Goal: Task Accomplishment & Management: Use online tool/utility

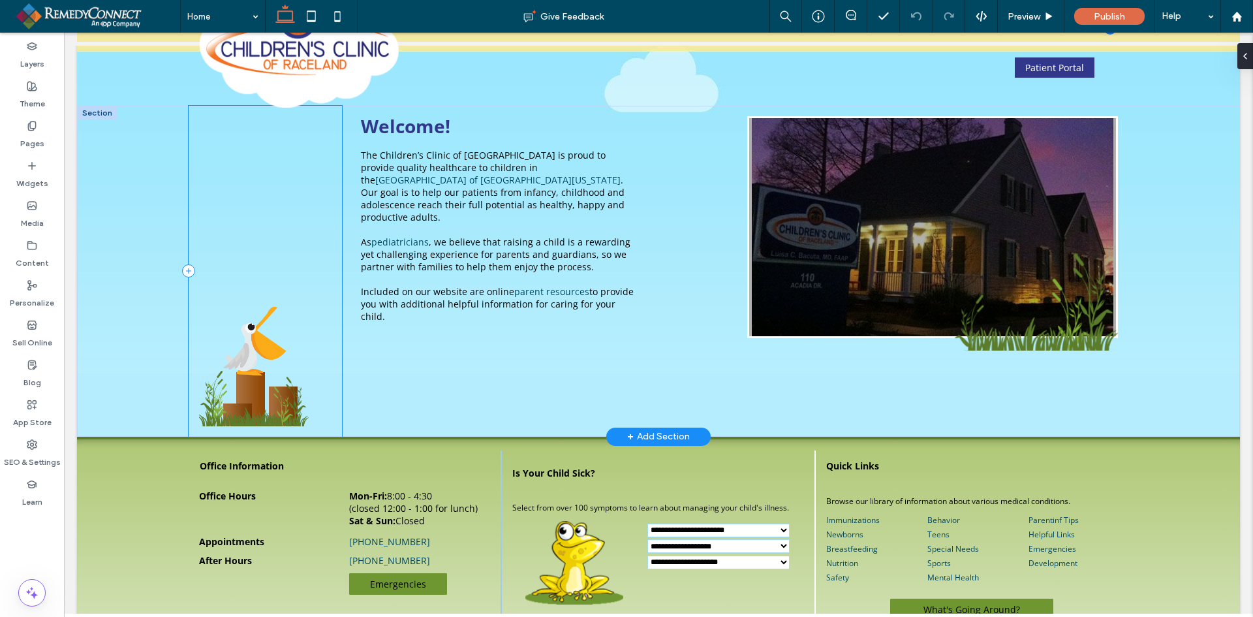
scroll to position [65, 0]
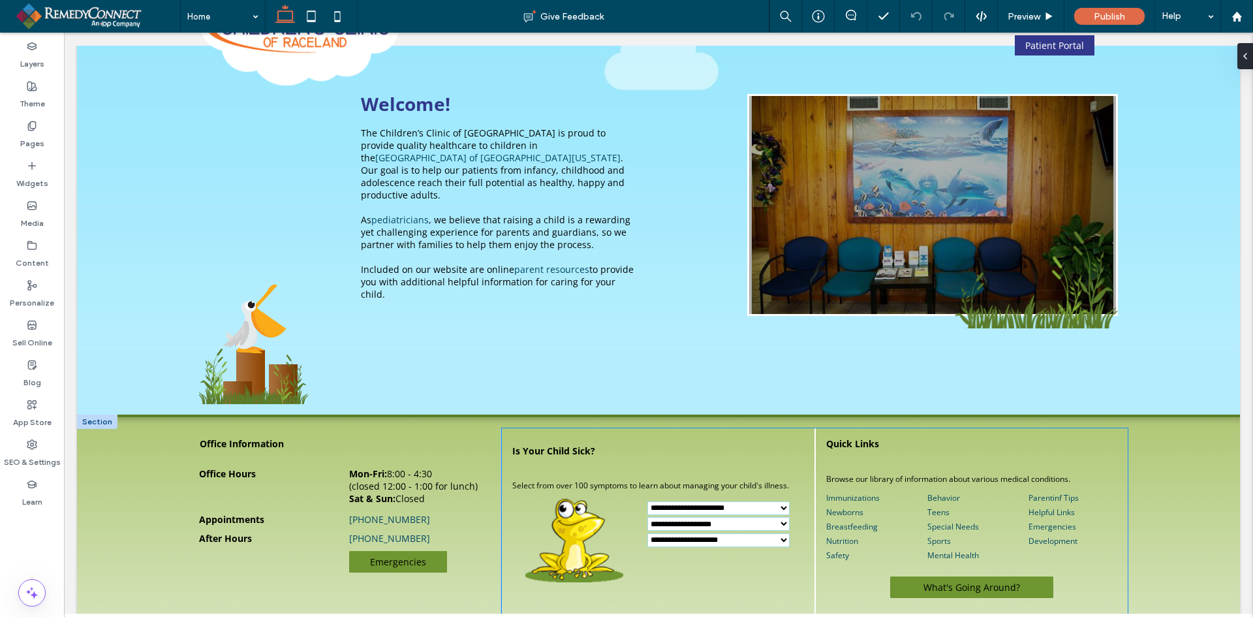
click at [660, 510] on select "**********" at bounding box center [718, 508] width 142 height 14
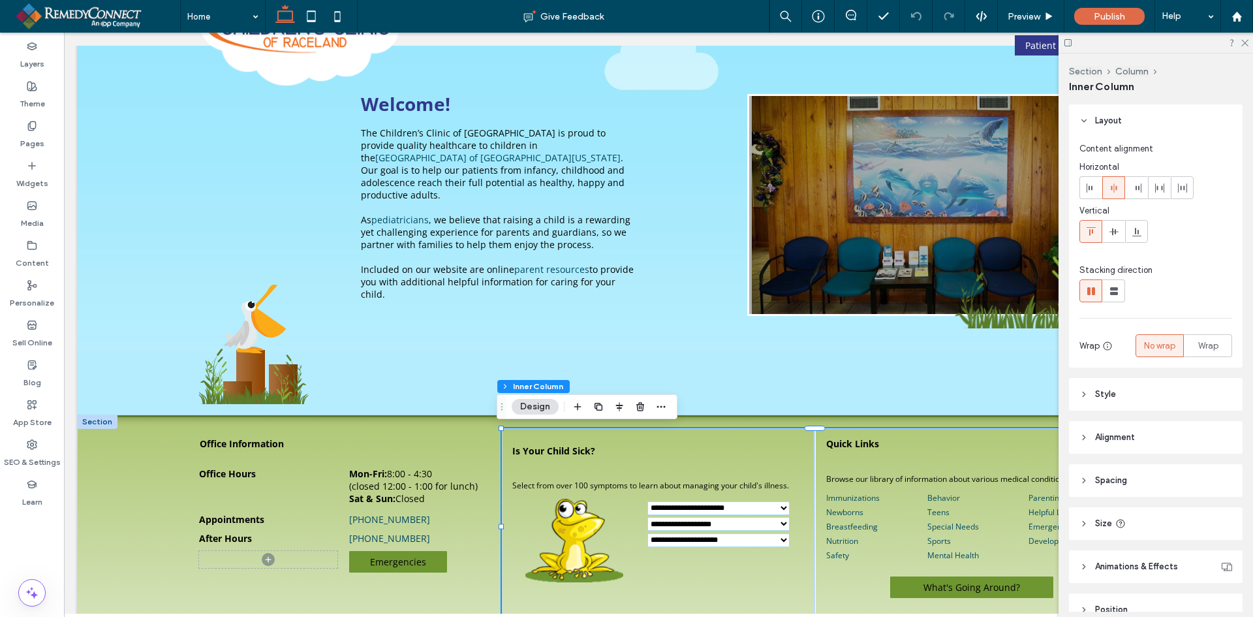
click at [660, 510] on select "**********" at bounding box center [718, 508] width 142 height 14
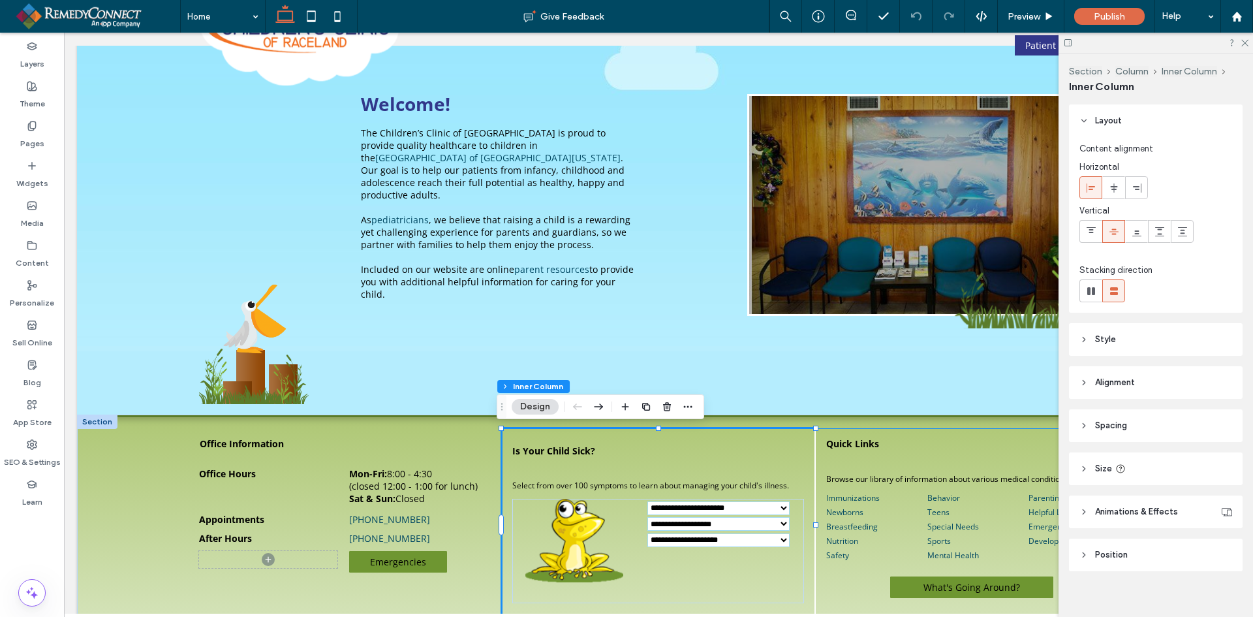
click at [660, 510] on select "**********" at bounding box center [718, 508] width 142 height 14
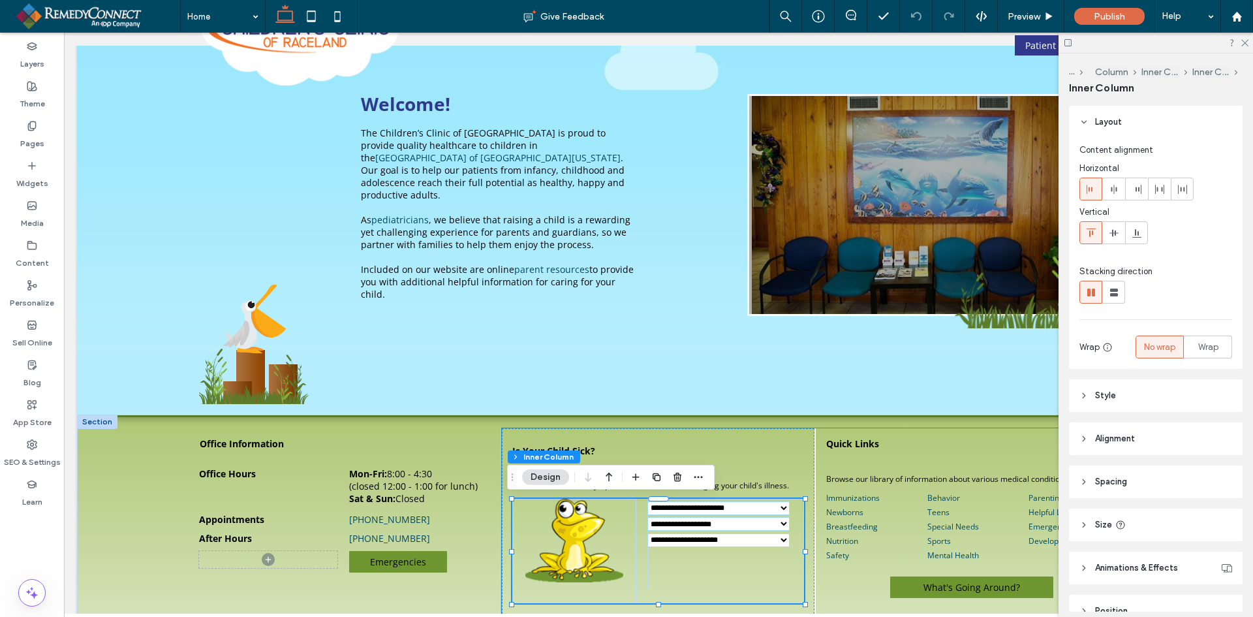
click at [663, 510] on select "**********" at bounding box center [718, 508] width 142 height 14
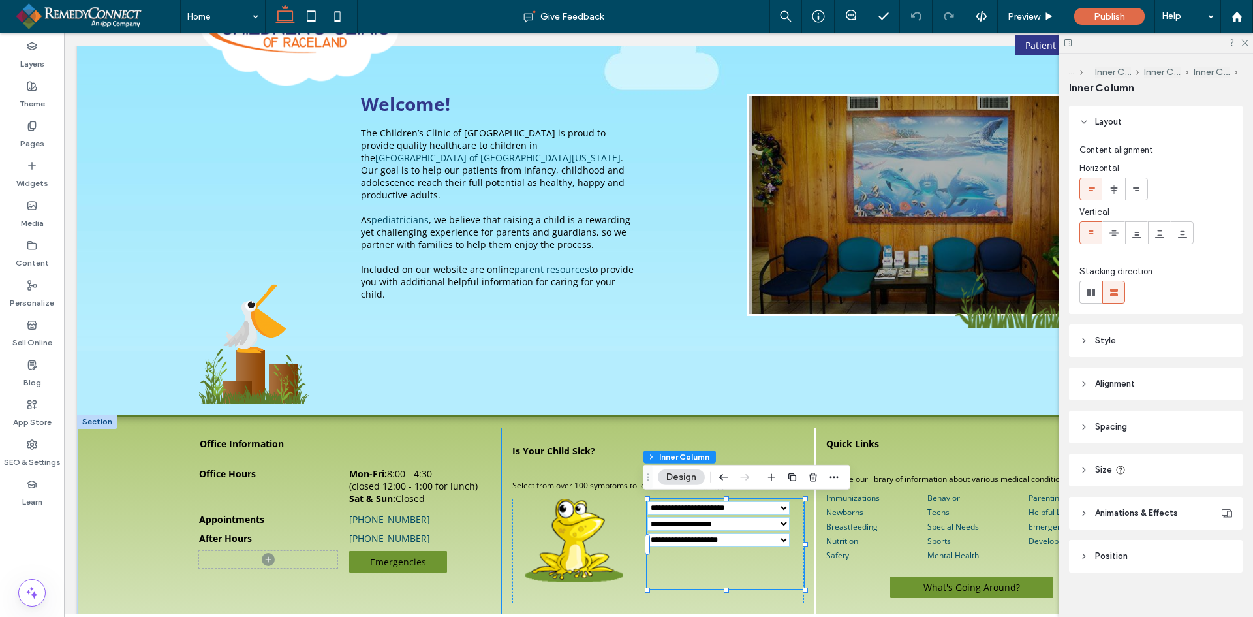
click at [663, 510] on select "**********" at bounding box center [718, 508] width 142 height 14
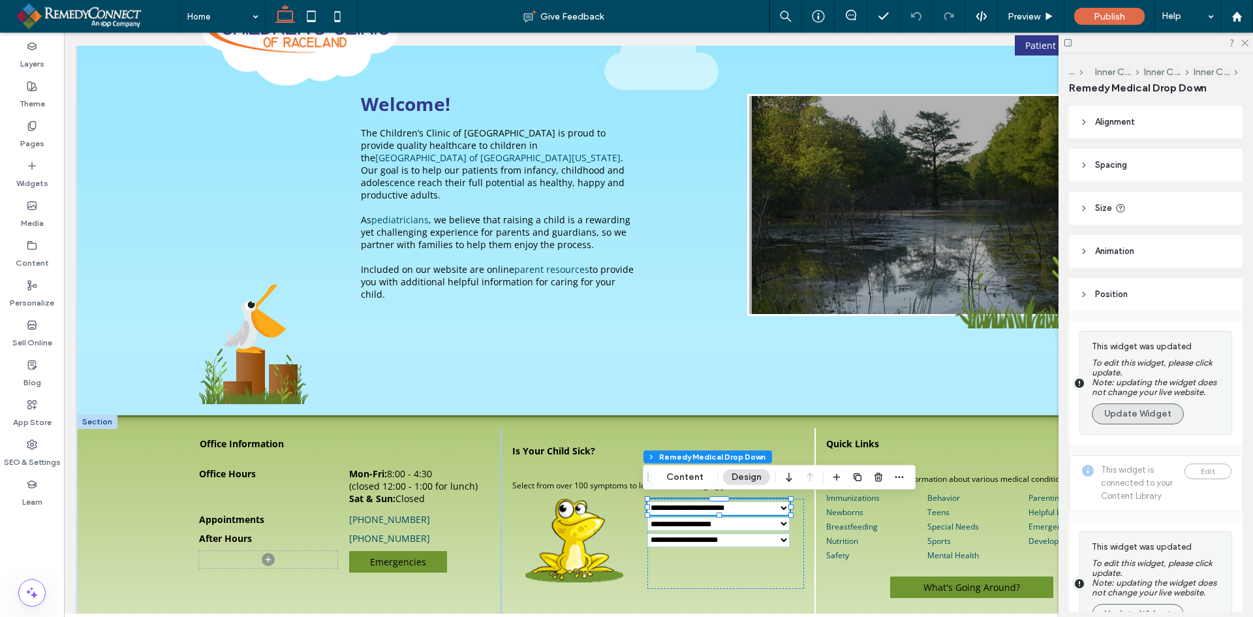
click at [1129, 407] on button "Update Widget" at bounding box center [1138, 413] width 92 height 21
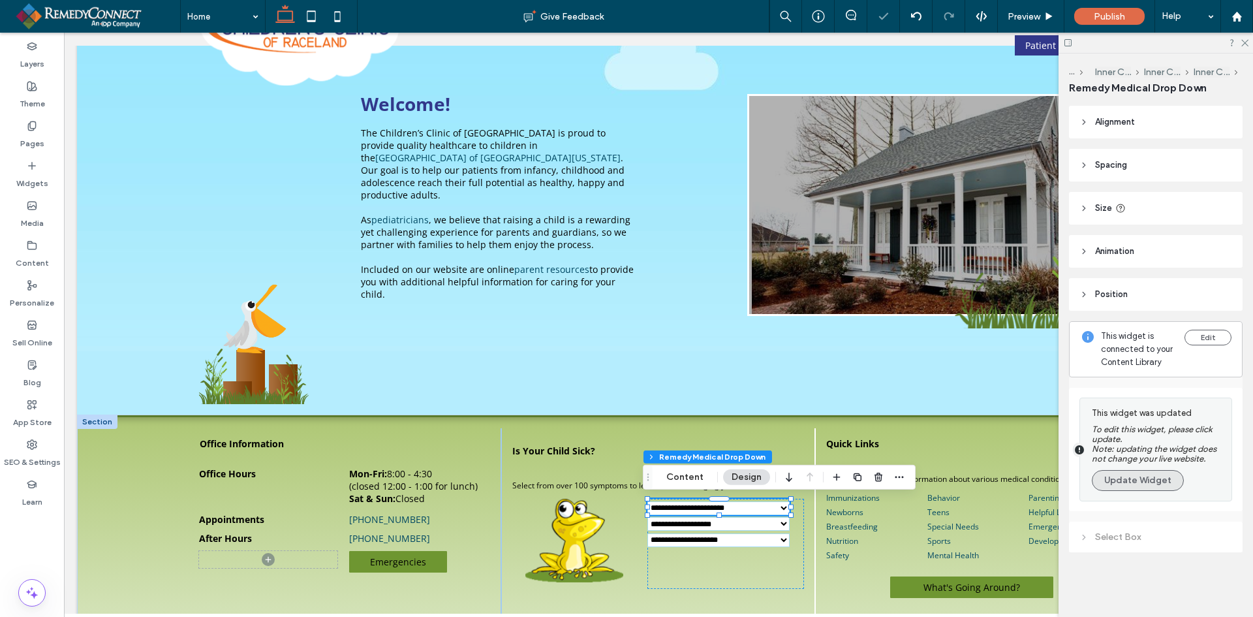
click at [1132, 482] on button "Update Widget" at bounding box center [1138, 480] width 92 height 21
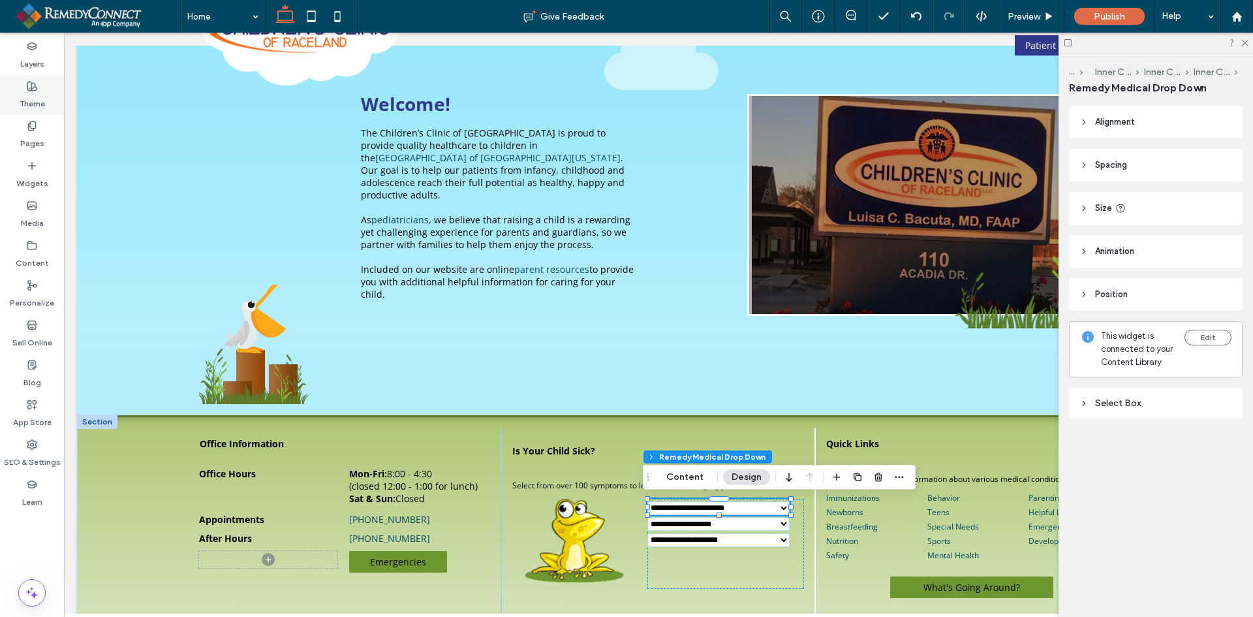
click at [34, 95] on label "Theme" at bounding box center [32, 100] width 25 height 18
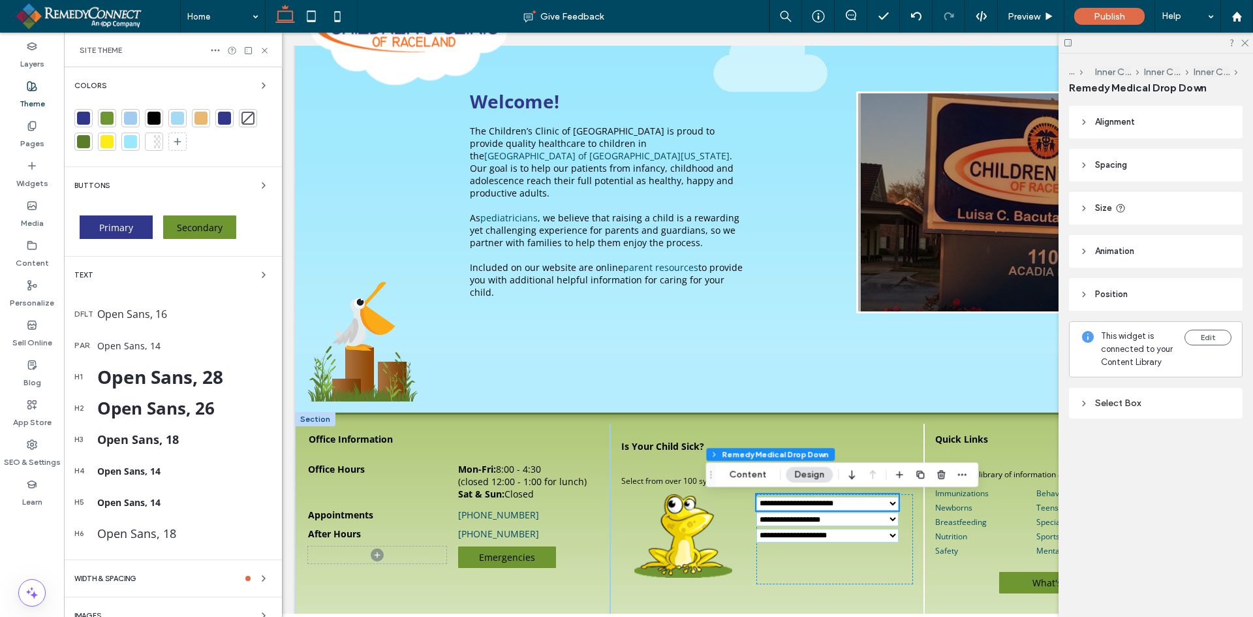
scroll to position [63, 0]
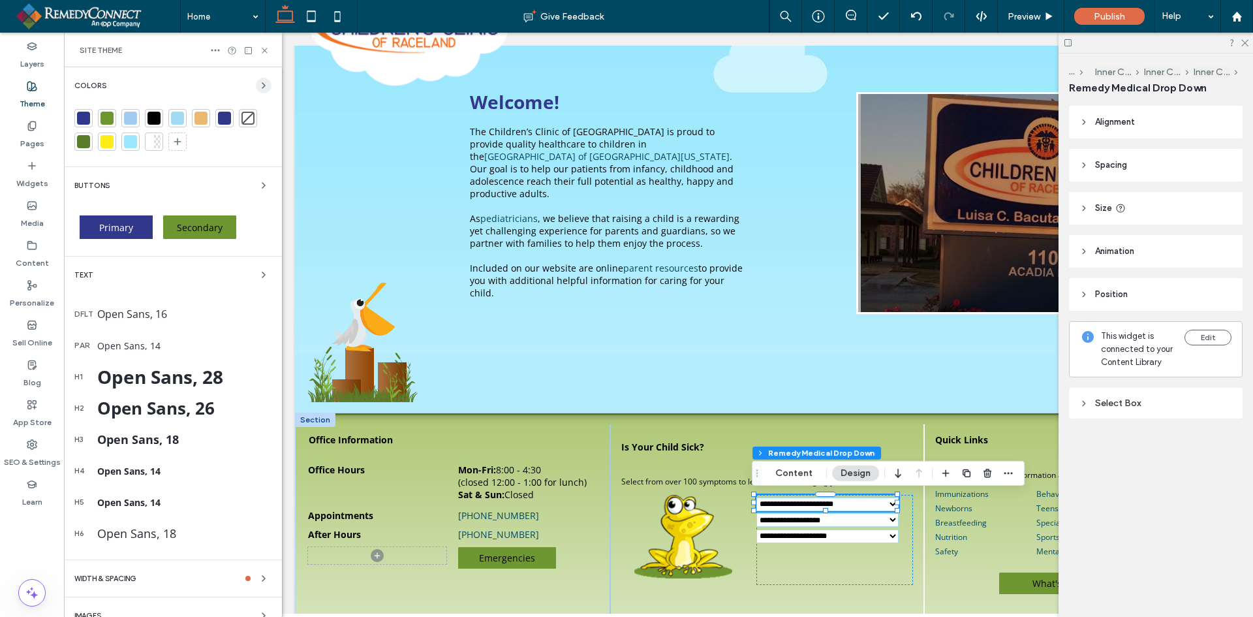
click at [258, 90] on icon "button" at bounding box center [263, 85] width 10 height 10
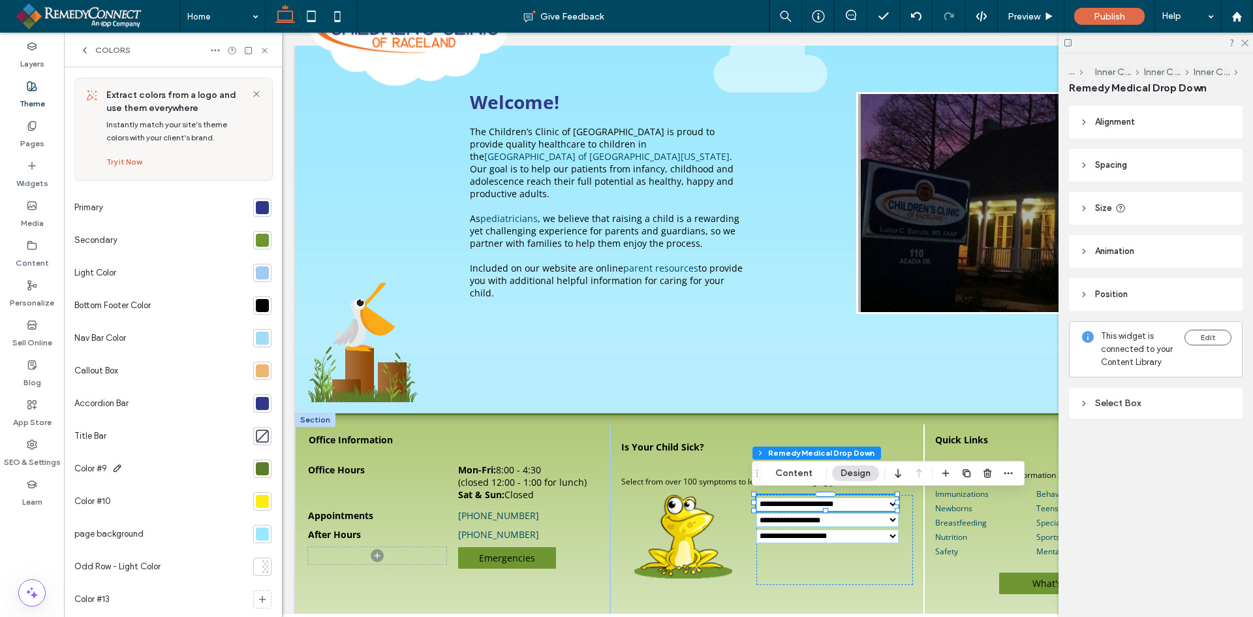
click at [110, 465] on div "Color #9" at bounding box center [93, 469] width 38 height 26
click at [116, 465] on input "********" at bounding box center [139, 469] width 131 height 23
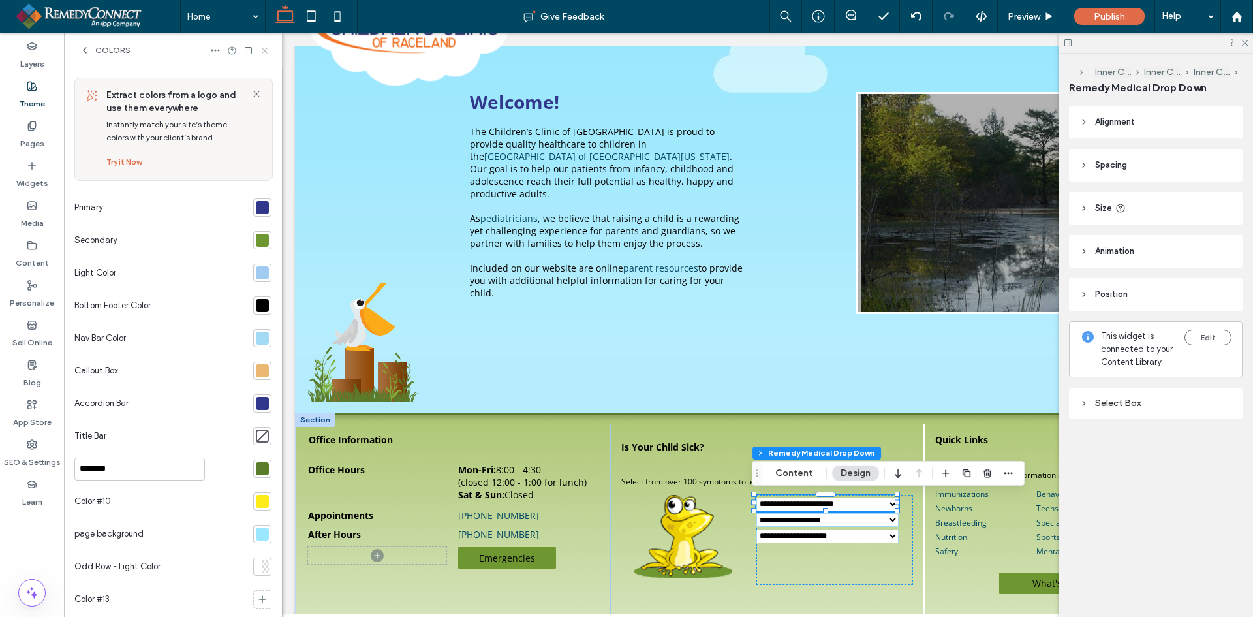
click at [267, 48] on use at bounding box center [264, 50] width 5 height 5
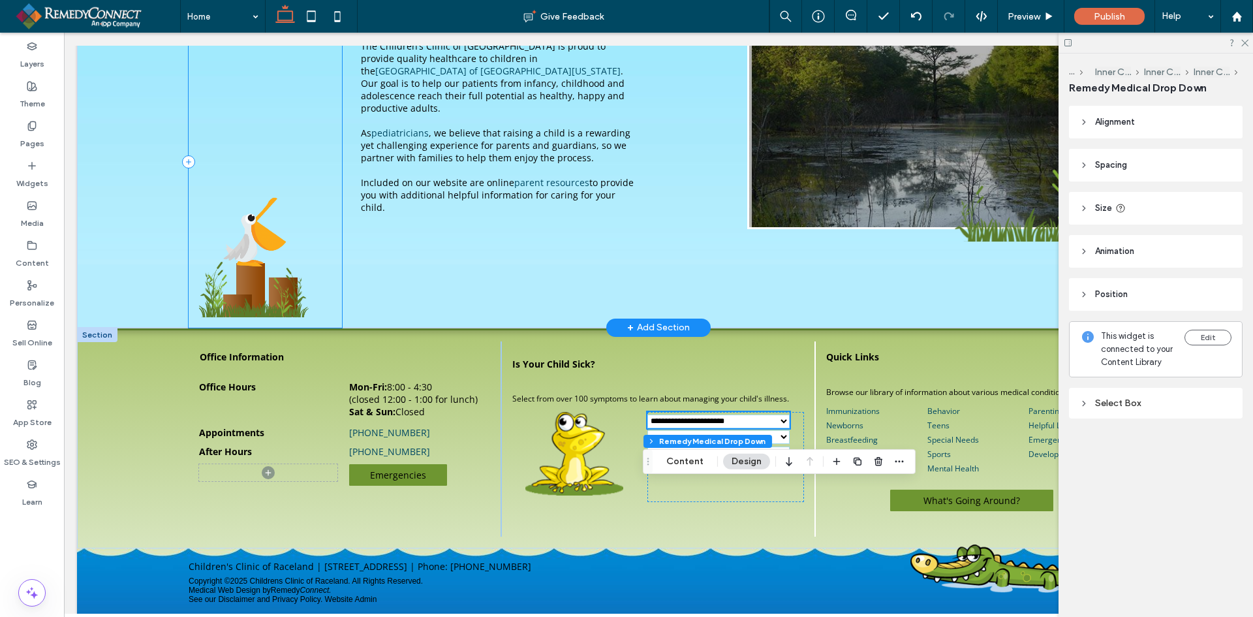
scroll to position [174, 0]
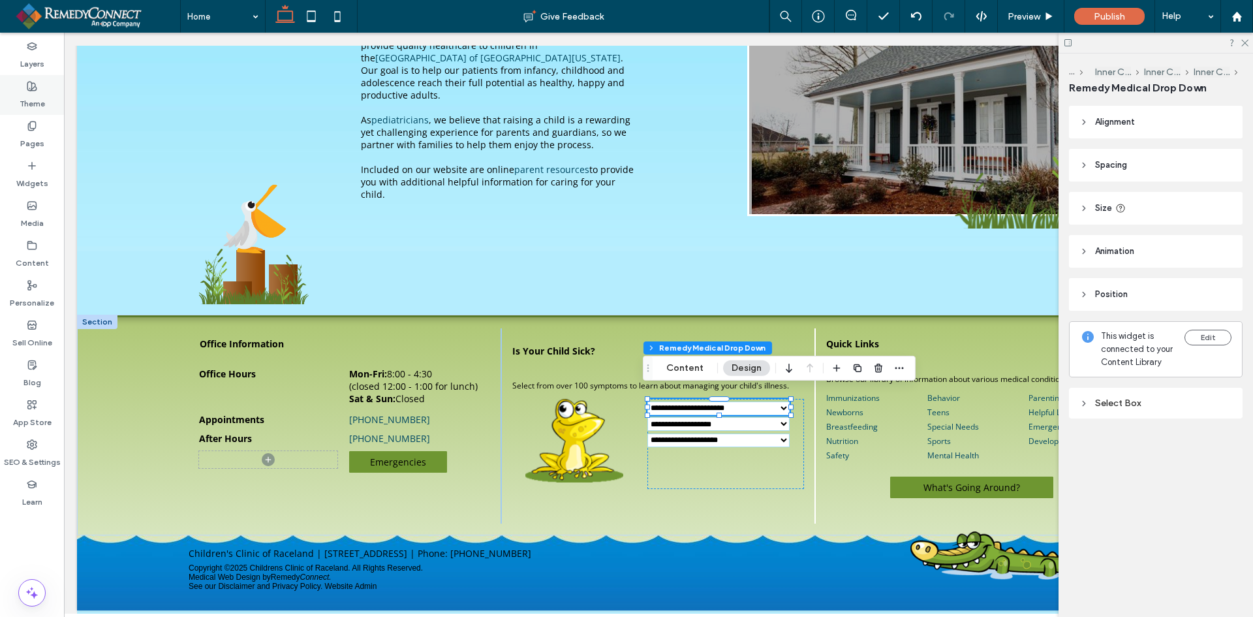
click at [42, 106] on label "Theme" at bounding box center [32, 100] width 25 height 18
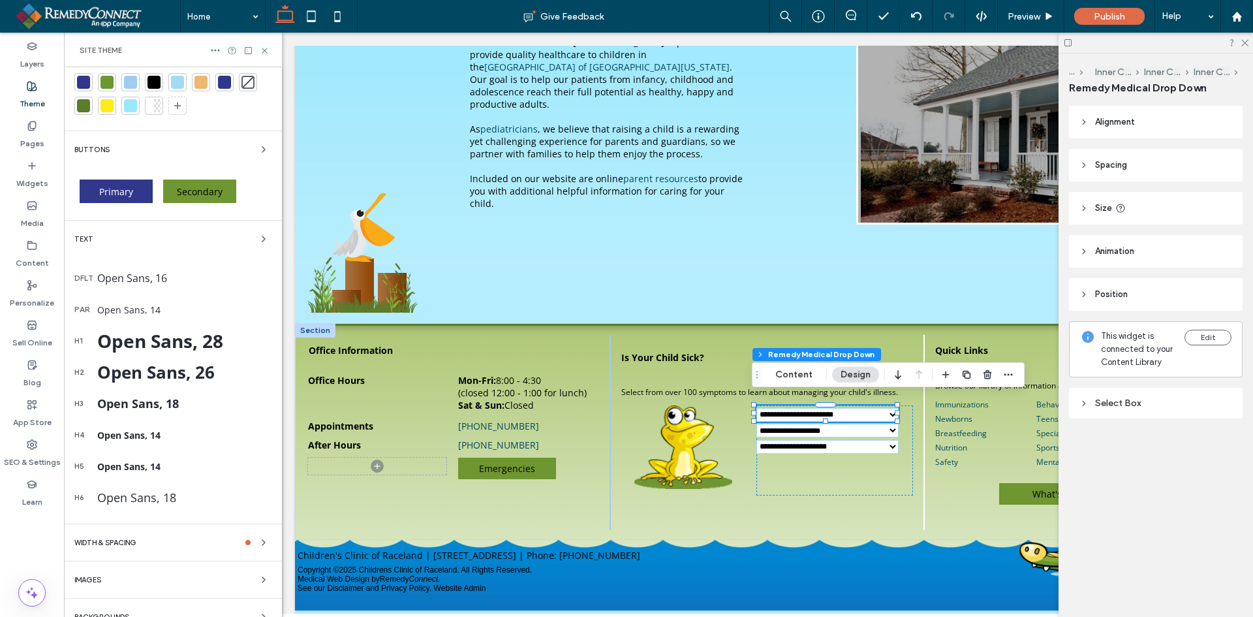
scroll to position [55, 0]
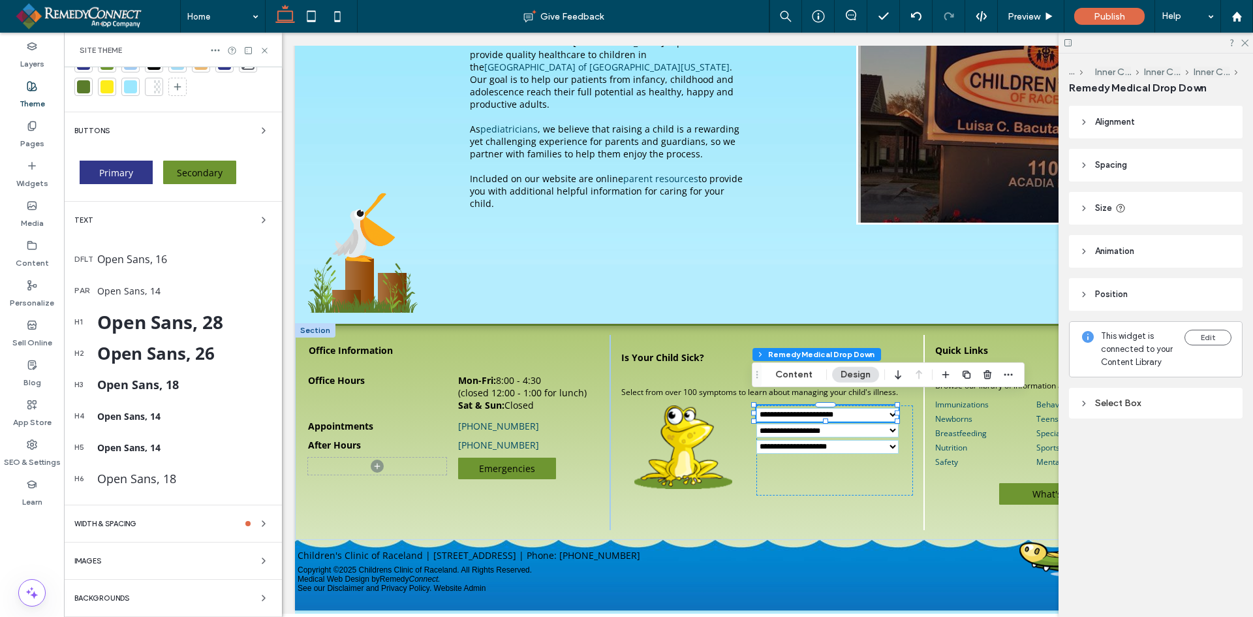
click at [98, 595] on span "Backgrounds" at bounding box center [101, 598] width 55 height 7
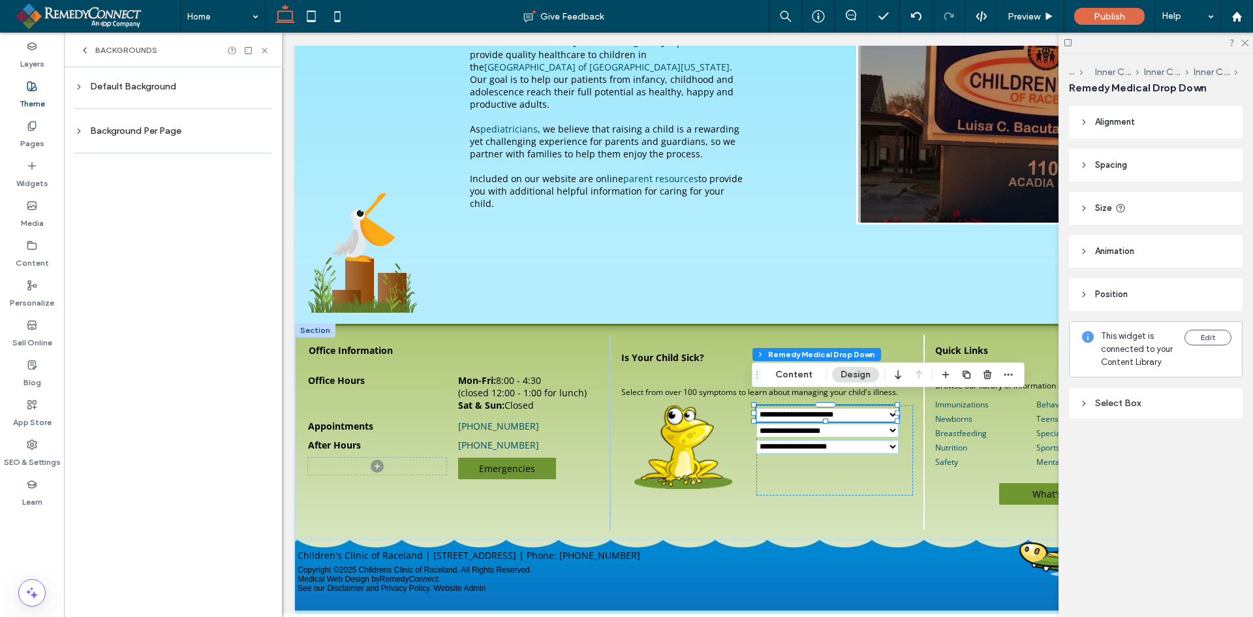
scroll to position [0, 0]
click at [161, 76] on div "Default Background Background Per Page" at bounding box center [173, 342] width 218 height 550
click at [148, 89] on div "Default Background" at bounding box center [172, 86] width 197 height 11
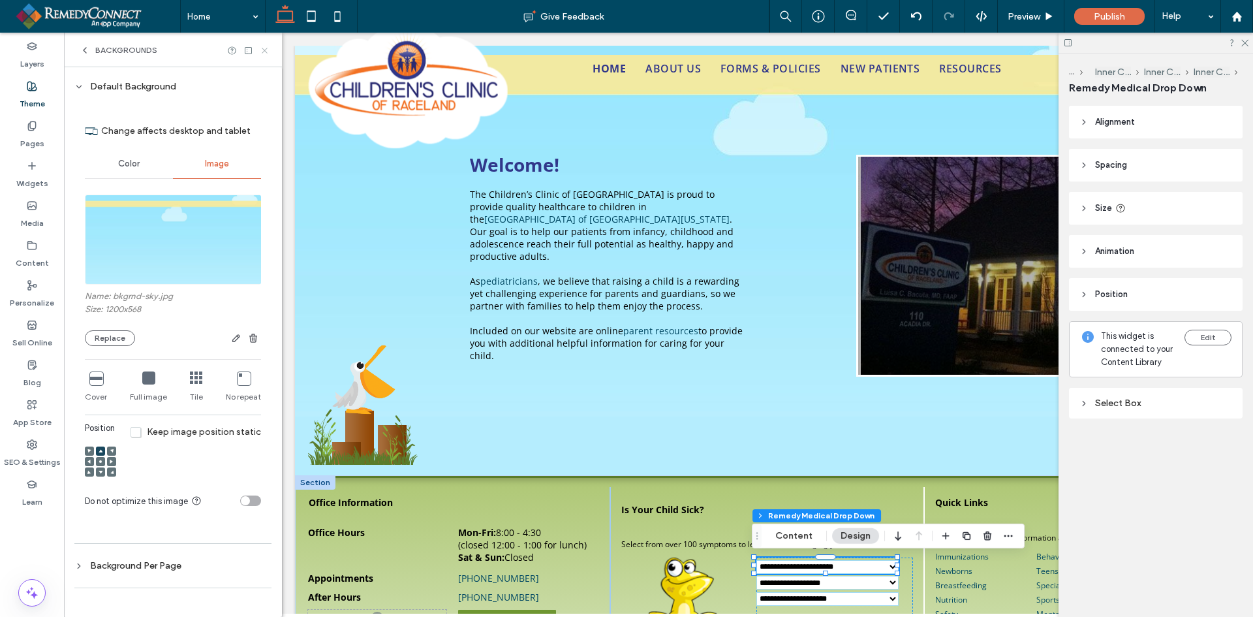
click at [260, 48] on icon at bounding box center [265, 51] width 10 height 10
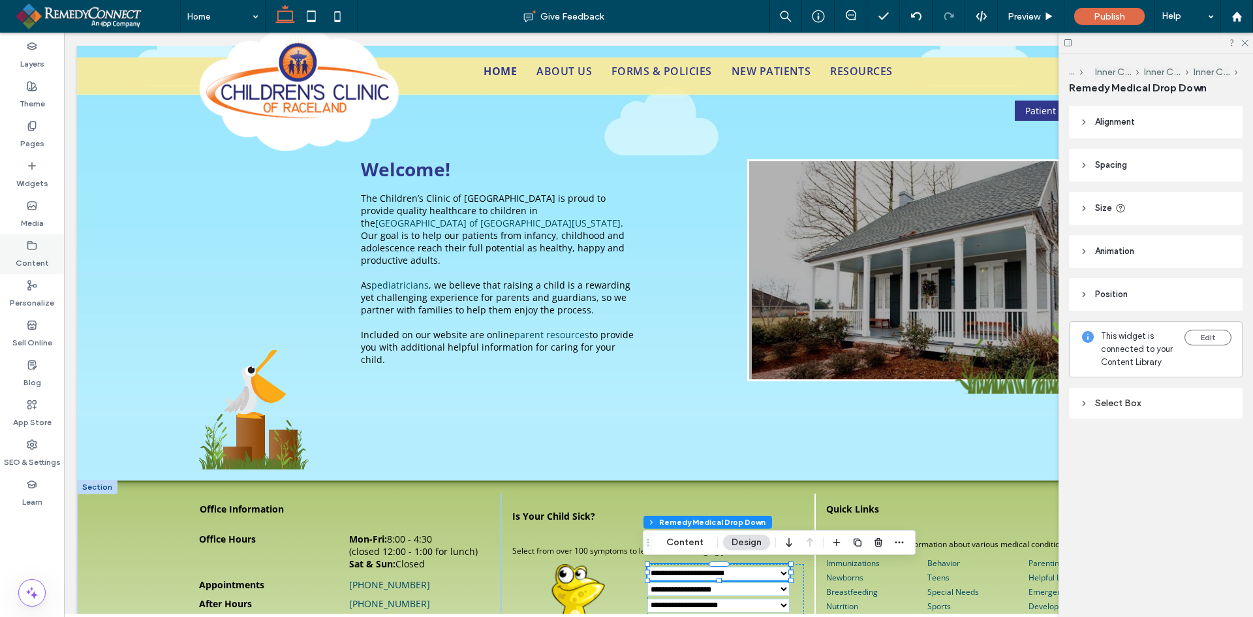
click at [27, 256] on label "Content" at bounding box center [32, 260] width 33 height 18
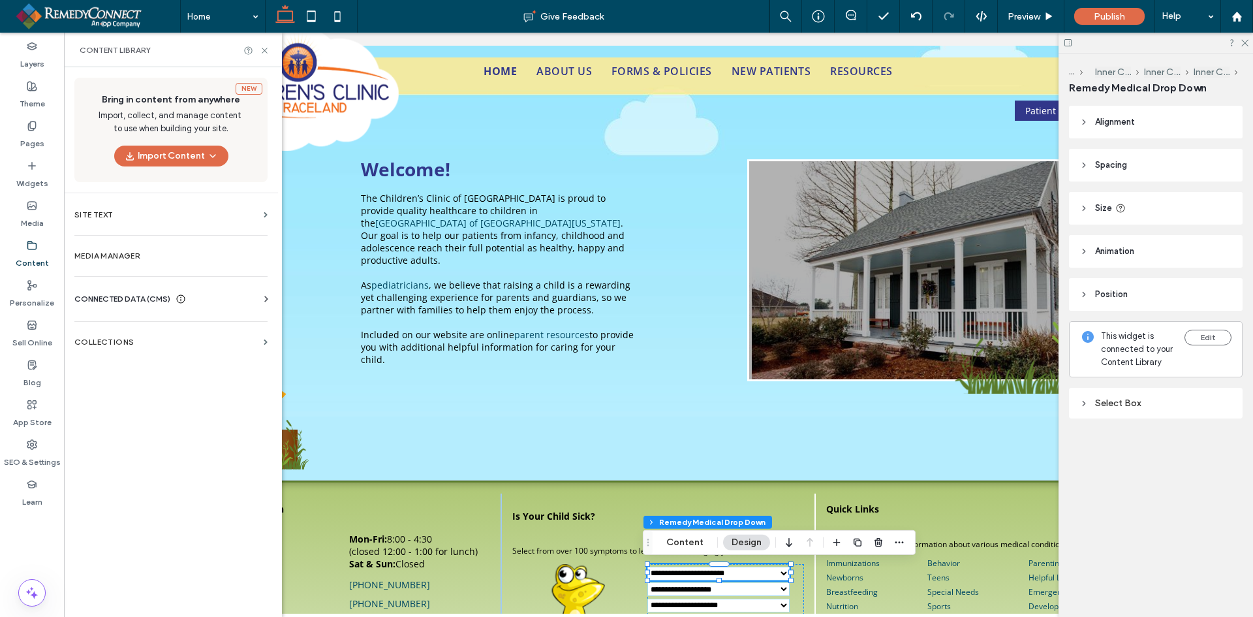
click at [108, 302] on span "CONNECTED DATA (CMS)" at bounding box center [122, 298] width 96 height 13
click at [109, 324] on section "Business Info" at bounding box center [173, 331] width 198 height 30
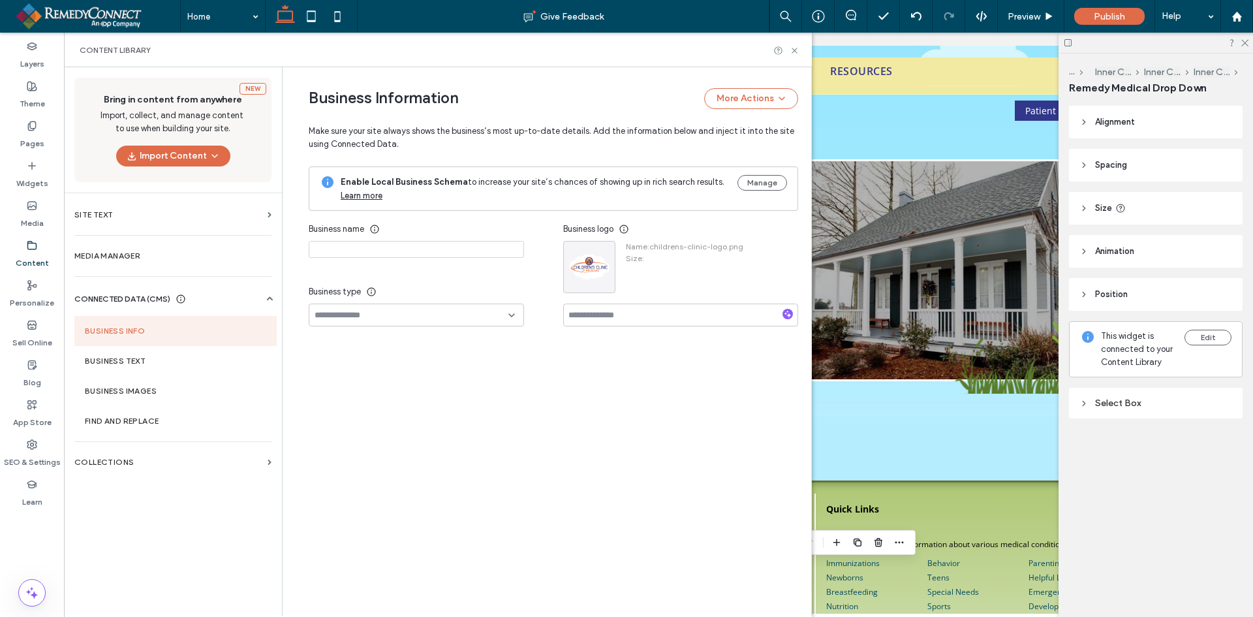
type input "**********"
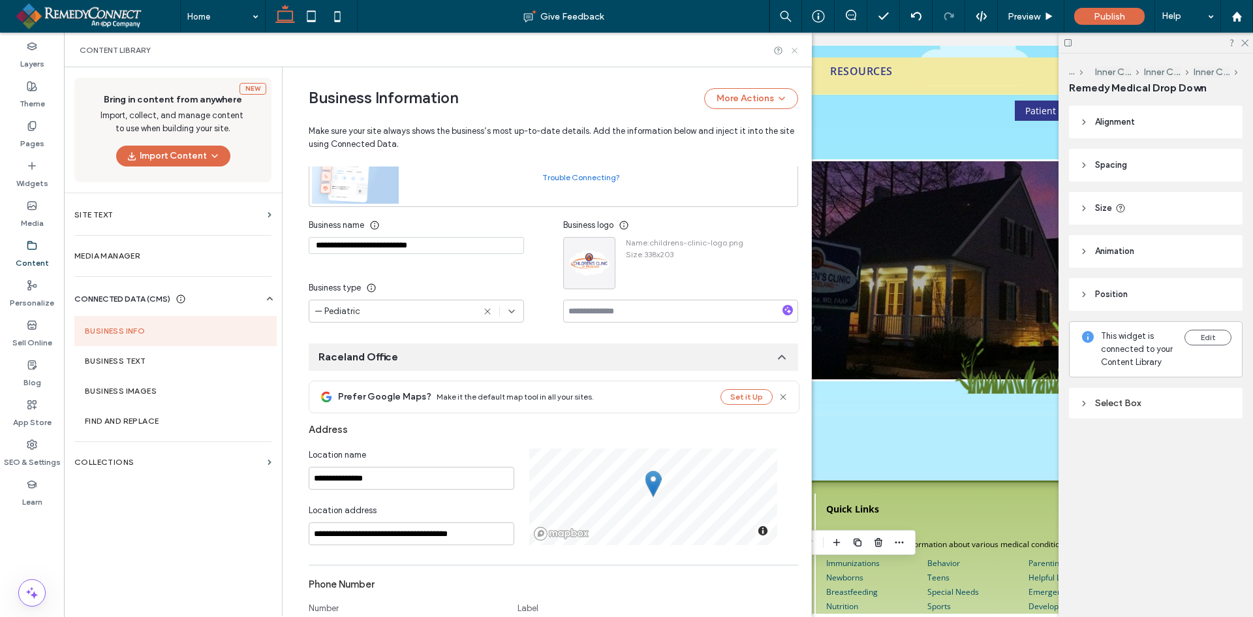
click at [797, 51] on icon at bounding box center [795, 51] width 10 height 10
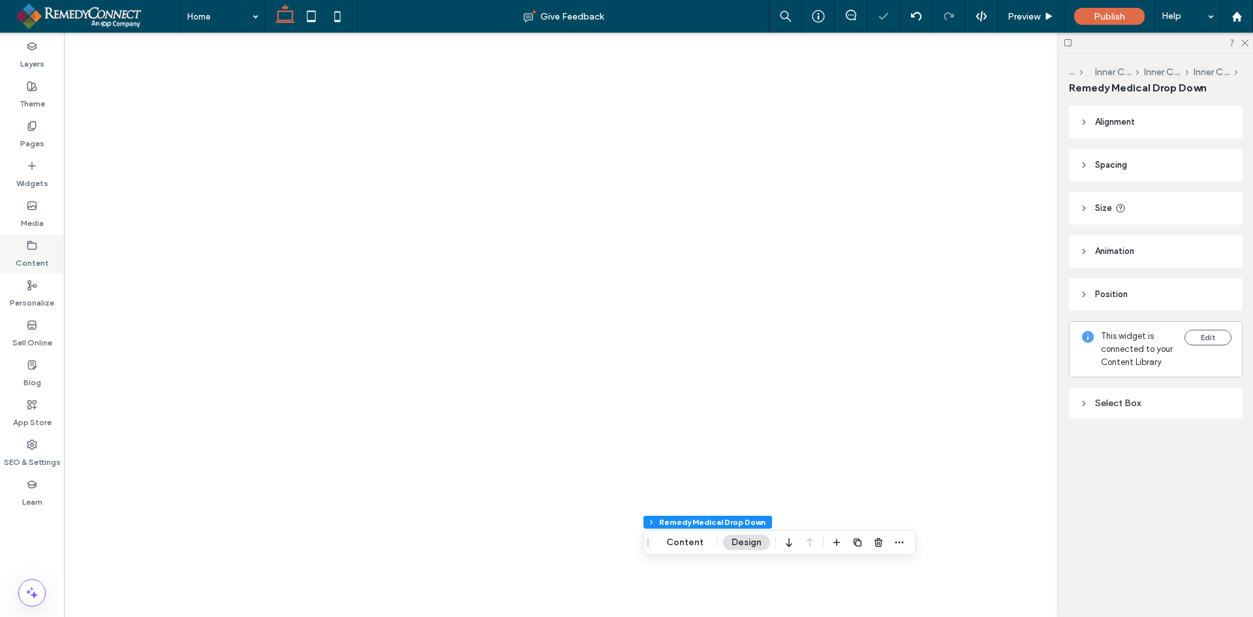
click at [25, 251] on label "Content" at bounding box center [32, 260] width 33 height 18
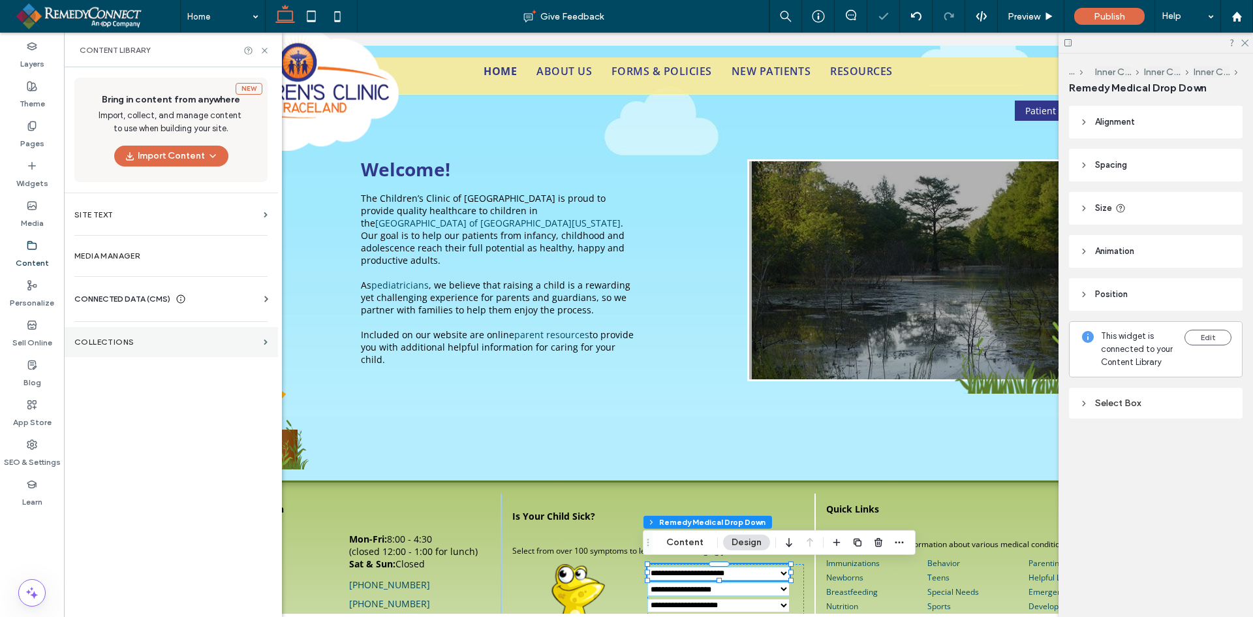
click at [109, 347] on section "Collections" at bounding box center [171, 342] width 214 height 30
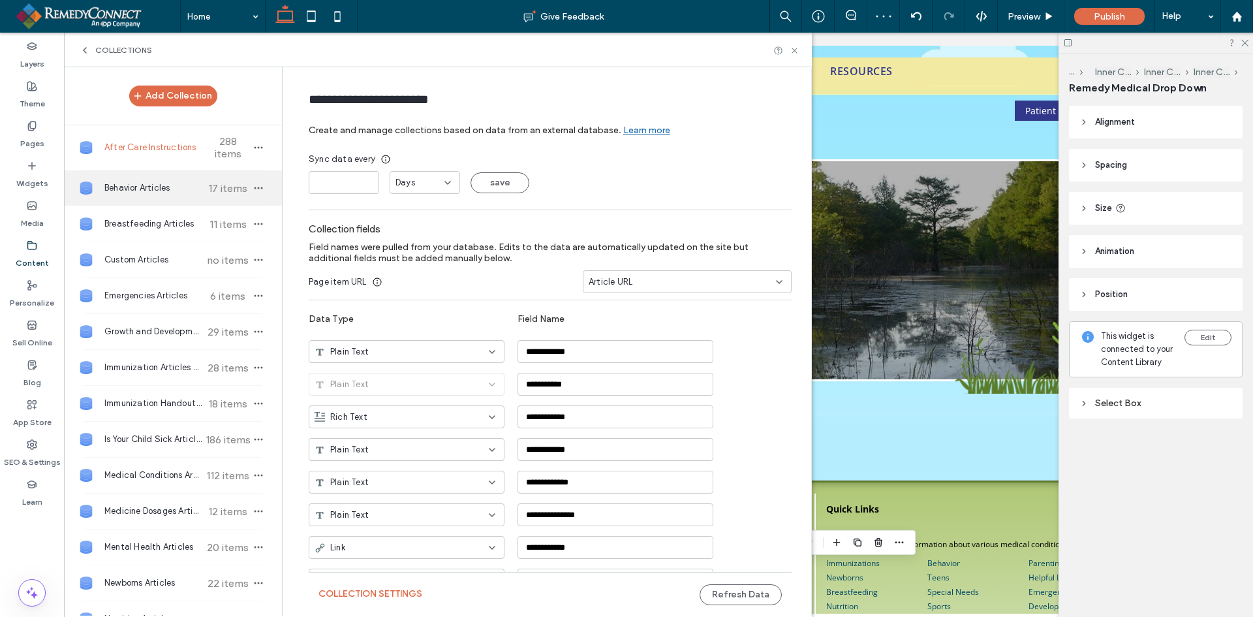
click at [138, 185] on span "Behavior Articles" at bounding box center [152, 187] width 97 height 13
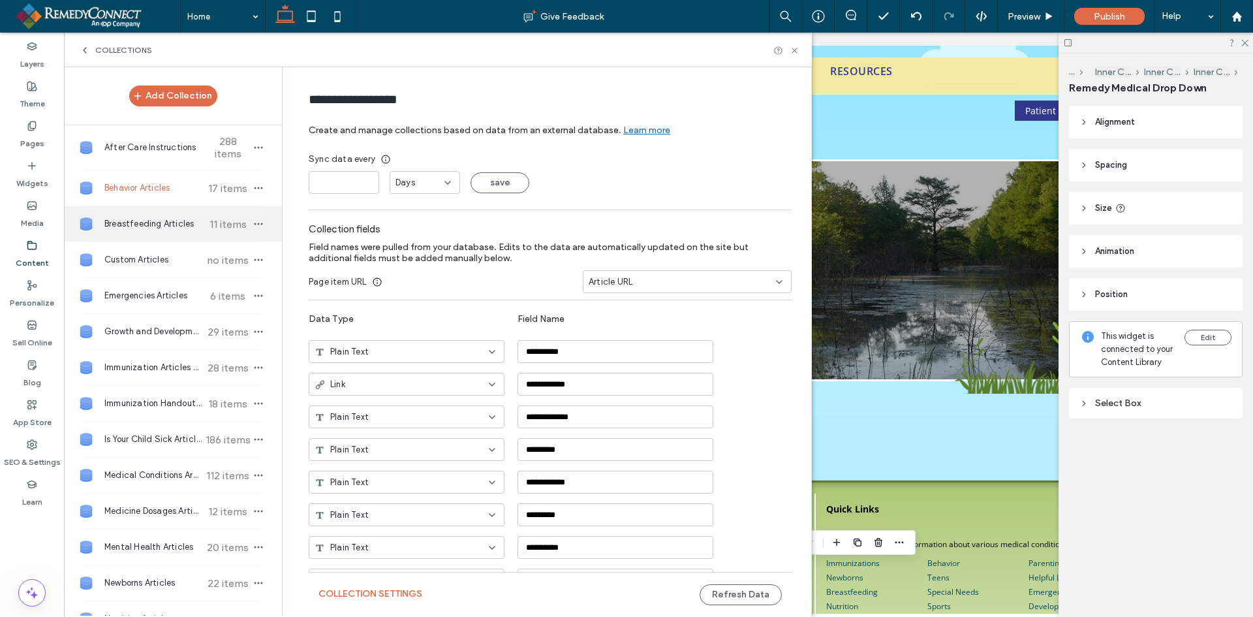
click at [118, 234] on div "Breastfeeding Articles 11 items" at bounding box center [173, 223] width 218 height 35
type input "**********"
click at [32, 135] on label "Pages" at bounding box center [32, 140] width 24 height 18
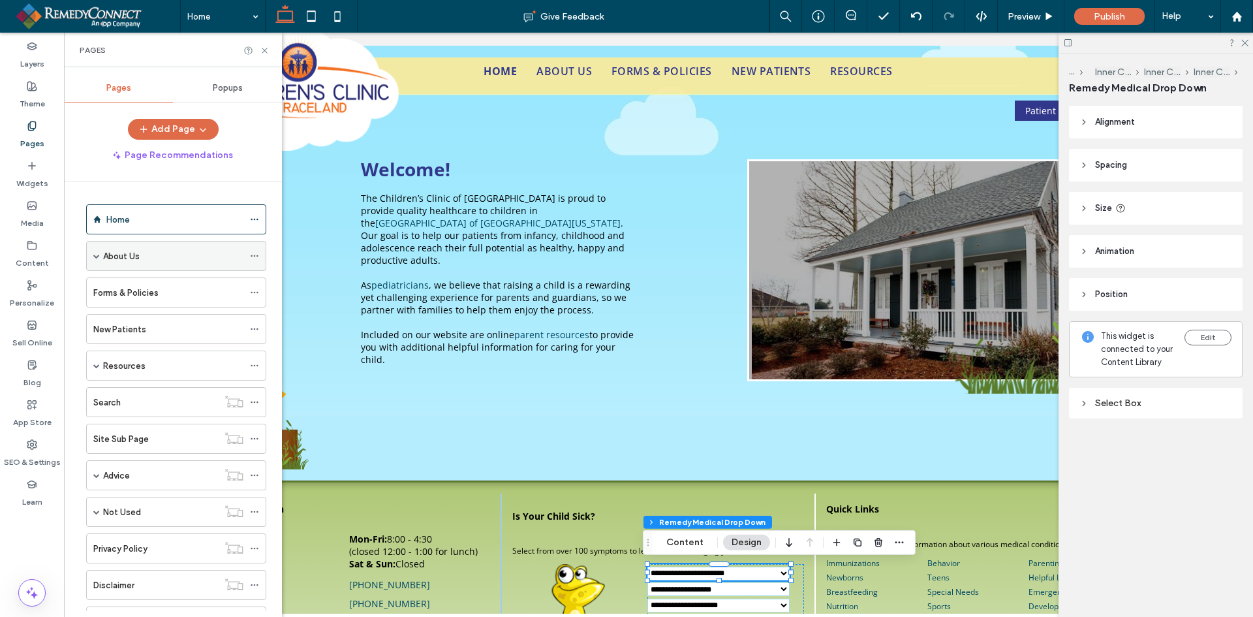
click at [97, 256] on span at bounding box center [96, 256] width 7 height 7
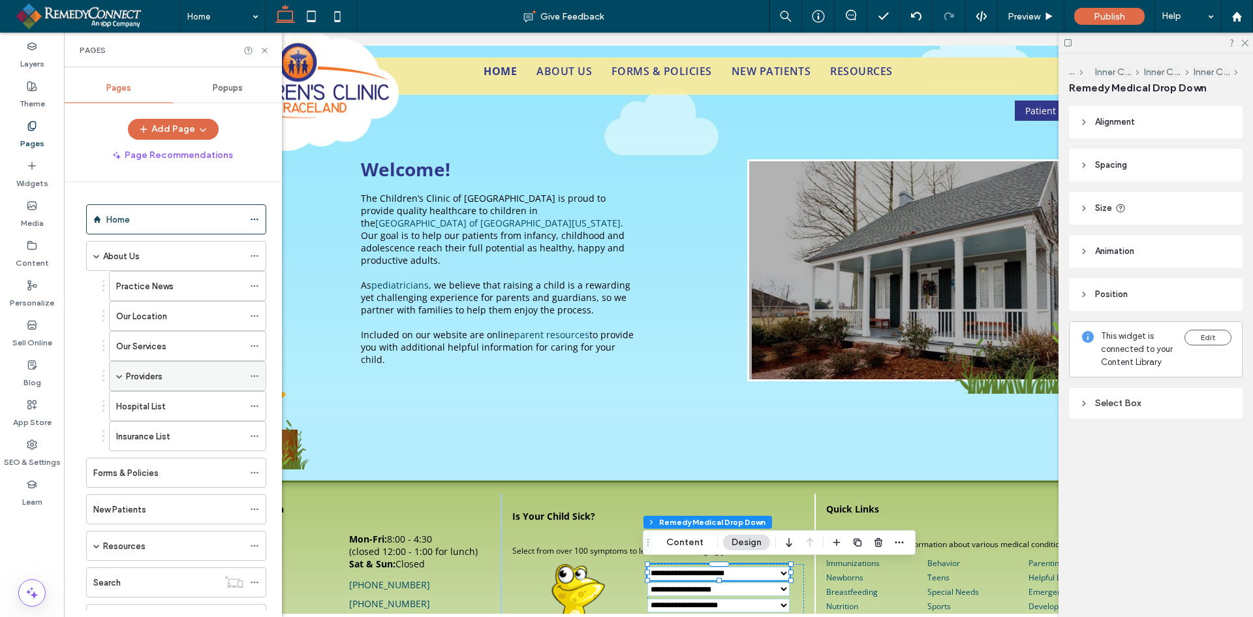
click at [138, 372] on label "Providers" at bounding box center [144, 376] width 37 height 23
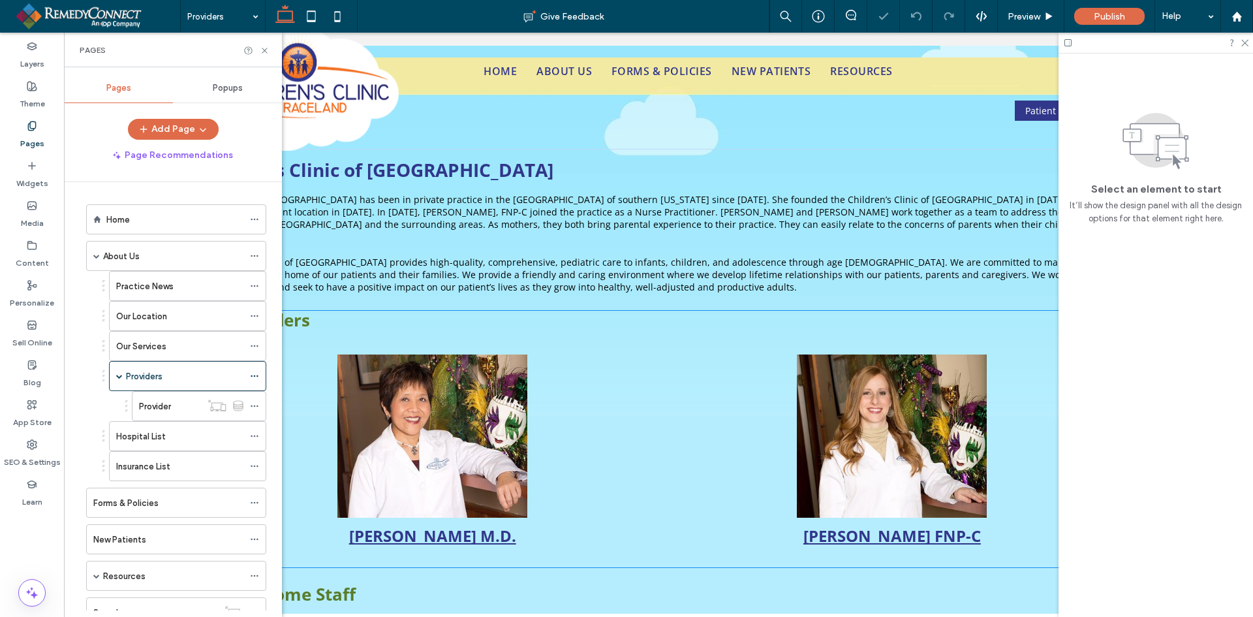
click at [435, 373] on link at bounding box center [433, 435] width 446 height 163
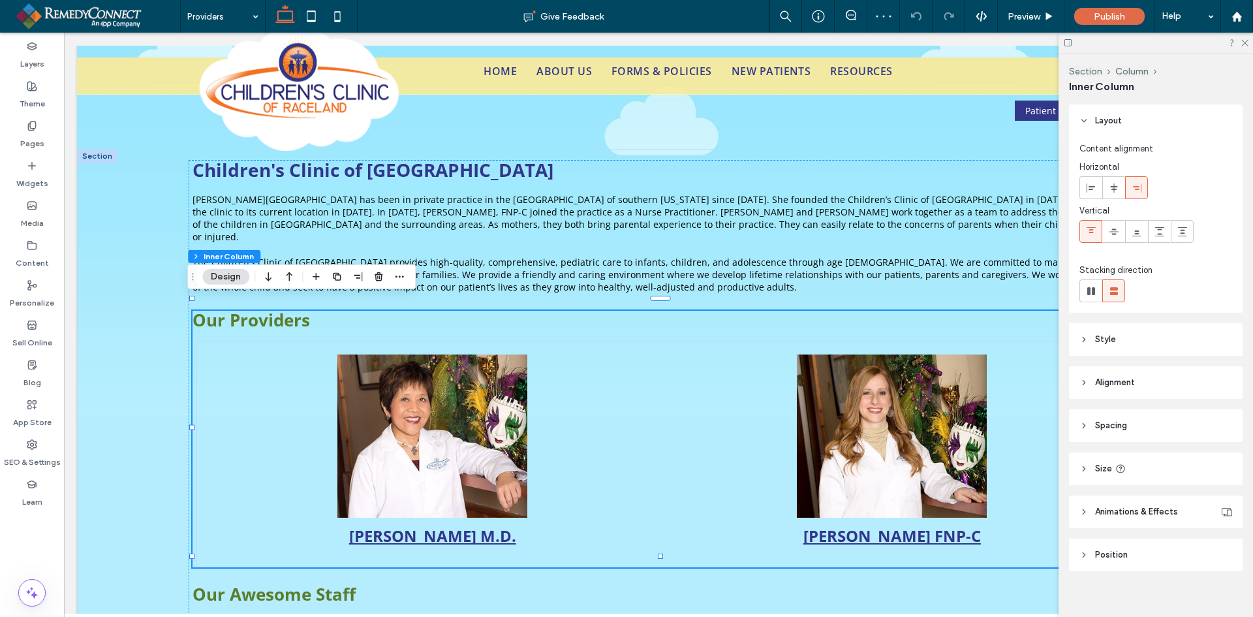
click at [339, 367] on link at bounding box center [433, 435] width 446 height 163
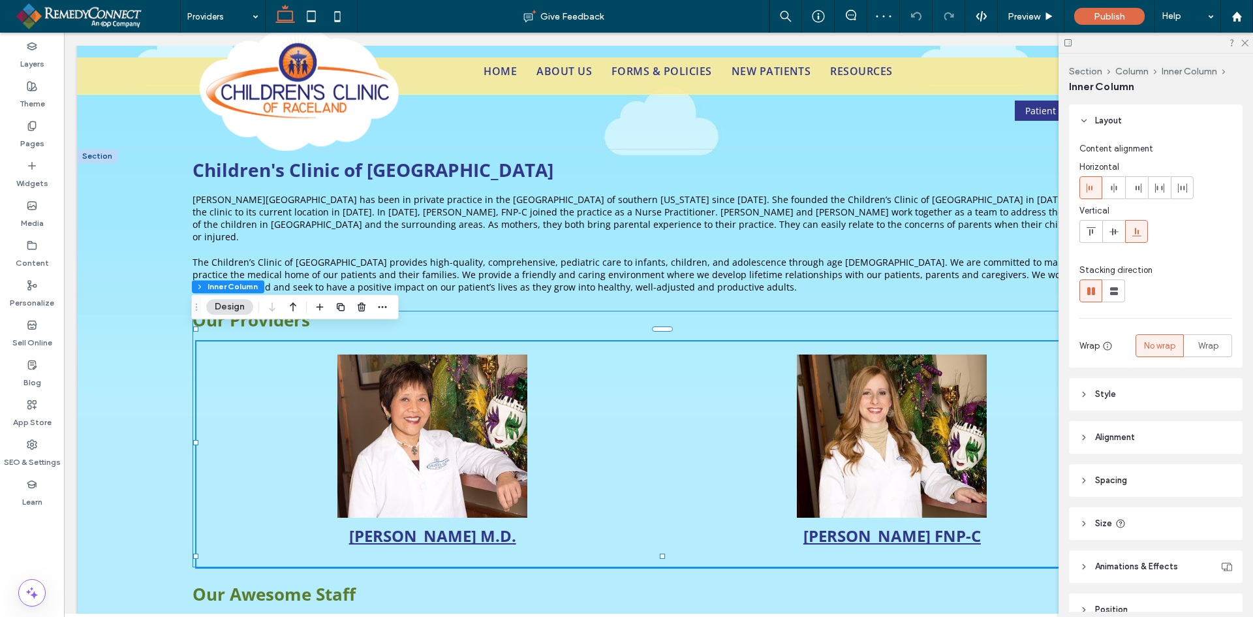
click at [339, 367] on link at bounding box center [433, 435] width 446 height 163
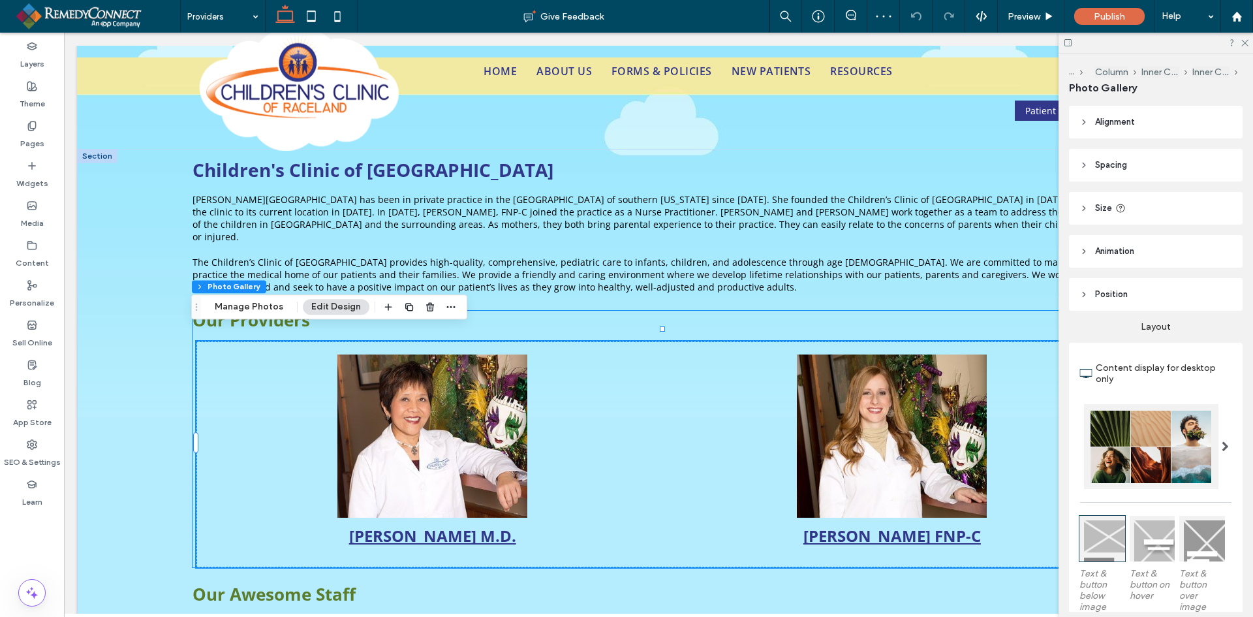
click at [282, 375] on link at bounding box center [433, 435] width 446 height 163
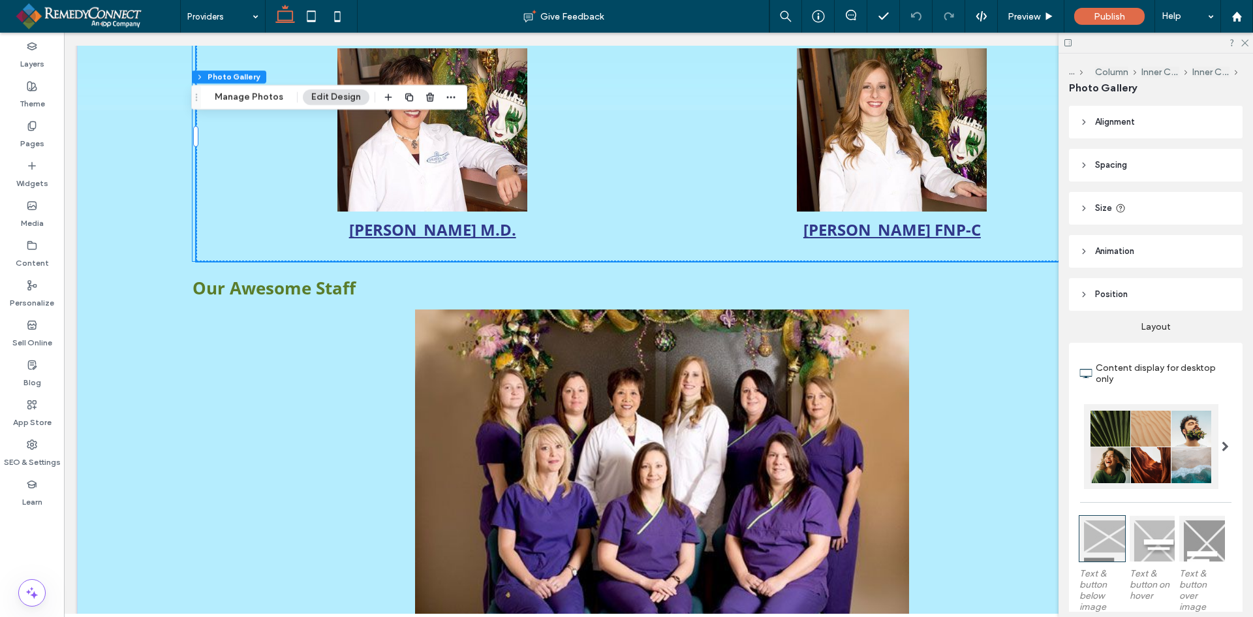
scroll to position [326, 0]
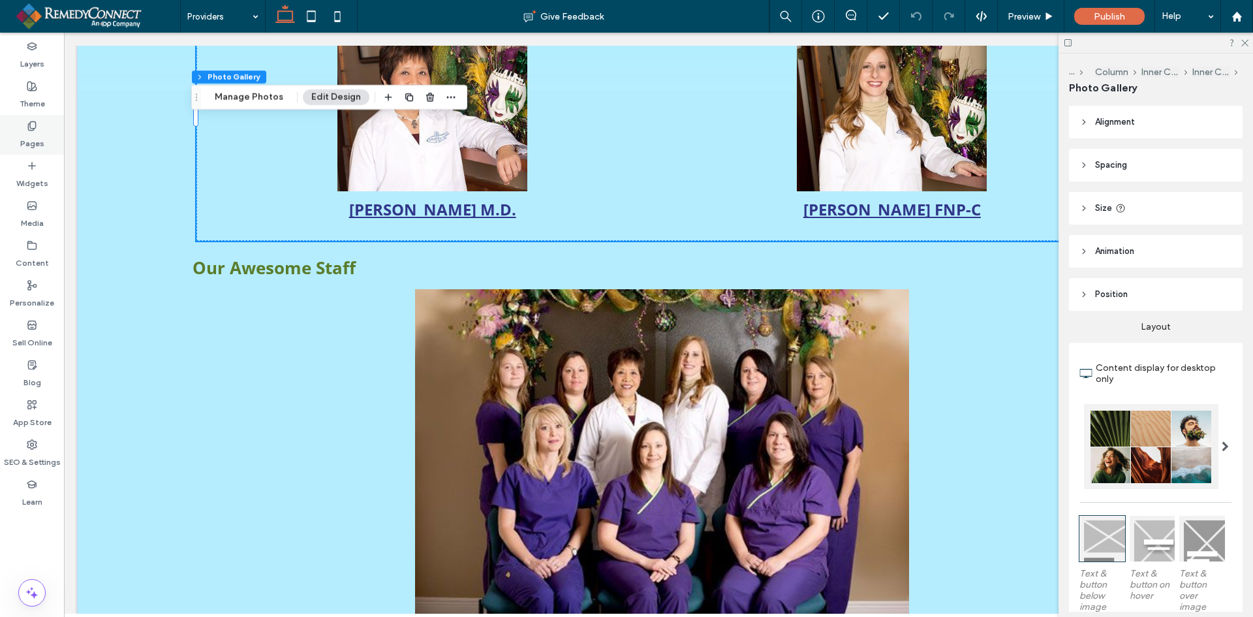
click at [32, 138] on label "Pages" at bounding box center [32, 140] width 24 height 18
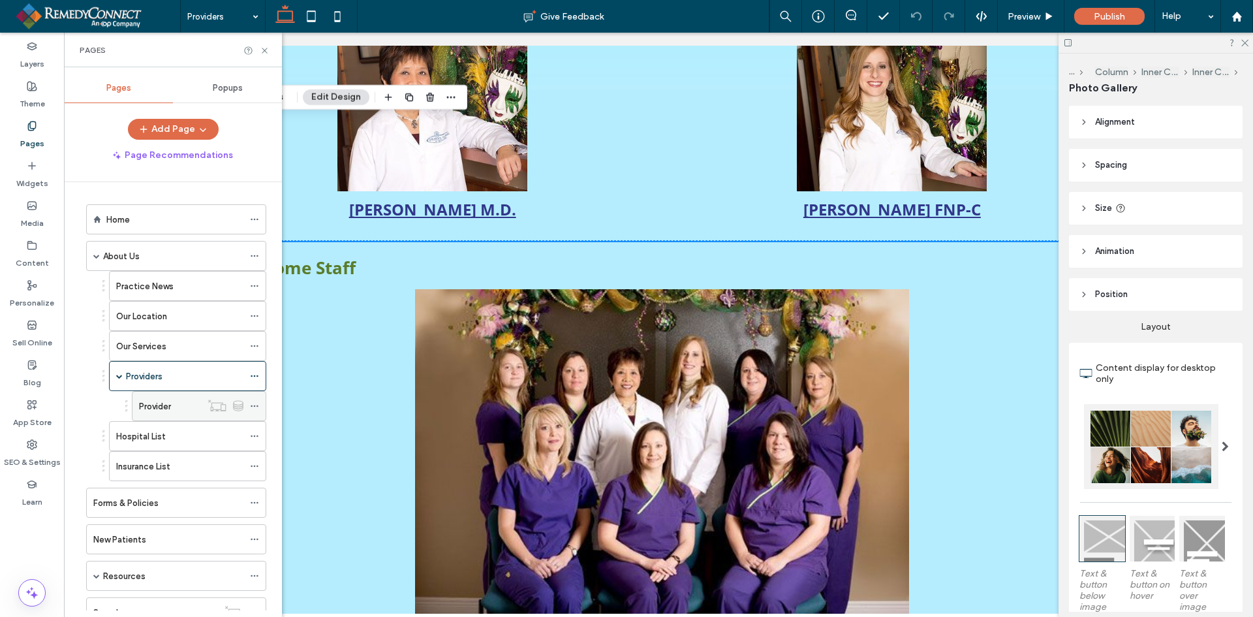
click at [156, 411] on label "Provider" at bounding box center [155, 406] width 32 height 23
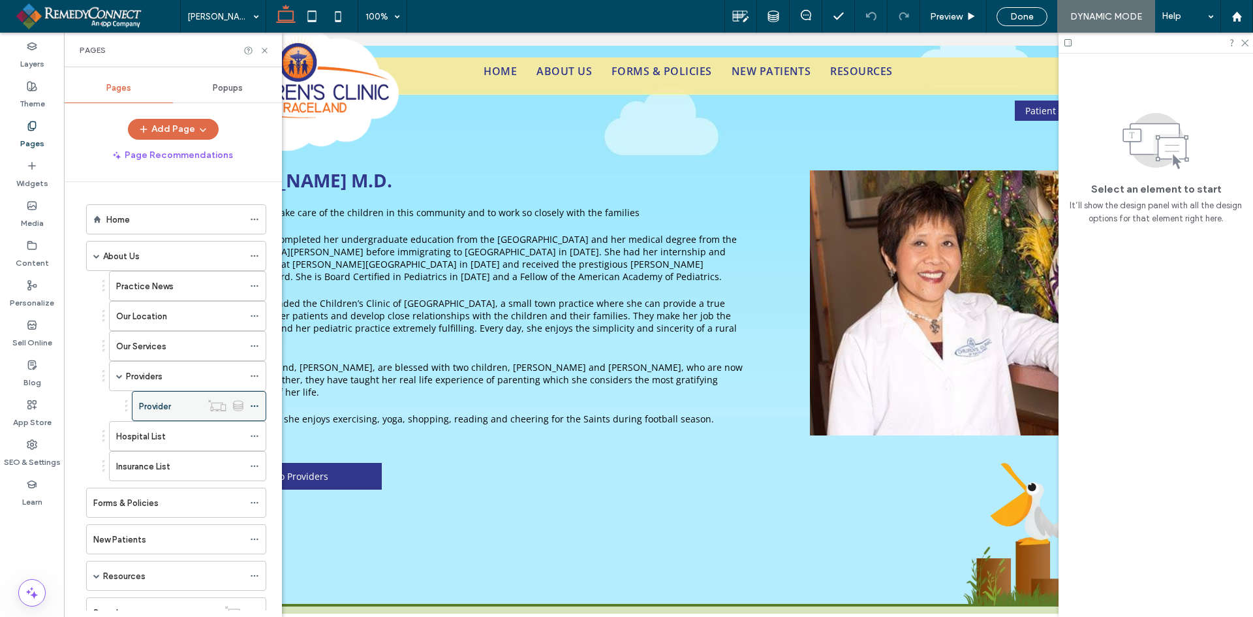
scroll to position [0, 0]
click at [264, 48] on icon at bounding box center [265, 51] width 10 height 10
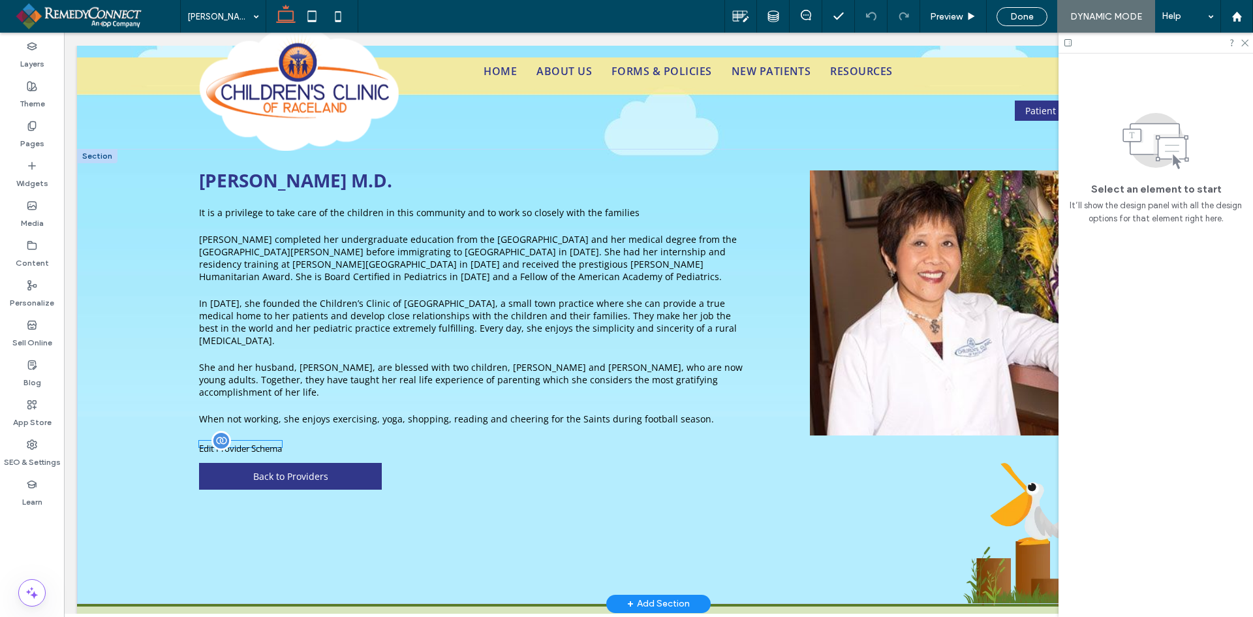
click at [262, 443] on small "Edit Provider Schema" at bounding box center [240, 449] width 83 height 12
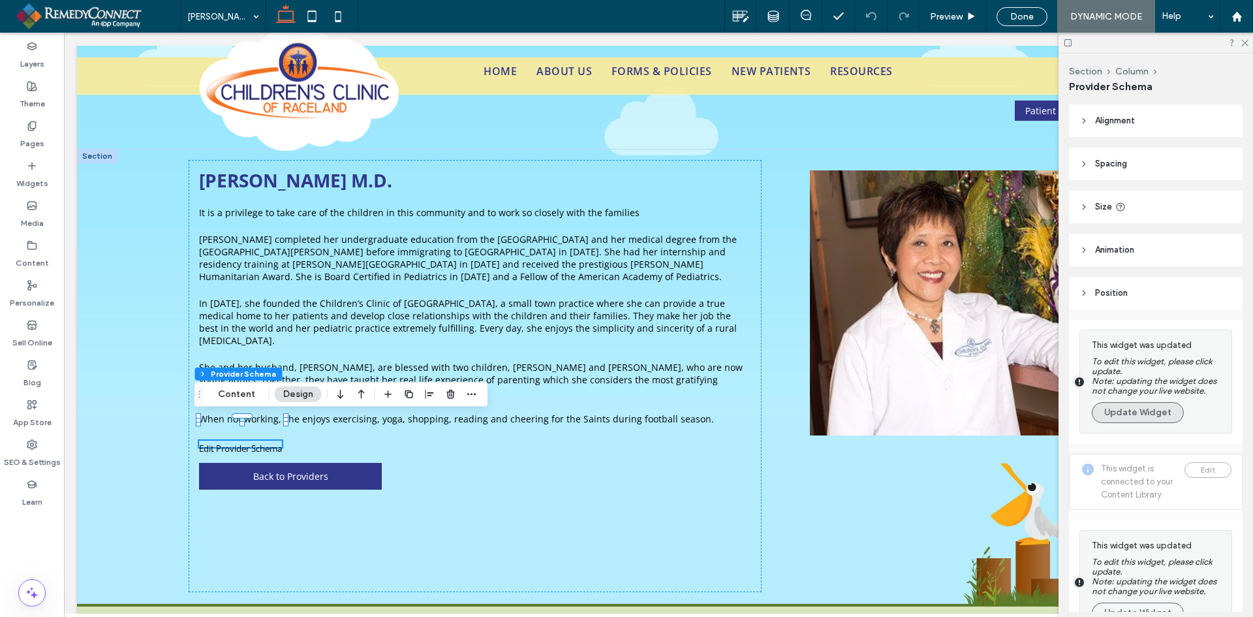
click at [1121, 414] on button "Update Widget" at bounding box center [1138, 412] width 92 height 21
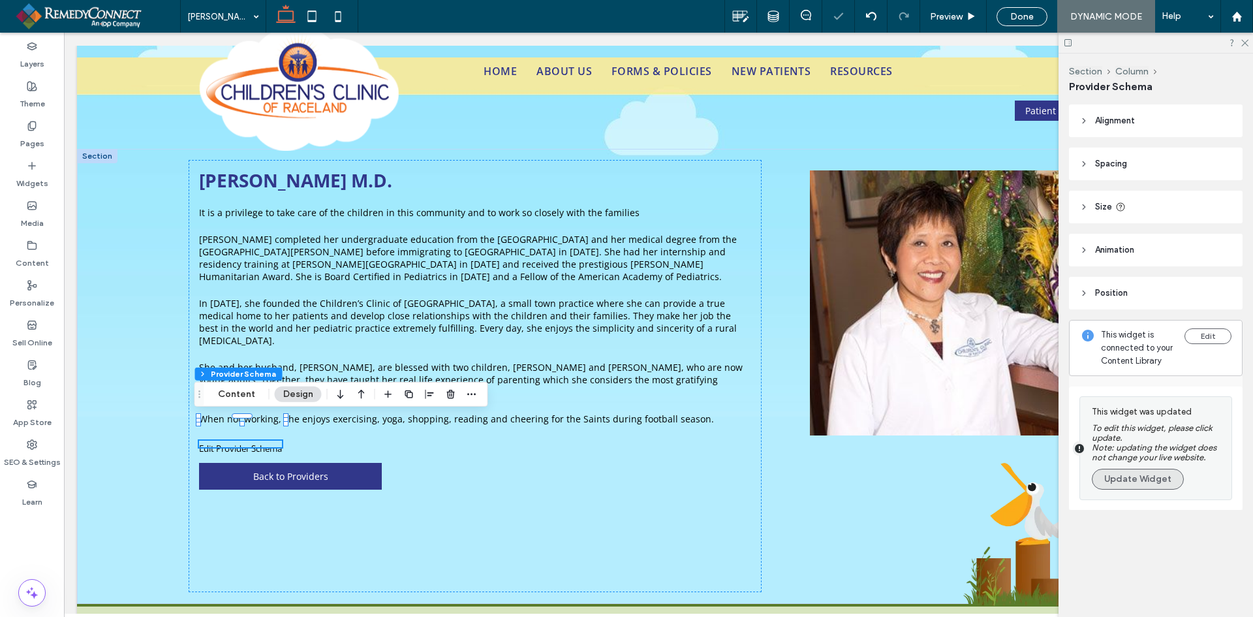
click at [1138, 482] on button "Update Widget" at bounding box center [1138, 479] width 92 height 21
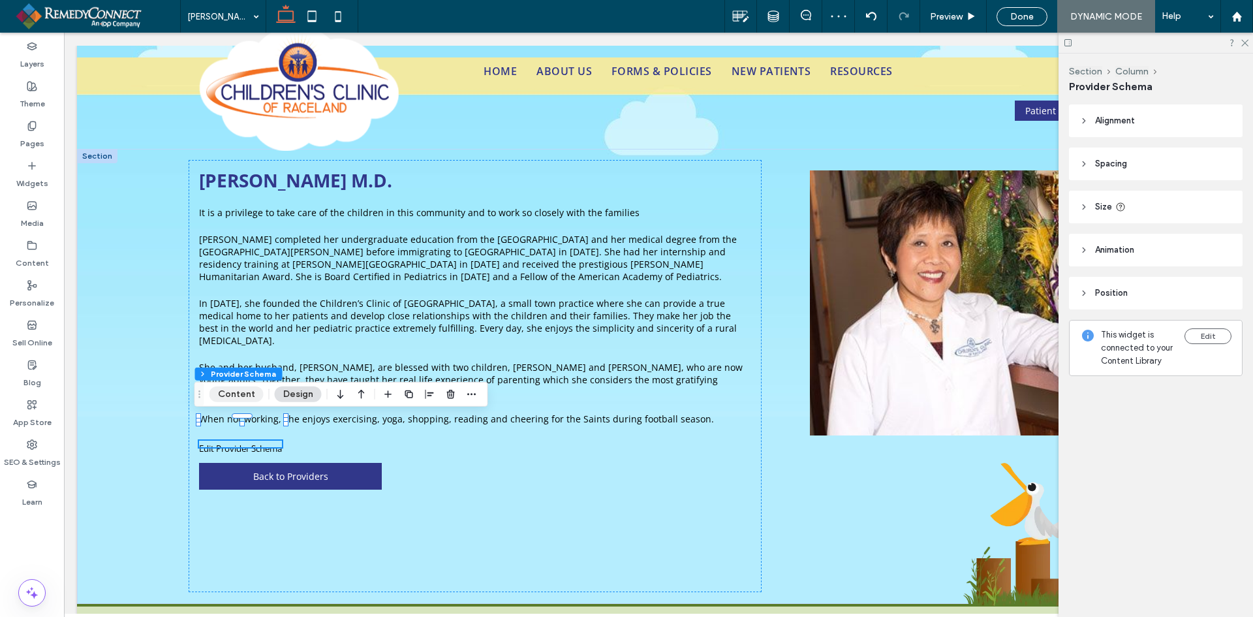
click at [219, 392] on button "Content" at bounding box center [237, 394] width 54 height 16
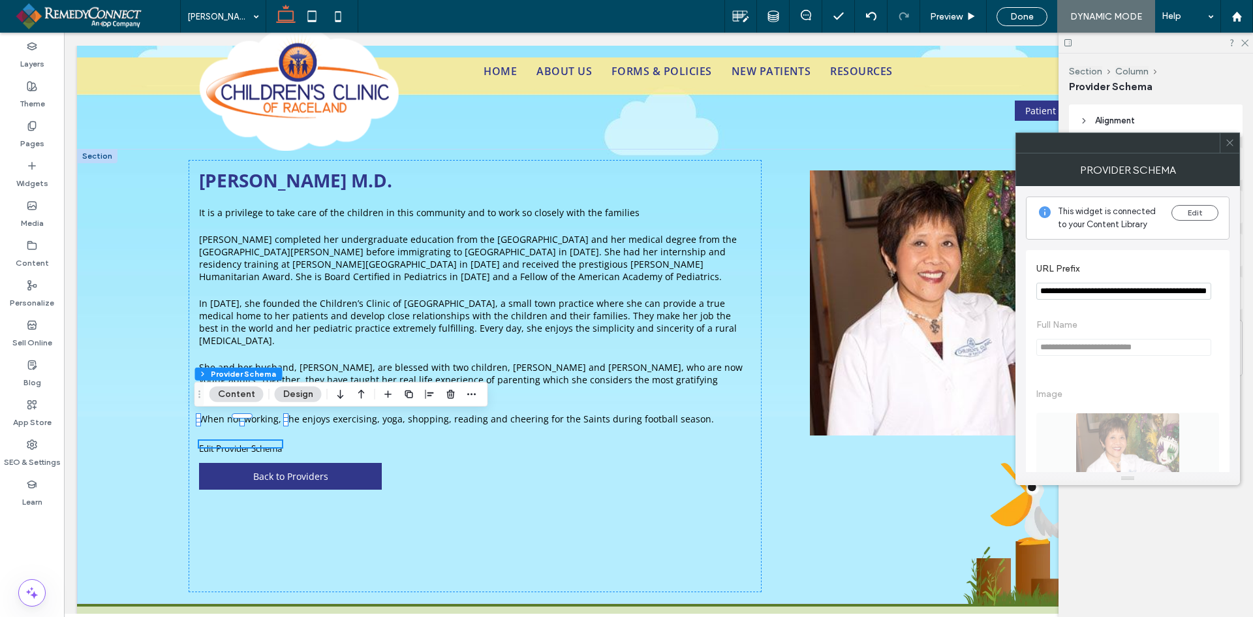
click at [1096, 294] on input "**********" at bounding box center [1123, 291] width 175 height 17
click at [1237, 140] on div at bounding box center [1230, 143] width 20 height 20
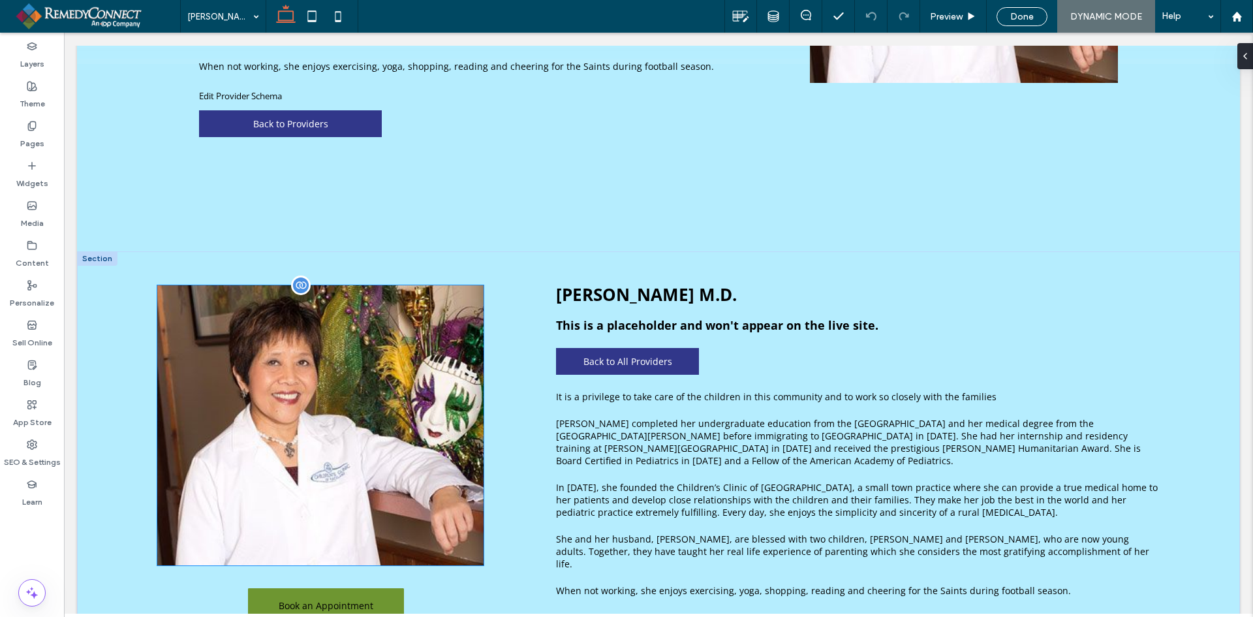
scroll to position [457, 0]
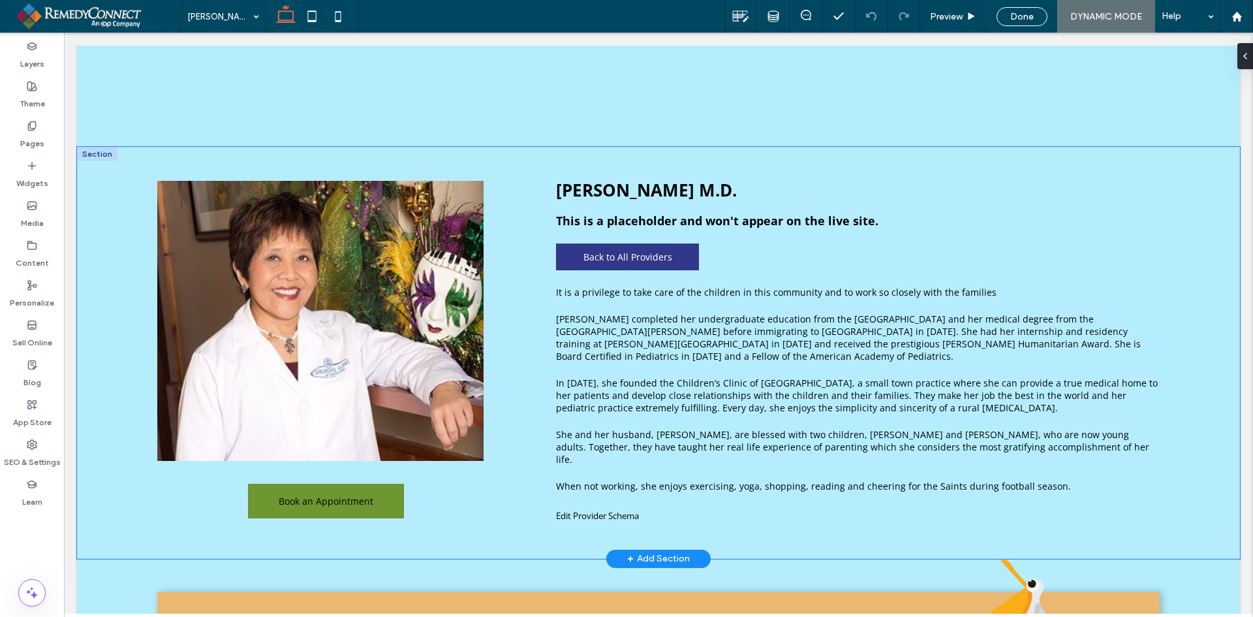
click at [110, 280] on div "Luisa C. Bacuta-Tagorda M.D. This is a placeholder and won't appear on the live…" at bounding box center [658, 353] width 1163 height 412
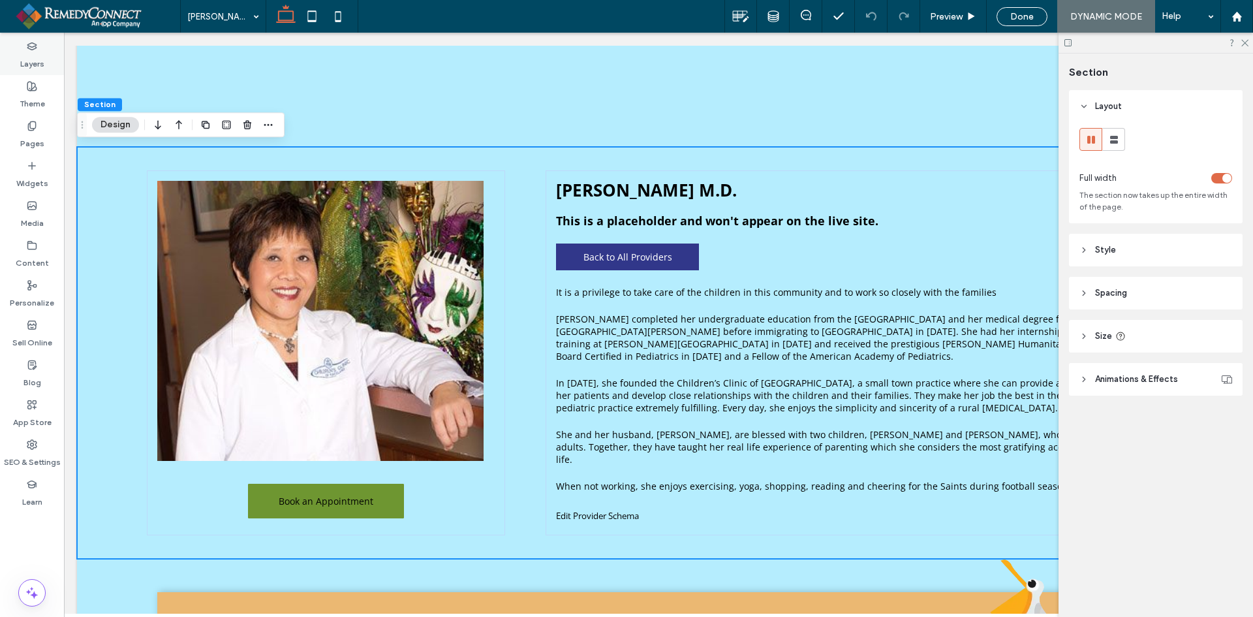
click at [40, 50] on div "Layers" at bounding box center [32, 55] width 64 height 40
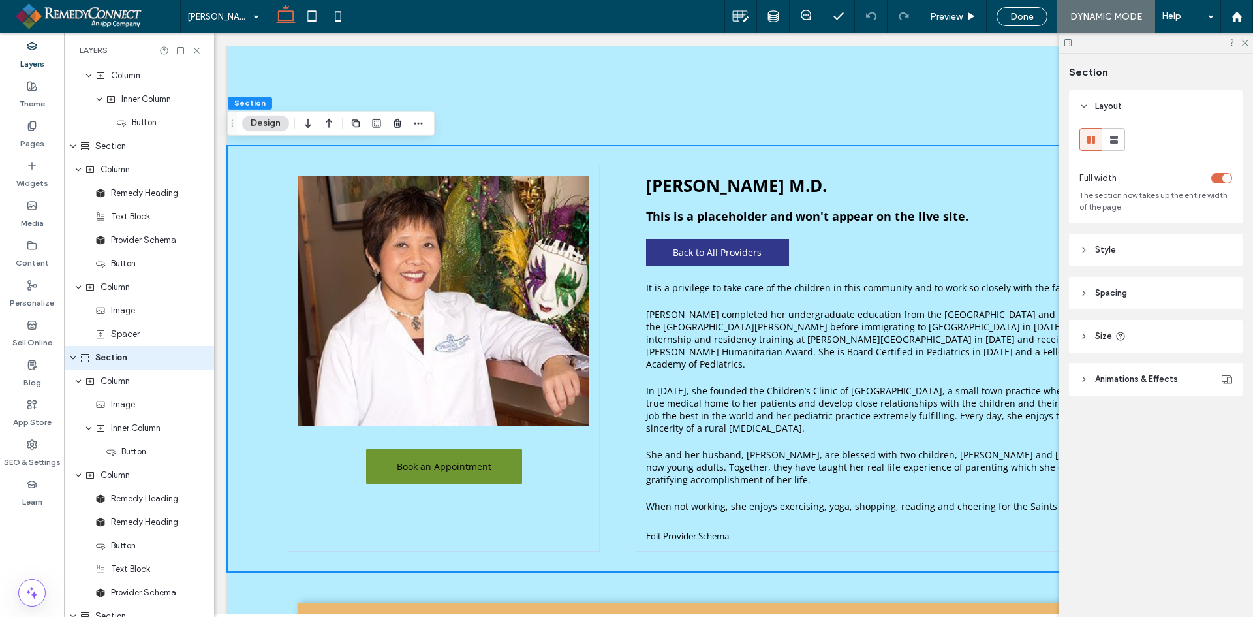
scroll to position [324, 0]
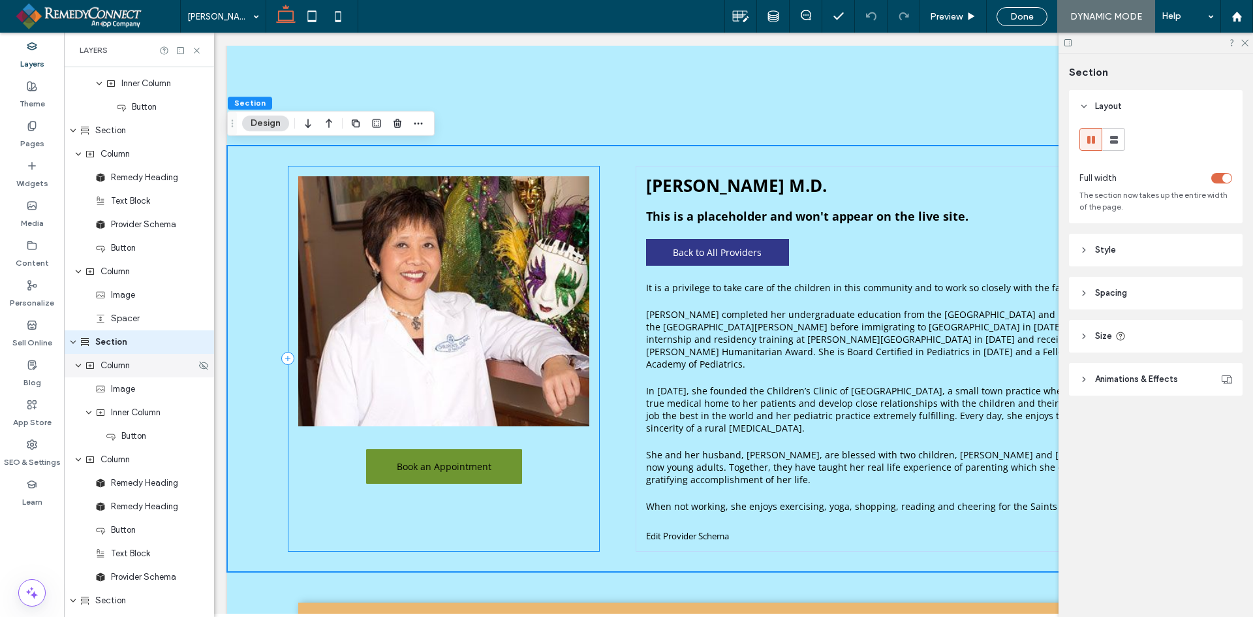
click at [78, 369] on icon "expand Column" at bounding box center [78, 365] width 8 height 10
click at [78, 390] on use "expand Column" at bounding box center [78, 389] width 5 height 3
drag, startPoint x: 104, startPoint y: 388, endPoint x: 106, endPoint y: 360, distance: 28.1
click at [105, 360] on div "Header Section Column Image Spacer Column Navigation Links Column Social Icons …" at bounding box center [139, 271] width 150 height 1057
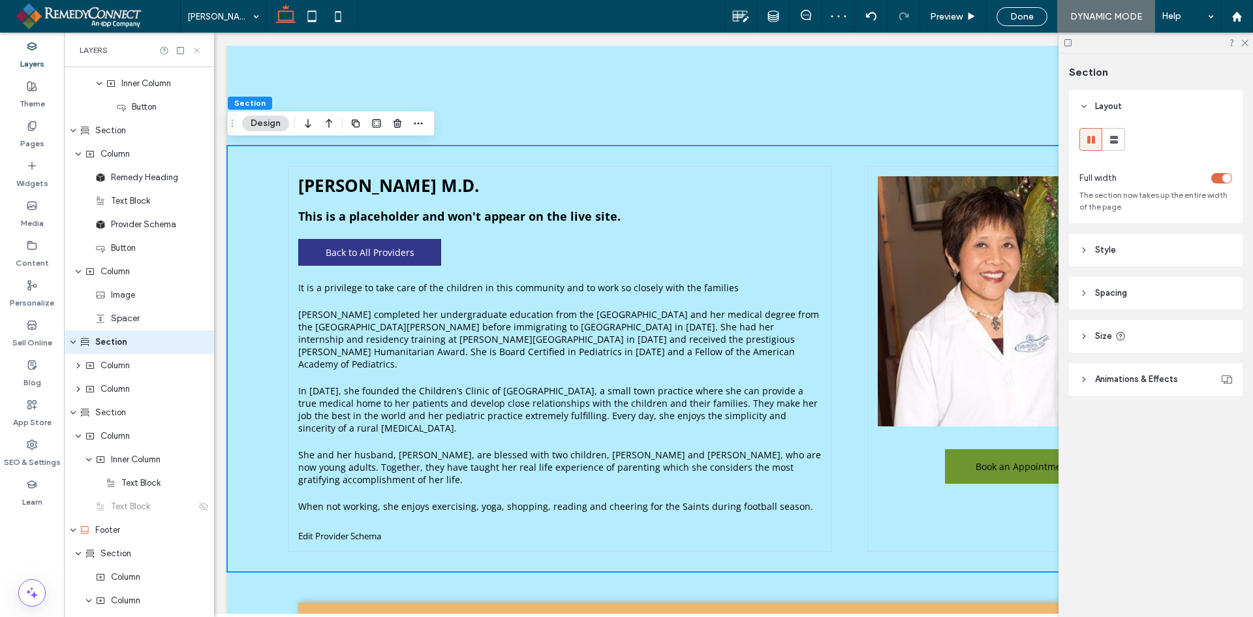
click at [195, 52] on use at bounding box center [196, 50] width 5 height 5
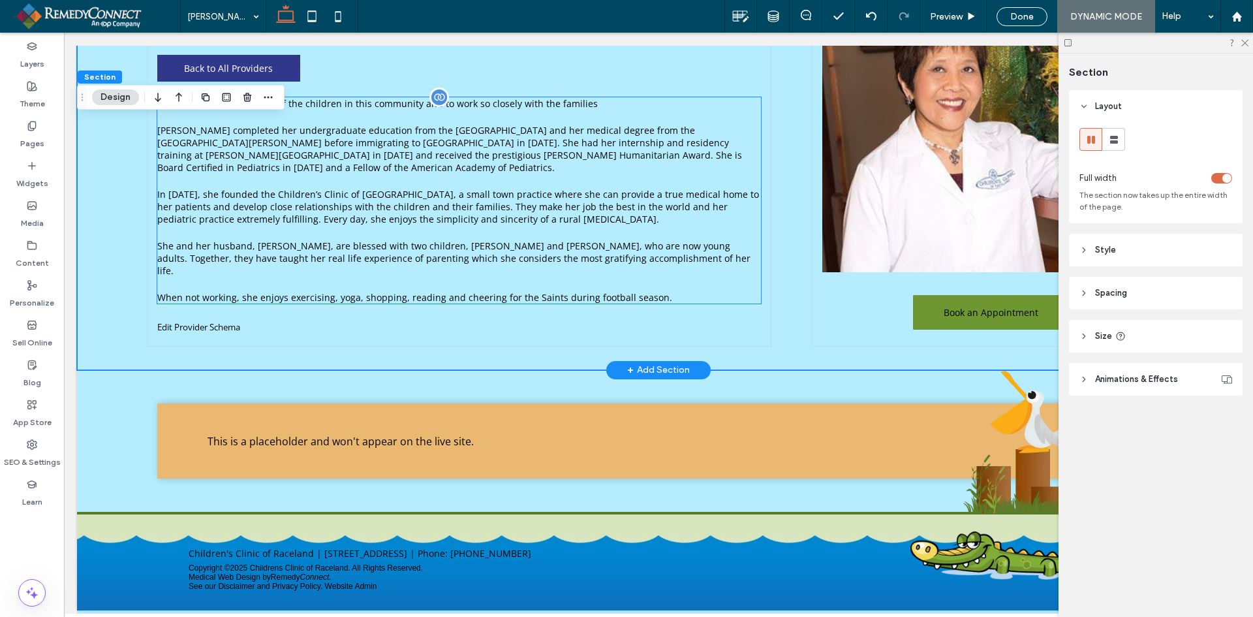
scroll to position [653, 0]
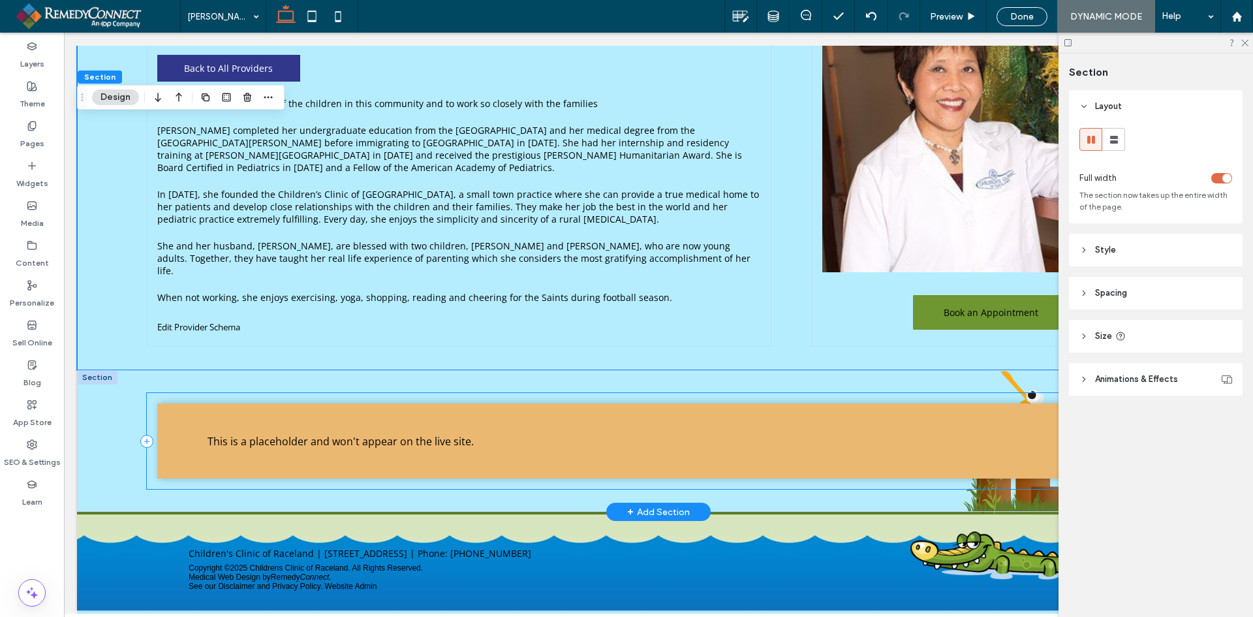
click at [148, 404] on div "This is a placeholder and won't appear on the live site. Staff Dynamic v1.1" at bounding box center [658, 440] width 1023 height 95
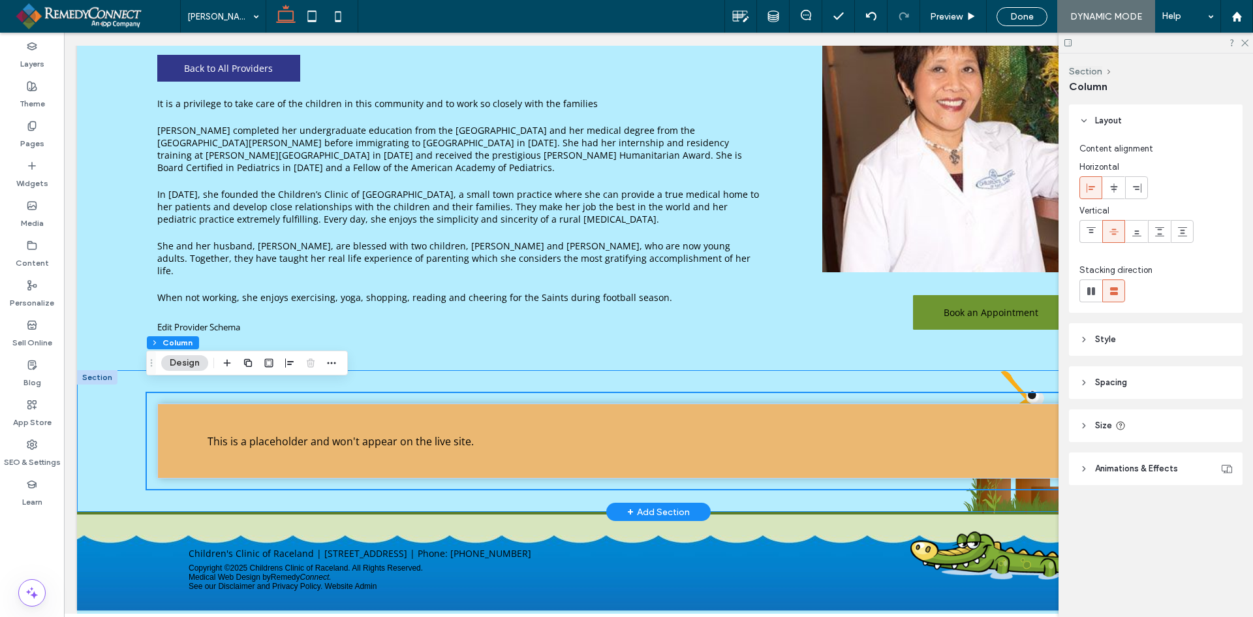
click at [102, 397] on div "This is a placeholder and won't appear on the live site. Staff Dynamic v1.1" at bounding box center [658, 441] width 1163 height 142
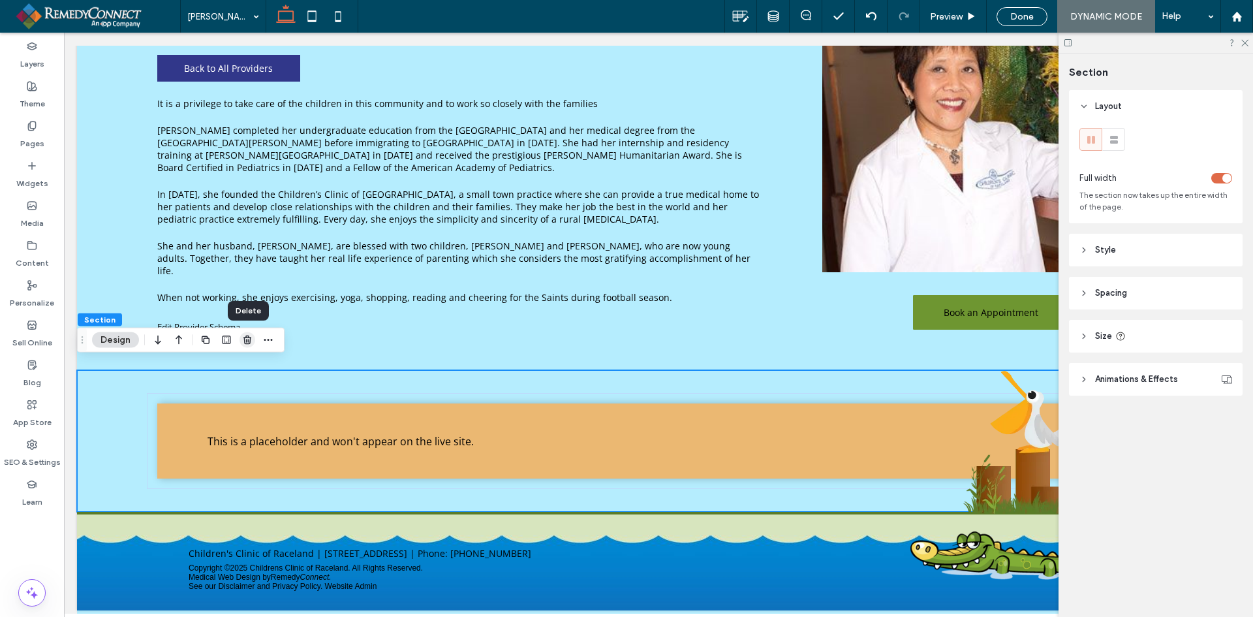
click at [252, 337] on icon "button" at bounding box center [247, 340] width 10 height 10
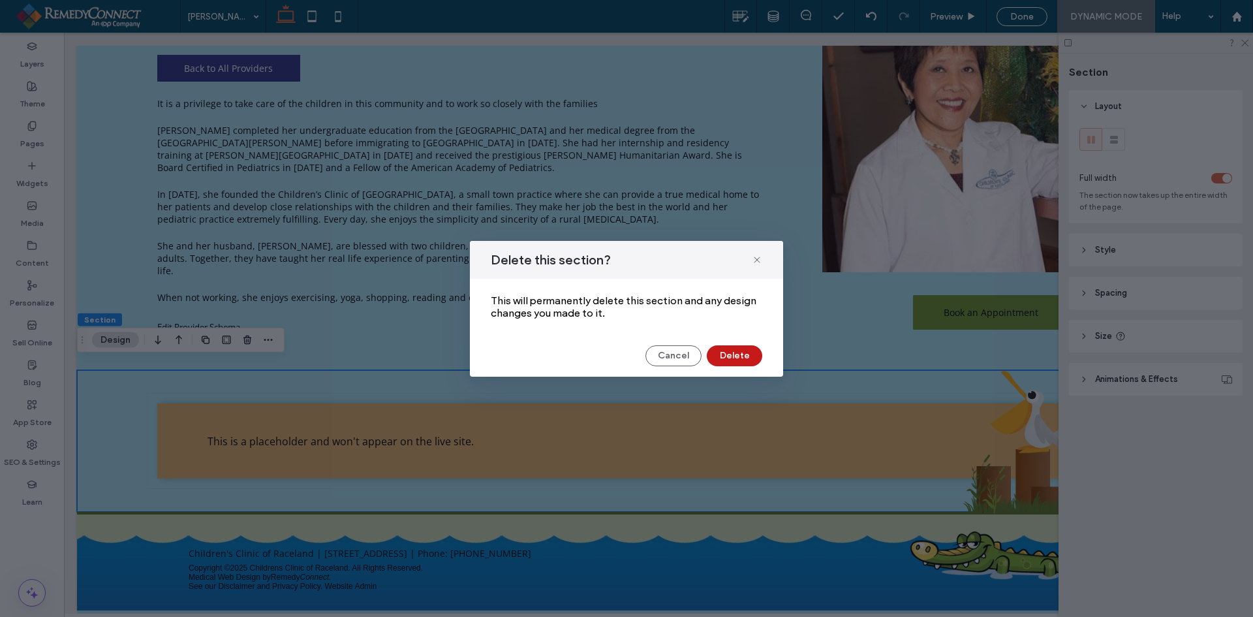
click at [721, 351] on button "Delete" at bounding box center [734, 355] width 55 height 21
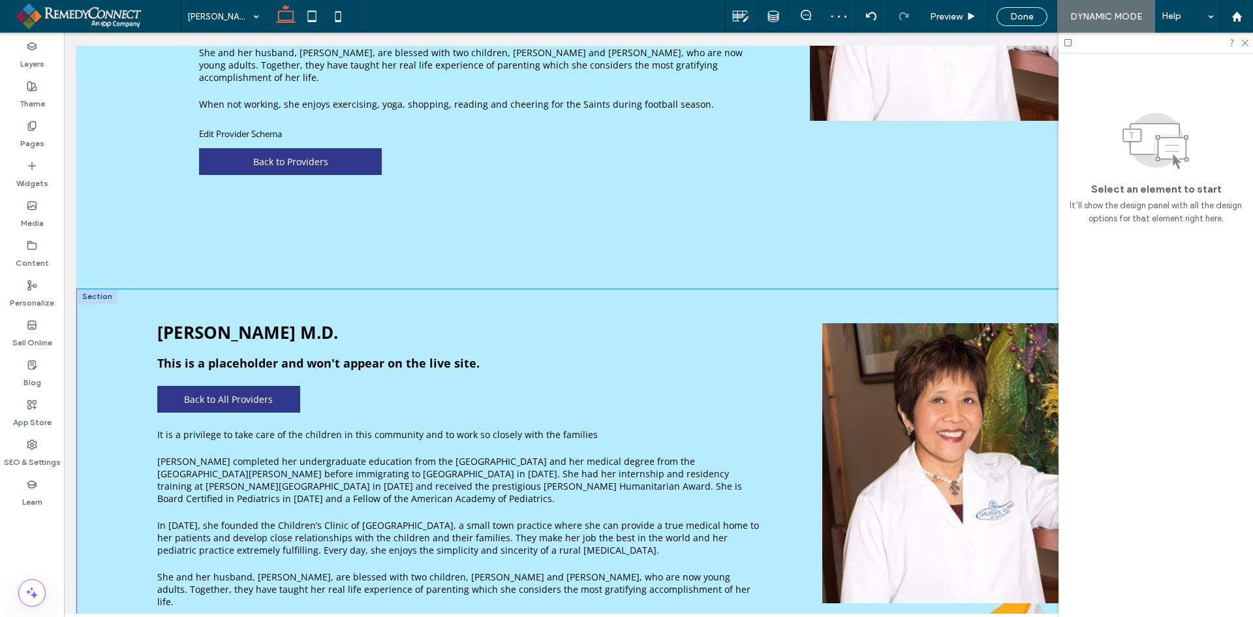
scroll to position [251, 0]
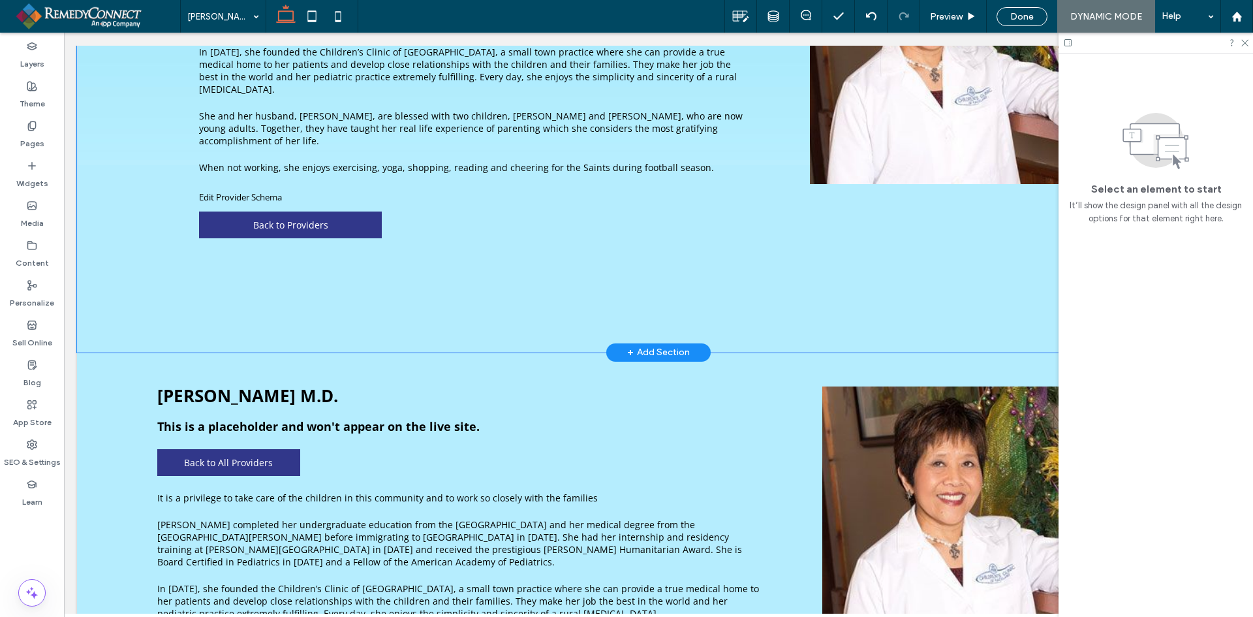
click at [154, 293] on div "Luisa C. Bacuta-Tagorda M.D. It is a privilege to take care of the children in …" at bounding box center [658, 125] width 1163 height 455
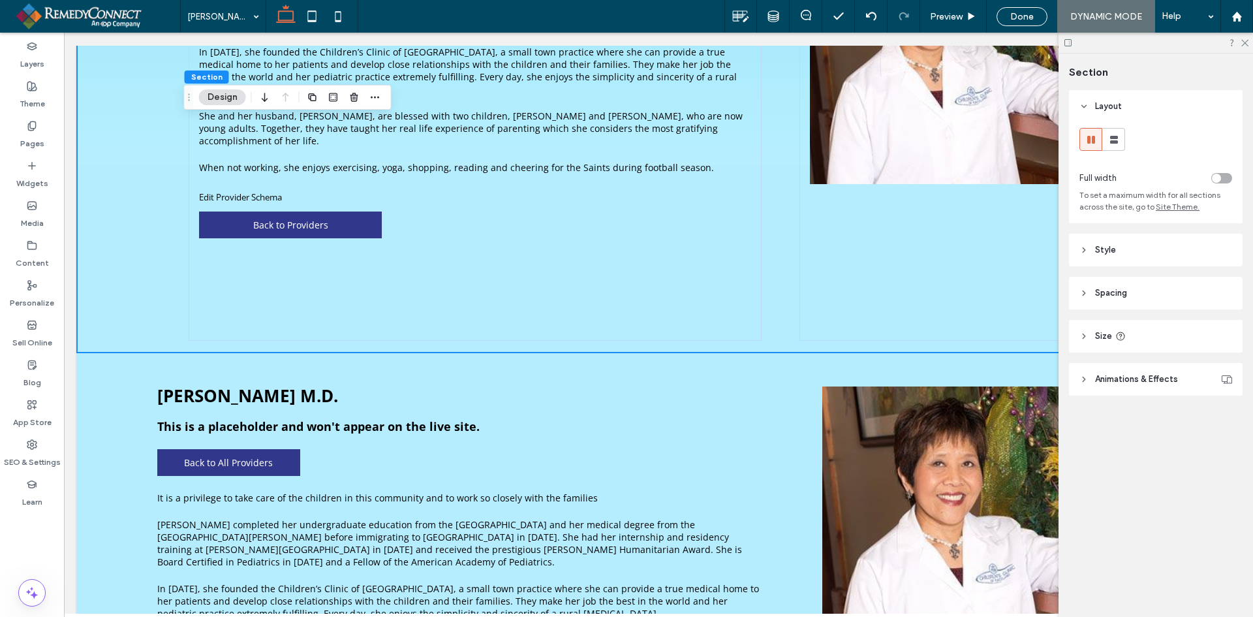
click at [1113, 299] on span "Spacing" at bounding box center [1111, 293] width 32 height 13
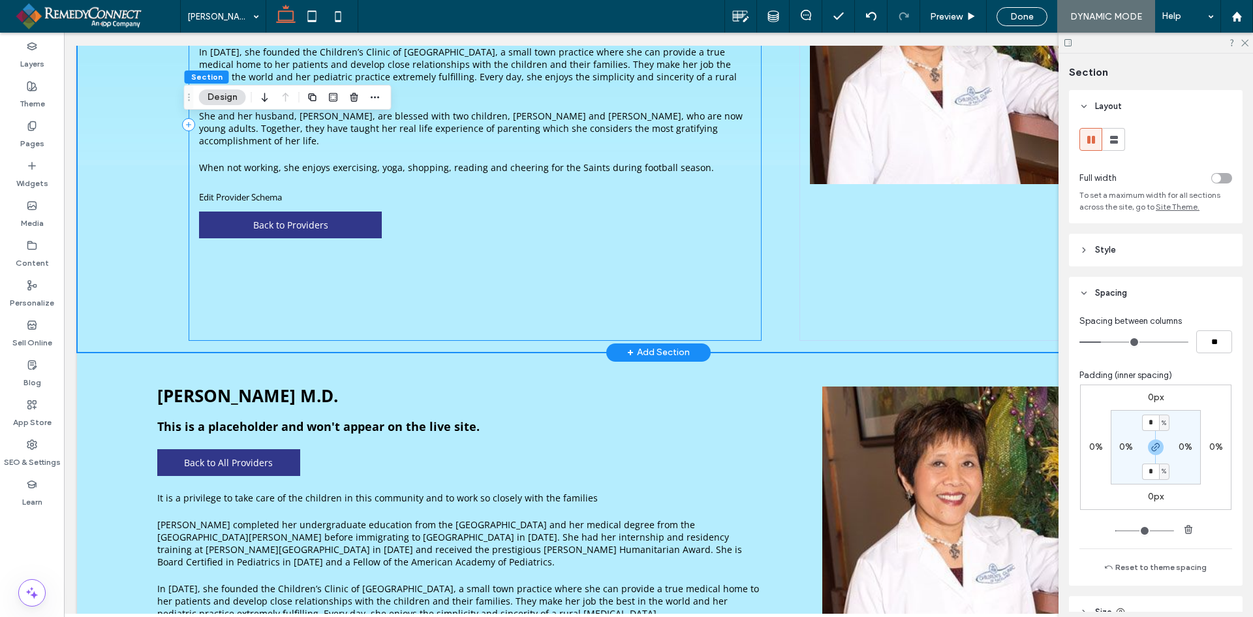
click at [321, 266] on div "Luisa C. Bacuta-Tagorda M.D. It is a privilege to take care of the children in …" at bounding box center [475, 125] width 573 height 432
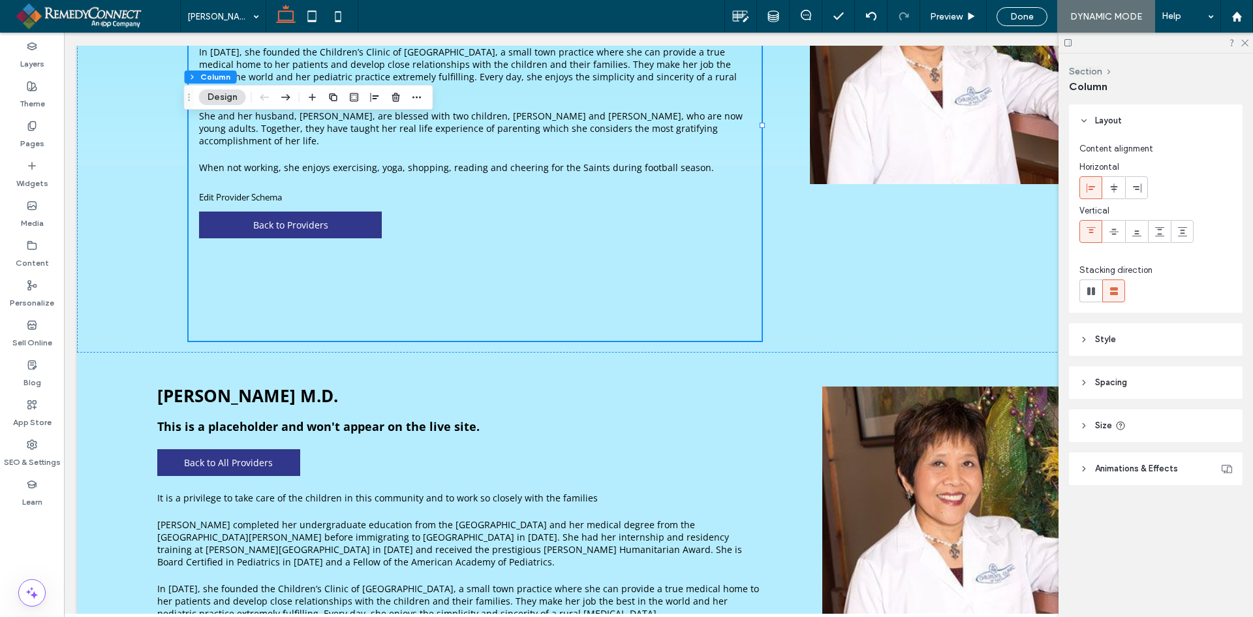
click at [1110, 381] on span "Spacing" at bounding box center [1111, 382] width 32 height 13
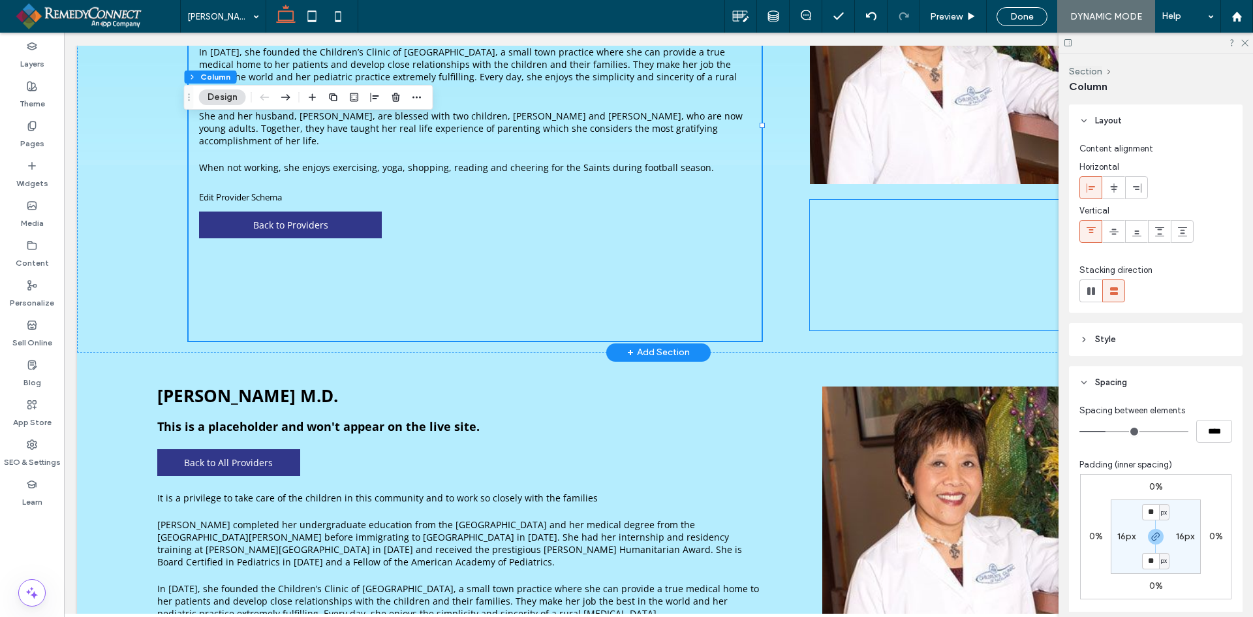
click at [950, 284] on div at bounding box center [964, 265] width 308 height 131
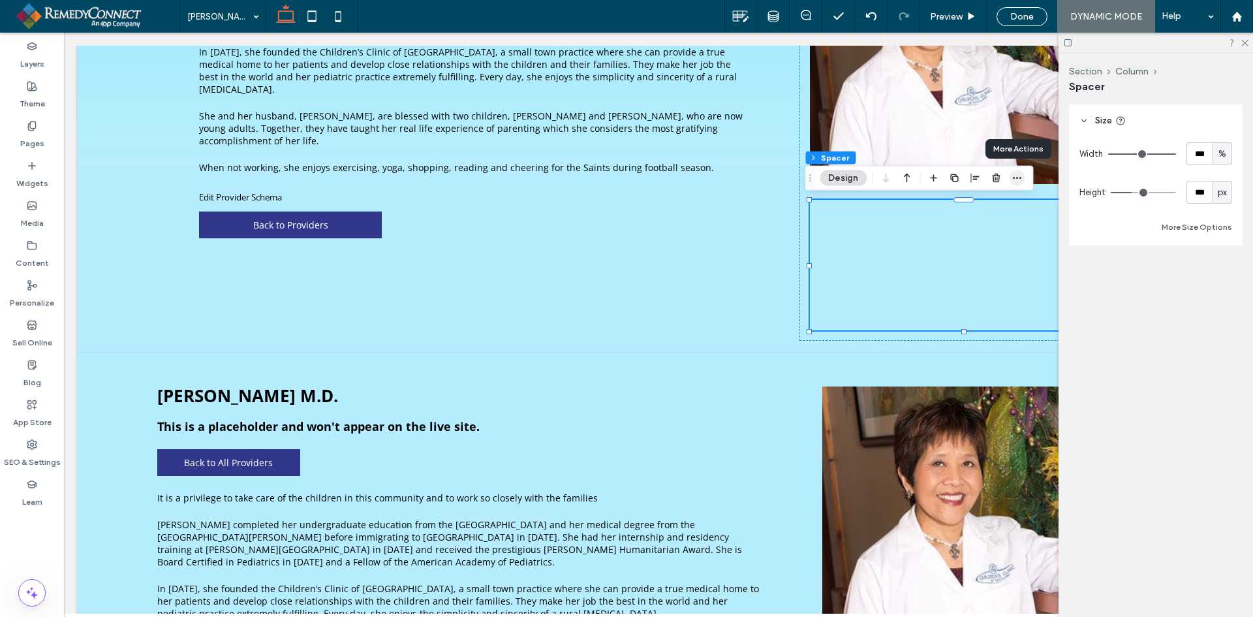
click at [1023, 181] on span "button" at bounding box center [1017, 178] width 16 height 16
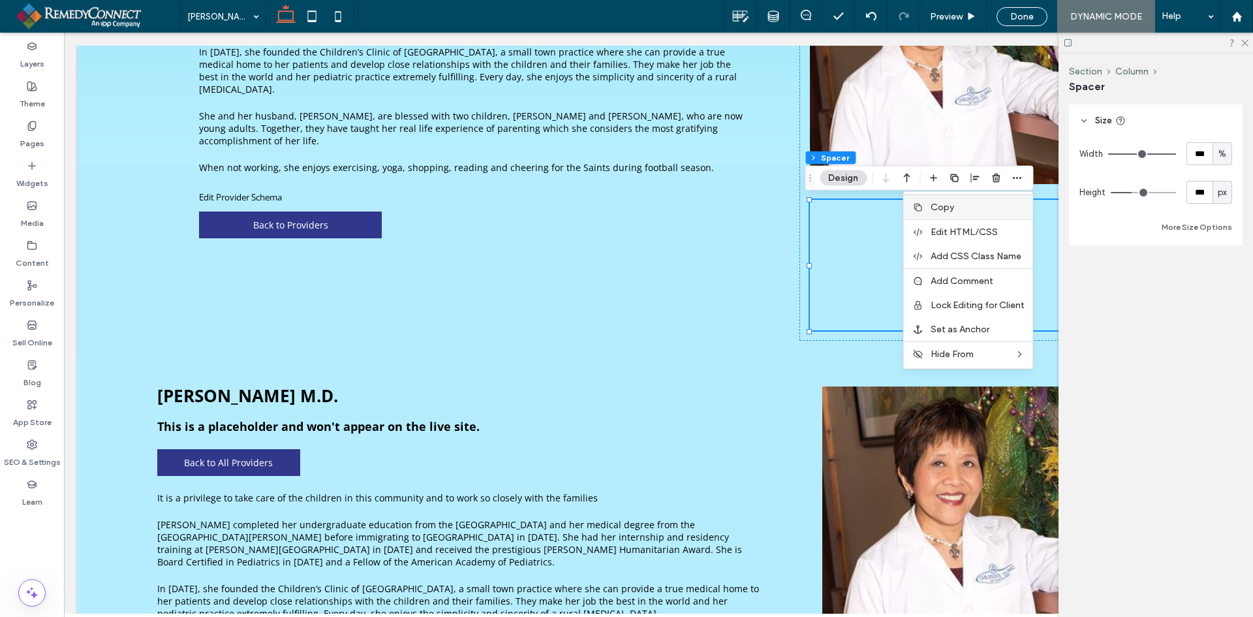
drag, startPoint x: 990, startPoint y: 210, endPoint x: 888, endPoint y: 223, distance: 103.3
click at [990, 210] on label "Copy" at bounding box center [978, 207] width 94 height 11
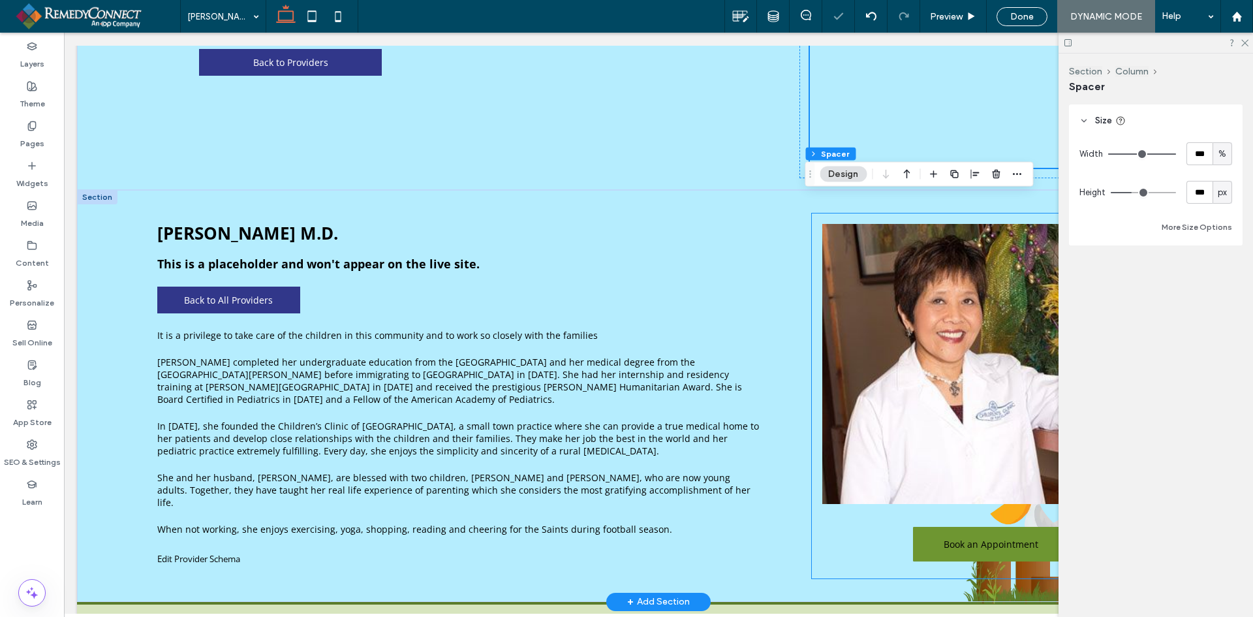
scroll to position [512, 0]
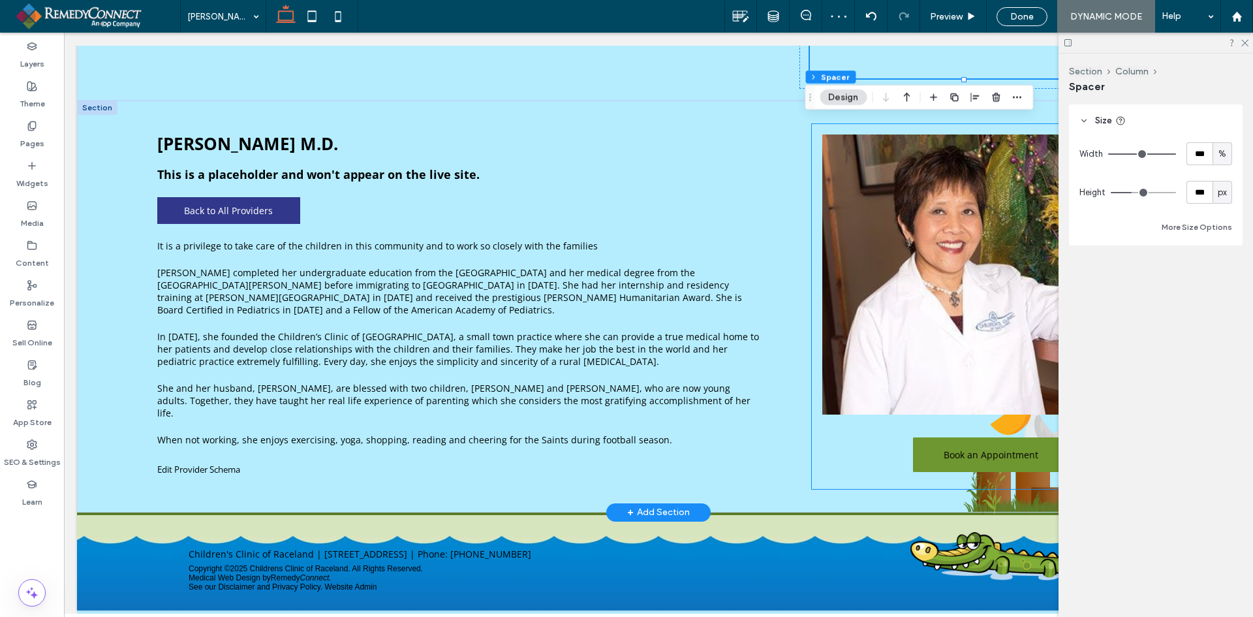
click at [842, 414] on div "Book an Appointment" at bounding box center [991, 306] width 358 height 365
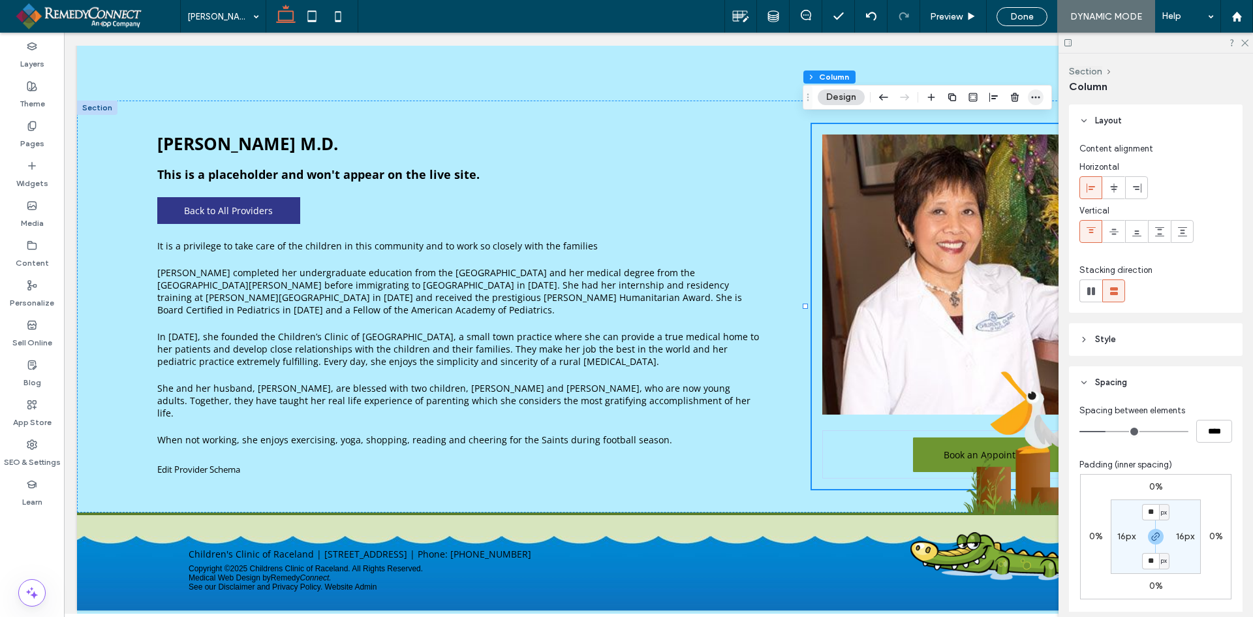
click at [1033, 93] on icon "button" at bounding box center [1036, 97] width 10 height 10
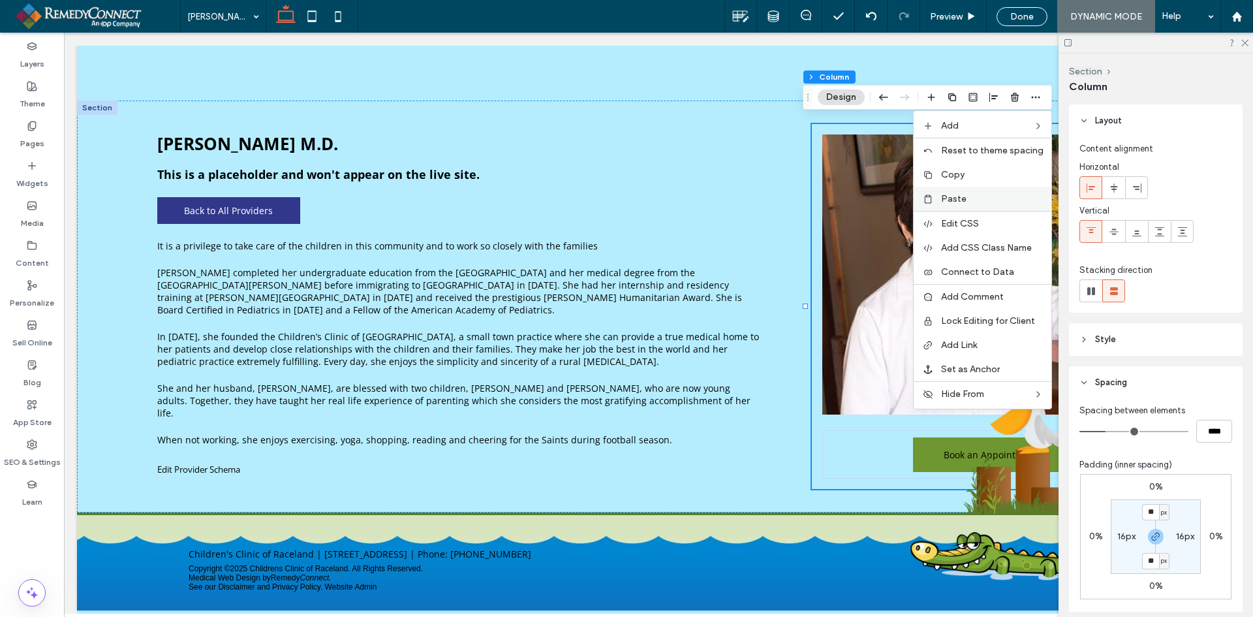
click at [969, 199] on label "Paste" at bounding box center [992, 198] width 102 height 11
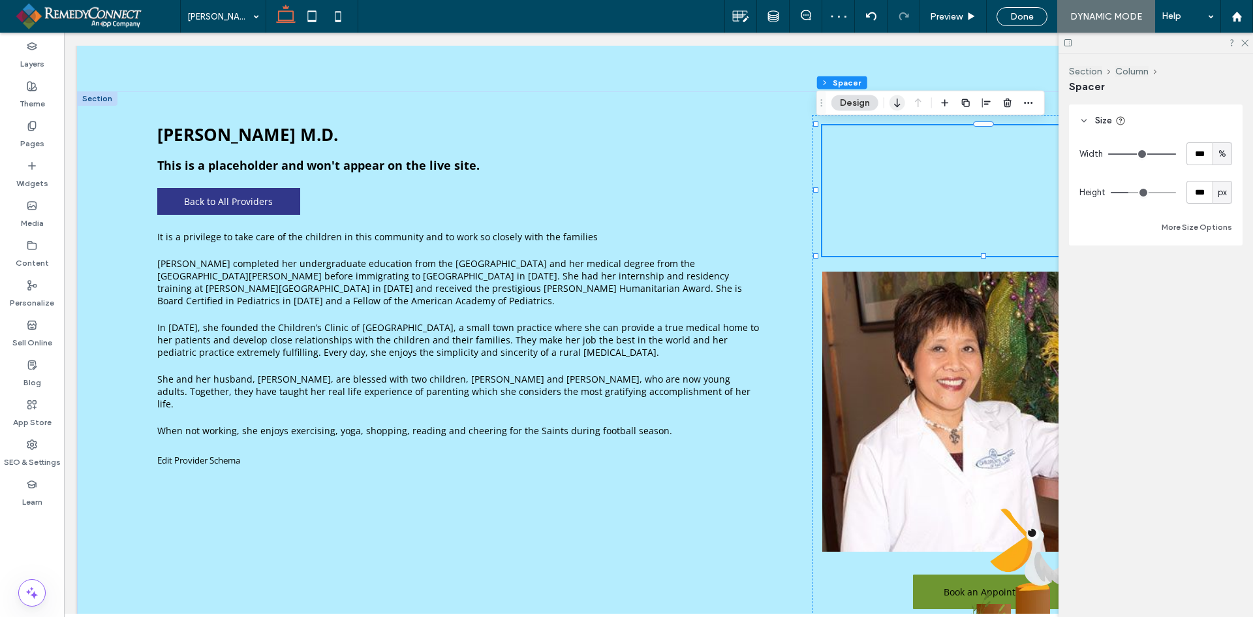
click at [898, 105] on icon "button" at bounding box center [898, 102] width 16 height 23
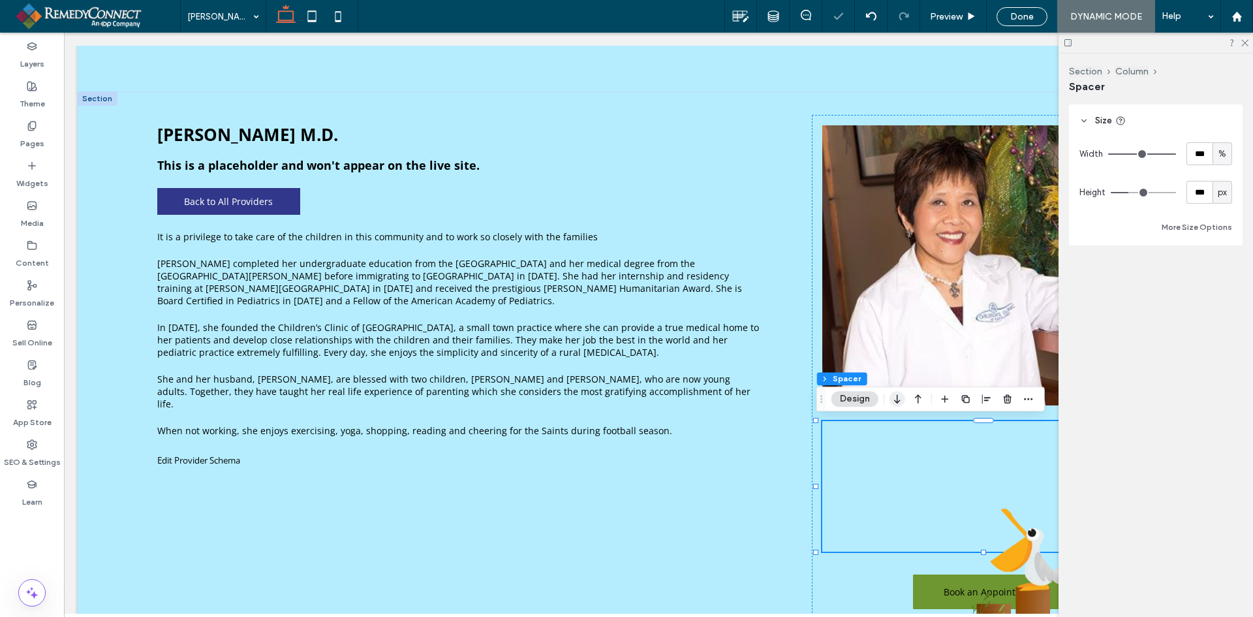
click at [901, 402] on icon "button" at bounding box center [898, 398] width 16 height 23
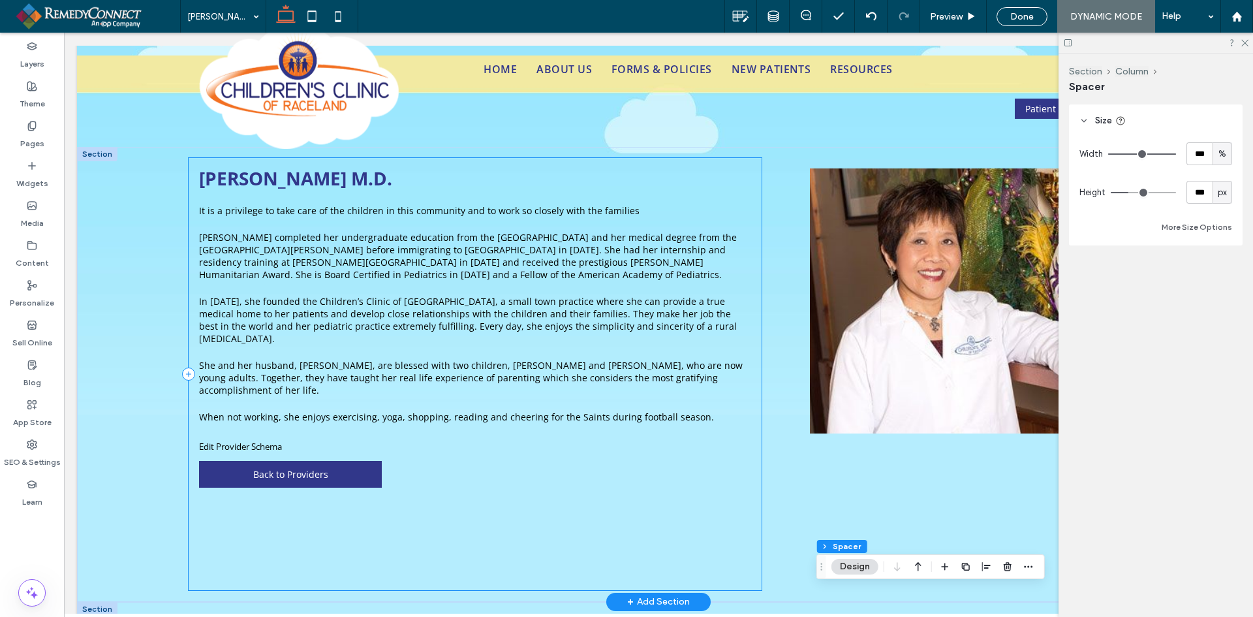
scroll to position [0, 0]
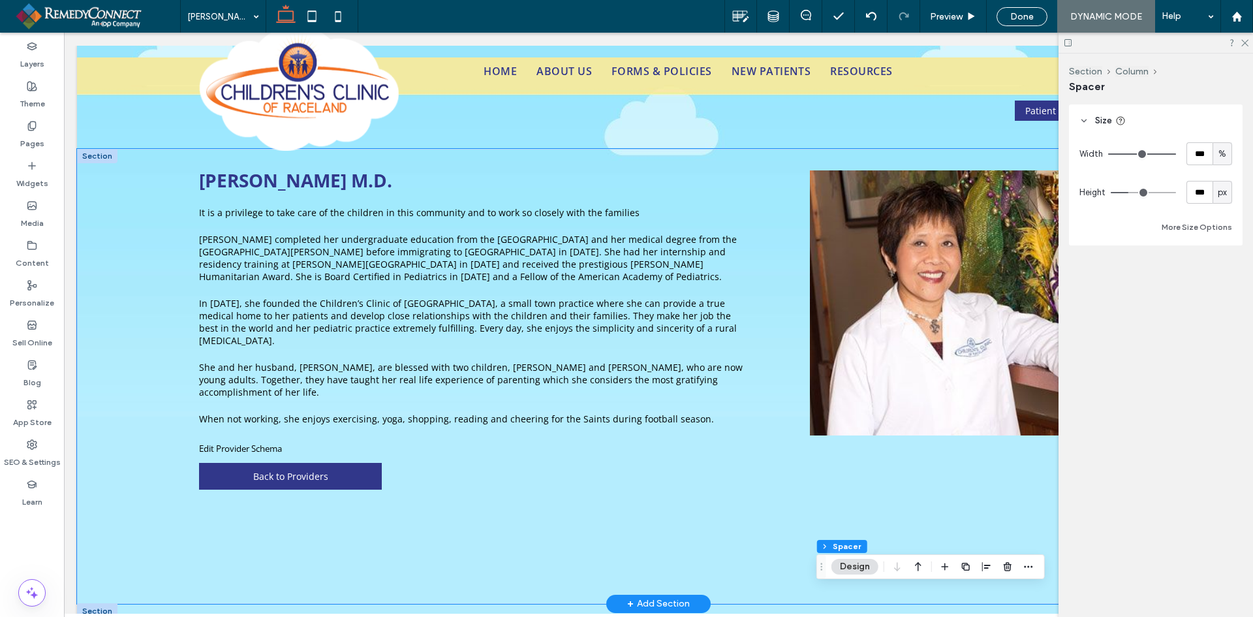
click at [126, 226] on div "Luisa C. Bacuta-Tagorda M.D. It is a privilege to take care of the children in …" at bounding box center [658, 376] width 1163 height 455
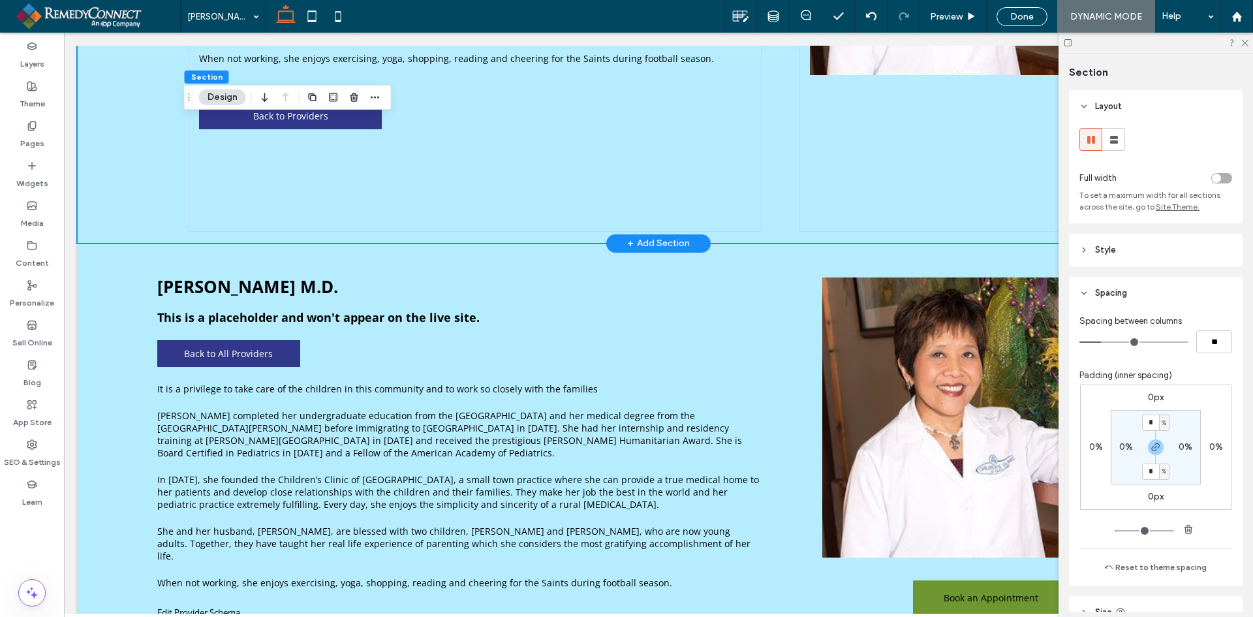
scroll to position [392, 0]
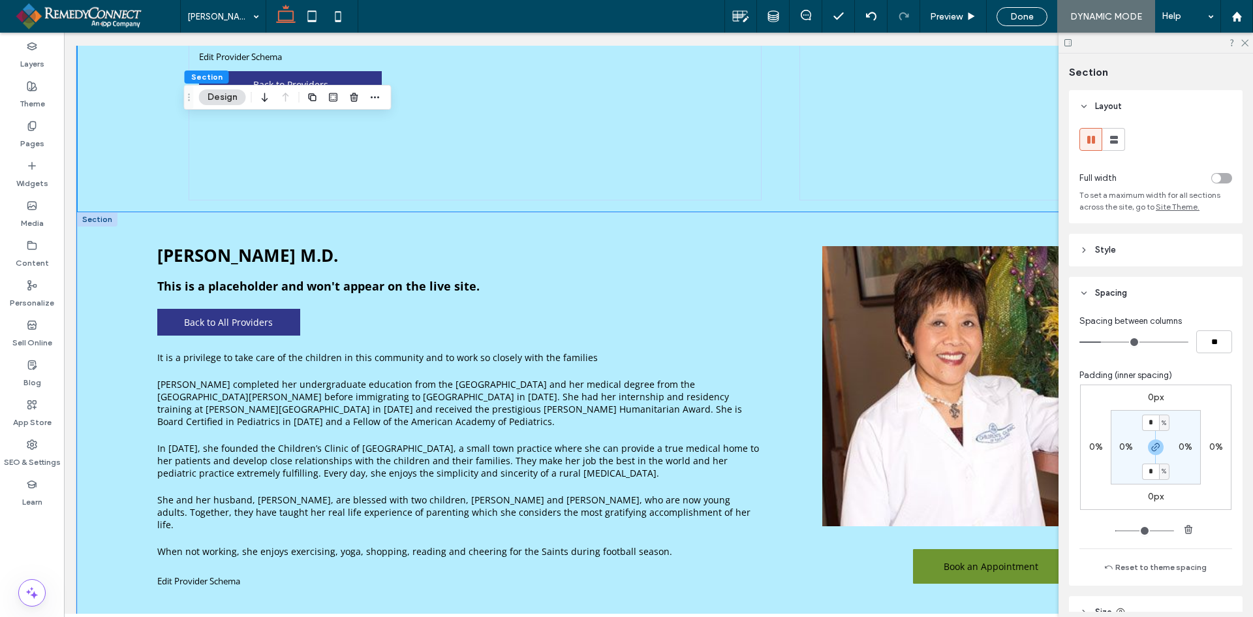
click at [125, 304] on div "Luisa C. Bacuta-Tagorda M.D. This is a placeholder and won't appear on the live…" at bounding box center [658, 491] width 1163 height 558
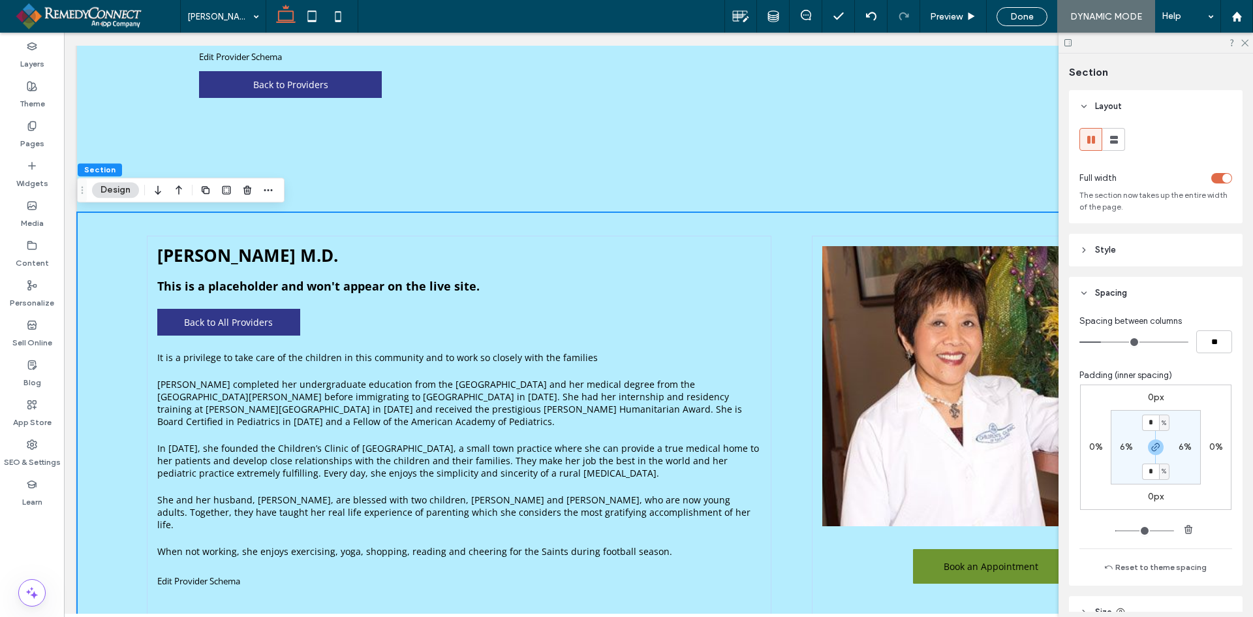
click at [1213, 178] on div "toggle" at bounding box center [1221, 178] width 21 height 10
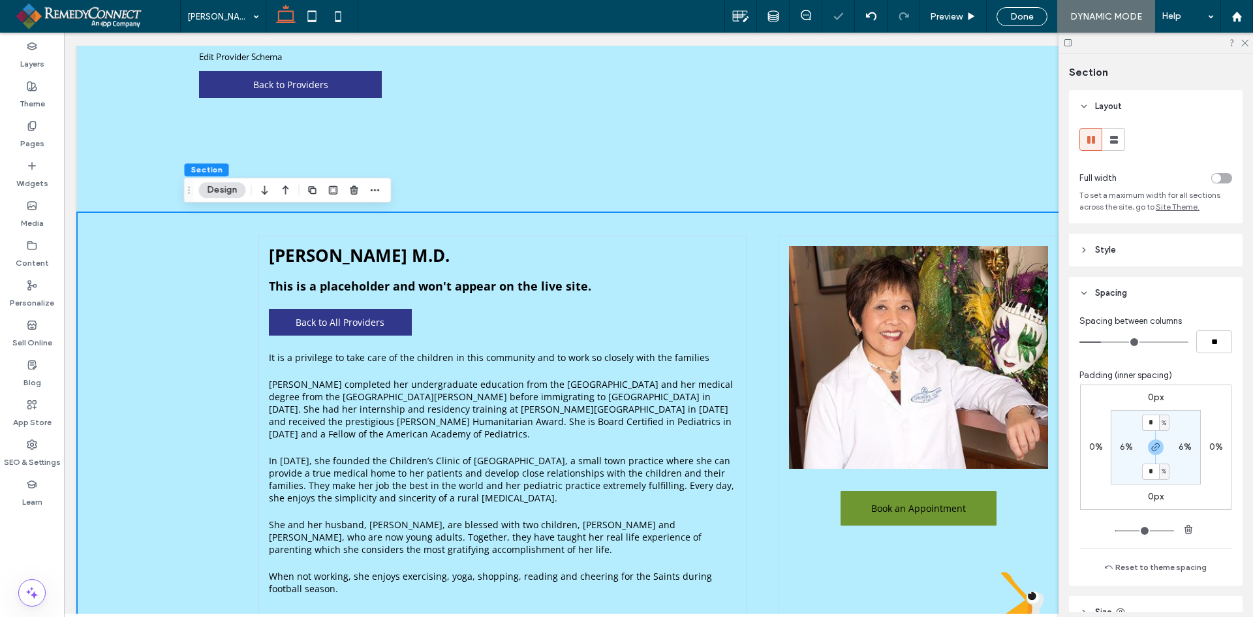
click at [1123, 446] on label "6%" at bounding box center [1126, 446] width 13 height 11
type input "*"
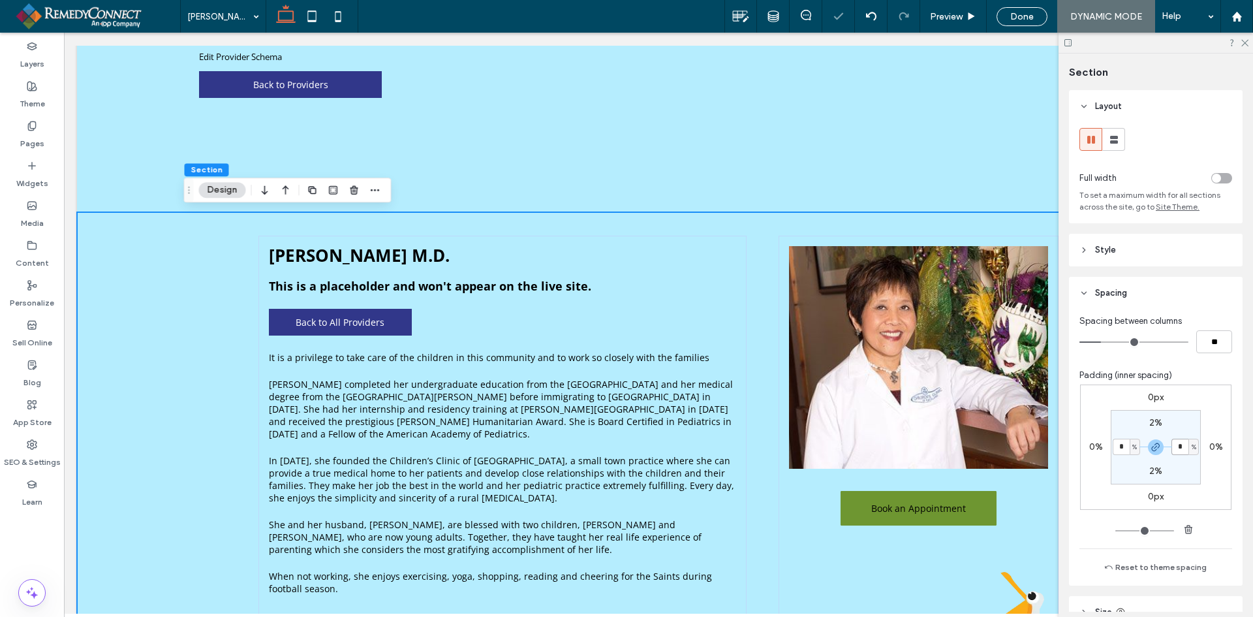
click at [1180, 444] on input "*" at bounding box center [1180, 447] width 17 height 16
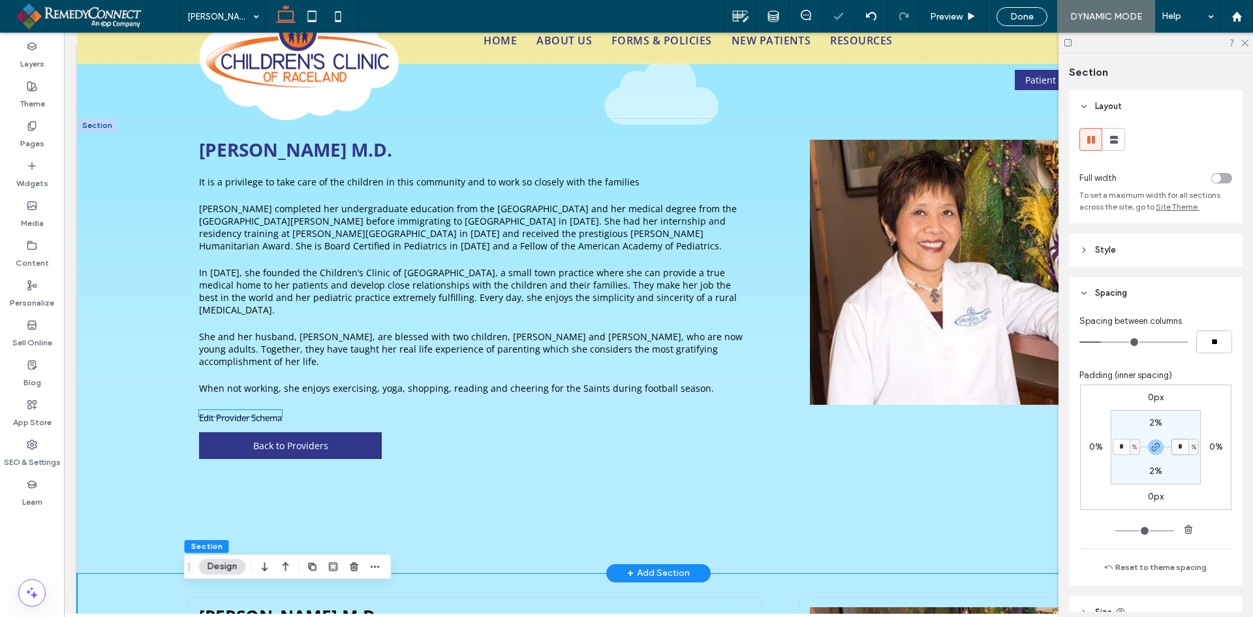
scroll to position [0, 0]
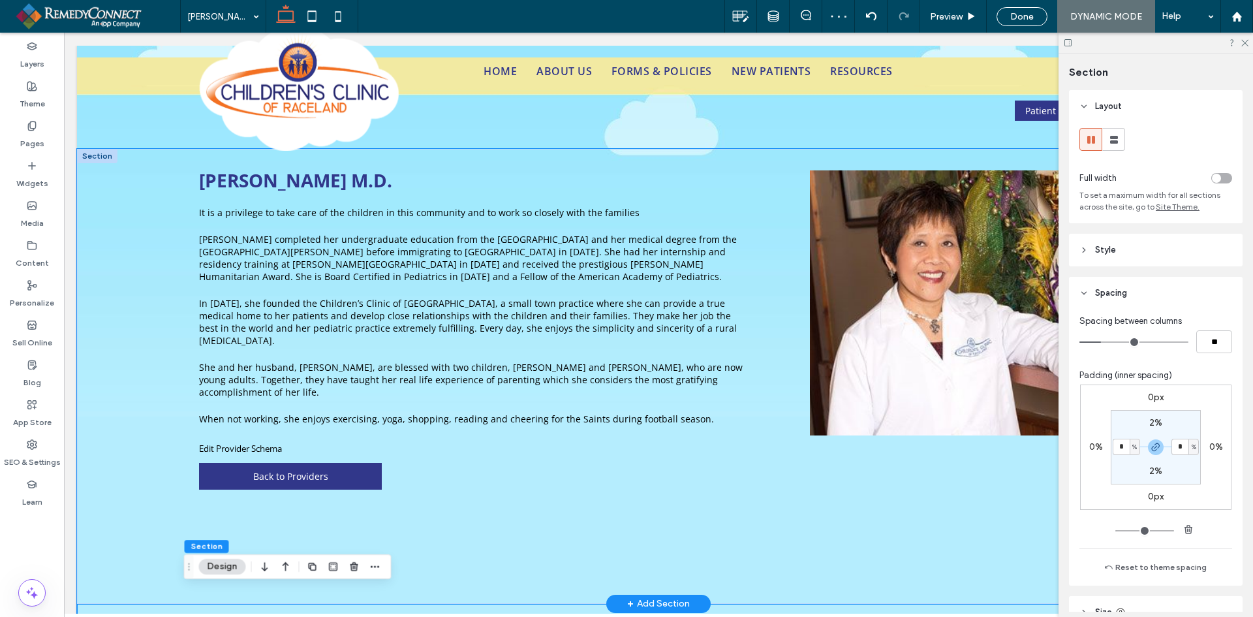
click at [122, 213] on div "Luisa C. Bacuta-Tagorda M.D. It is a privilege to take care of the children in …" at bounding box center [658, 376] width 1163 height 455
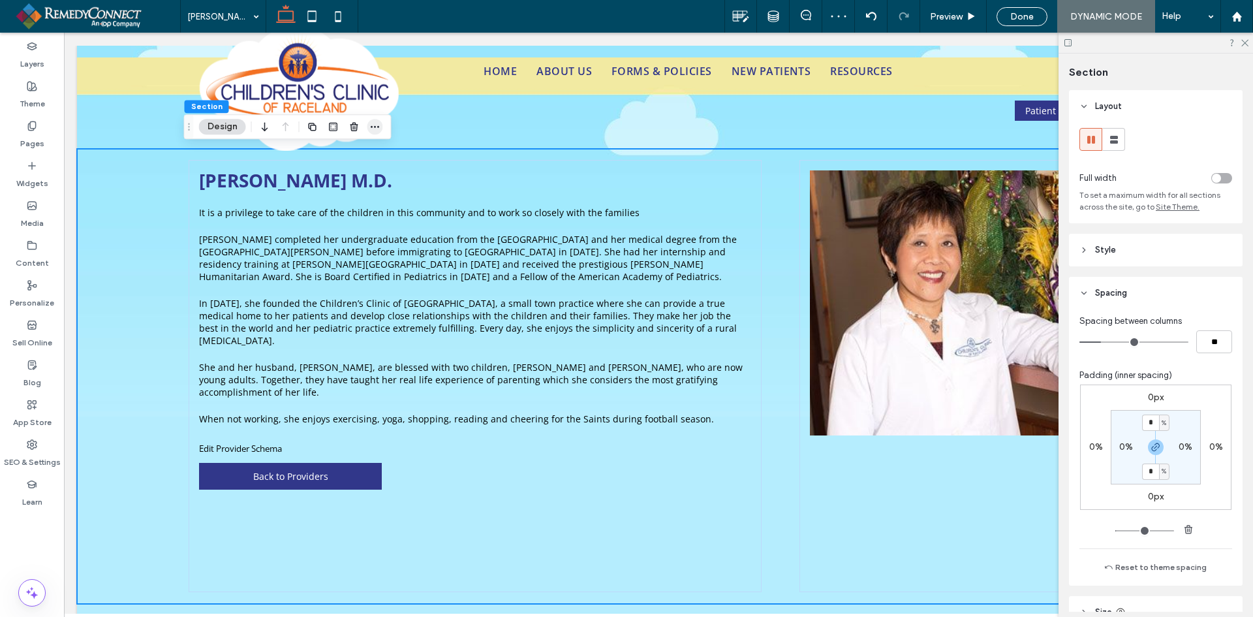
click at [378, 125] on icon "button" at bounding box center [375, 126] width 10 height 10
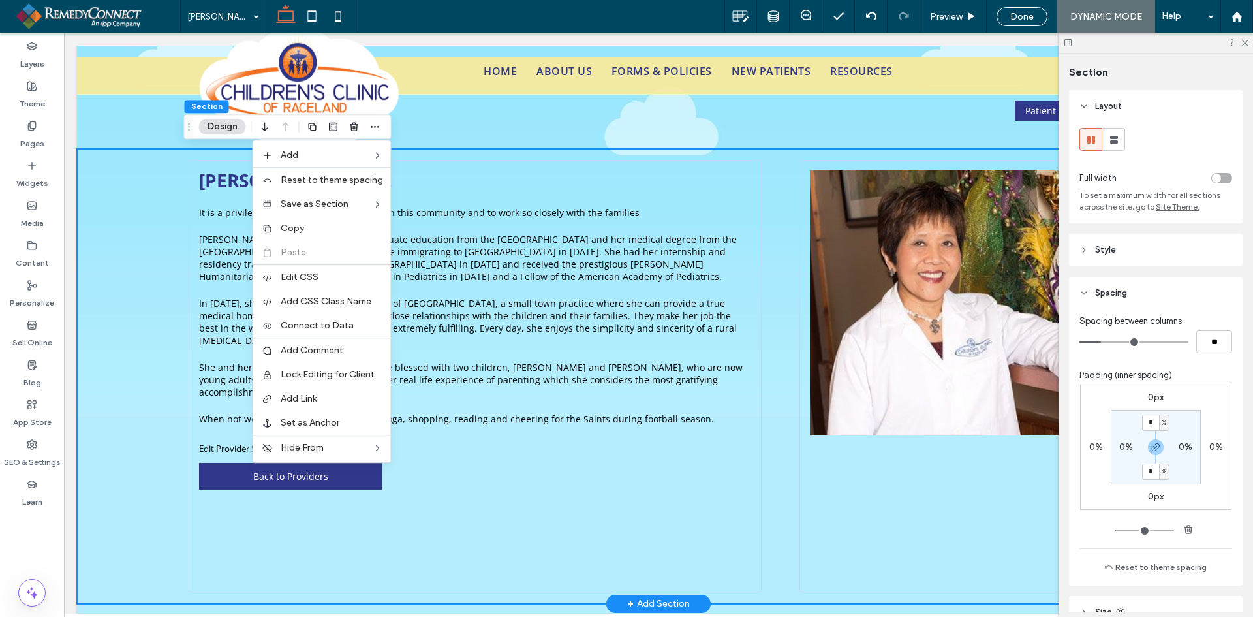
click at [136, 189] on div "Luisa C. Bacuta-Tagorda M.D. It is a privilege to take care of the children in …" at bounding box center [658, 376] width 1163 height 455
click at [352, 127] on icon "button" at bounding box center [354, 126] width 10 height 10
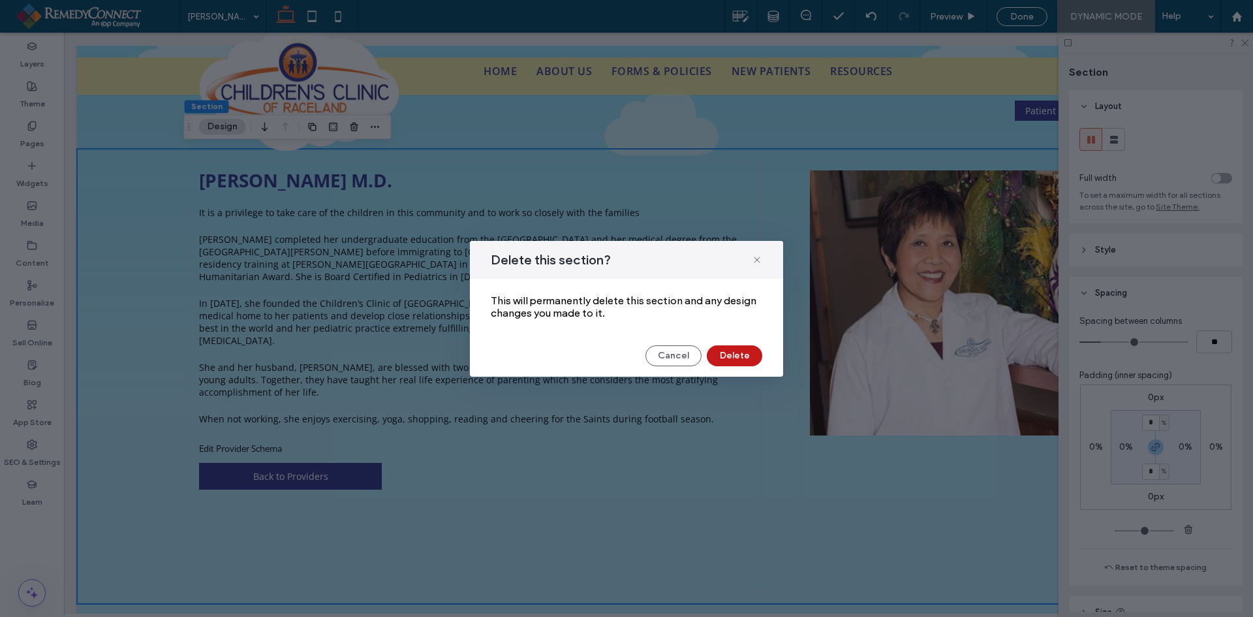
click at [728, 350] on button "Delete" at bounding box center [734, 355] width 55 height 21
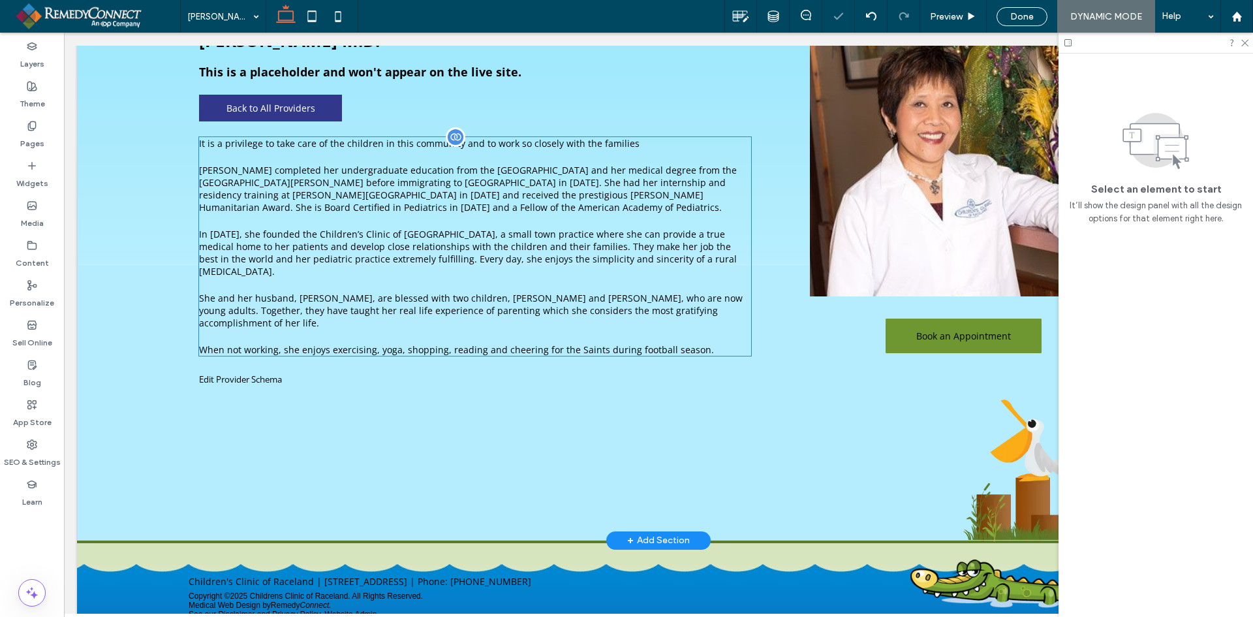
scroll to position [188, 0]
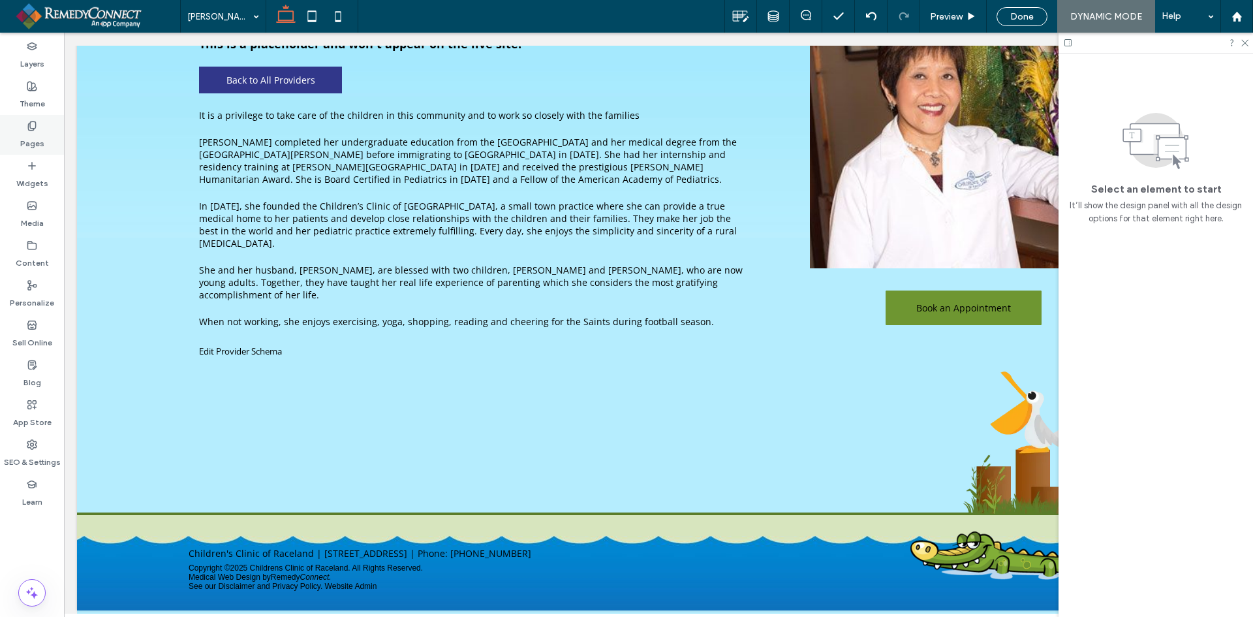
click at [32, 141] on label "Pages" at bounding box center [32, 140] width 24 height 18
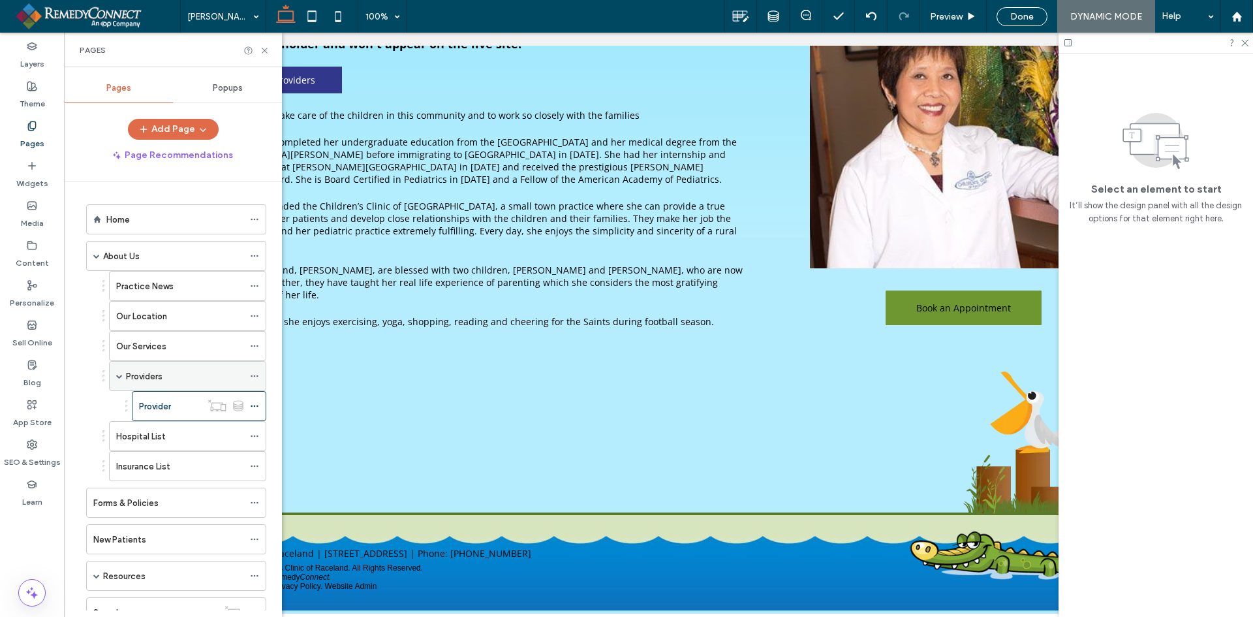
click at [149, 374] on label "Providers" at bounding box center [144, 376] width 37 height 23
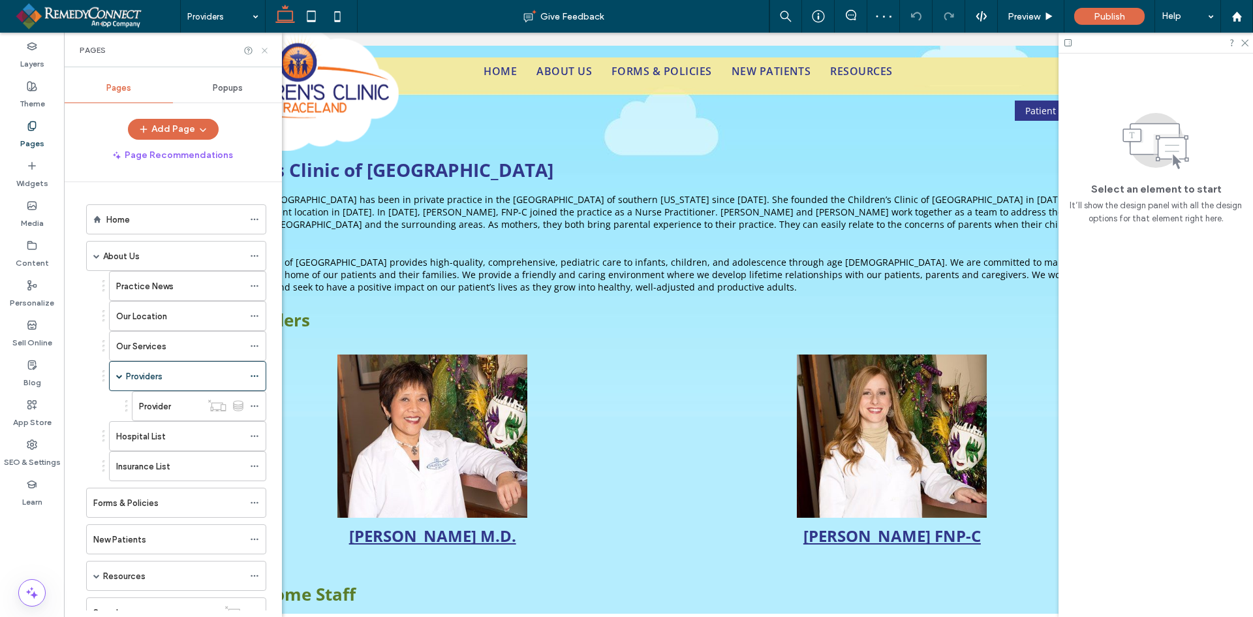
click at [263, 52] on use at bounding box center [264, 50] width 5 height 5
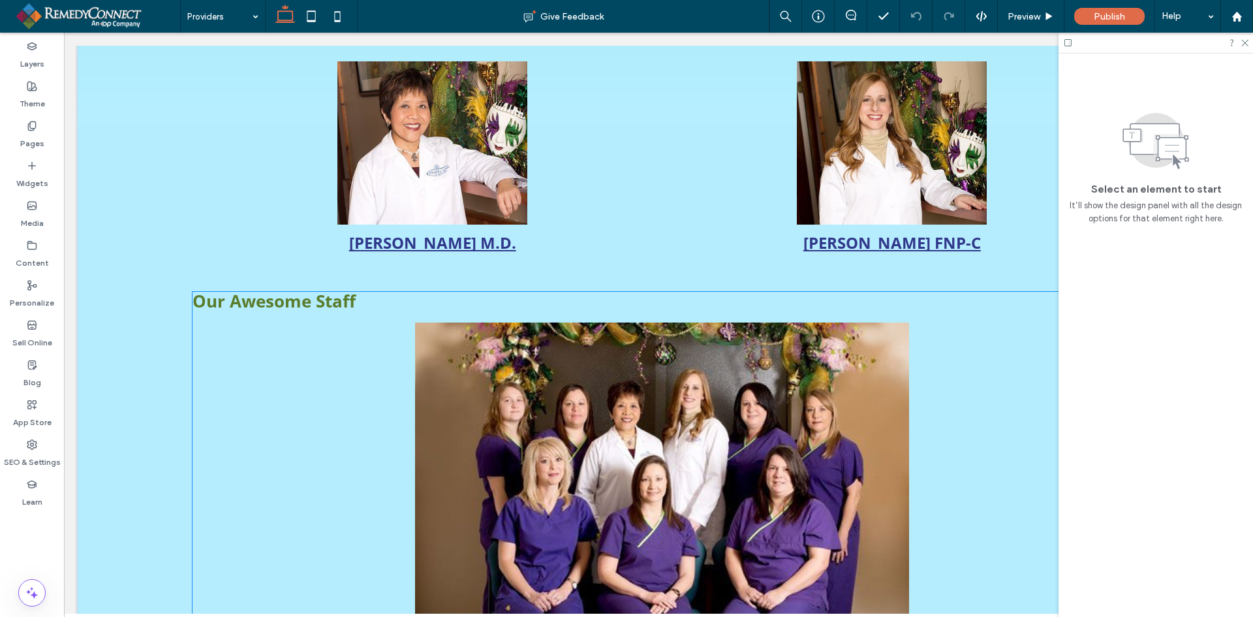
scroll to position [99, 0]
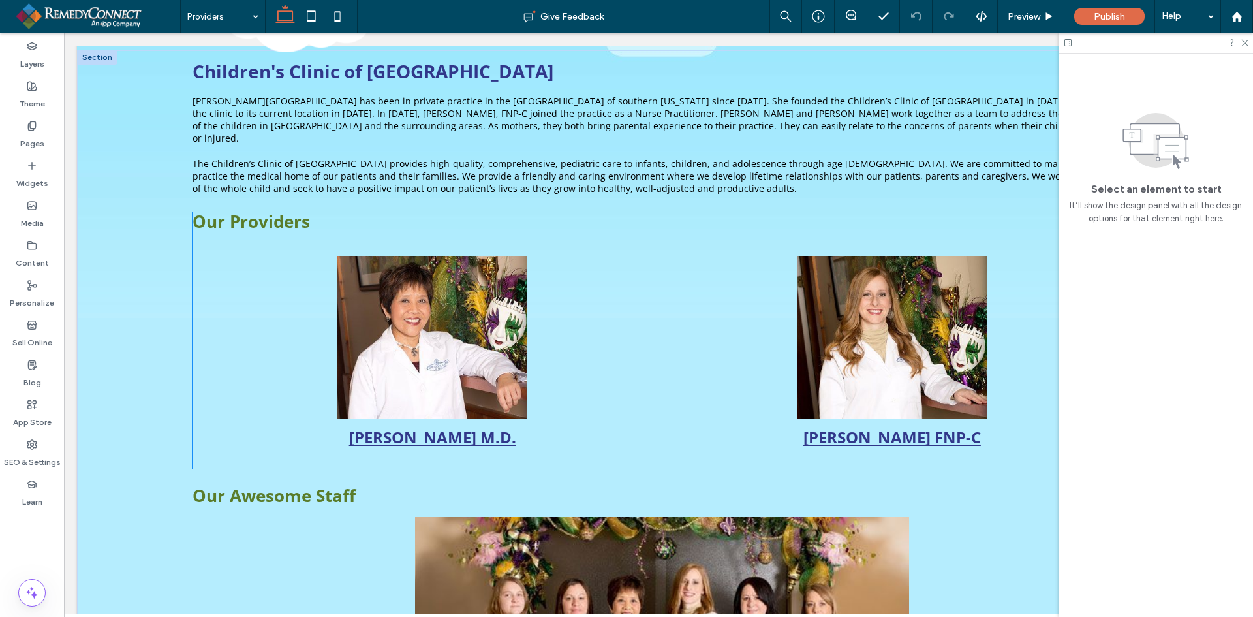
click at [211, 265] on link at bounding box center [433, 337] width 446 height 163
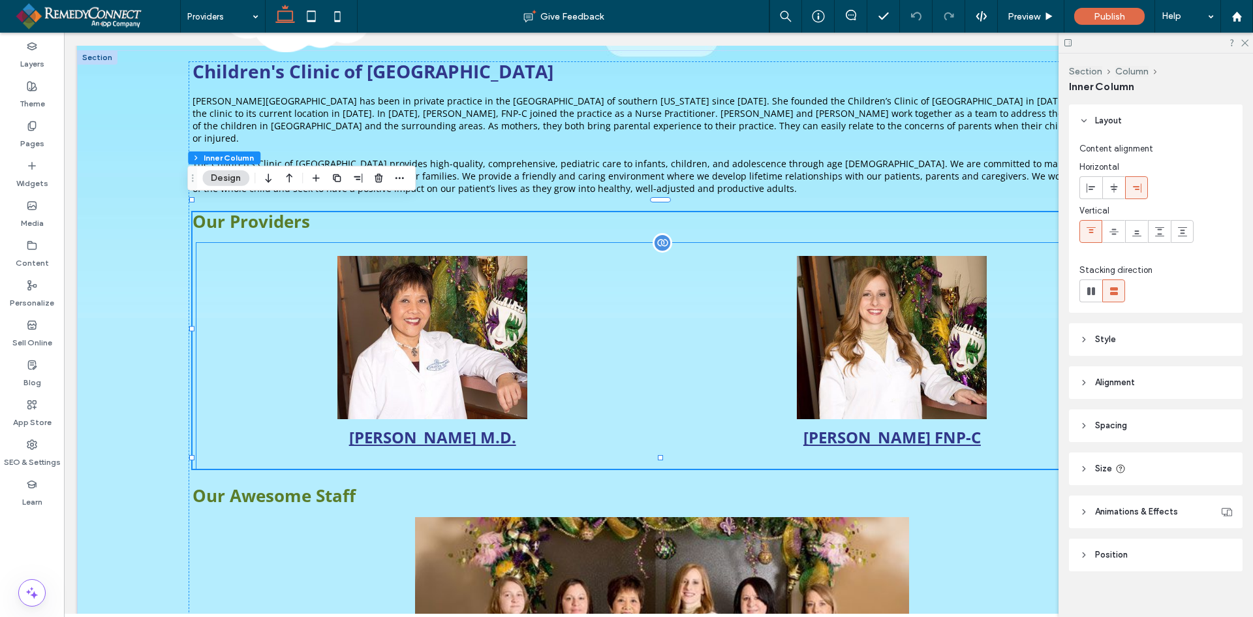
click at [604, 260] on link at bounding box center [433, 337] width 446 height 163
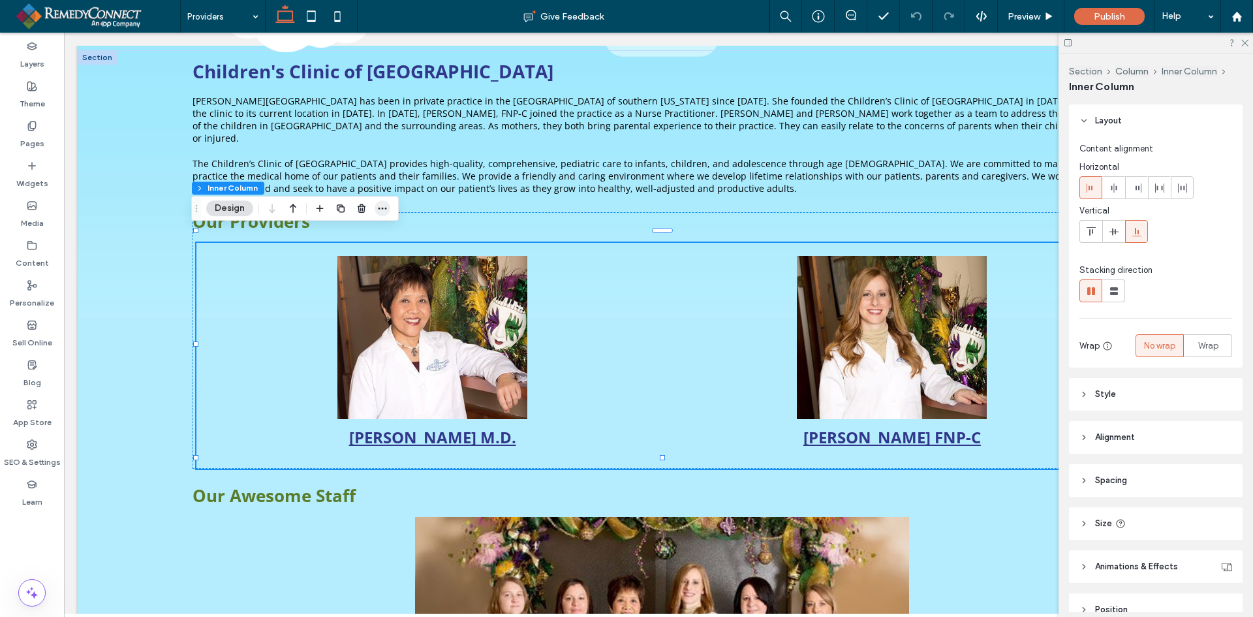
click at [381, 212] on icon "button" at bounding box center [382, 208] width 10 height 10
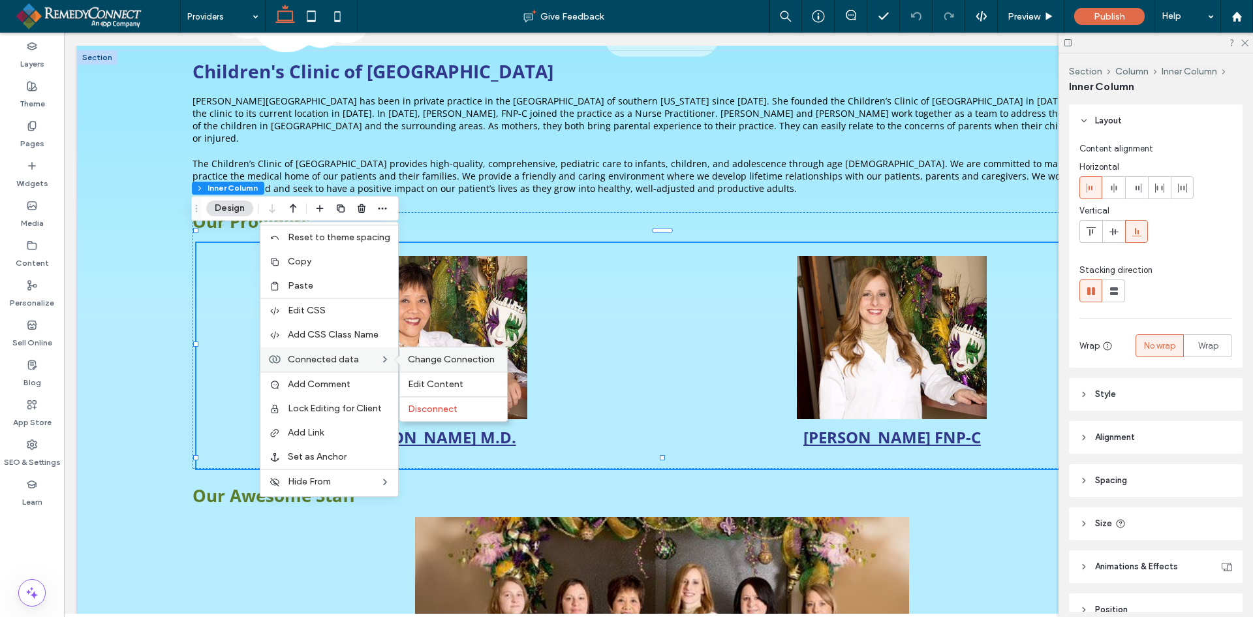
click at [439, 363] on span "Change Connection" at bounding box center [451, 359] width 87 height 11
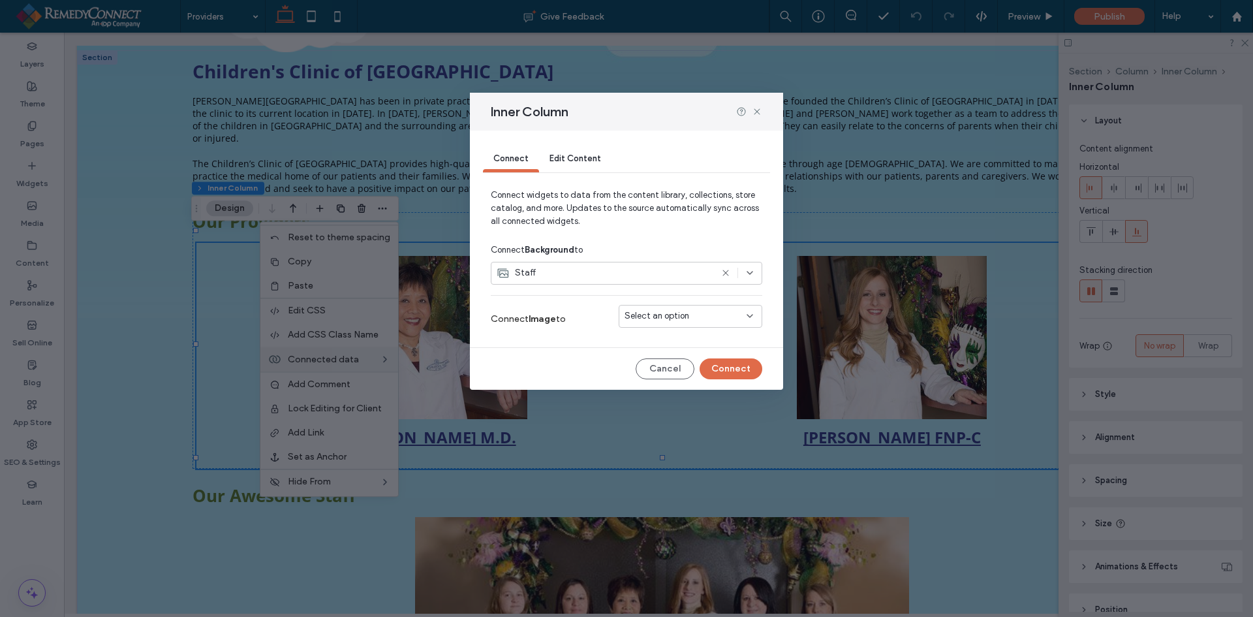
click at [657, 317] on span "Select an option" at bounding box center [657, 315] width 65 height 13
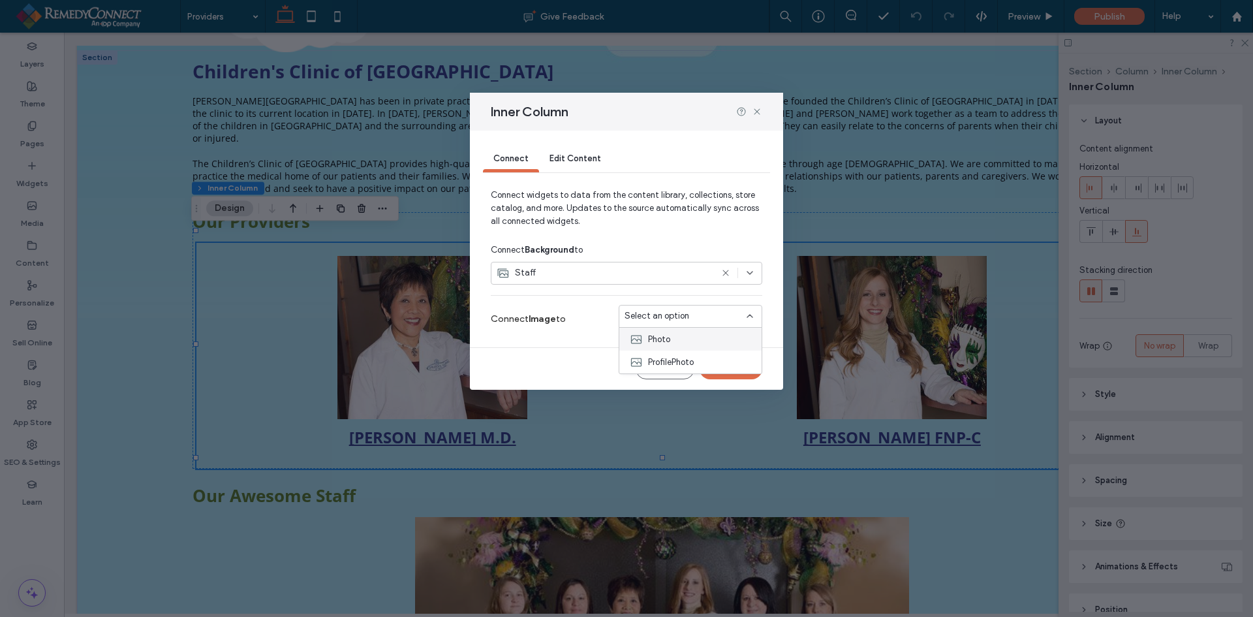
click at [655, 333] on span "Photo" at bounding box center [659, 339] width 22 height 13
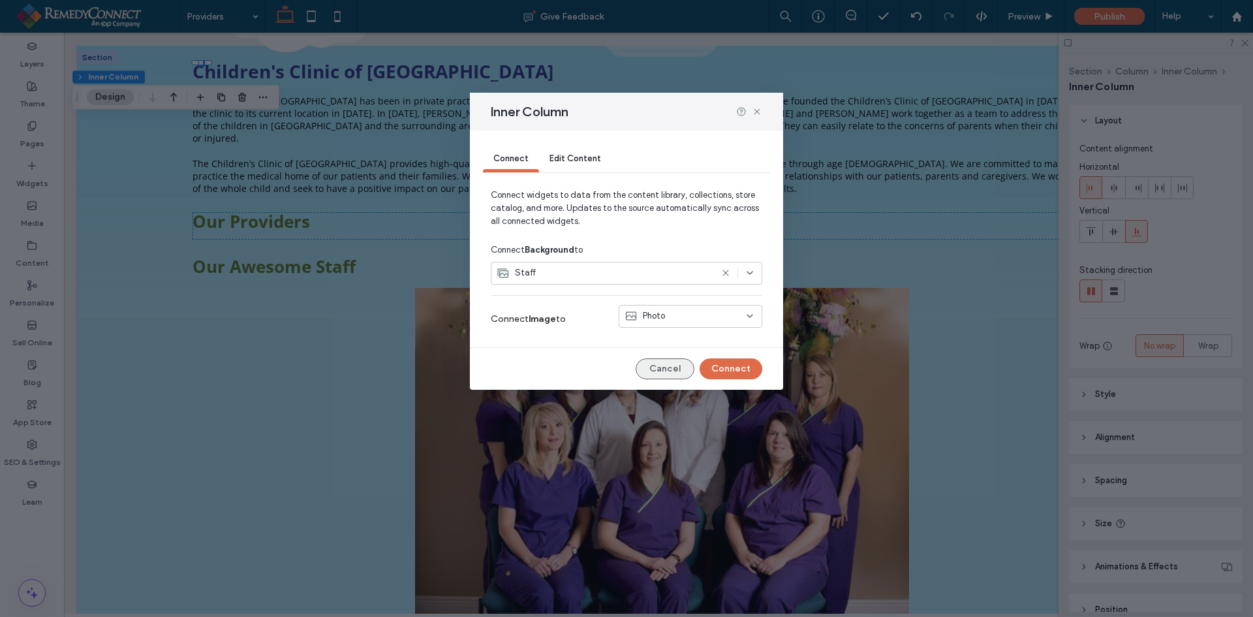
click at [657, 364] on button "Cancel" at bounding box center [665, 368] width 59 height 21
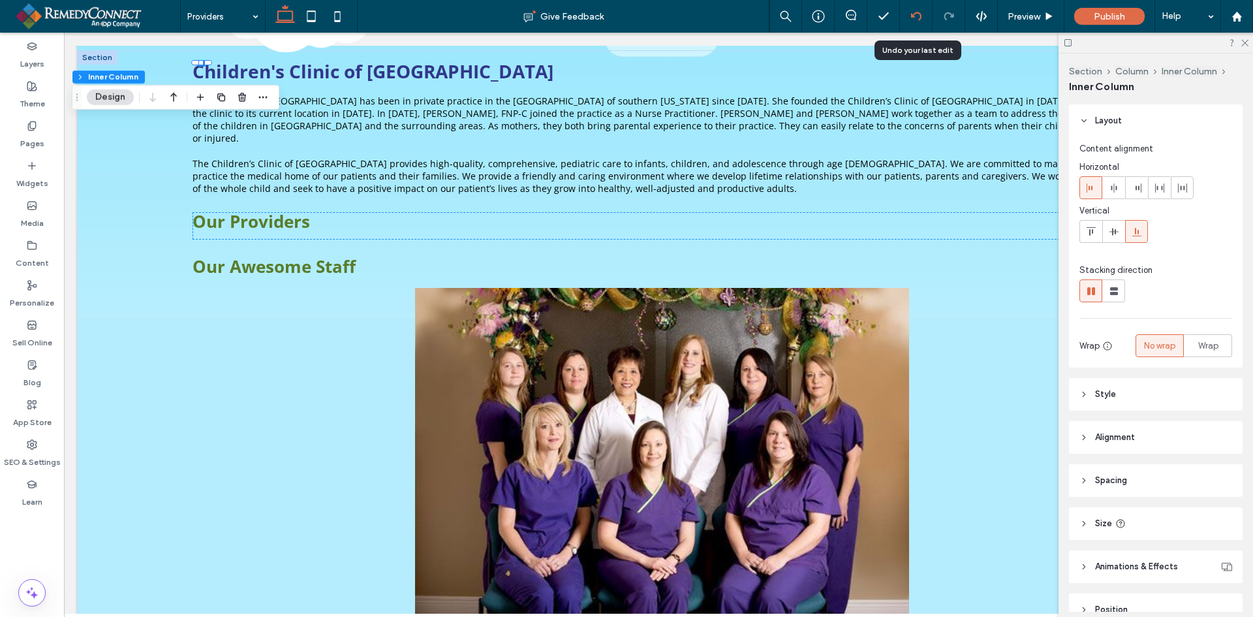
click at [915, 15] on icon at bounding box center [916, 16] width 10 height 10
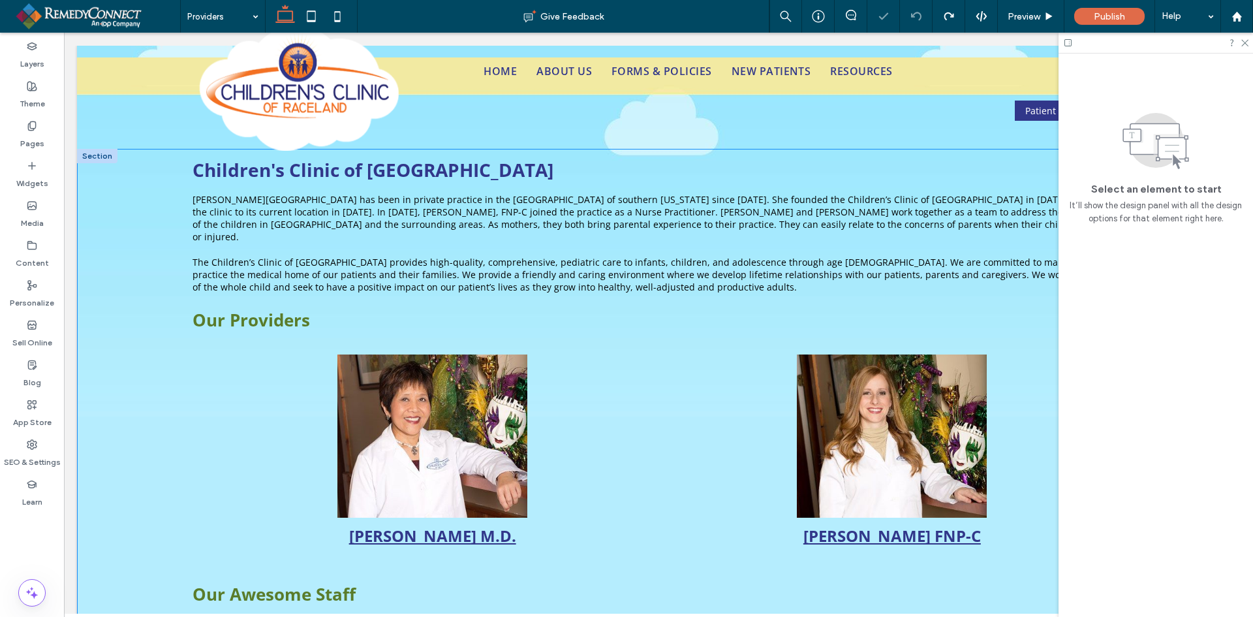
scroll to position [0, 0]
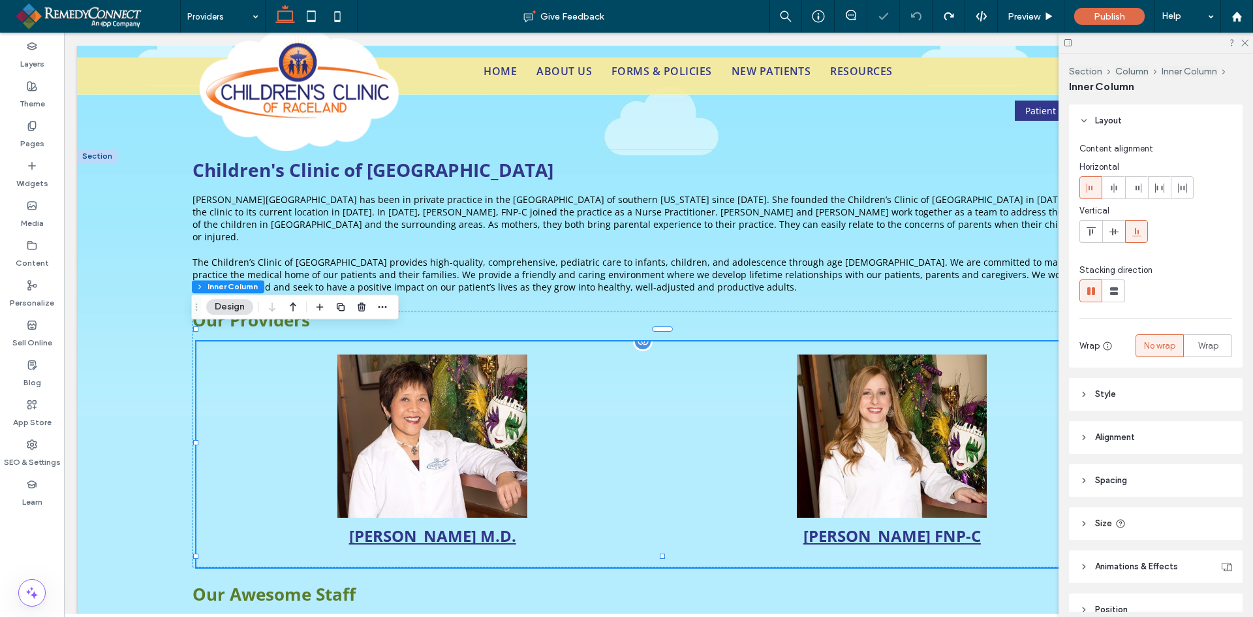
click at [387, 370] on link at bounding box center [433, 435] width 446 height 163
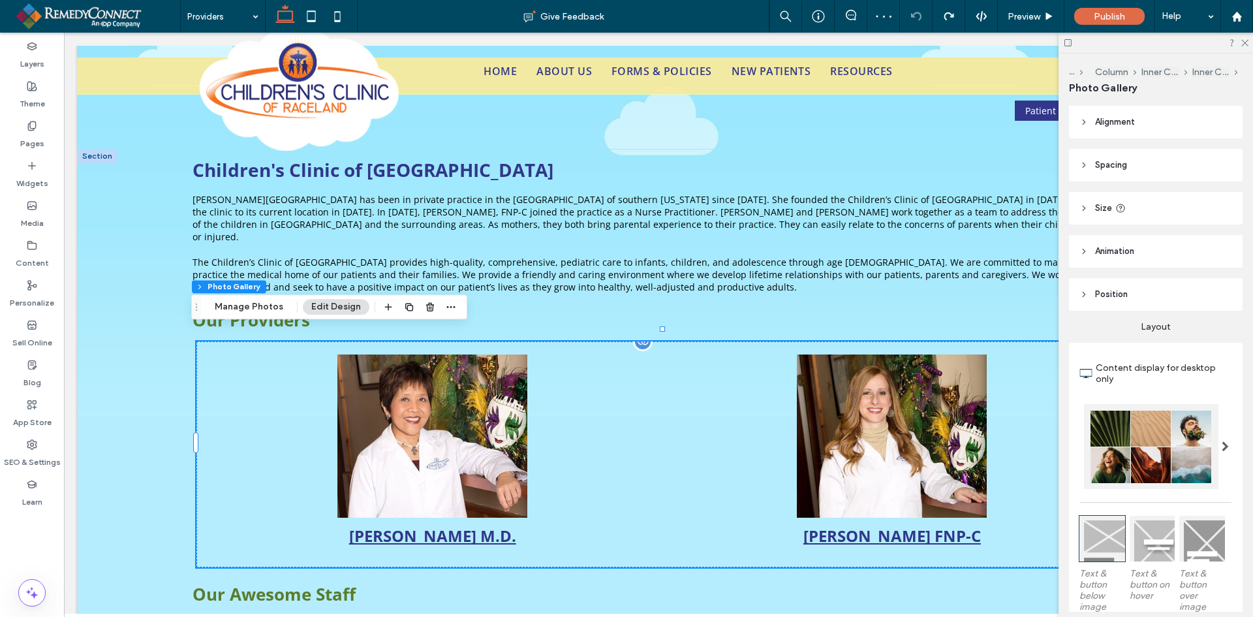
click at [264, 375] on link at bounding box center [433, 435] width 446 height 163
click at [446, 309] on icon "button" at bounding box center [451, 307] width 10 height 10
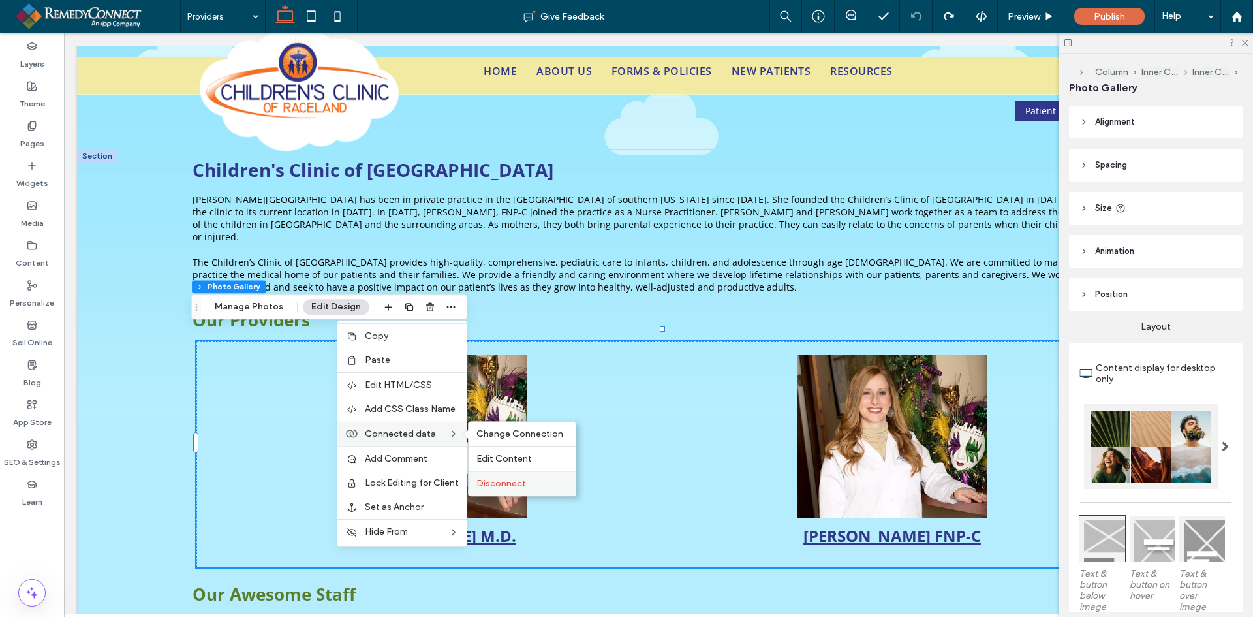
click at [500, 482] on span "Disconnect" at bounding box center [501, 483] width 50 height 11
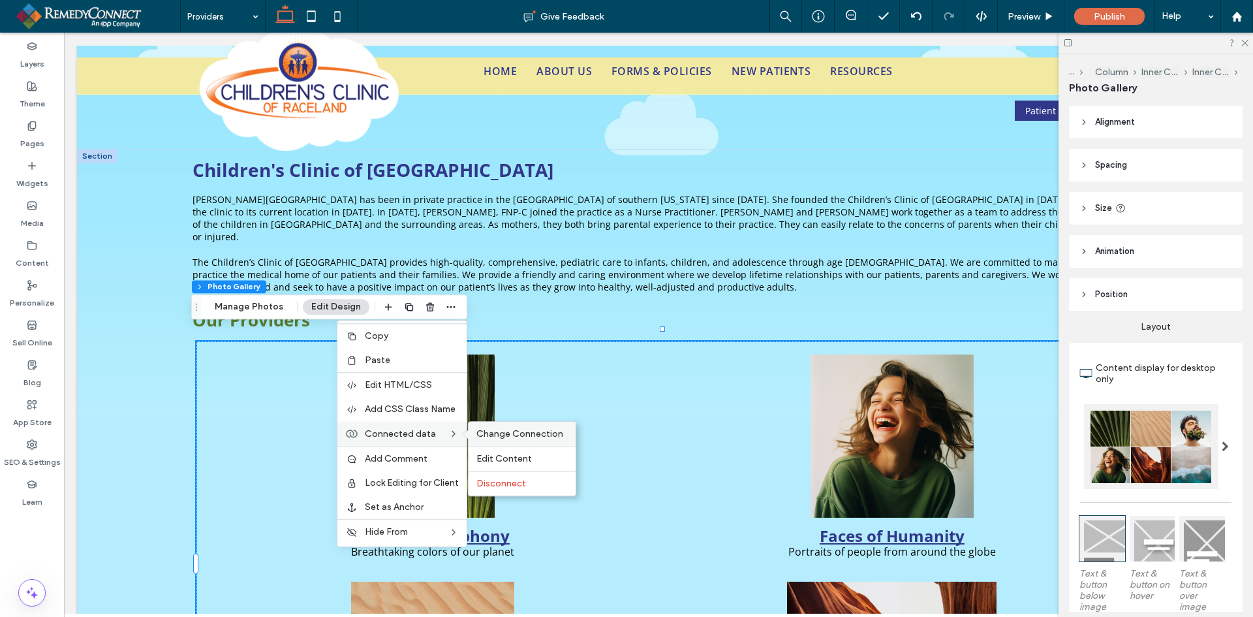
click at [480, 433] on span "Change Connection" at bounding box center [519, 433] width 87 height 11
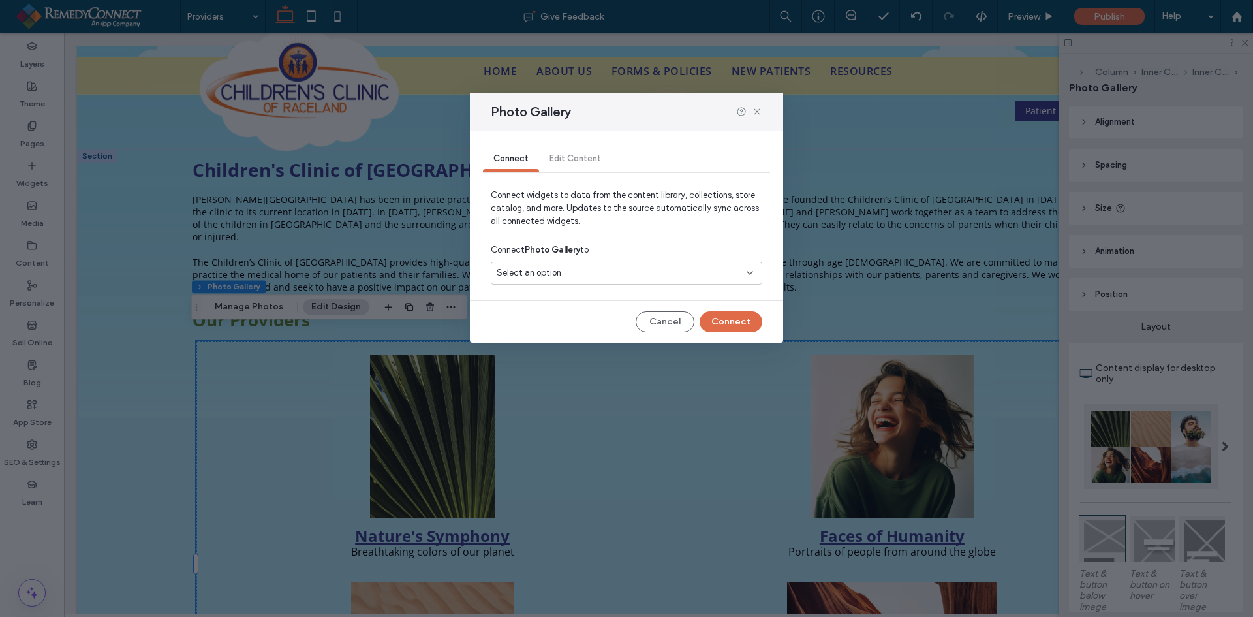
click at [554, 273] on span "Select an option" at bounding box center [529, 272] width 65 height 13
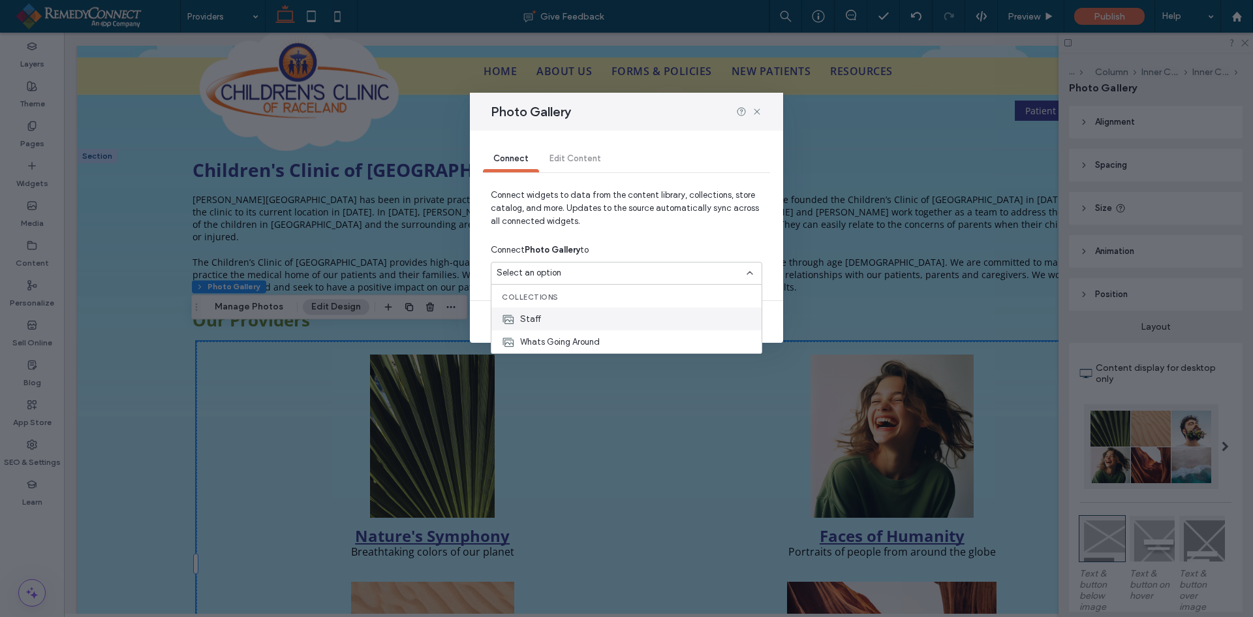
click at [549, 318] on div "Staff" at bounding box center [626, 318] width 270 height 23
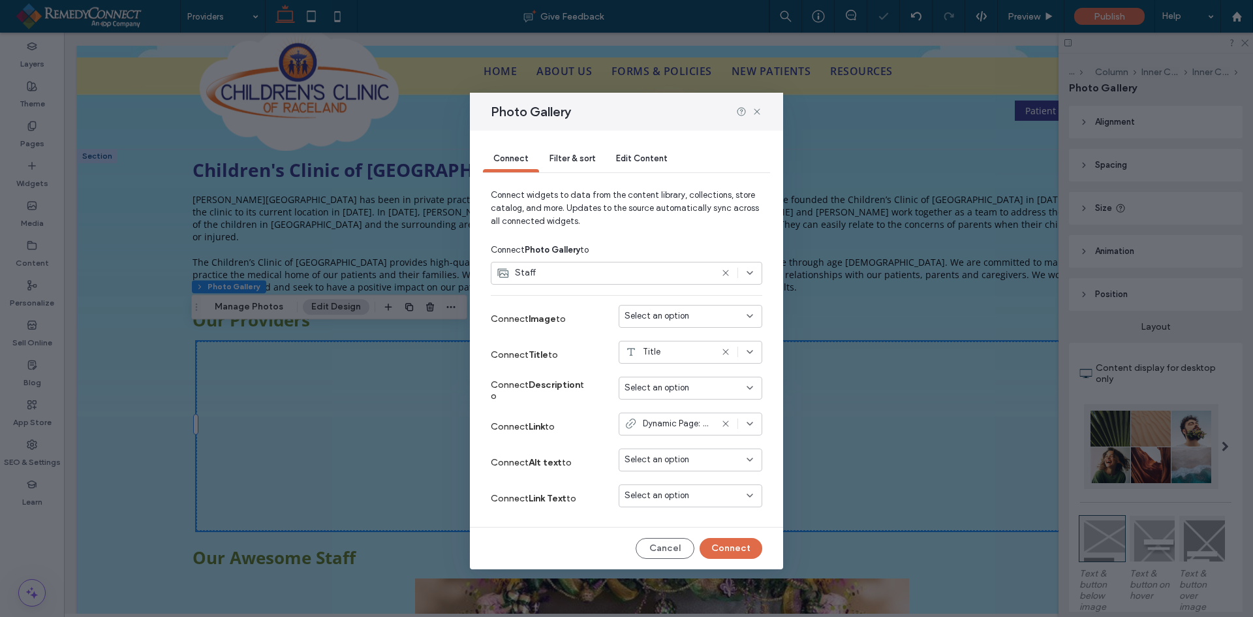
click at [648, 314] on span "Select an option" at bounding box center [657, 315] width 65 height 13
click at [655, 337] on span "Photo" at bounding box center [659, 339] width 22 height 13
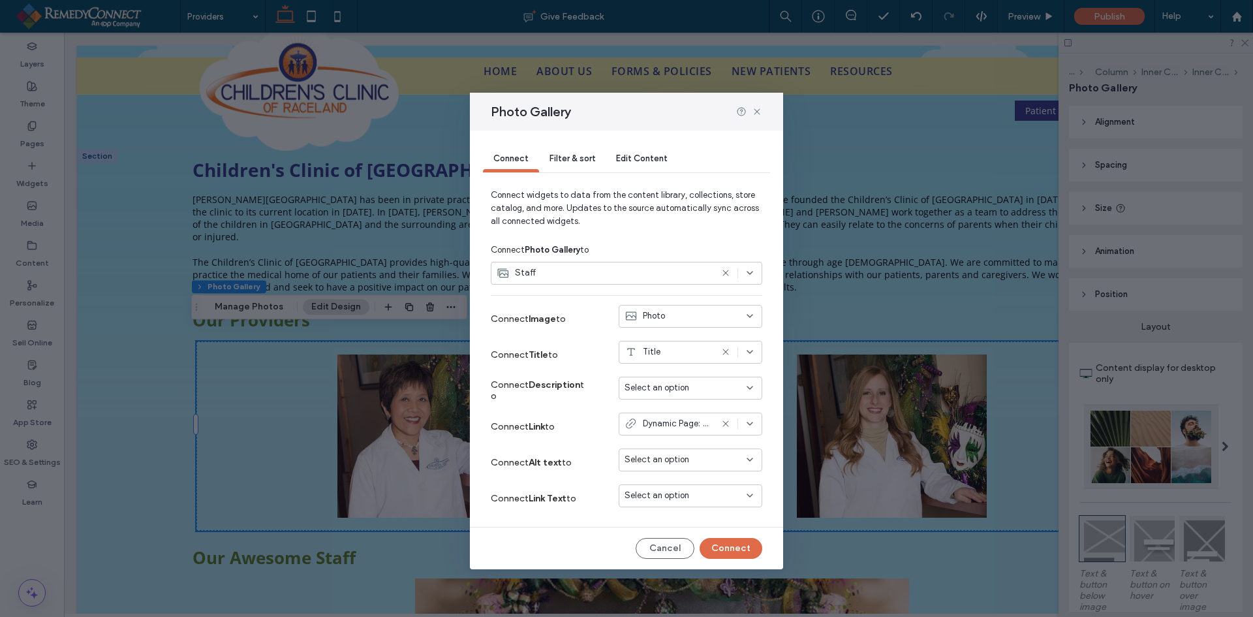
click at [651, 358] on span "Title" at bounding box center [652, 351] width 18 height 13
click at [661, 372] on span "FullName" at bounding box center [666, 375] width 36 height 13
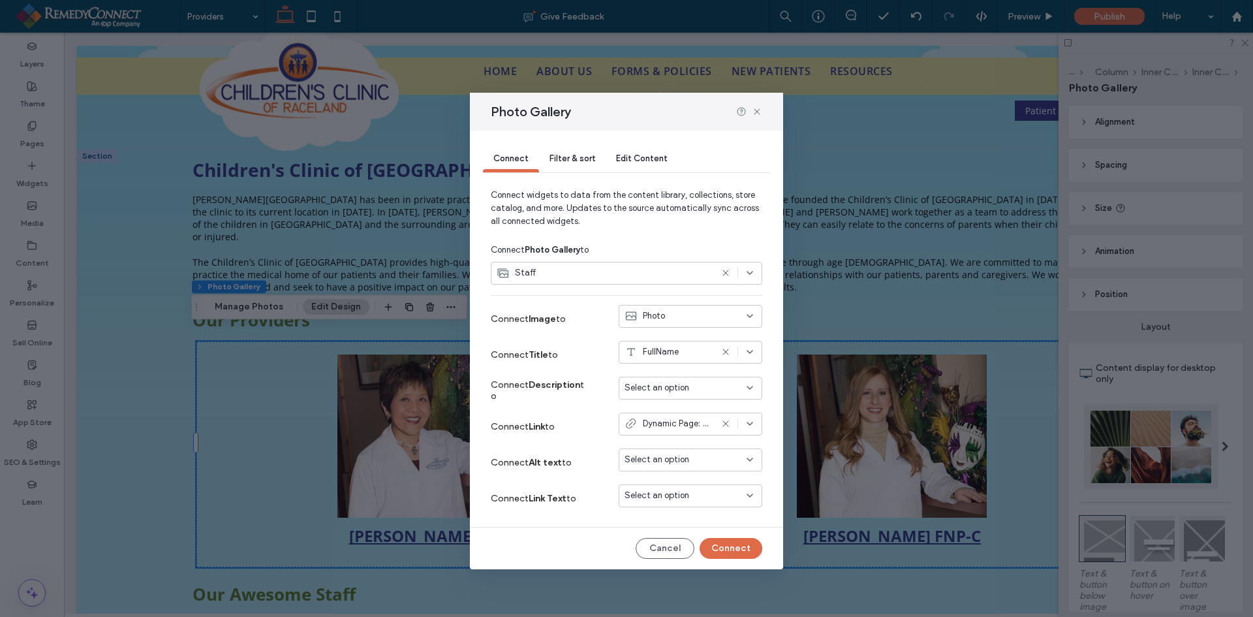
click at [664, 459] on span "Select an option" at bounding box center [657, 459] width 65 height 13
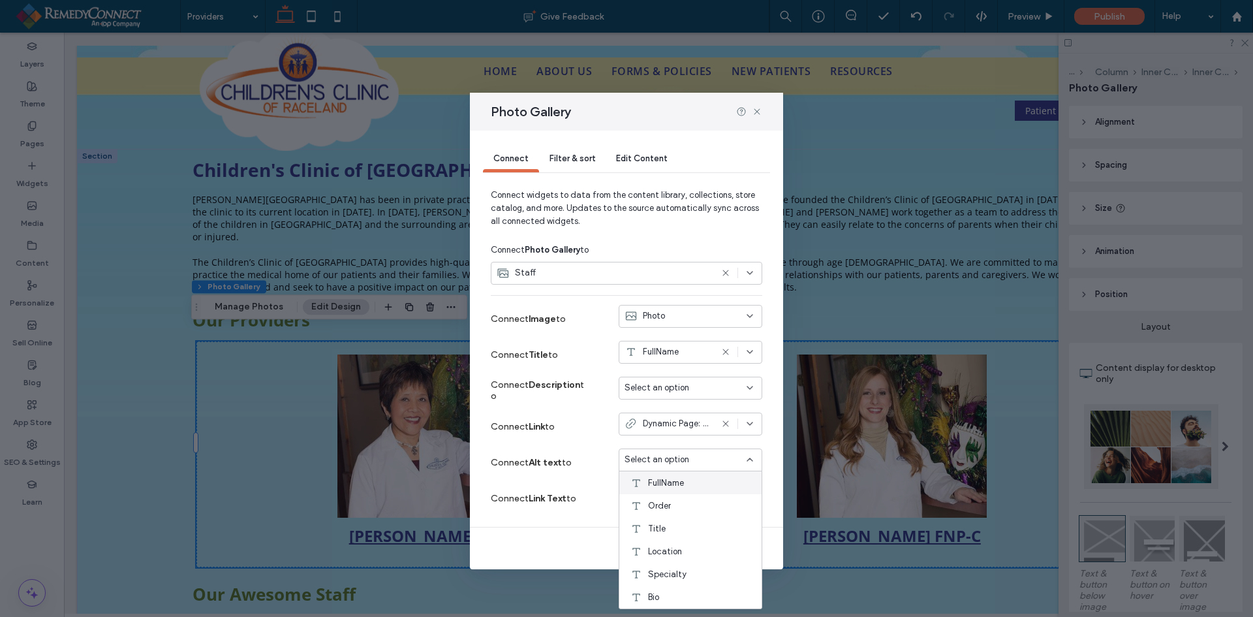
click at [666, 485] on span "FullName" at bounding box center [666, 482] width 36 height 13
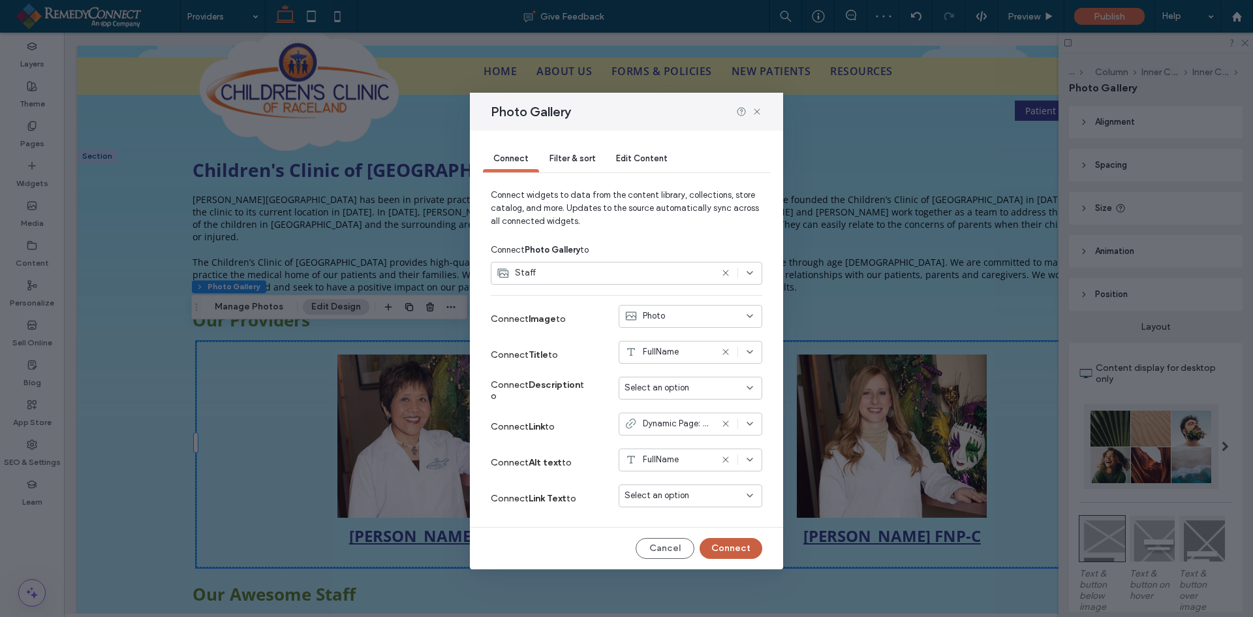
click at [738, 545] on button "Connect" at bounding box center [731, 548] width 63 height 21
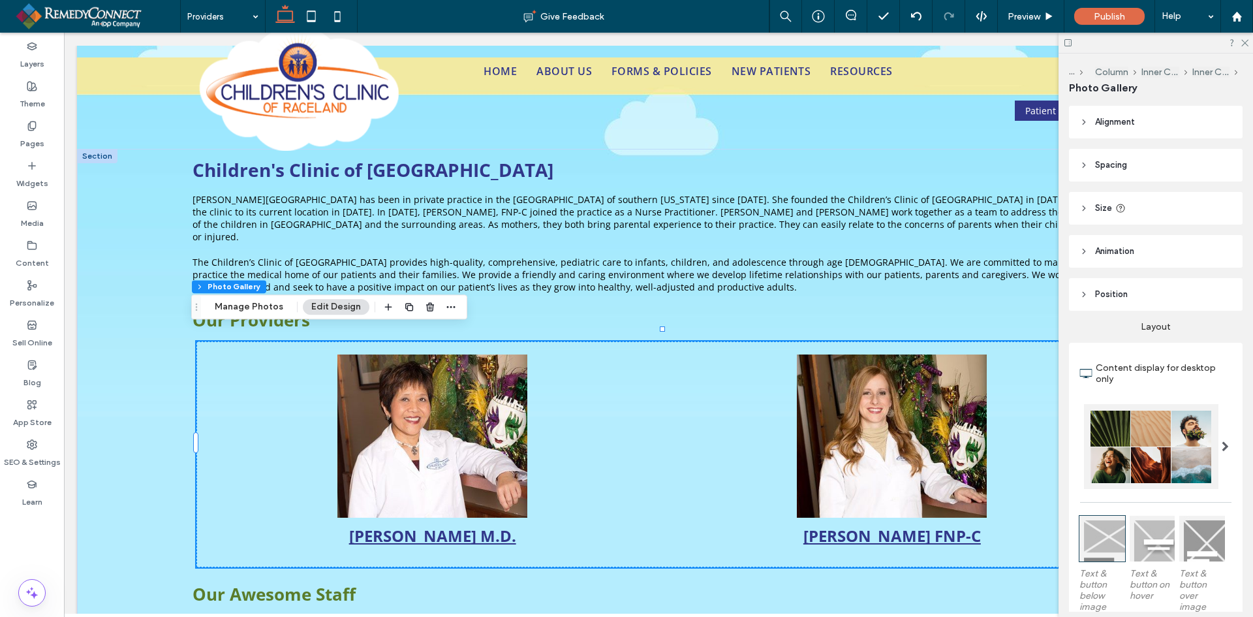
drag, startPoint x: 308, startPoint y: 17, endPoint x: 356, endPoint y: 70, distance: 71.7
click at [308, 17] on icon at bounding box center [311, 16] width 26 height 26
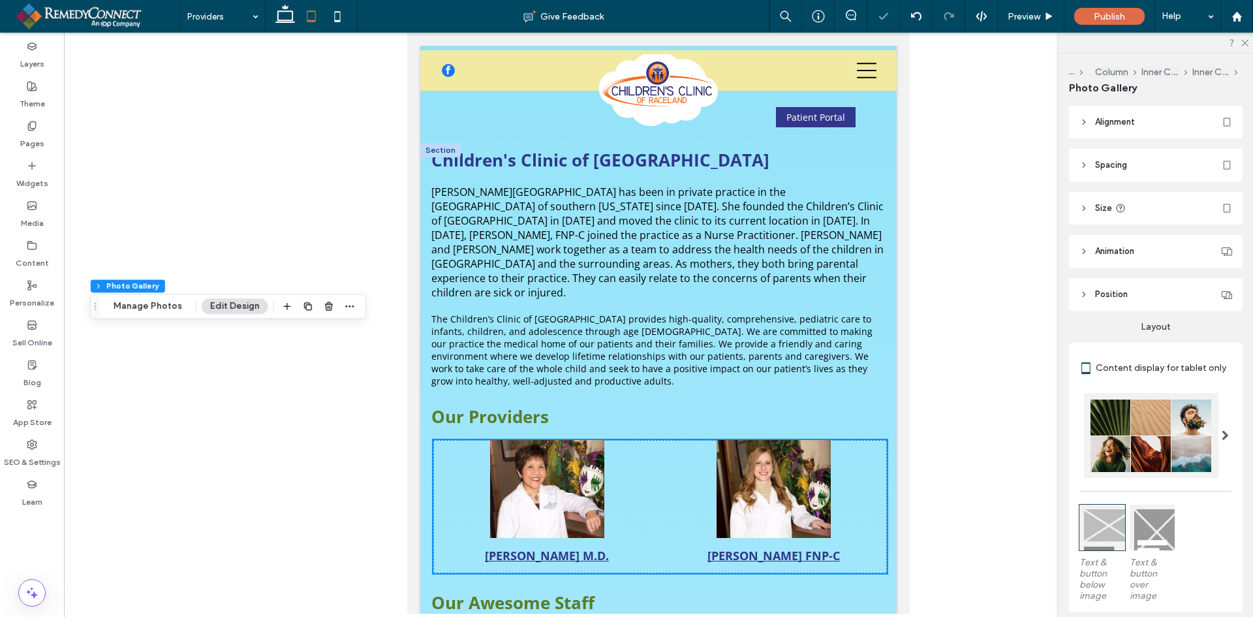
scroll to position [97, 0]
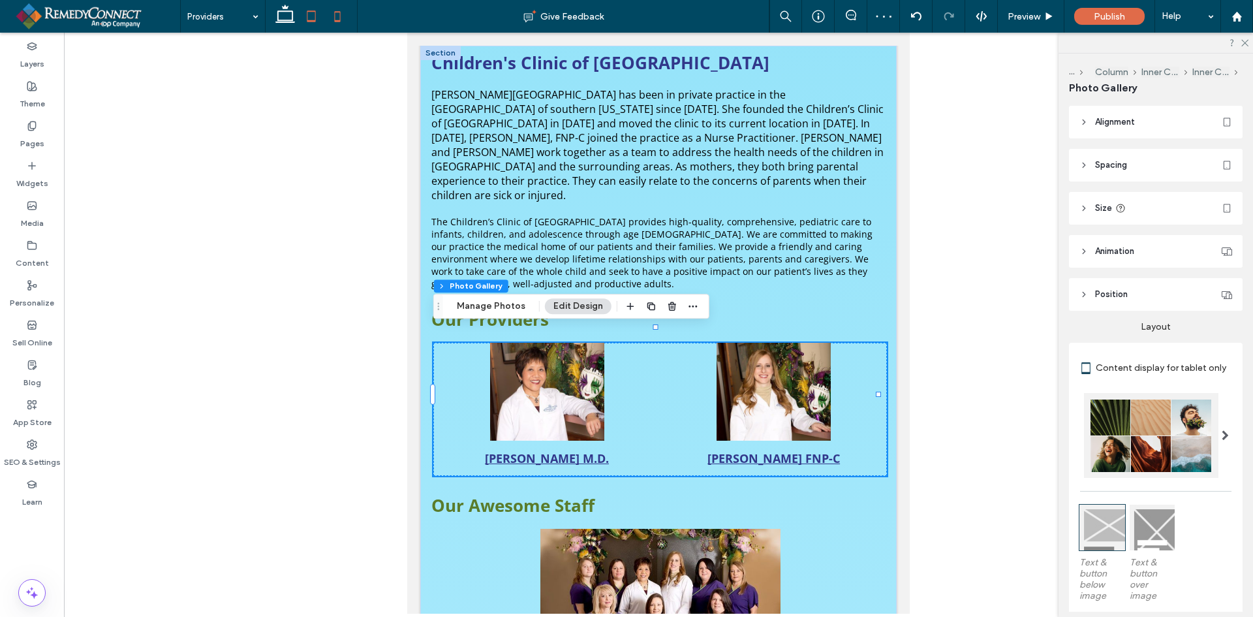
click at [337, 17] on icon at bounding box center [337, 16] width 26 height 26
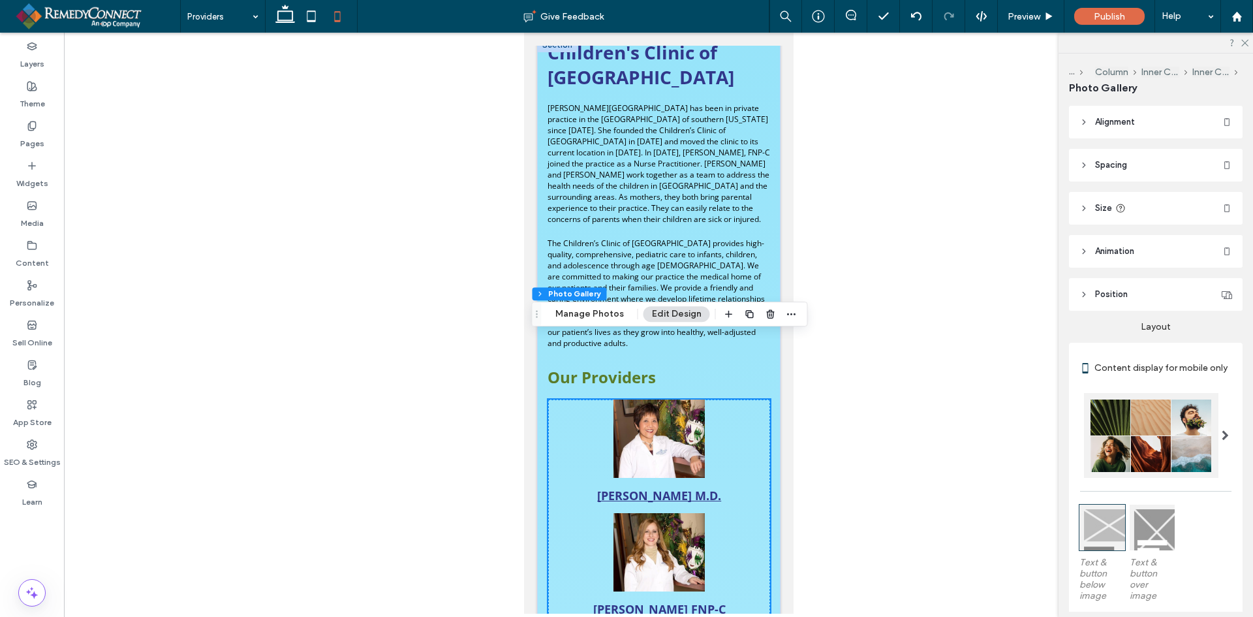
scroll to position [0, 0]
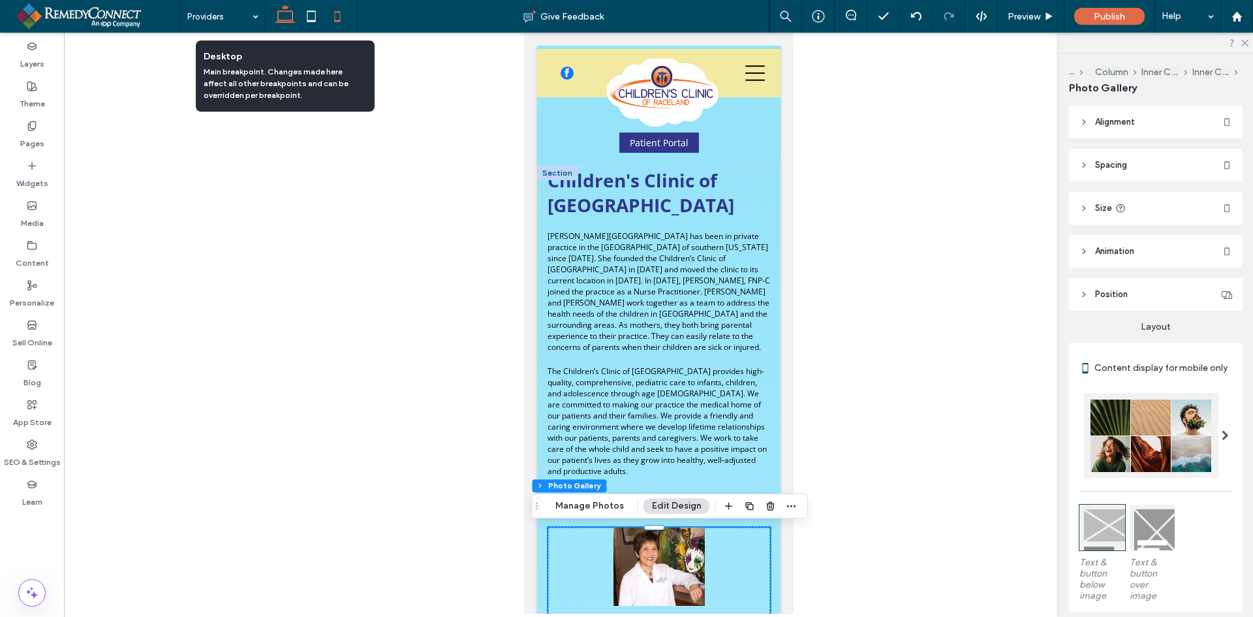
click at [285, 11] on use at bounding box center [285, 14] width 20 height 18
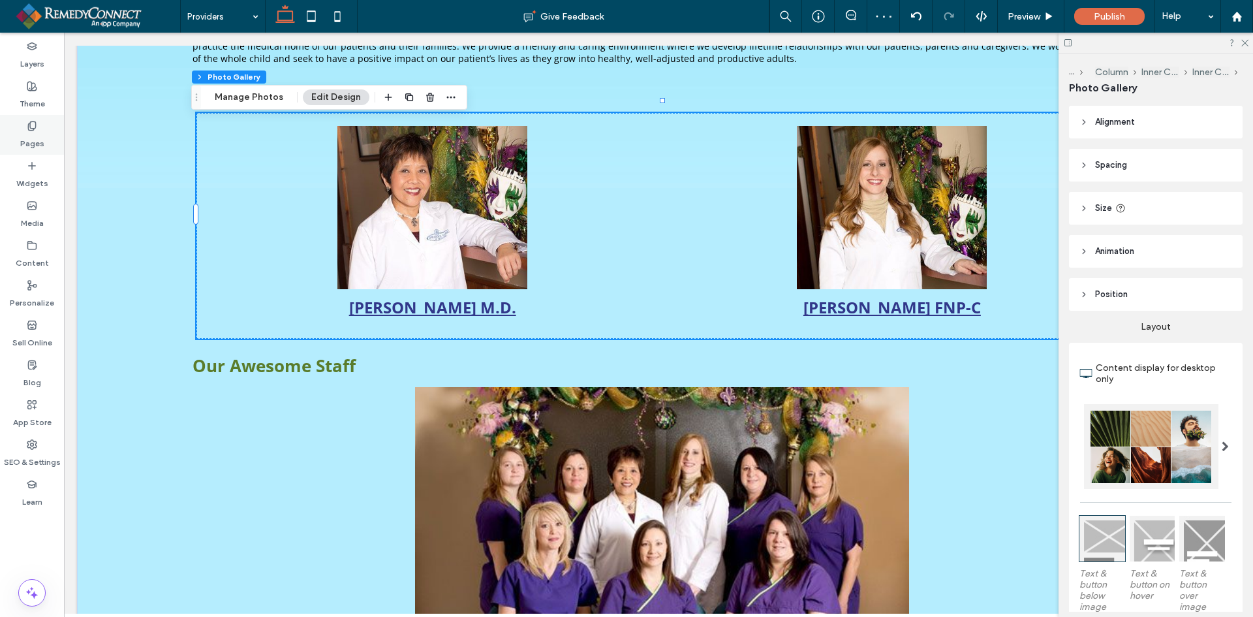
click at [45, 136] on div "Pages" at bounding box center [32, 135] width 64 height 40
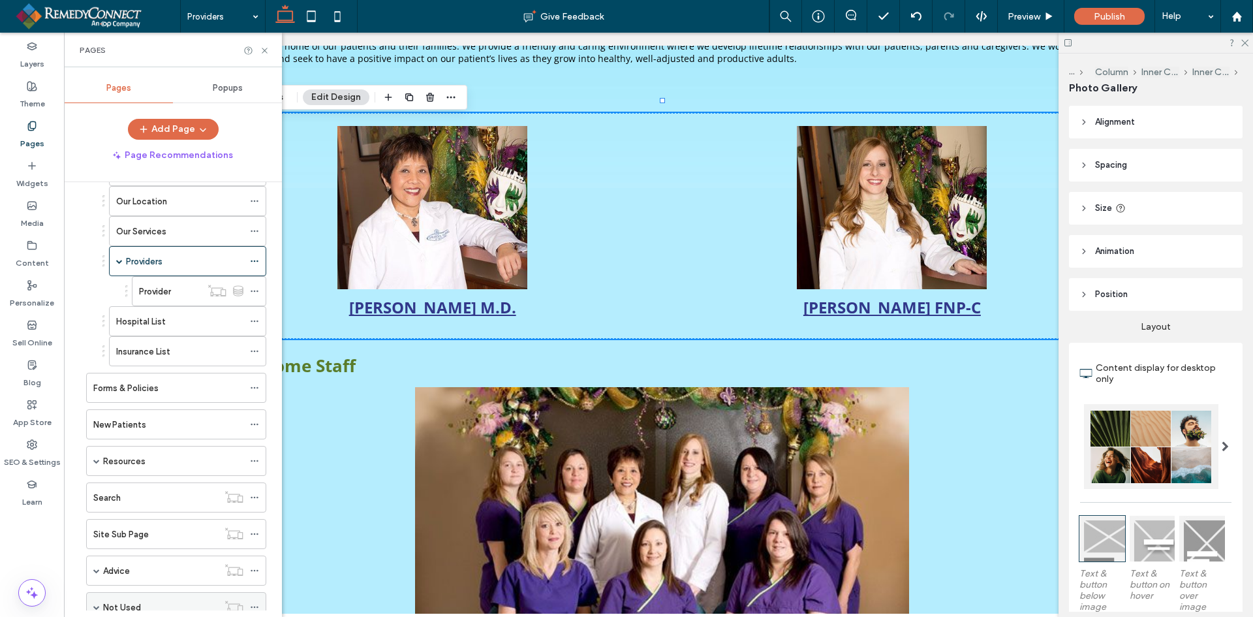
scroll to position [196, 0]
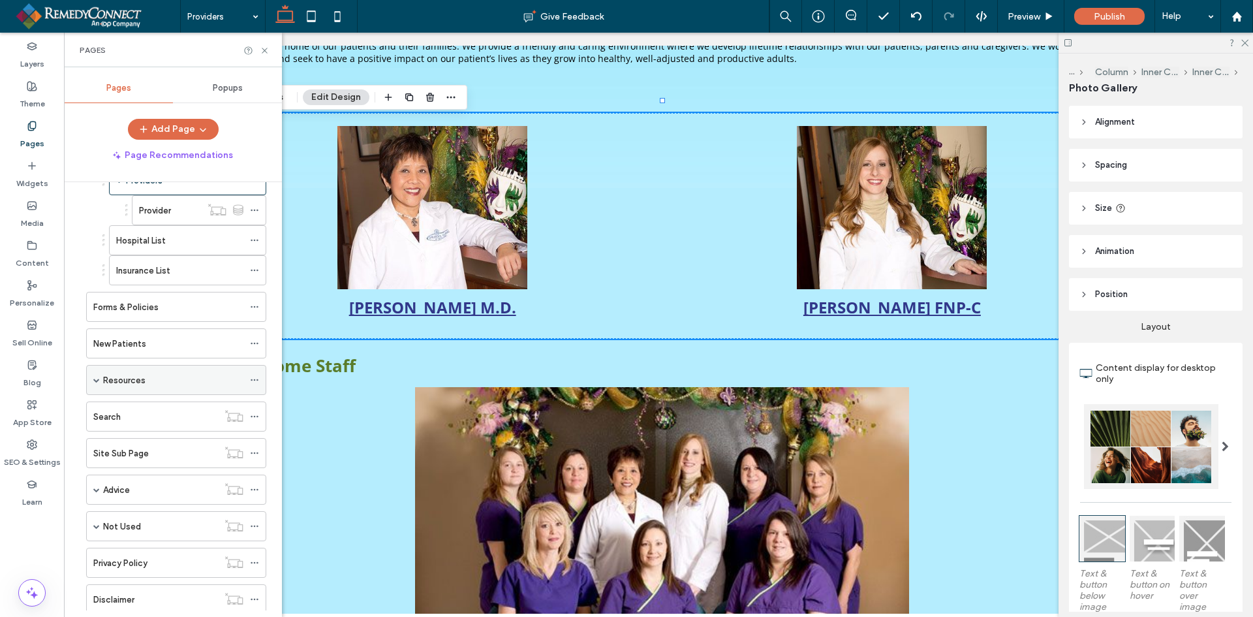
click at [93, 381] on span at bounding box center [96, 380] width 7 height 7
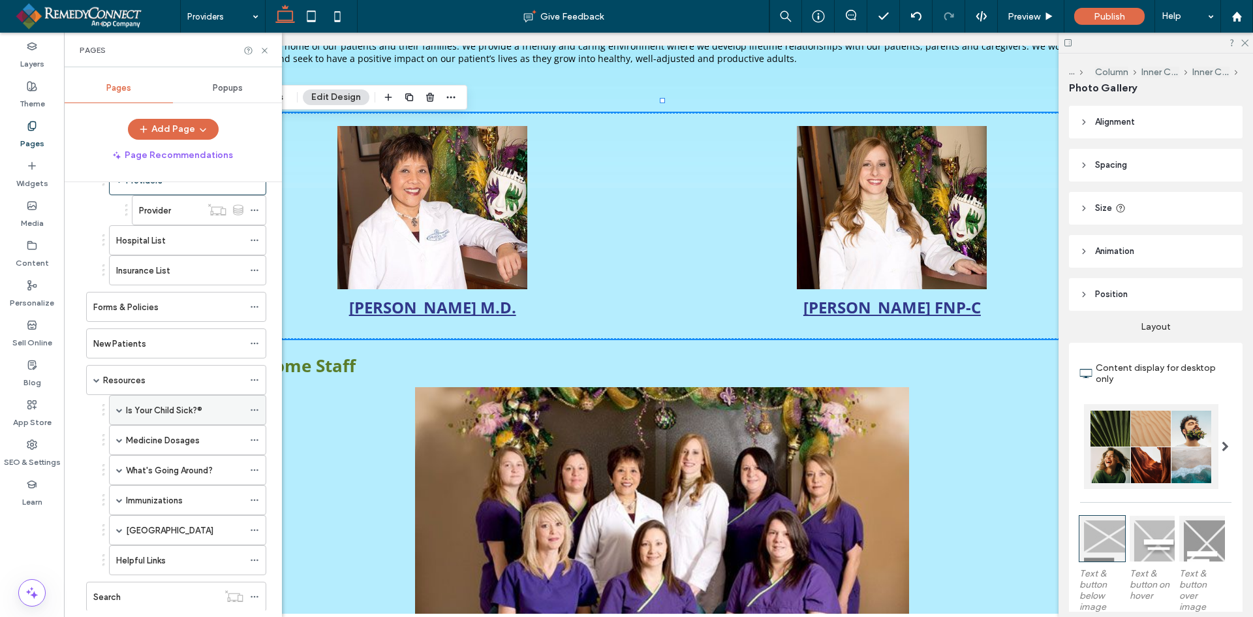
click at [142, 408] on label "Is Your Child Sick?®" at bounding box center [164, 410] width 76 height 23
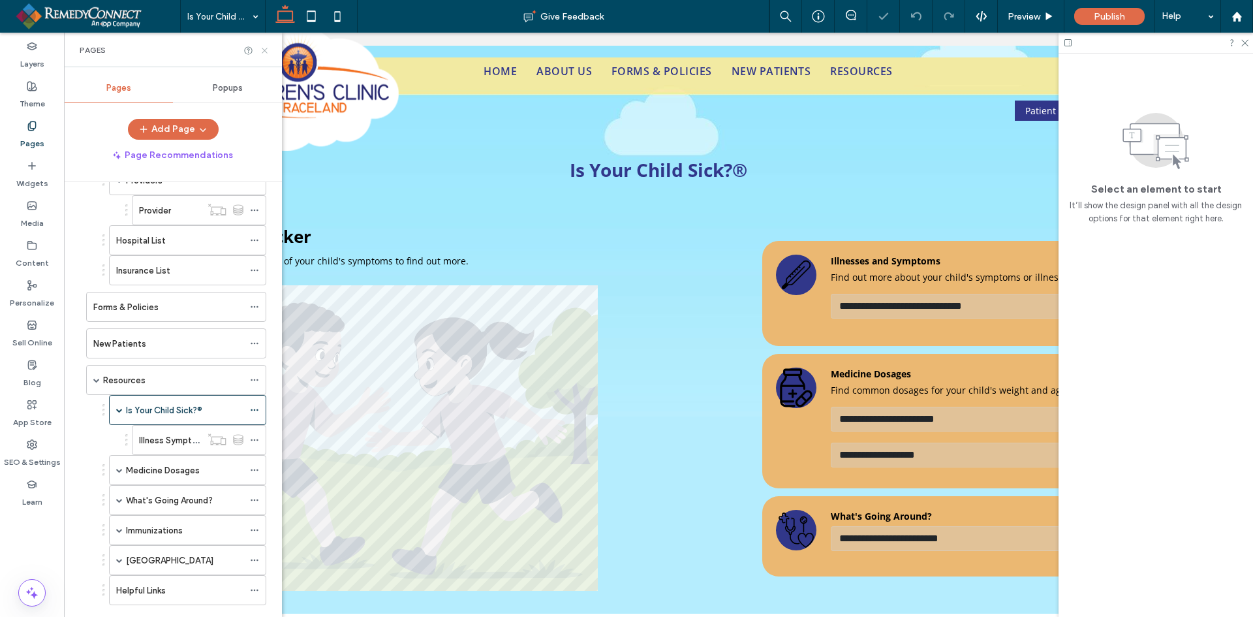
click at [263, 46] on icon at bounding box center [265, 51] width 10 height 10
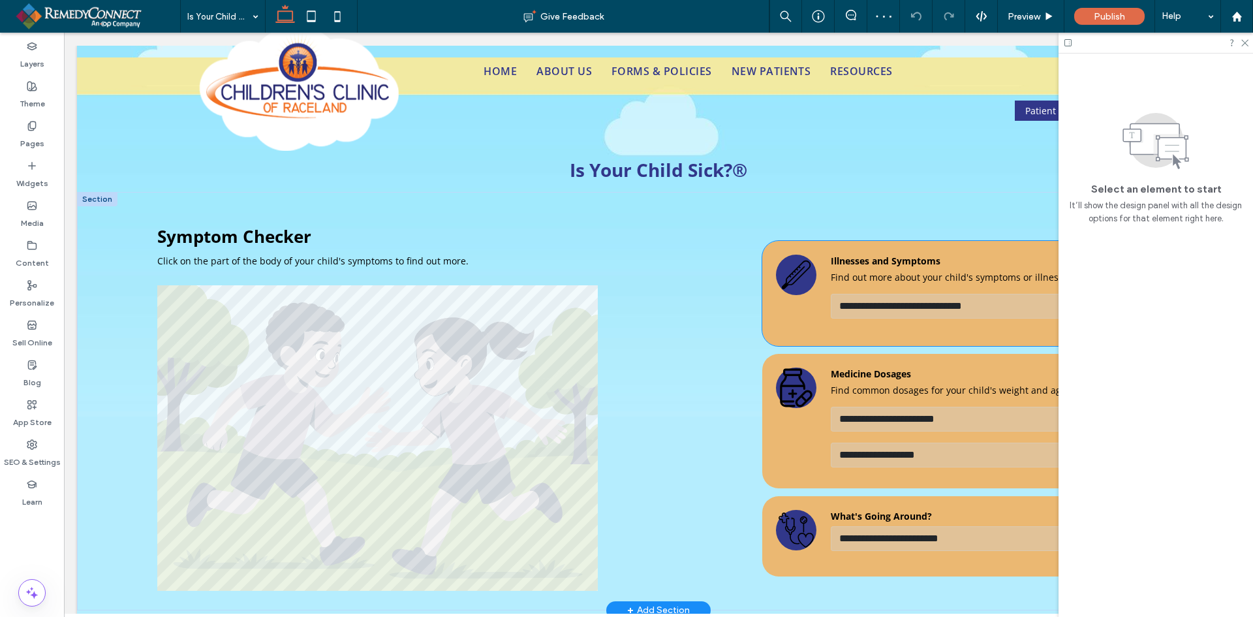
click at [809, 315] on div "**********" at bounding box center [965, 293] width 399 height 99
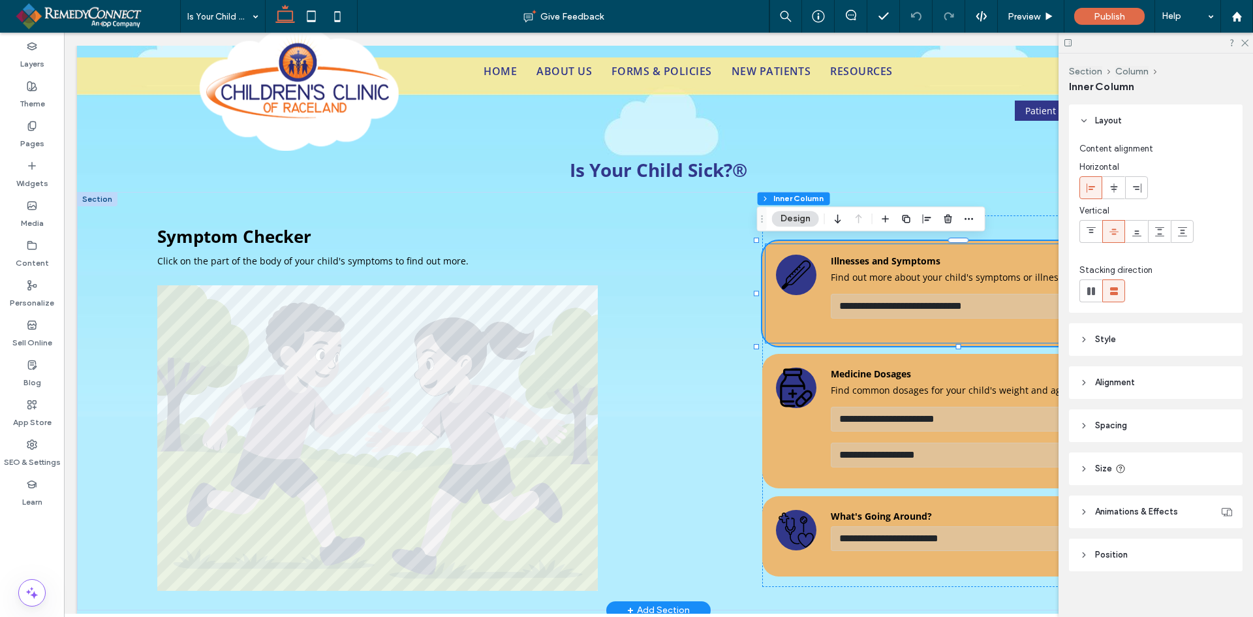
click at [854, 310] on select "**********" at bounding box center [961, 306] width 261 height 25
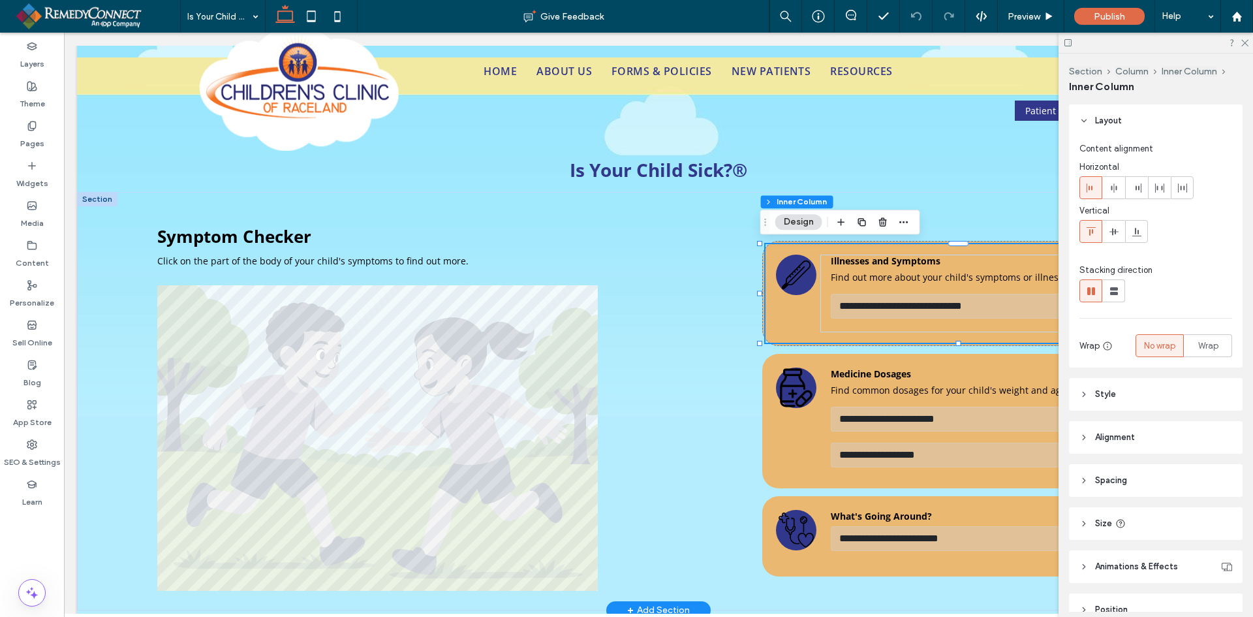
click at [860, 303] on select "**********" at bounding box center [961, 306] width 261 height 25
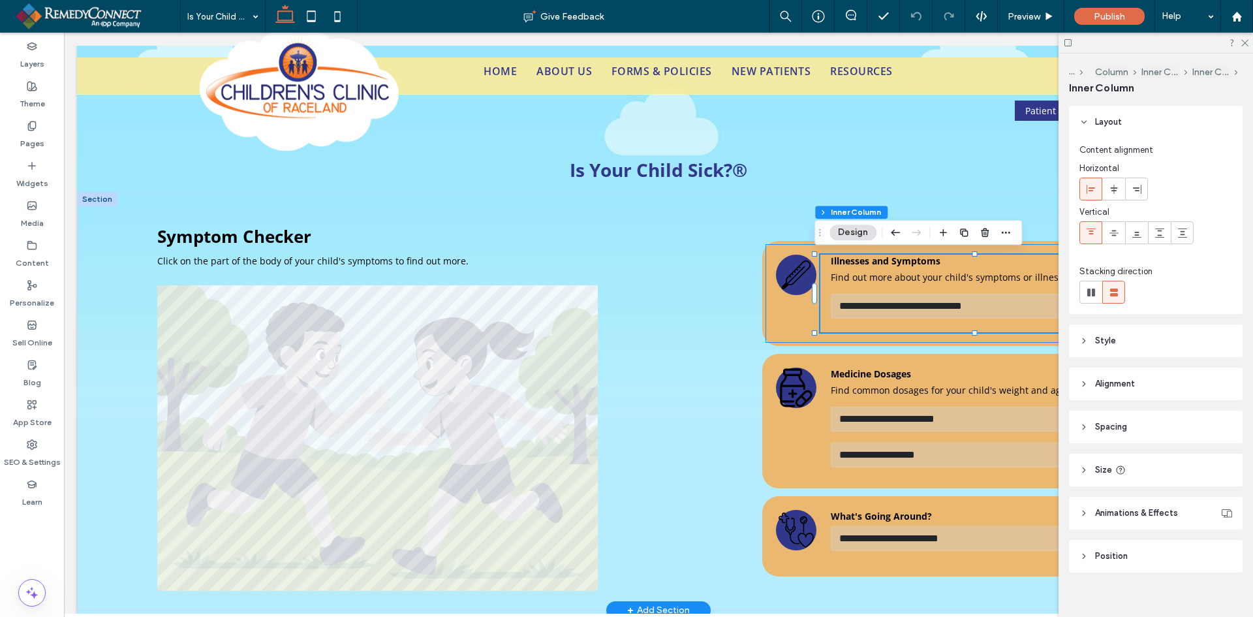
click at [860, 303] on select "**********" at bounding box center [961, 306] width 261 height 25
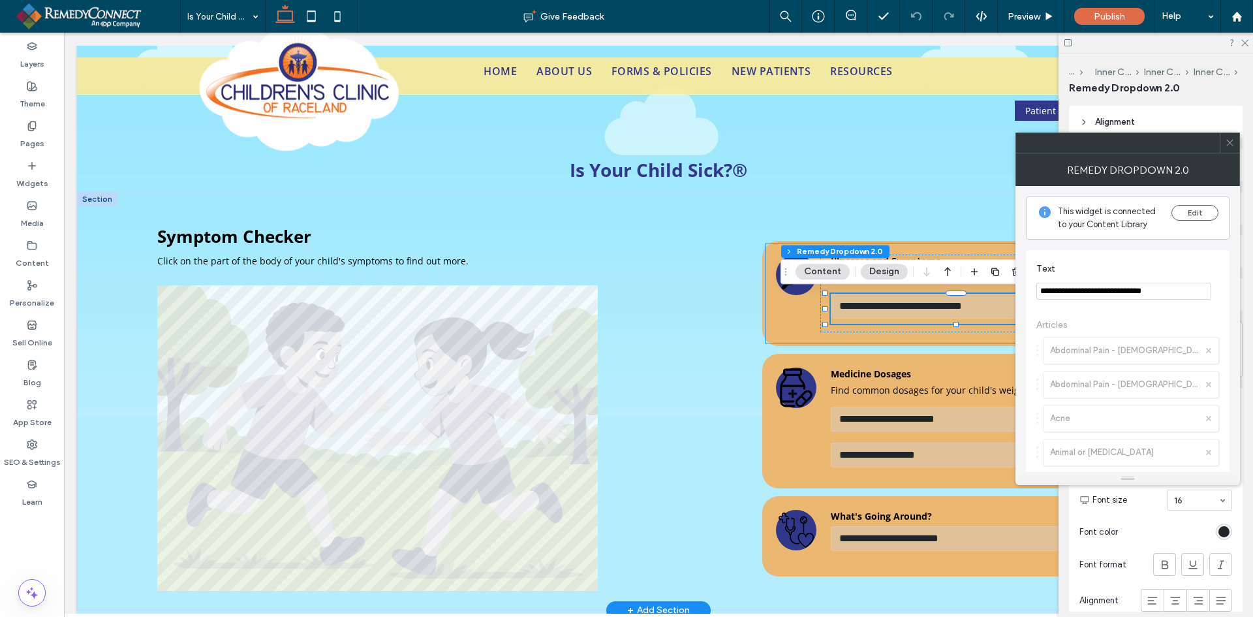
type input "*"
click at [1232, 140] on use at bounding box center [1229, 143] width 7 height 7
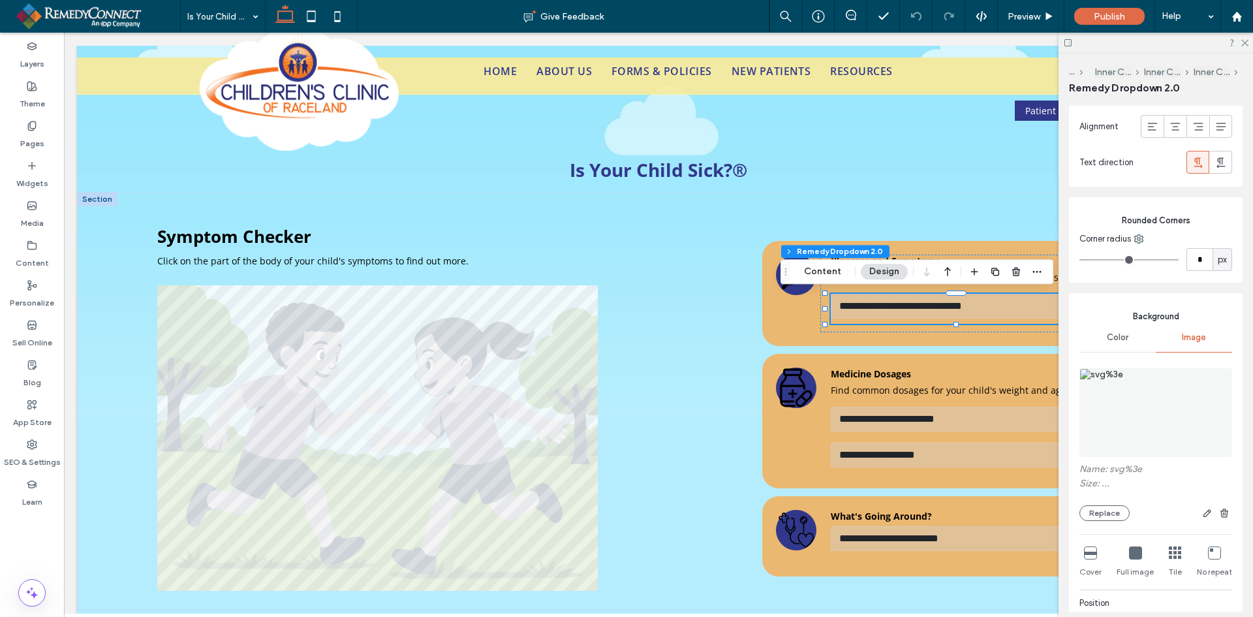
scroll to position [653, 0]
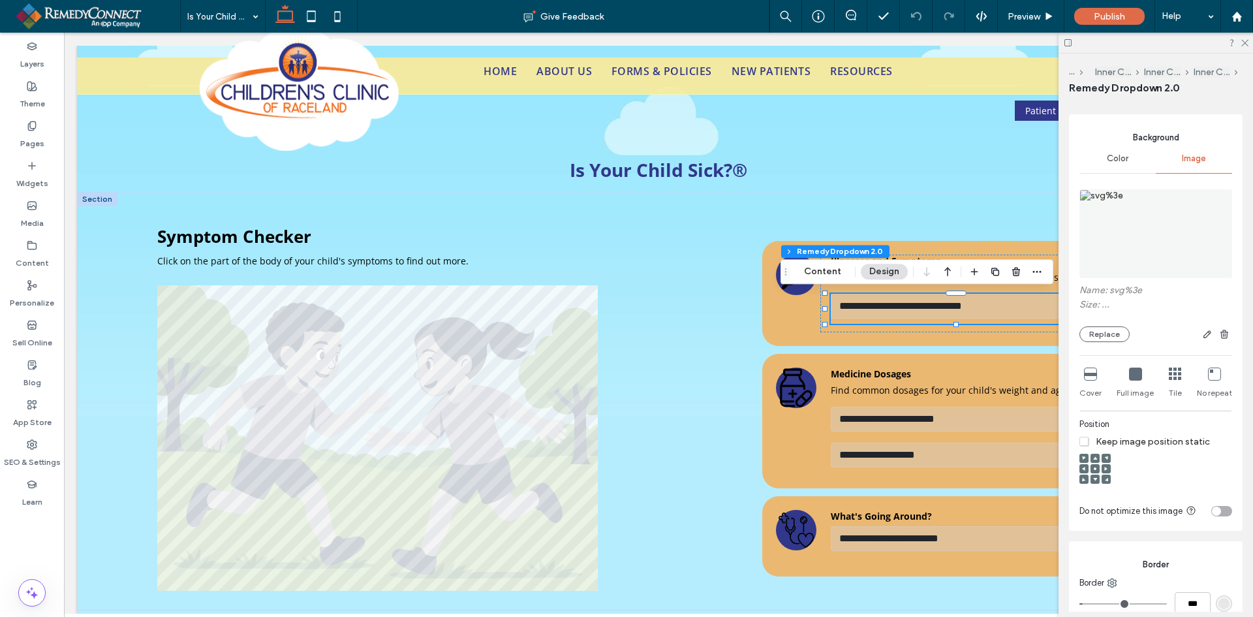
click at [1106, 165] on div "Color" at bounding box center [1118, 158] width 76 height 29
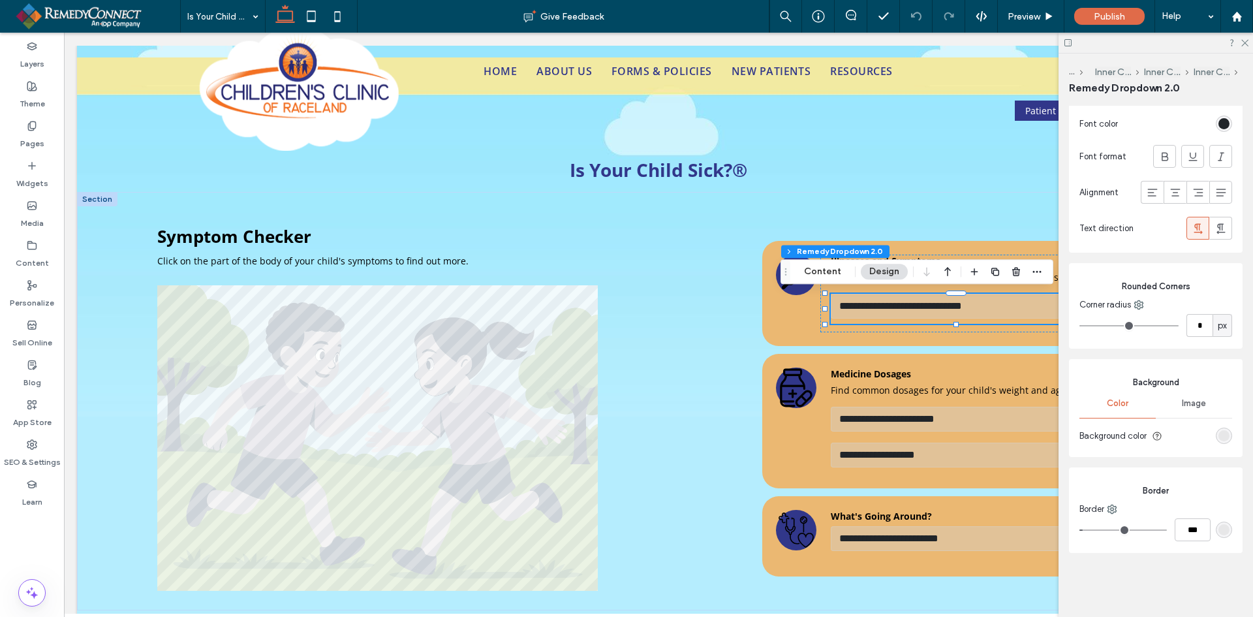
scroll to position [421, 0]
click at [1219, 435] on div "rgba(209, 209, 209, 0.4)" at bounding box center [1224, 435] width 11 height 11
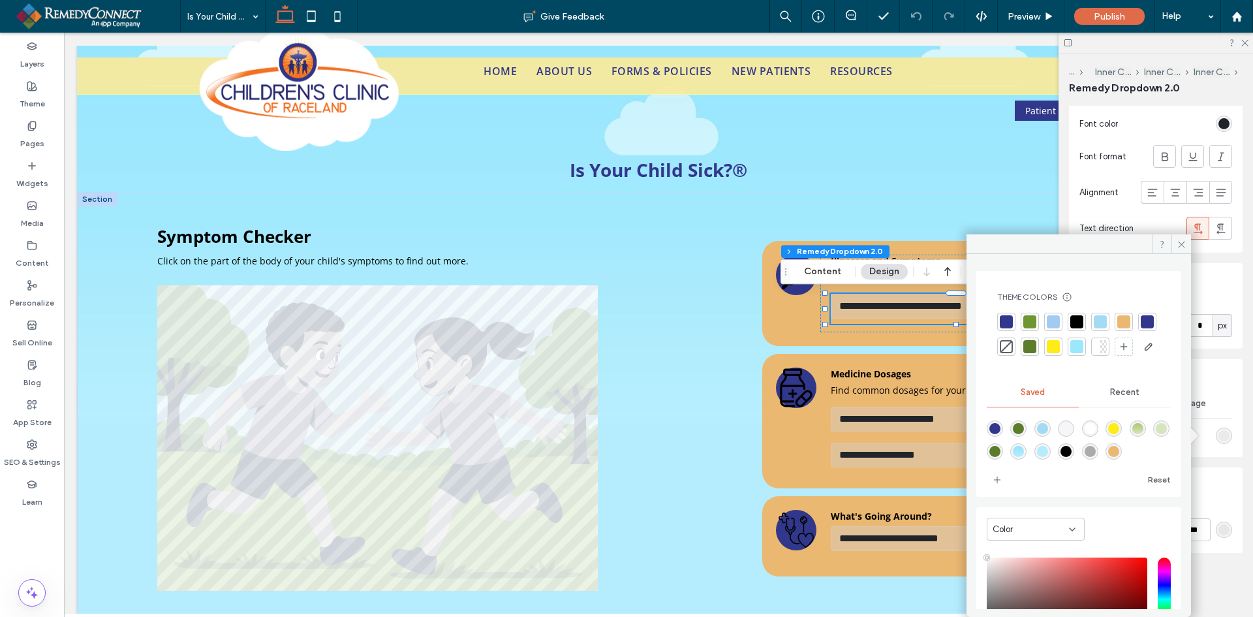
type input "***"
click at [1133, 397] on span "Recent" at bounding box center [1124, 392] width 29 height 10
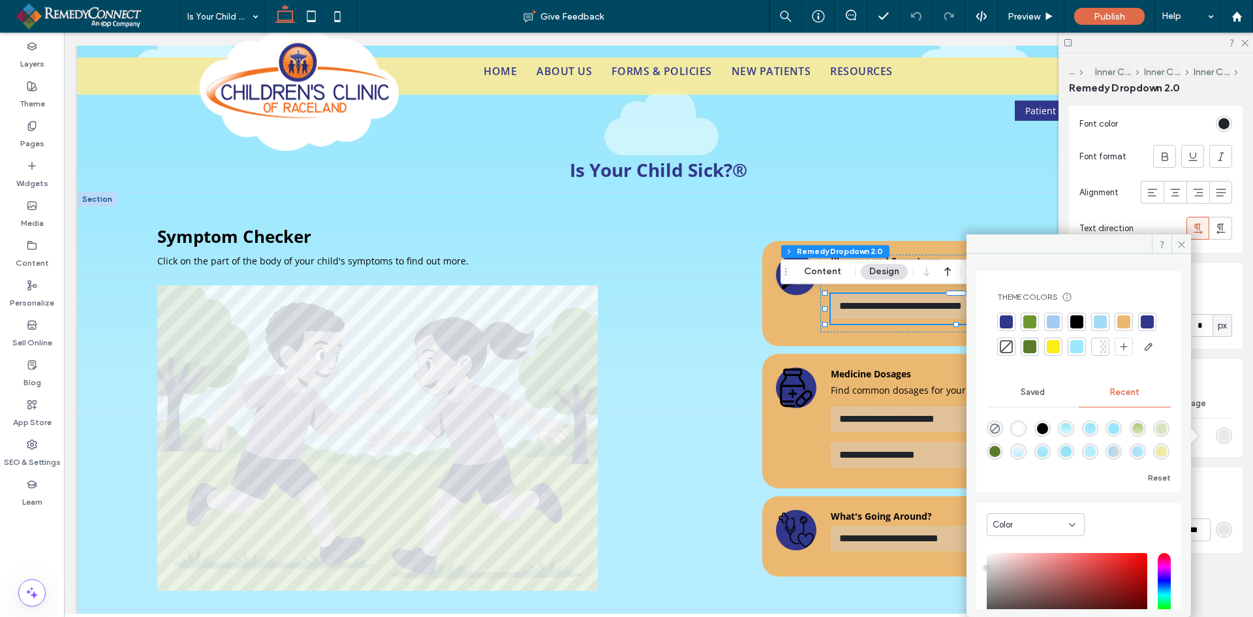
click at [1012, 437] on div "rgba(255, 255, 255, 1)" at bounding box center [1018, 428] width 16 height 16
type input "*******"
type input "***"
type input "****"
click at [1181, 247] on icon at bounding box center [1182, 245] width 10 height 10
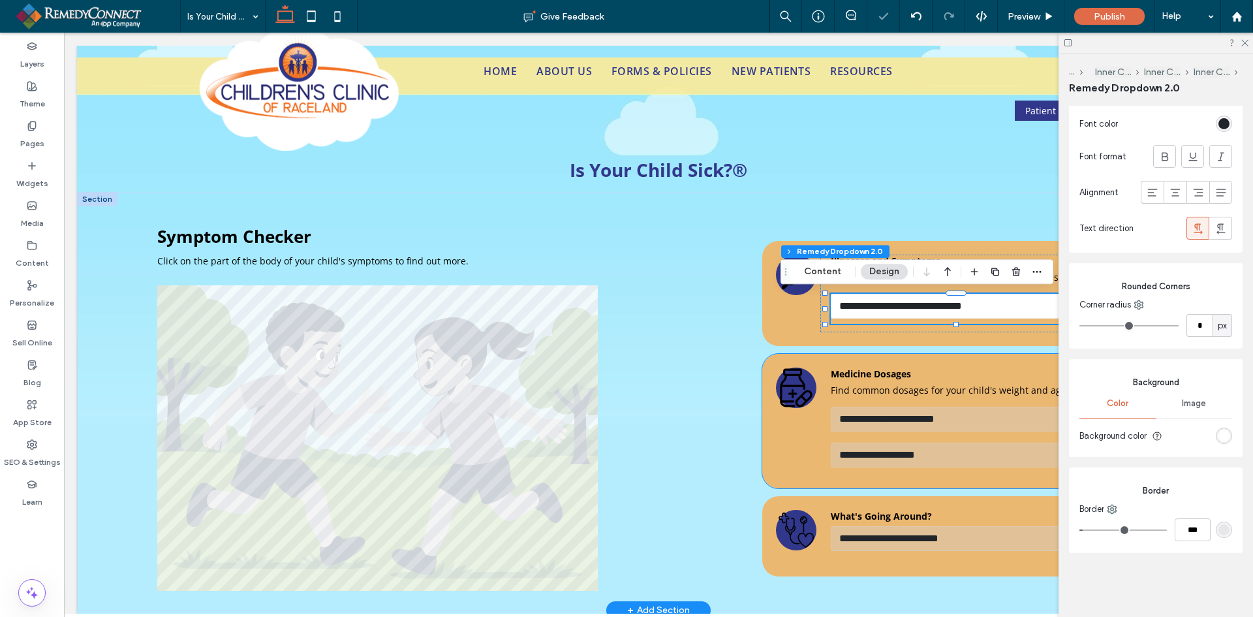
click at [937, 418] on select "**********" at bounding box center [961, 419] width 261 height 25
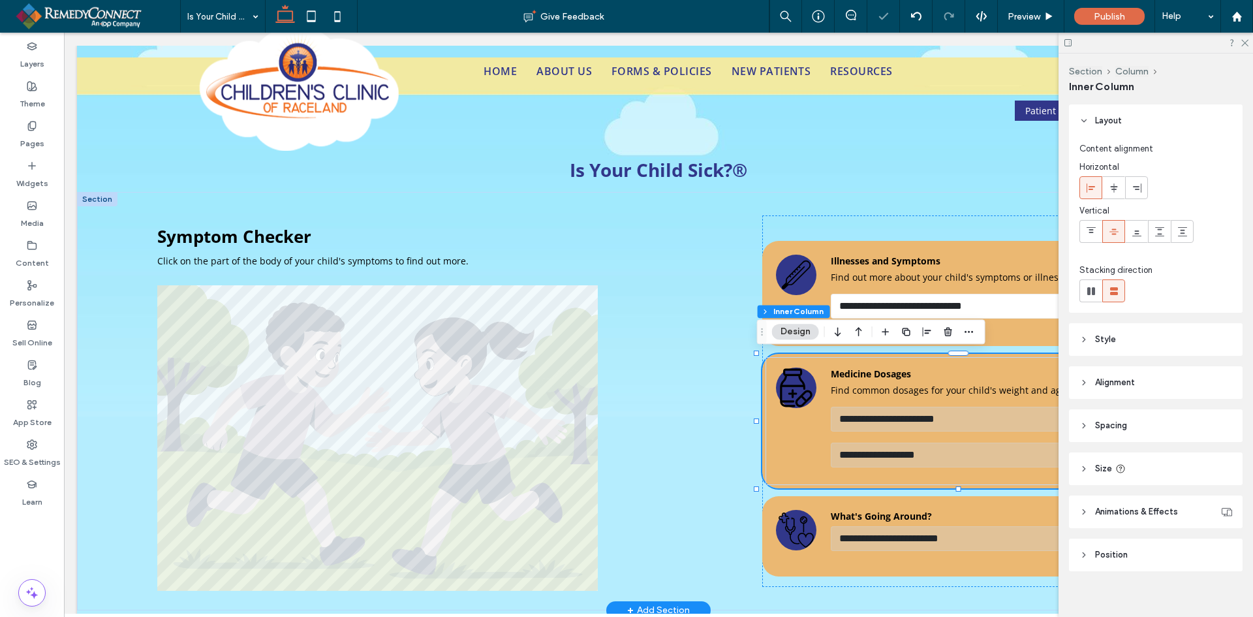
click at [908, 417] on select "**********" at bounding box center [961, 419] width 261 height 25
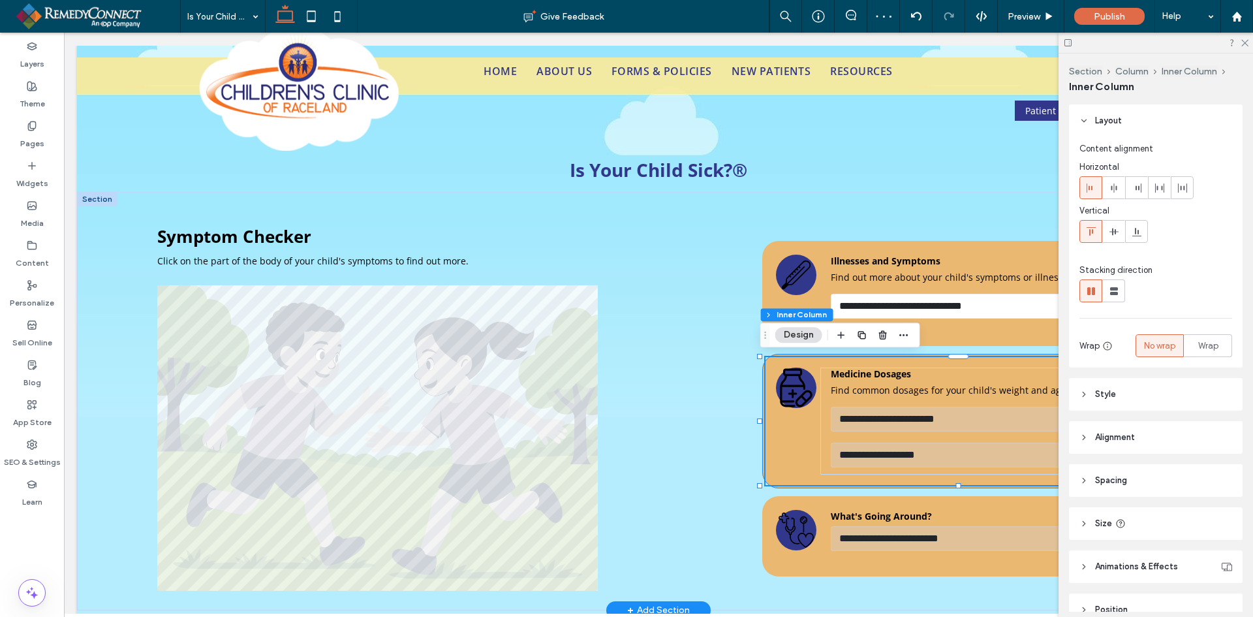
click at [899, 414] on select "**********" at bounding box center [961, 419] width 261 height 25
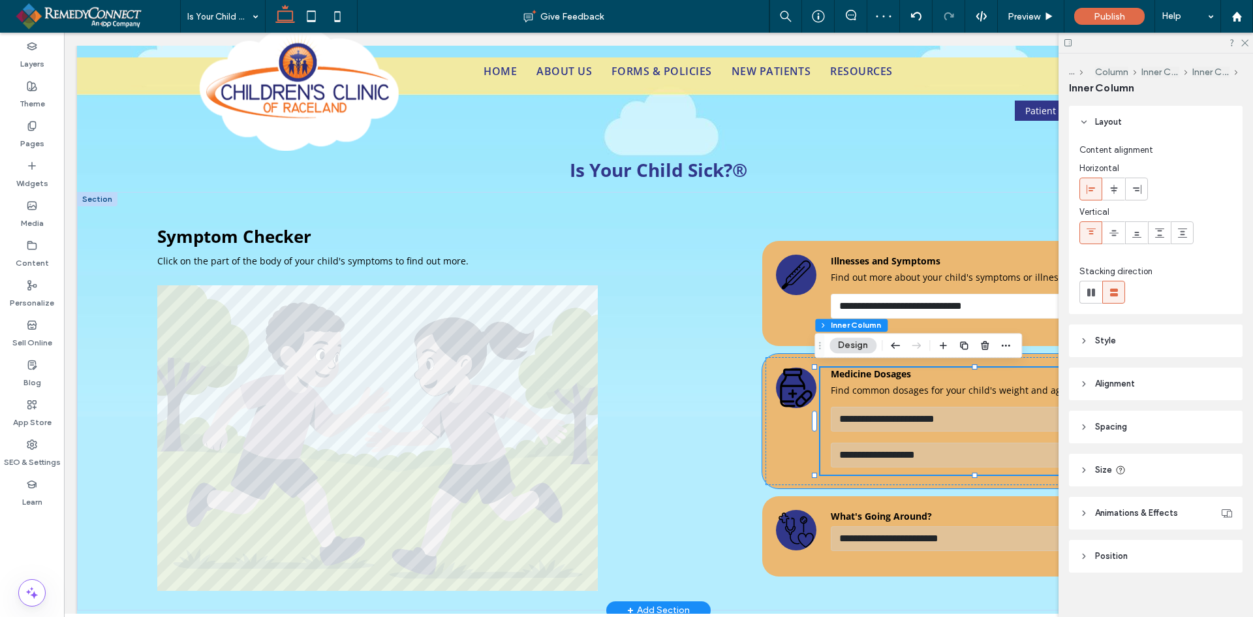
click at [899, 414] on select "**********" at bounding box center [961, 419] width 261 height 25
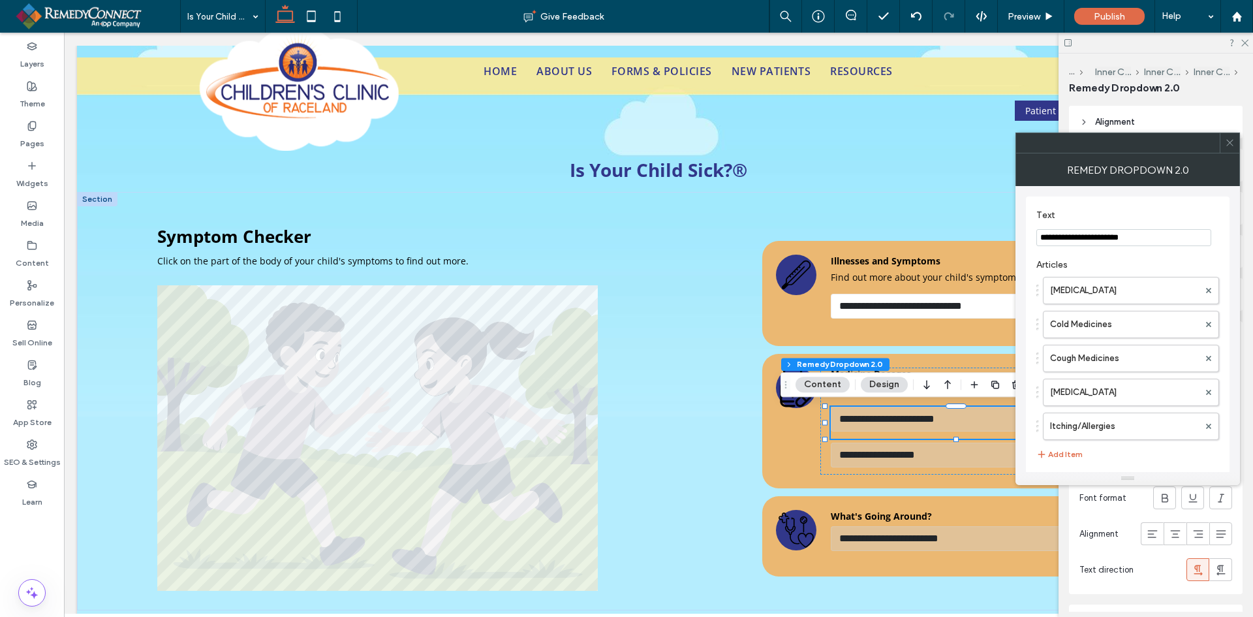
click at [1231, 139] on icon at bounding box center [1230, 143] width 10 height 10
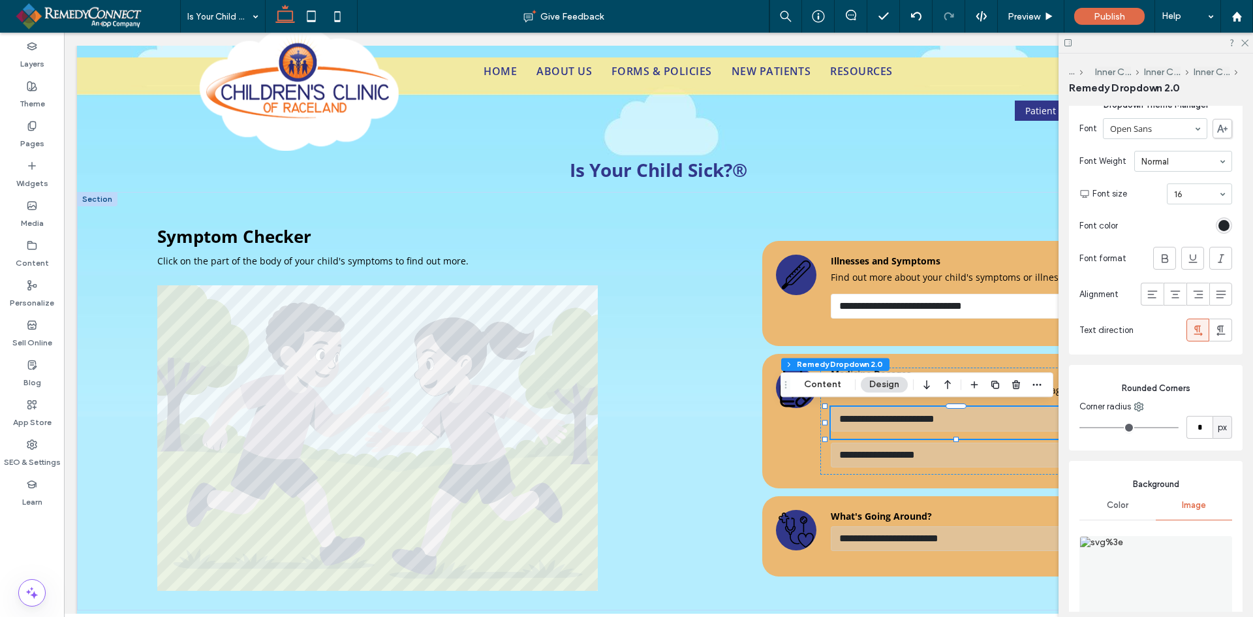
scroll to position [326, 0]
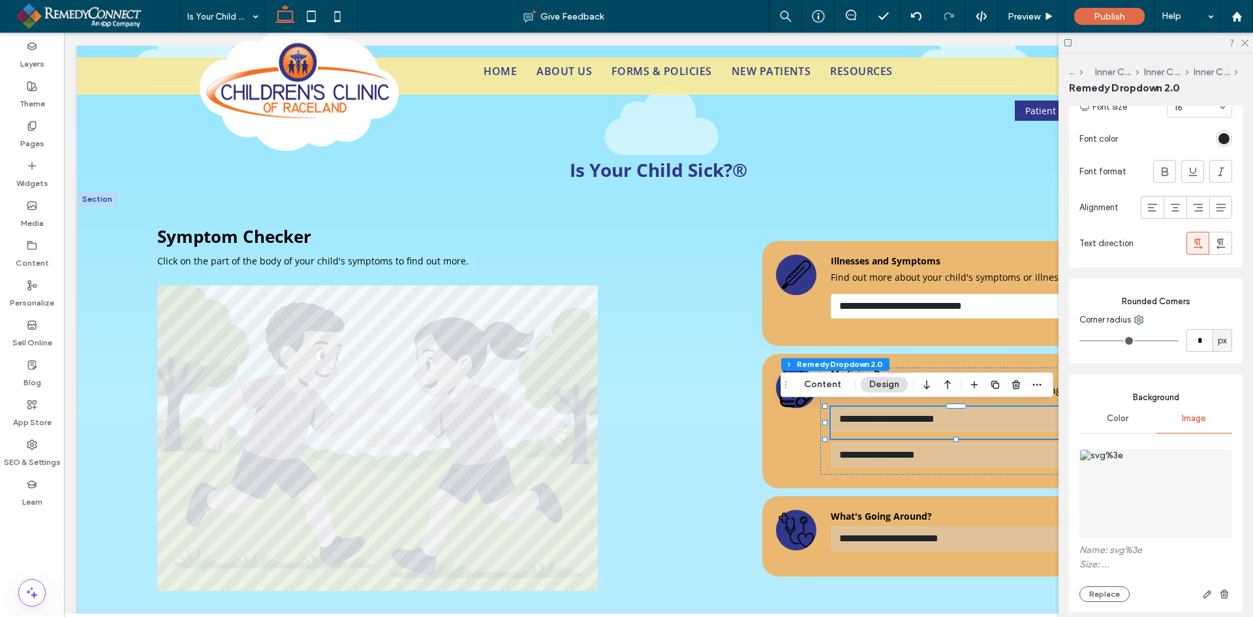
click at [1132, 421] on div "Color" at bounding box center [1118, 418] width 76 height 29
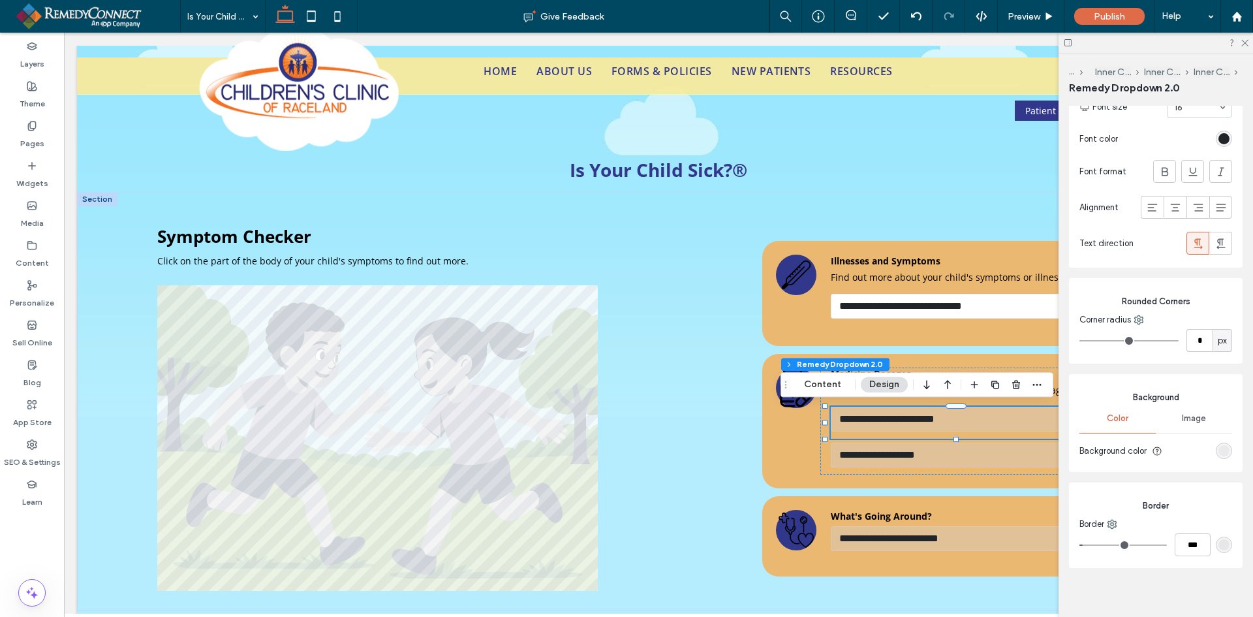
click at [1219, 450] on div "rgba(209, 209, 209, 0.4)" at bounding box center [1224, 450] width 11 height 11
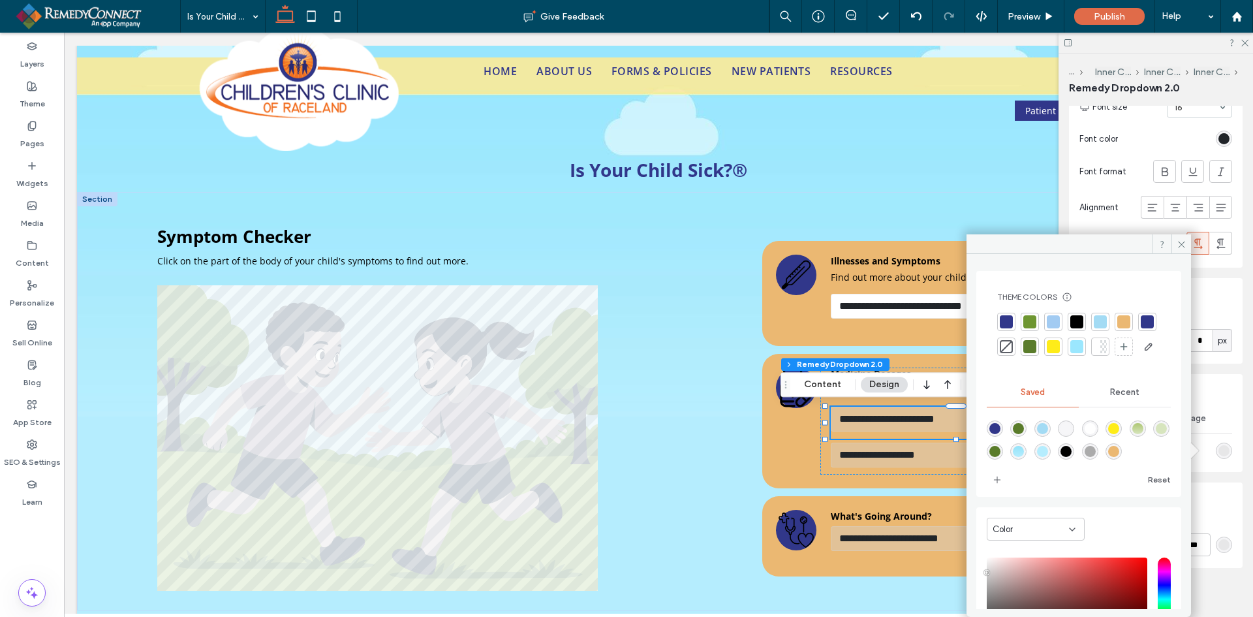
click at [1119, 397] on span "Recent" at bounding box center [1124, 392] width 29 height 10
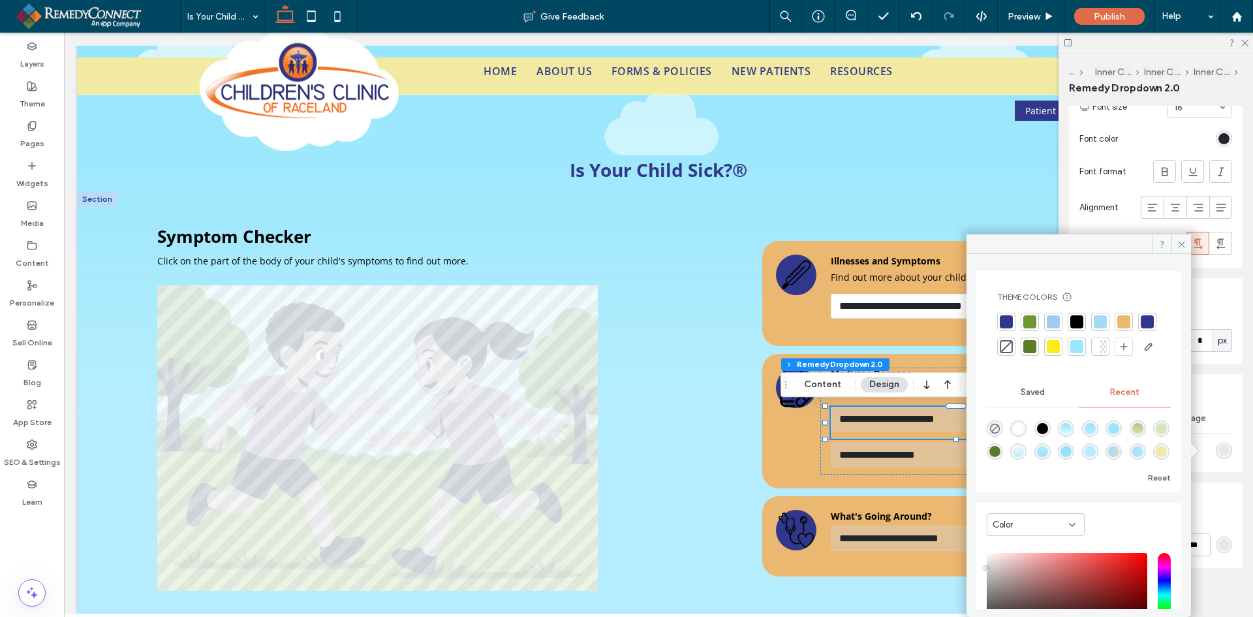
click at [1023, 434] on div "rgba(255, 255, 255, 1)" at bounding box center [1018, 428] width 11 height 11
type input "*******"
type input "***"
type input "****"
drag, startPoint x: 1176, startPoint y: 245, endPoint x: 1098, endPoint y: 309, distance: 100.6
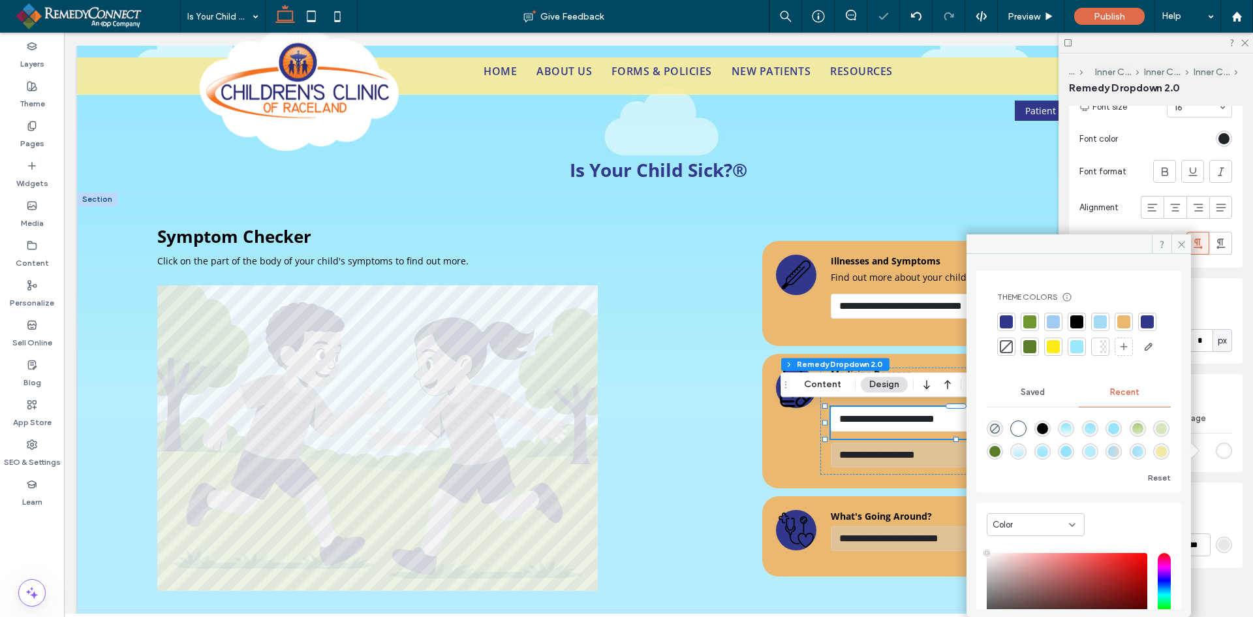
click at [1178, 245] on span at bounding box center [1182, 244] width 20 height 20
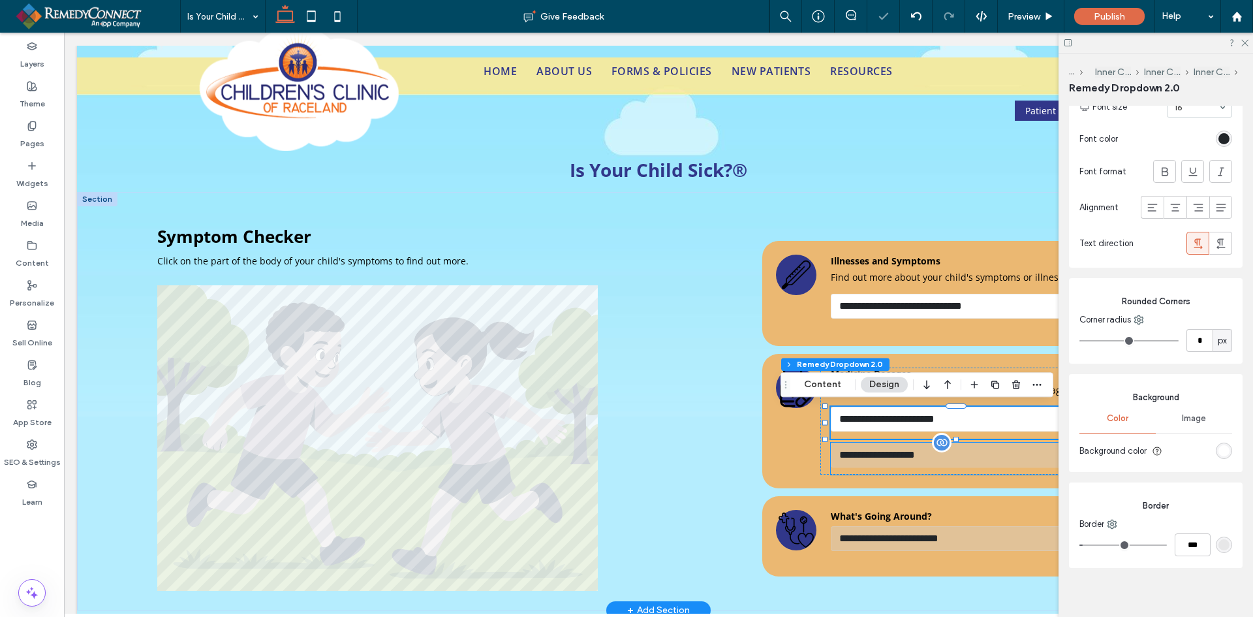
click at [916, 448] on select "**********" at bounding box center [961, 455] width 261 height 25
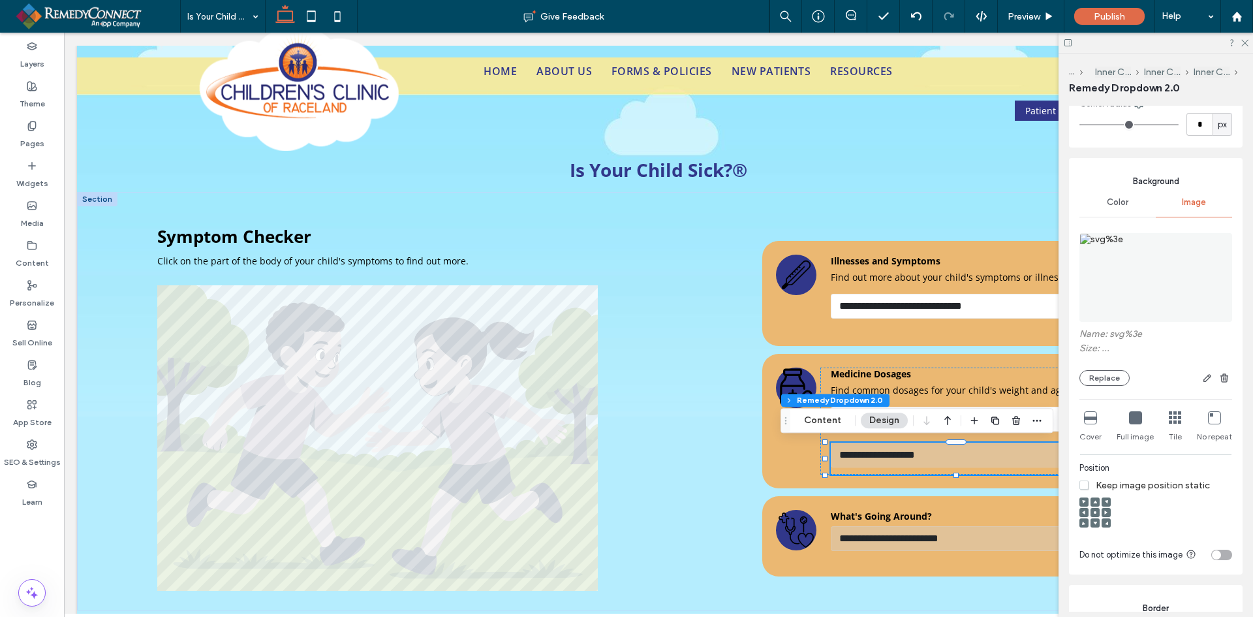
click at [1107, 208] on span "Color" at bounding box center [1118, 202] width 22 height 10
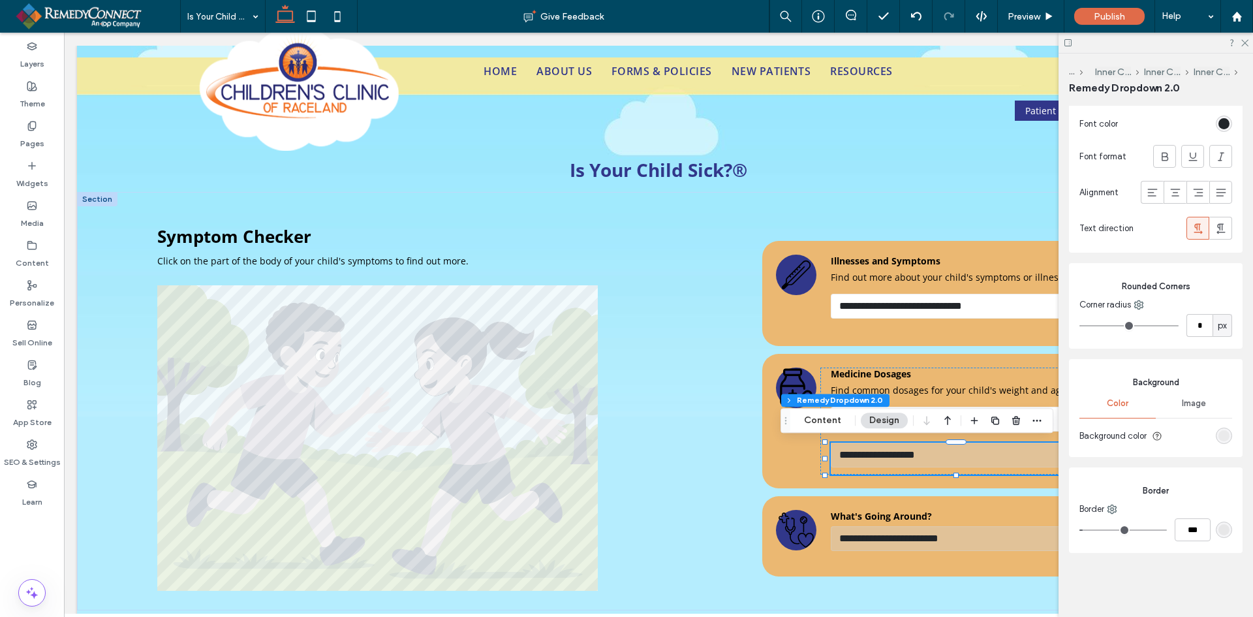
click at [1219, 440] on div "rgba(209, 209, 209, 0.4)" at bounding box center [1224, 435] width 11 height 11
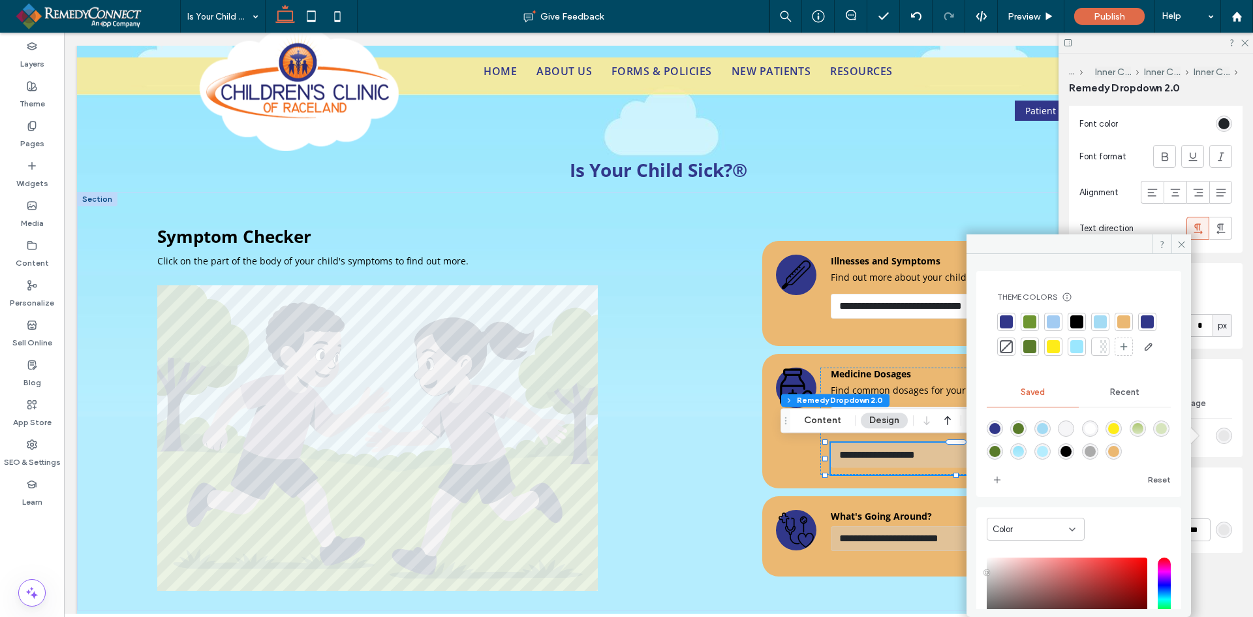
click at [1117, 397] on span "Recent" at bounding box center [1124, 392] width 29 height 10
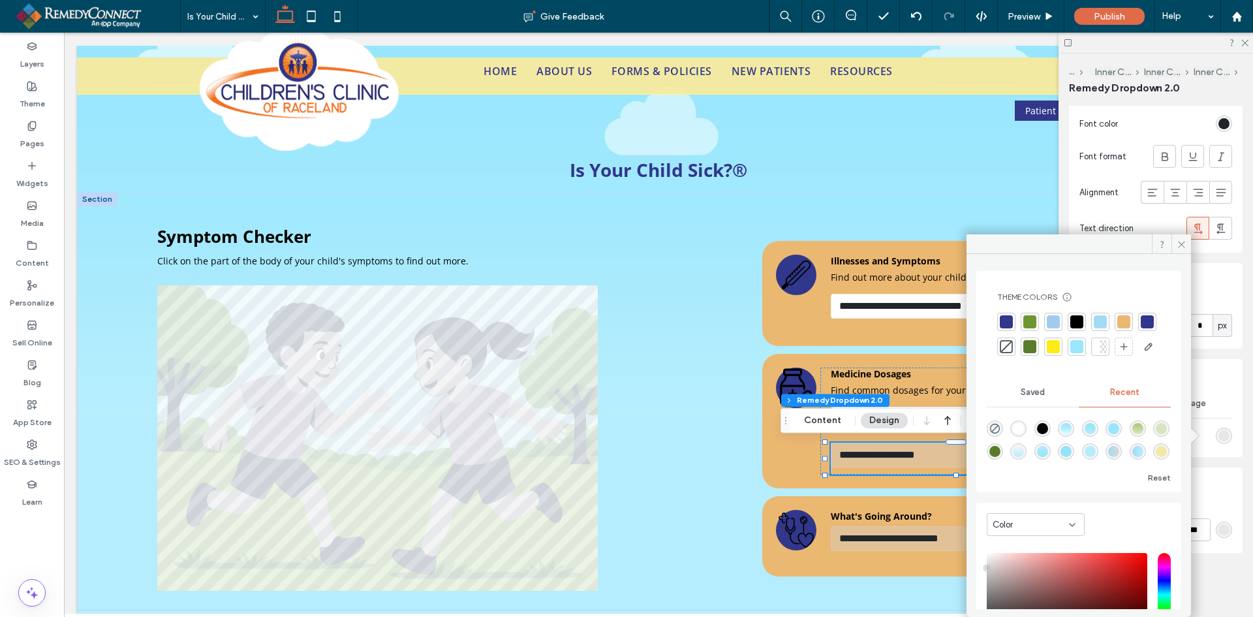
click at [1018, 434] on div "rgba(255, 255, 255, 1)" at bounding box center [1018, 428] width 11 height 11
type input "*******"
type input "***"
type input "****"
click at [1178, 243] on icon at bounding box center [1182, 245] width 10 height 10
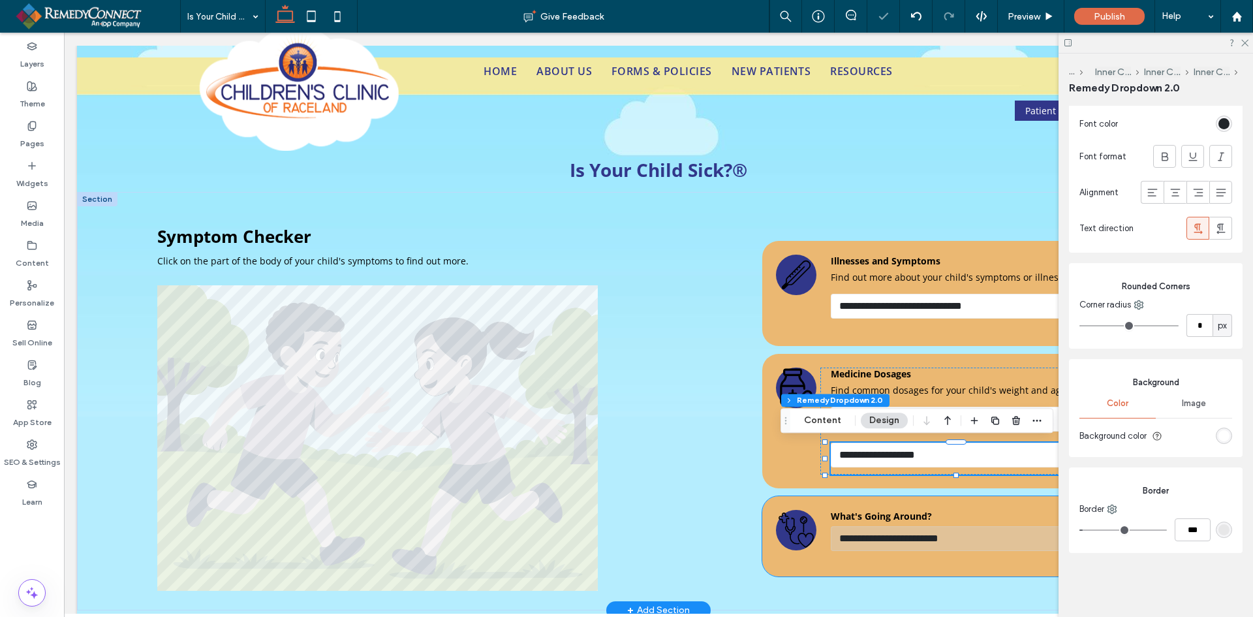
click at [911, 539] on select "**********" at bounding box center [961, 538] width 261 height 25
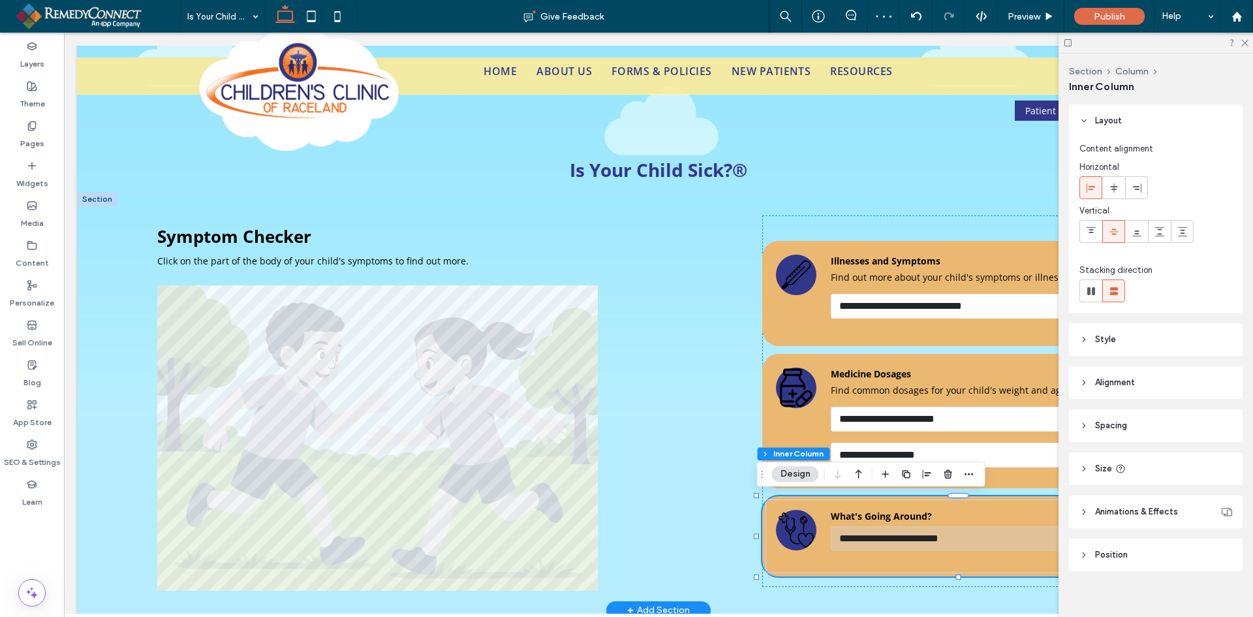
click at [888, 536] on select "**********" at bounding box center [961, 538] width 261 height 25
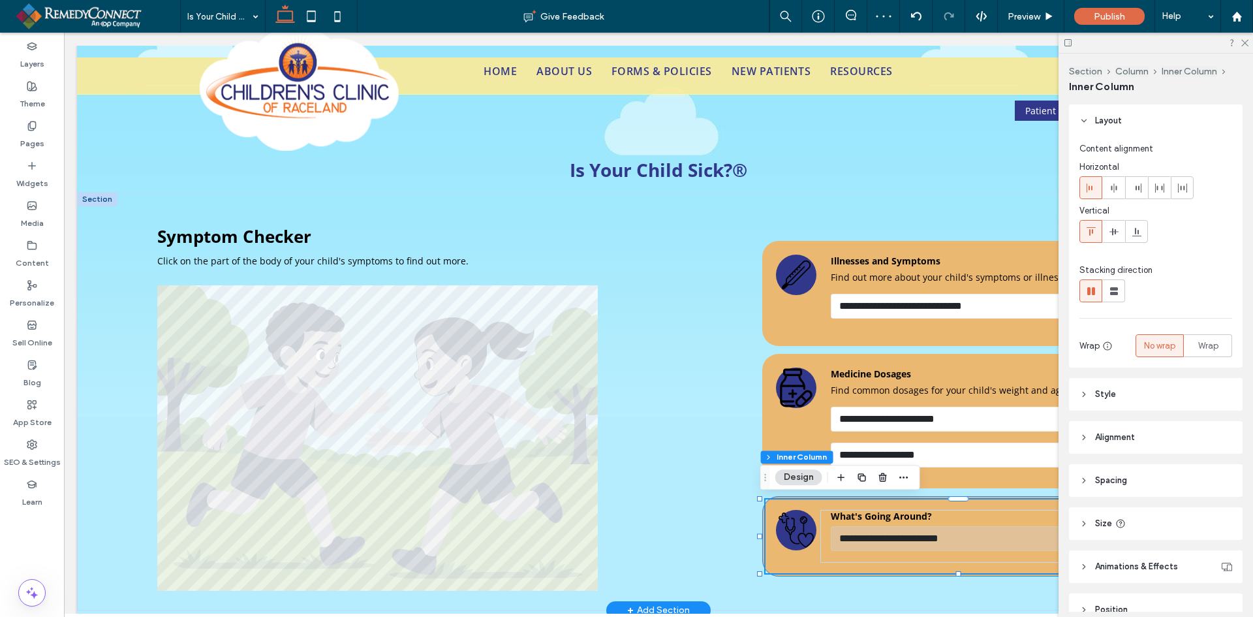
click at [888, 536] on select "**********" at bounding box center [961, 538] width 261 height 25
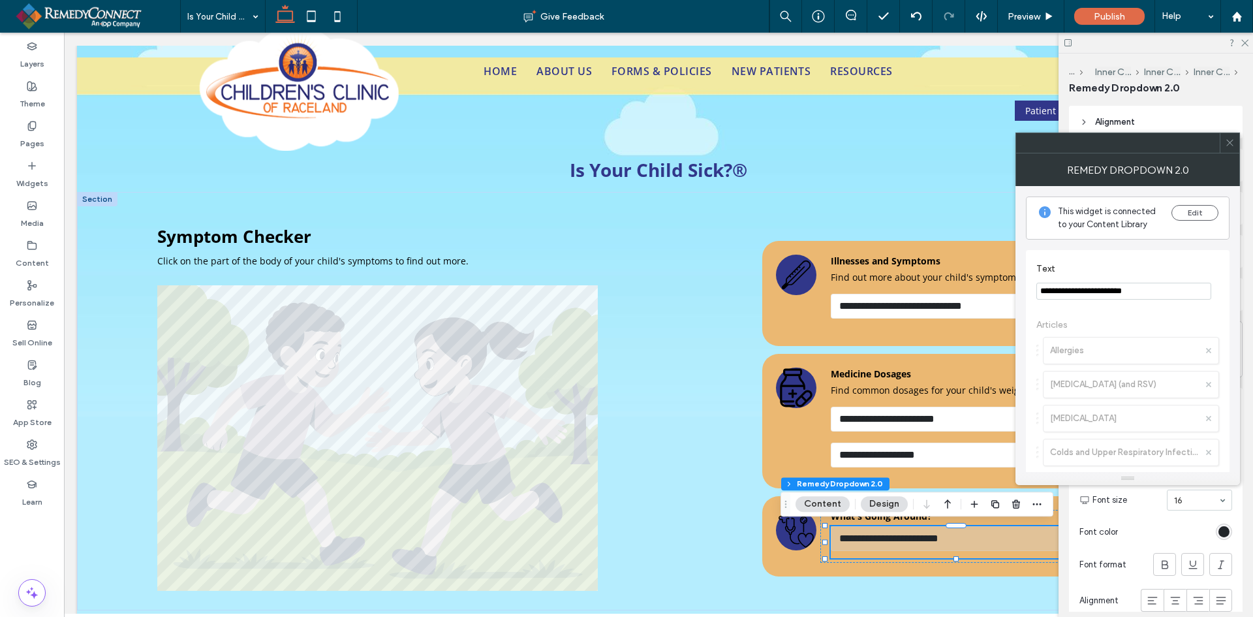
click at [1231, 148] on span at bounding box center [1230, 143] width 10 height 20
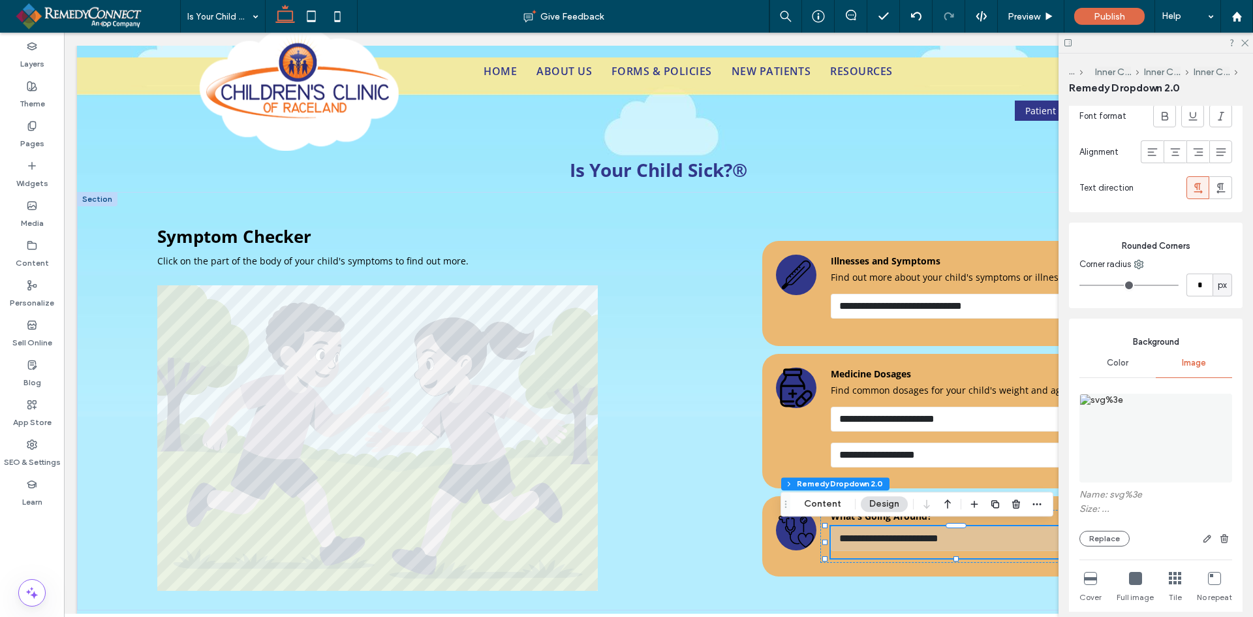
scroll to position [522, 0]
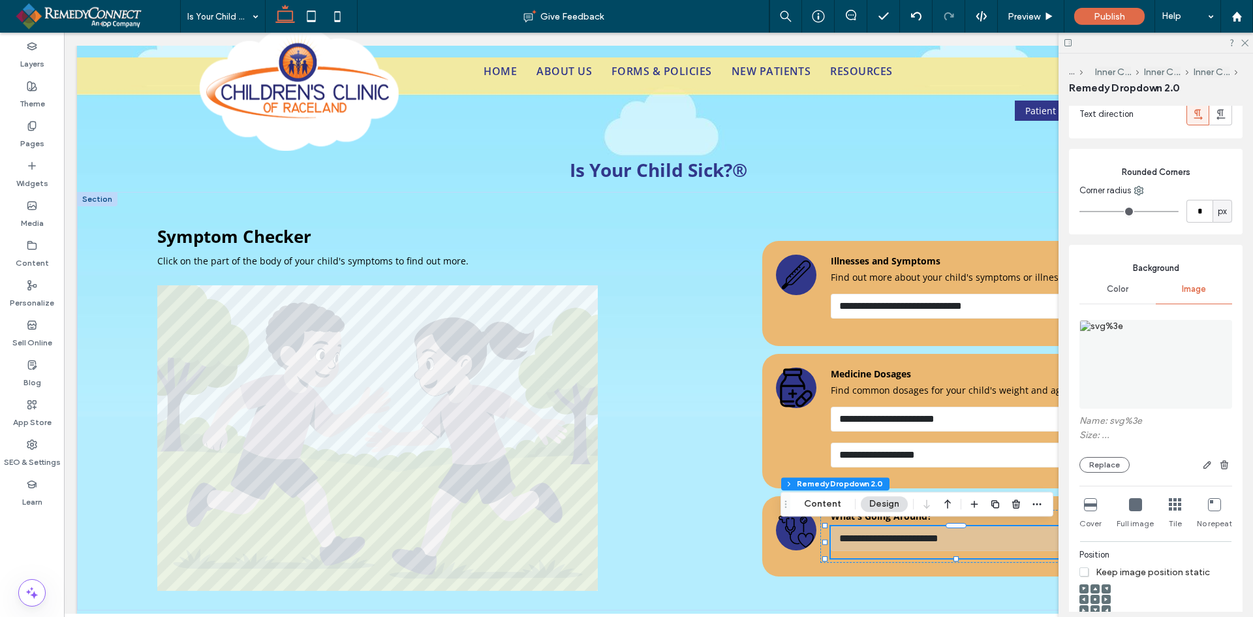
click at [1116, 303] on div "Color" at bounding box center [1118, 289] width 76 height 29
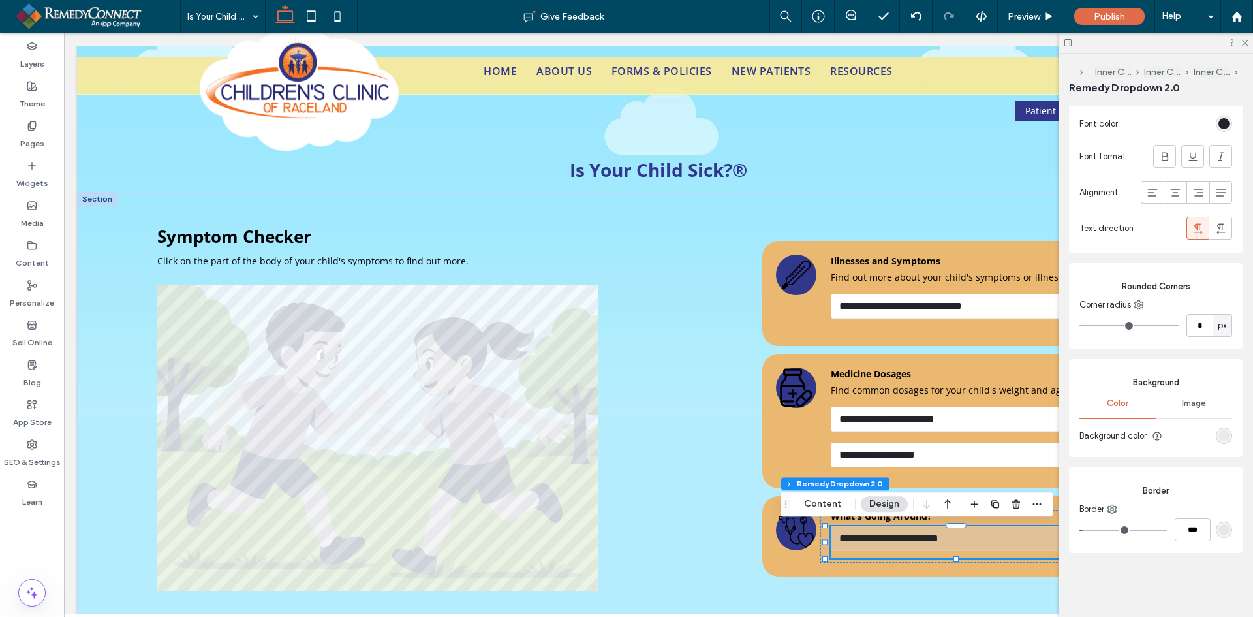
click at [1219, 440] on div "rgba(209, 209, 209, 0.4)" at bounding box center [1224, 435] width 11 height 11
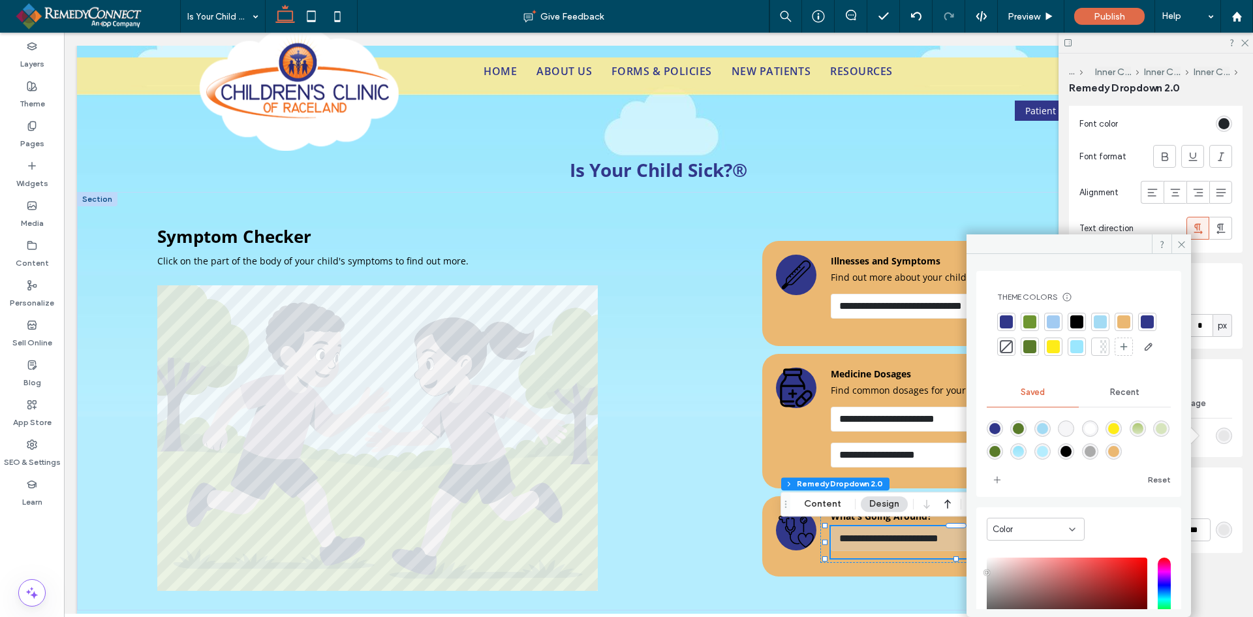
click at [1113, 407] on div "Recent" at bounding box center [1125, 392] width 92 height 29
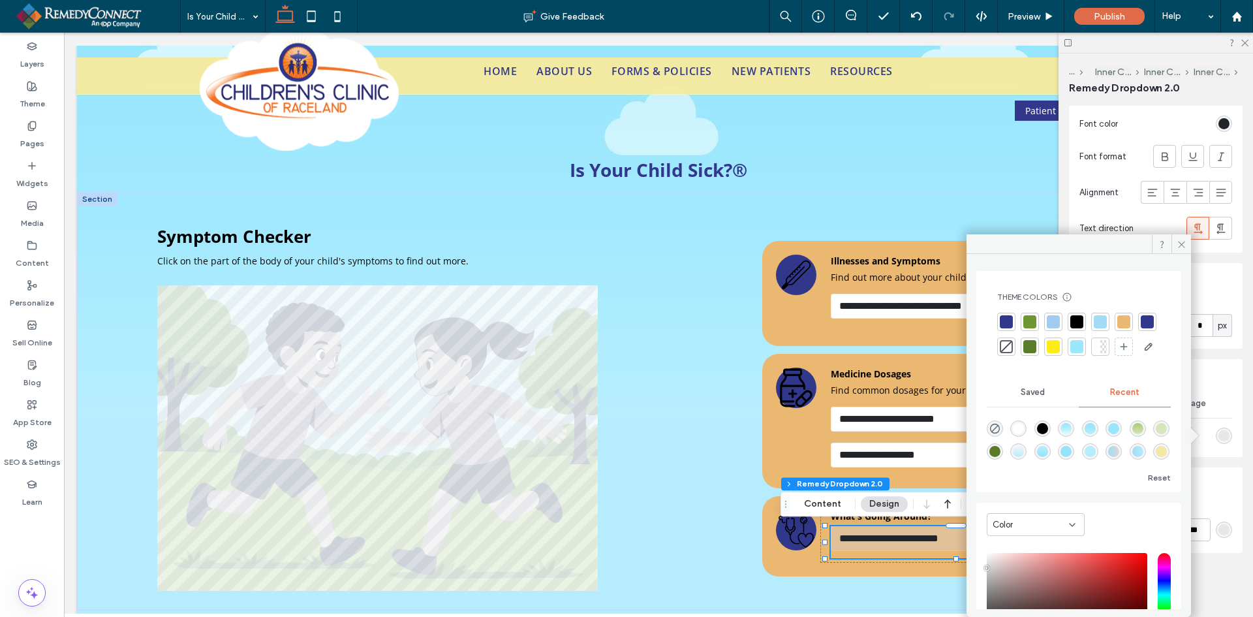
click at [1024, 434] on div "rgba(255, 255, 255, 1)" at bounding box center [1018, 428] width 11 height 11
type input "*******"
type input "***"
type input "****"
click at [1180, 242] on icon at bounding box center [1182, 245] width 10 height 10
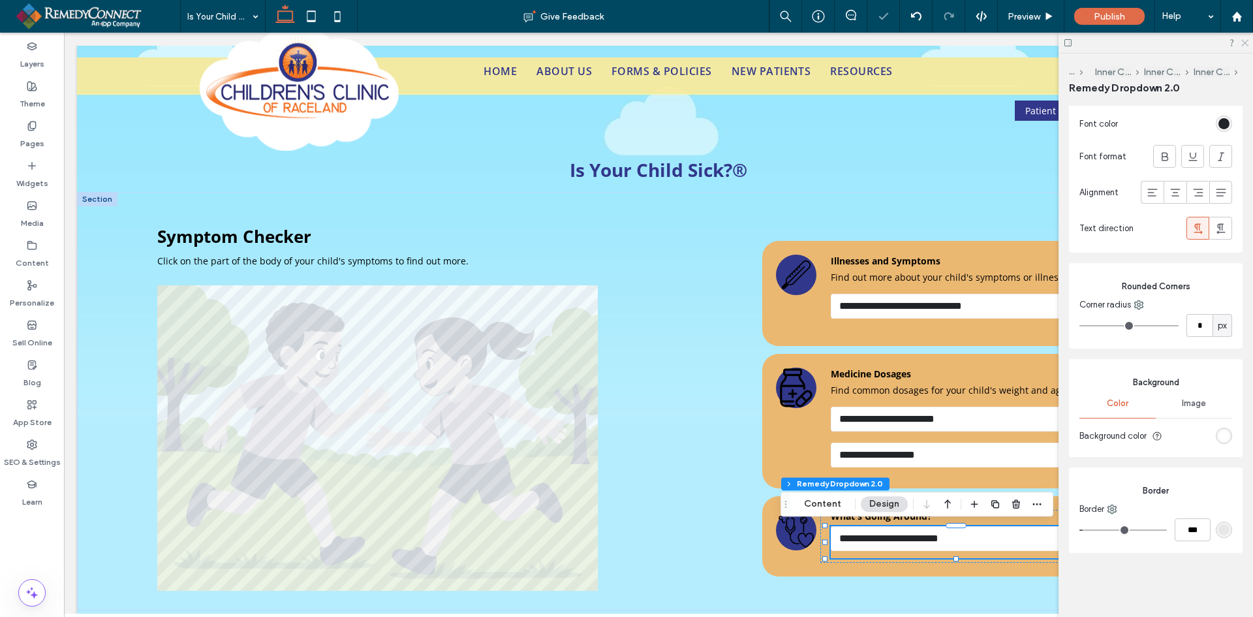
click at [1241, 41] on icon at bounding box center [1244, 42] width 8 height 8
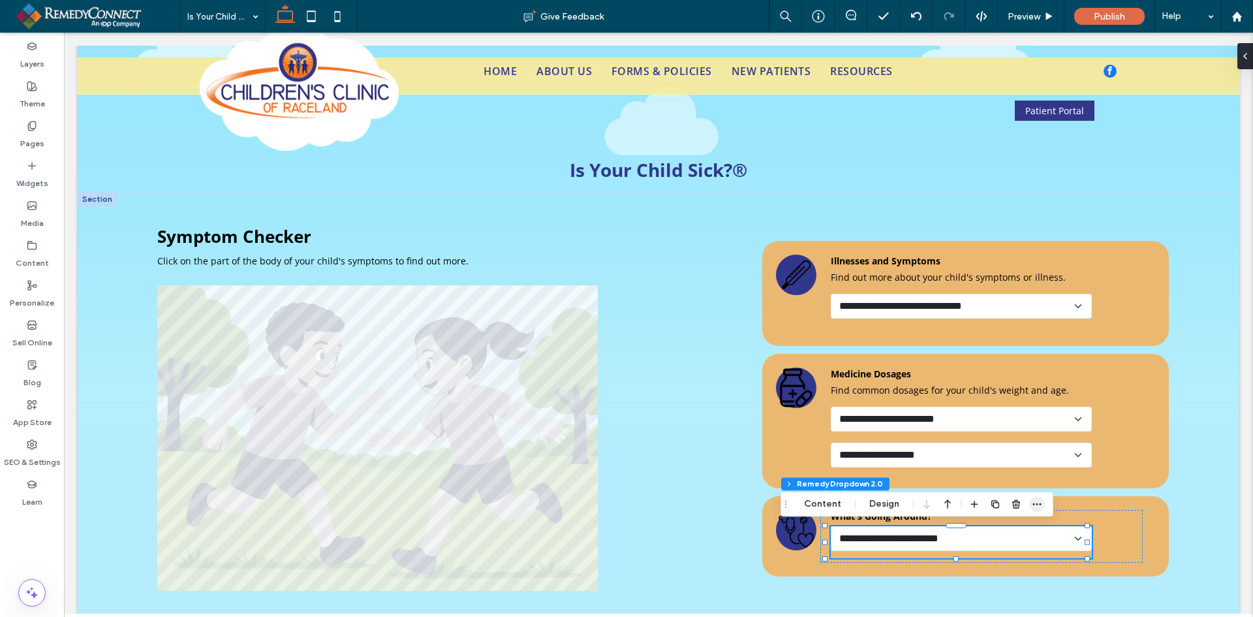
click at [1038, 506] on icon "button" at bounding box center [1037, 504] width 10 height 10
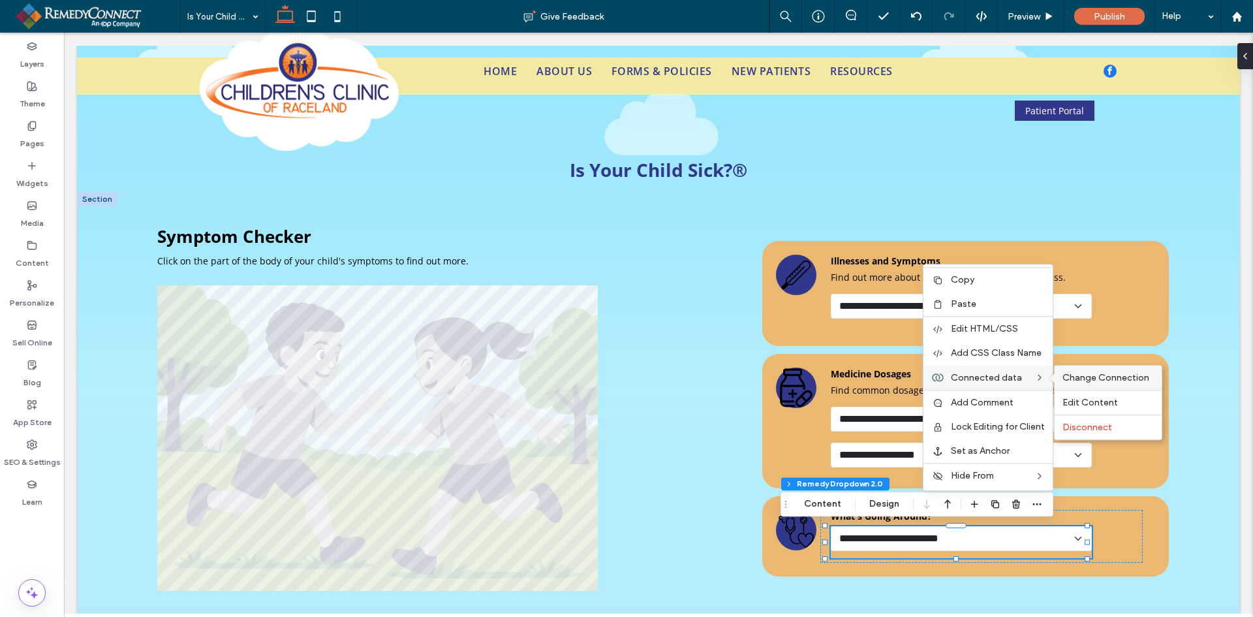
click at [1074, 372] on span "Change Connection" at bounding box center [1106, 377] width 87 height 11
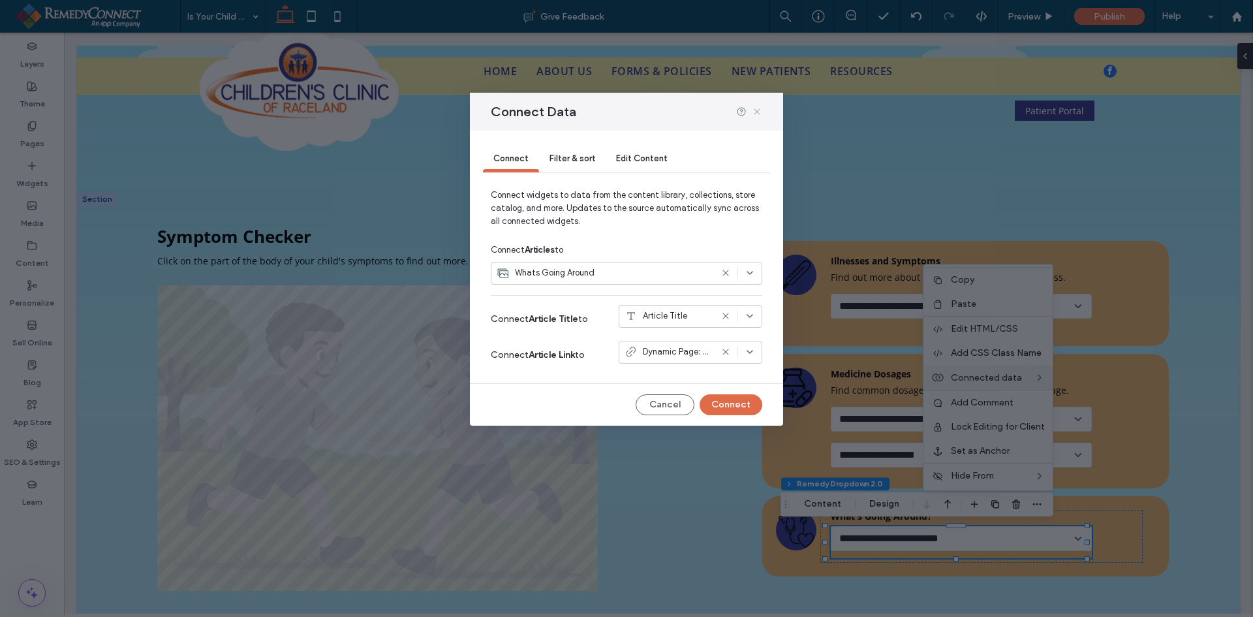
drag, startPoint x: 757, startPoint y: 110, endPoint x: 706, endPoint y: 85, distance: 56.6
click at [757, 110] on icon at bounding box center [757, 111] width 10 height 10
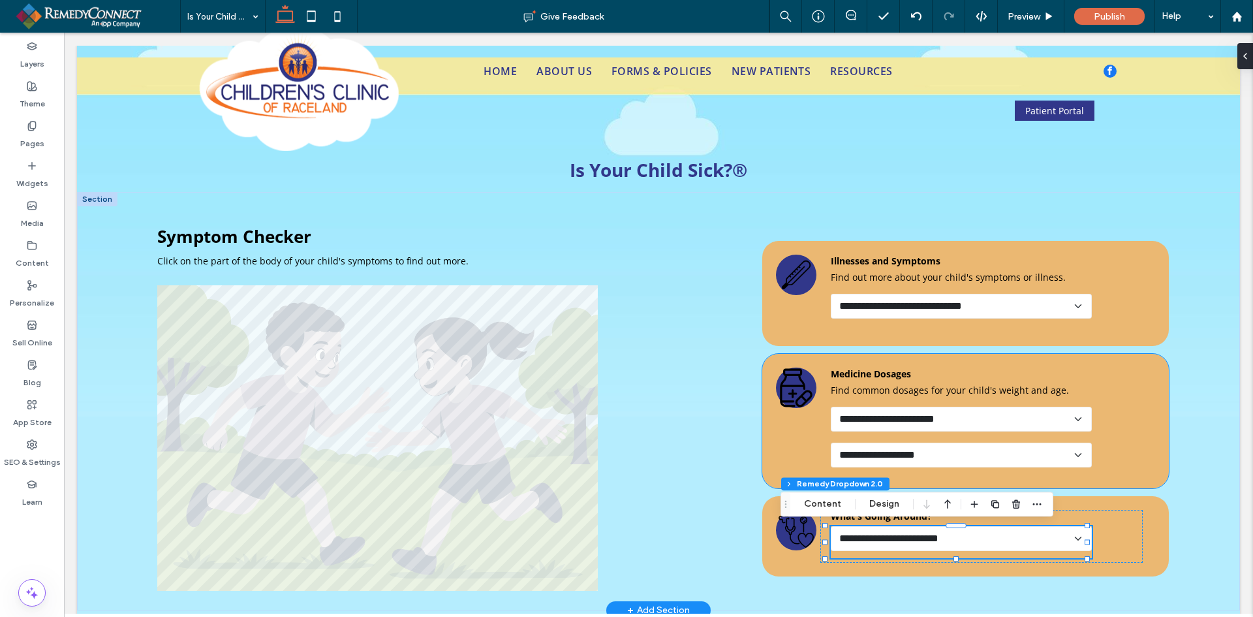
click at [1023, 448] on select "**********" at bounding box center [961, 455] width 261 height 25
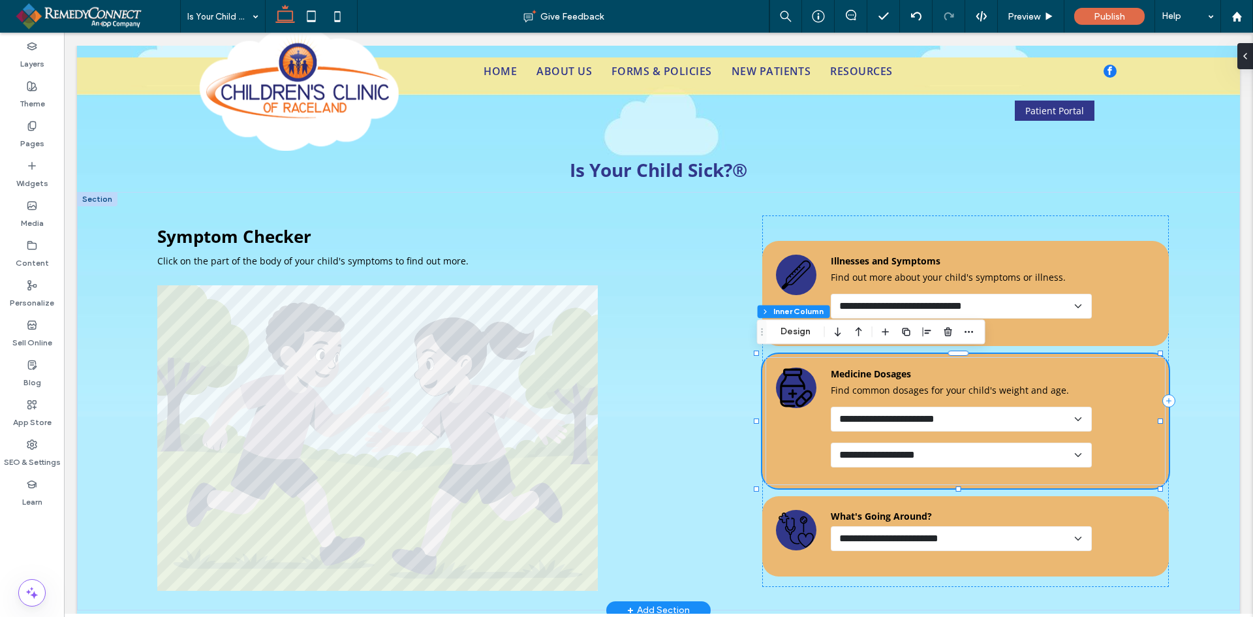
click at [1023, 448] on select "**********" at bounding box center [961, 455] width 261 height 25
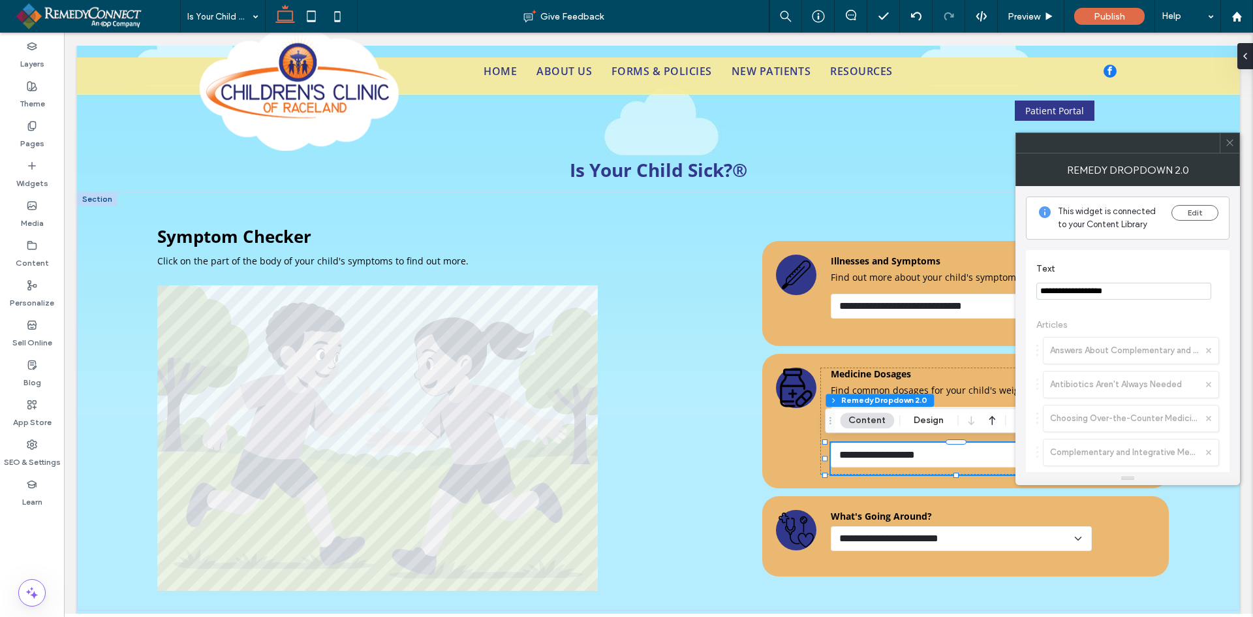
click at [1226, 140] on icon at bounding box center [1230, 143] width 10 height 10
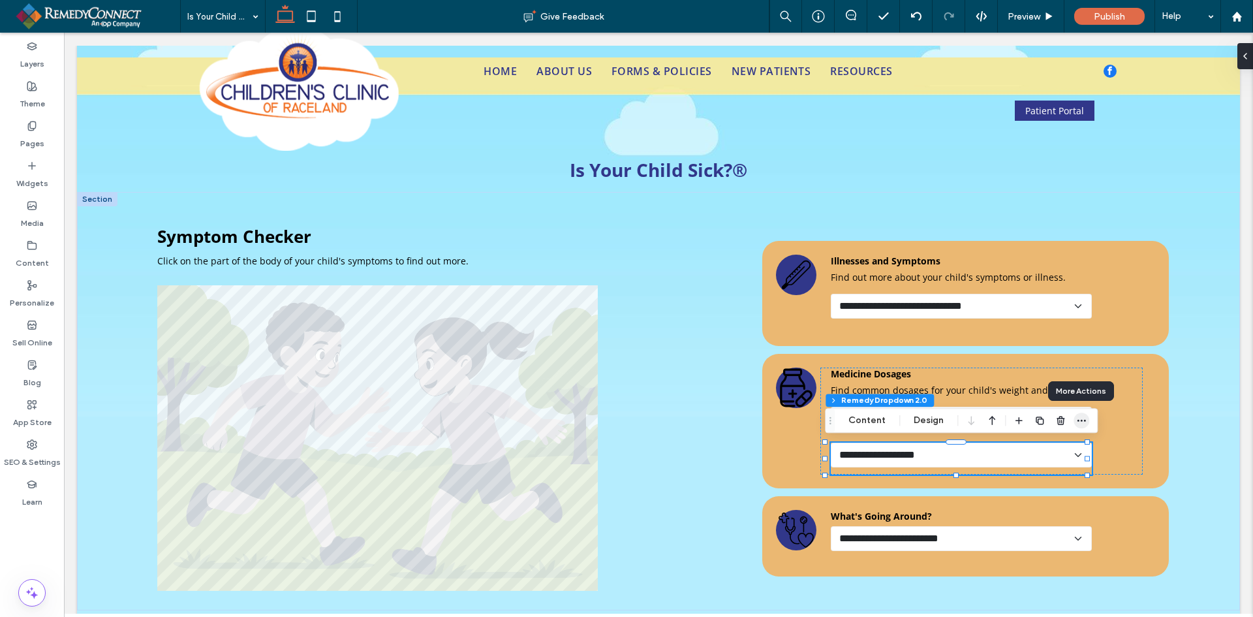
click at [1077, 417] on icon "button" at bounding box center [1081, 420] width 10 height 10
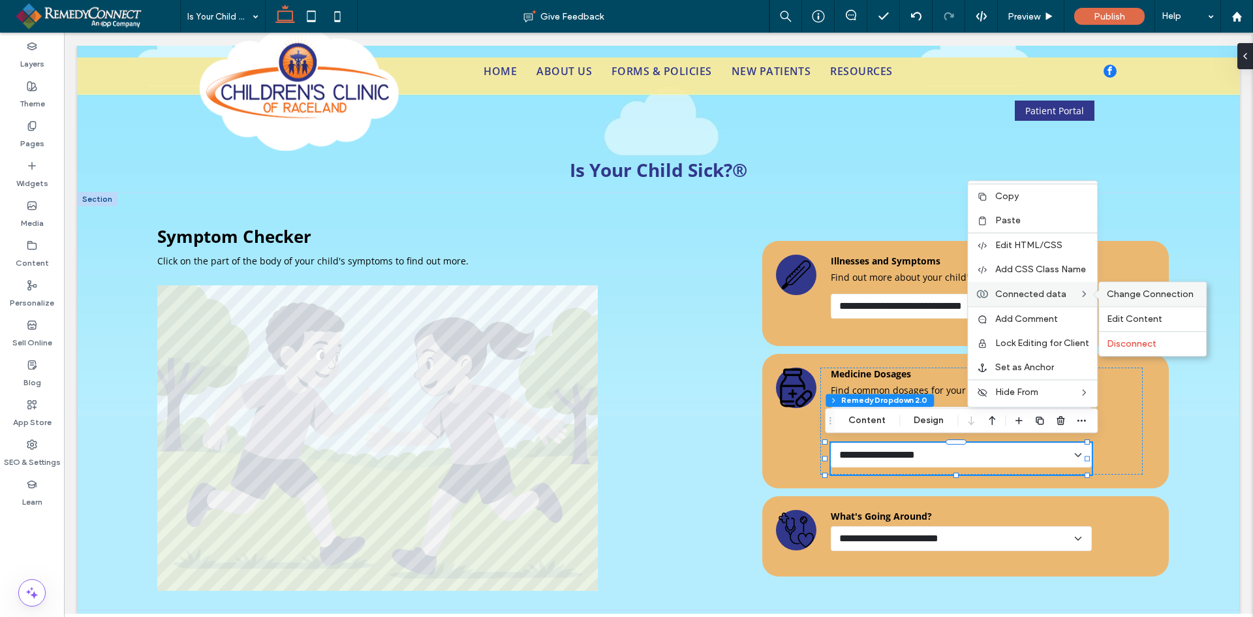
click at [1140, 291] on span "Change Connection" at bounding box center [1150, 293] width 87 height 11
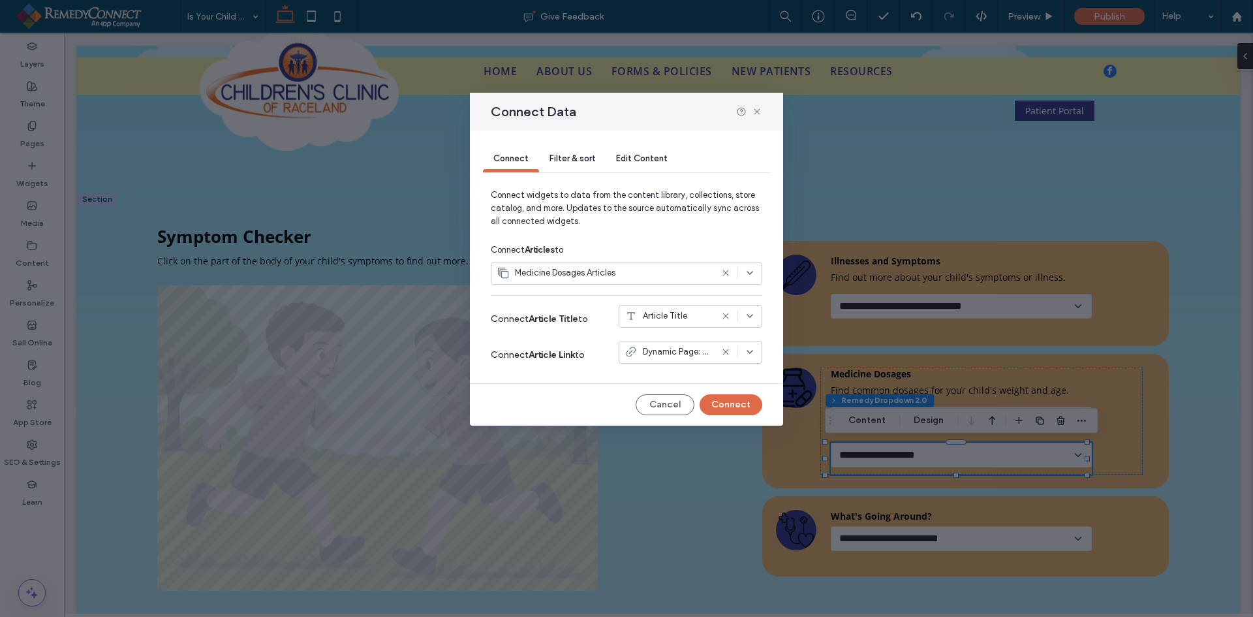
click at [572, 157] on span "Filter & sort" at bounding box center [573, 158] width 46 height 10
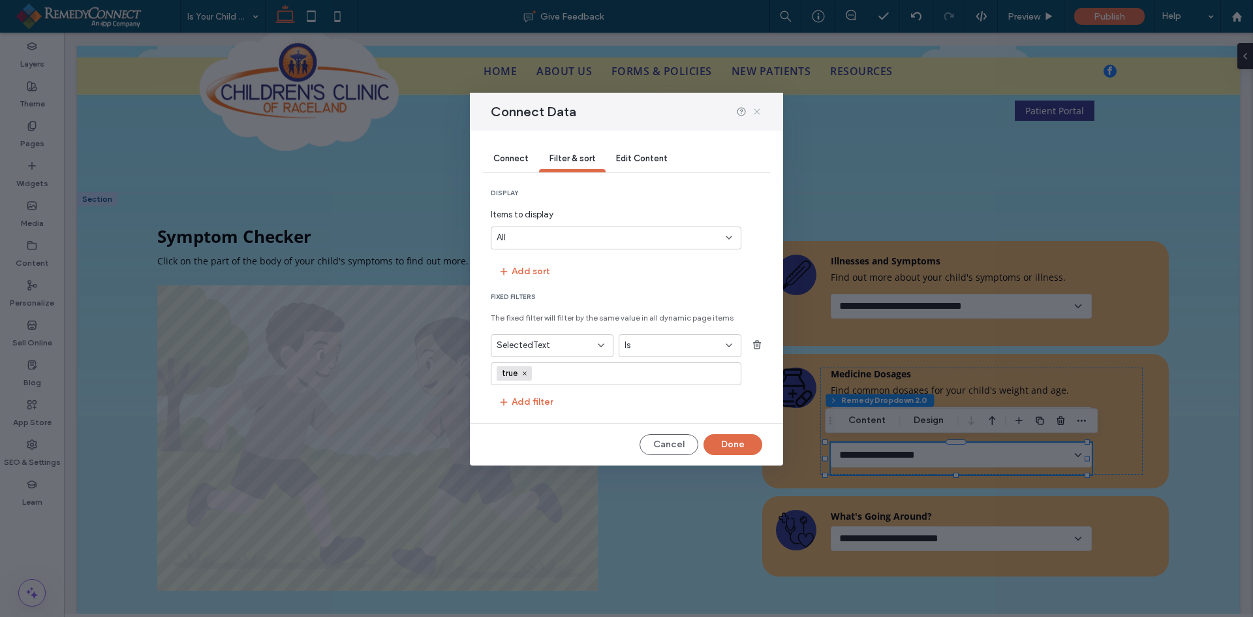
click at [760, 112] on icon at bounding box center [757, 111] width 10 height 10
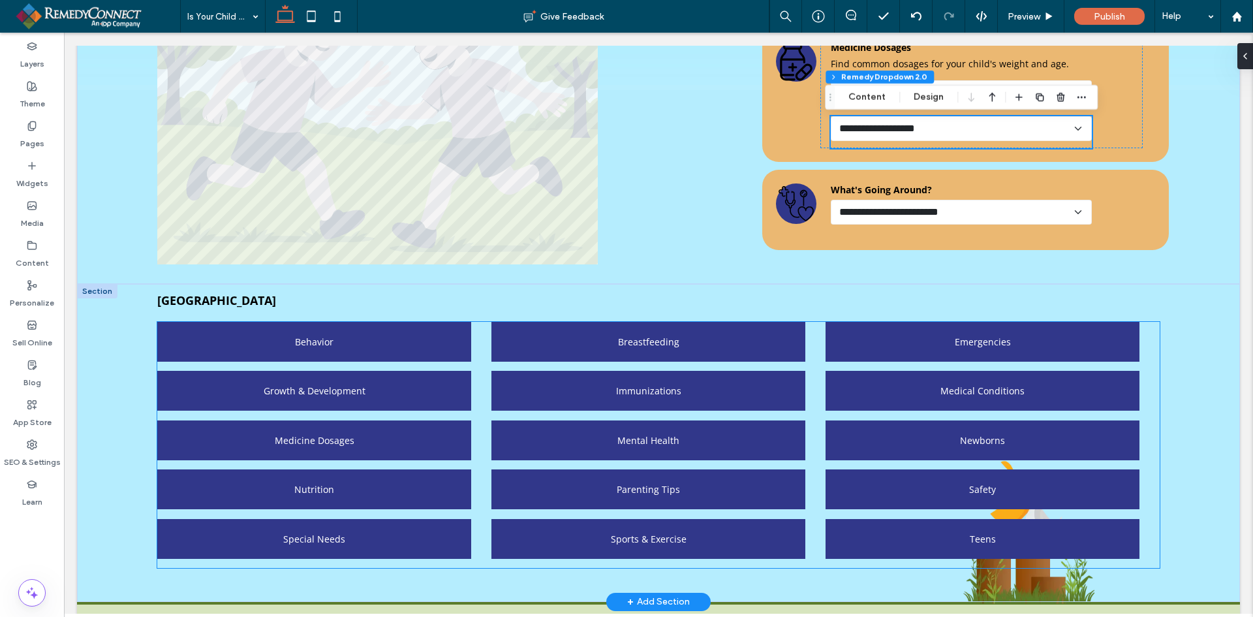
scroll to position [414, 0]
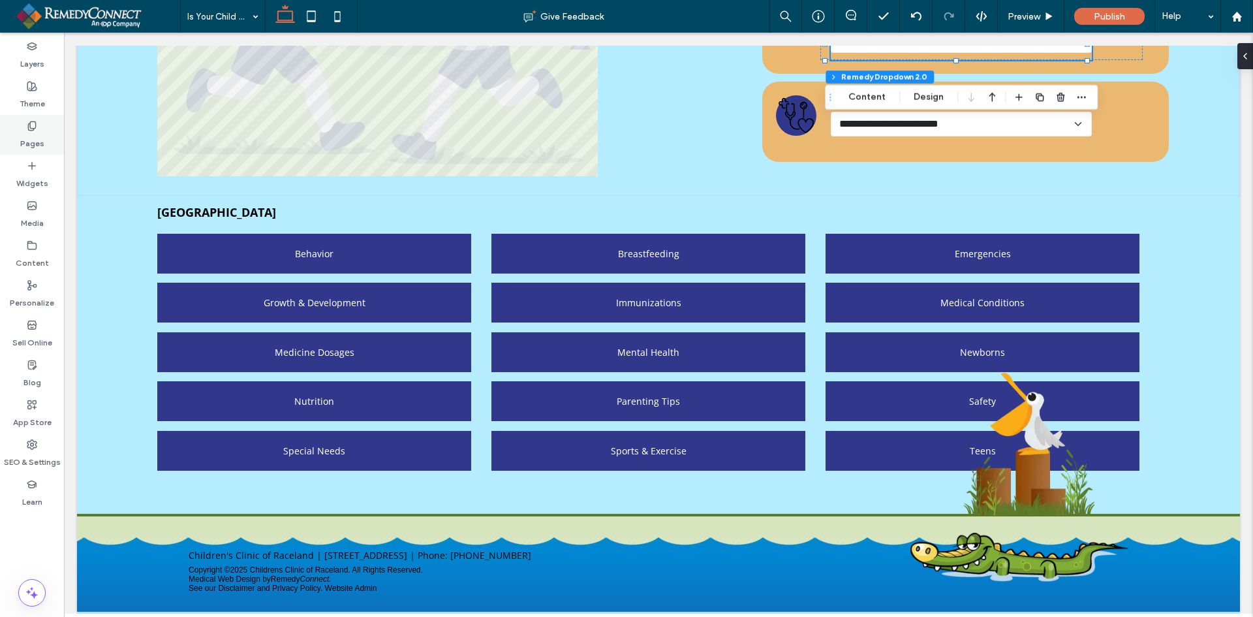
click at [24, 142] on label "Pages" at bounding box center [32, 140] width 24 height 18
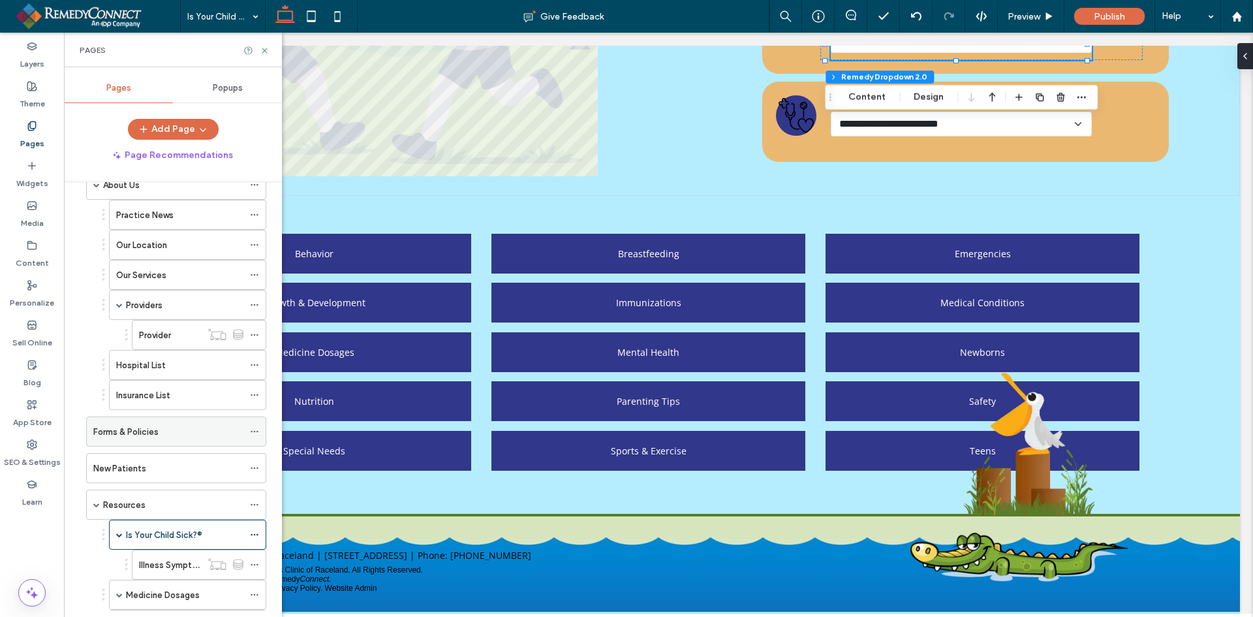
scroll to position [131, 0]
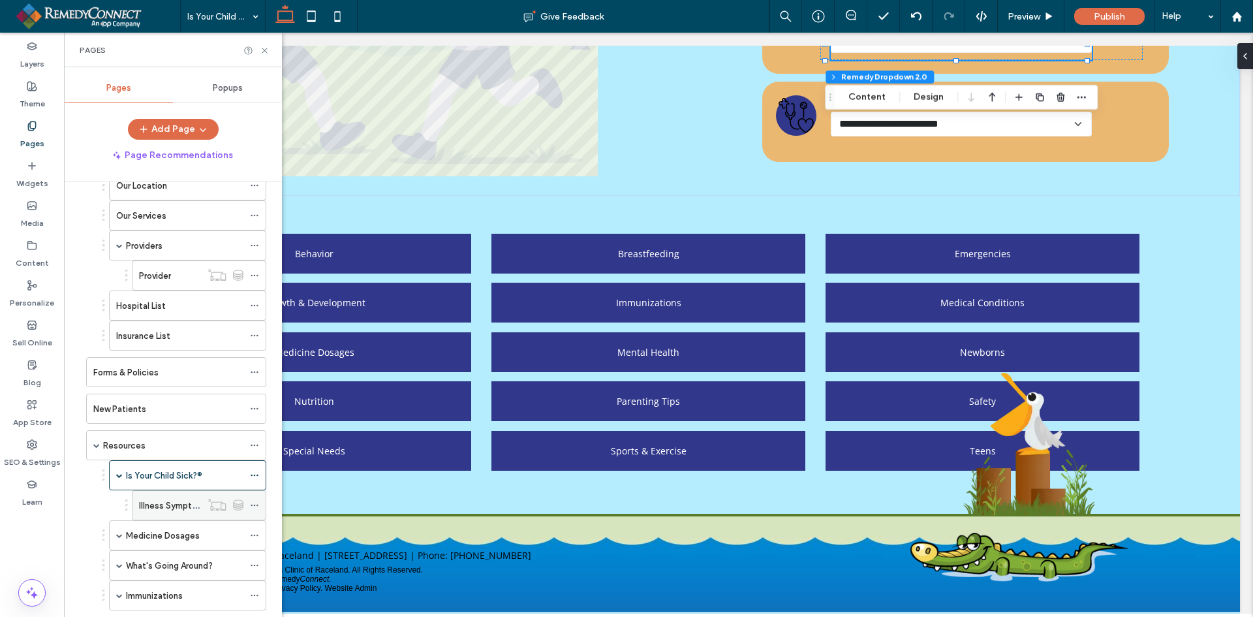
click at [256, 506] on icon at bounding box center [254, 505] width 9 height 9
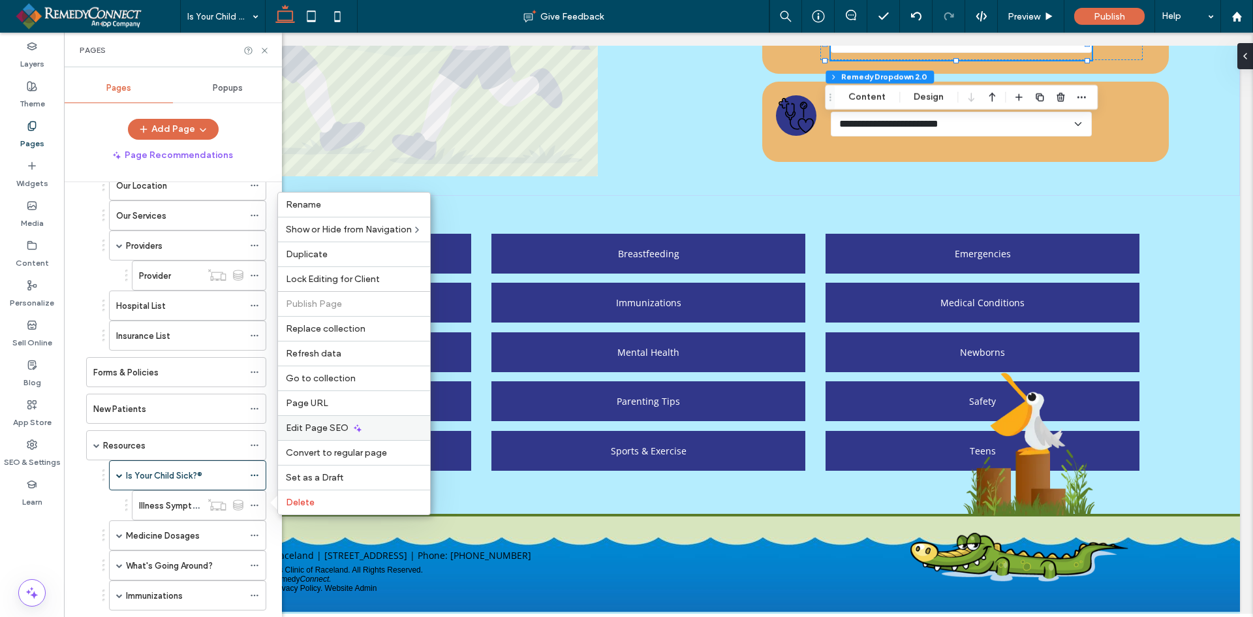
click at [326, 428] on span "Edit Page SEO" at bounding box center [317, 427] width 63 height 11
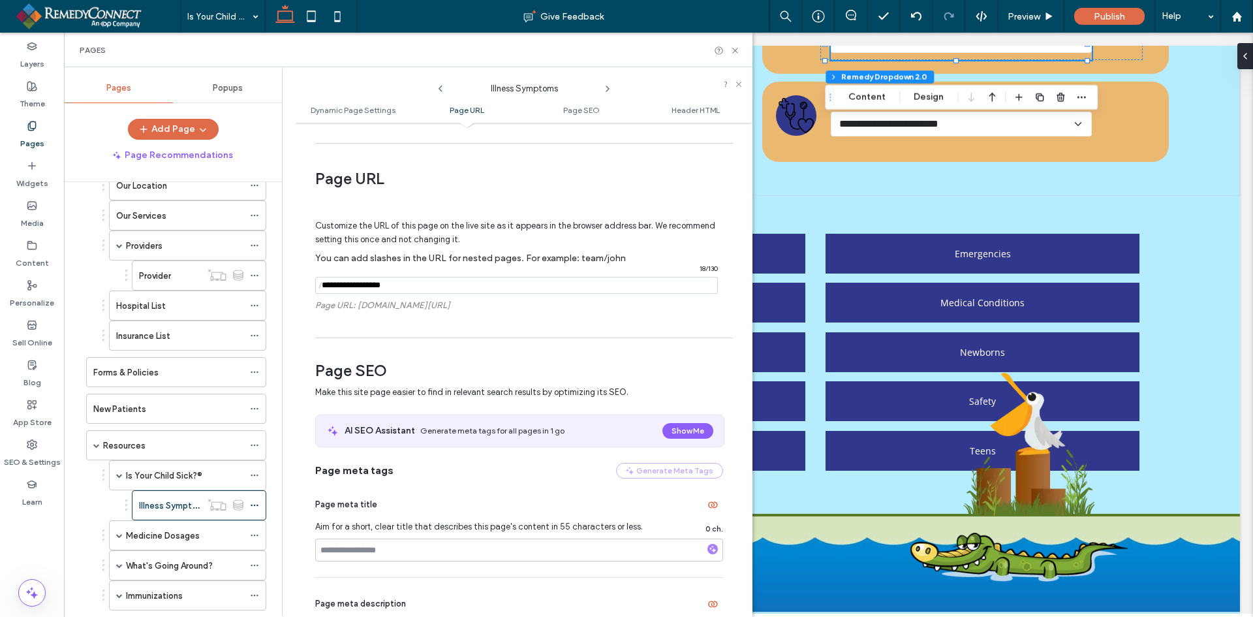
scroll to position [326, 0]
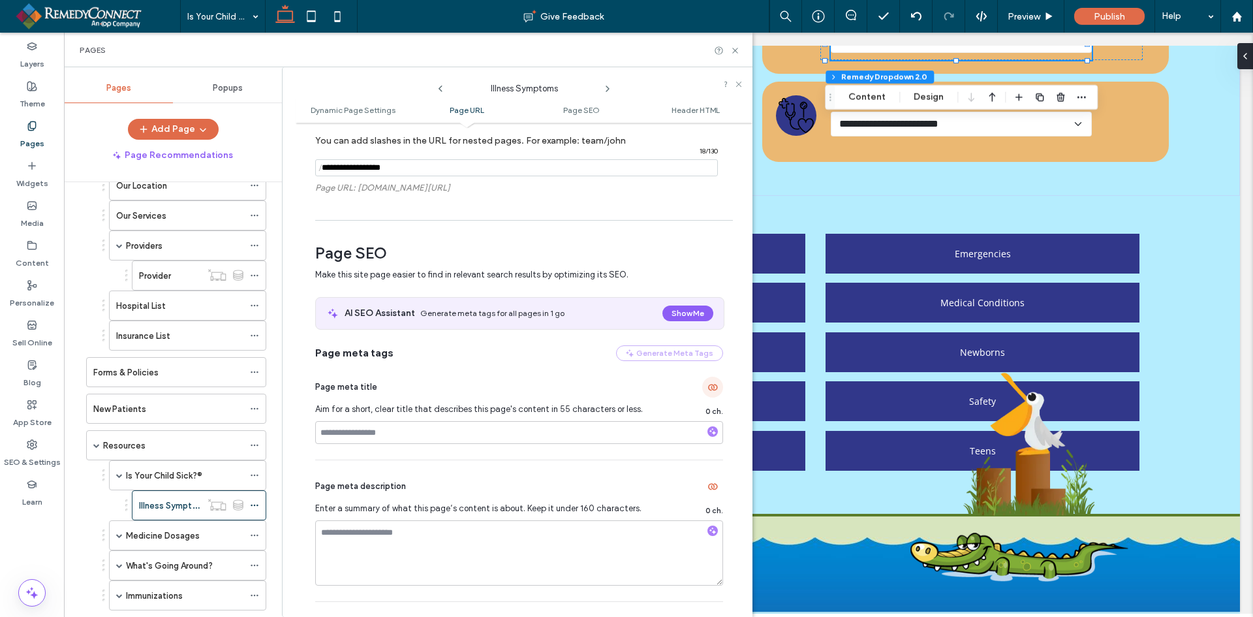
click at [710, 391] on icon "button" at bounding box center [712, 387] width 10 height 10
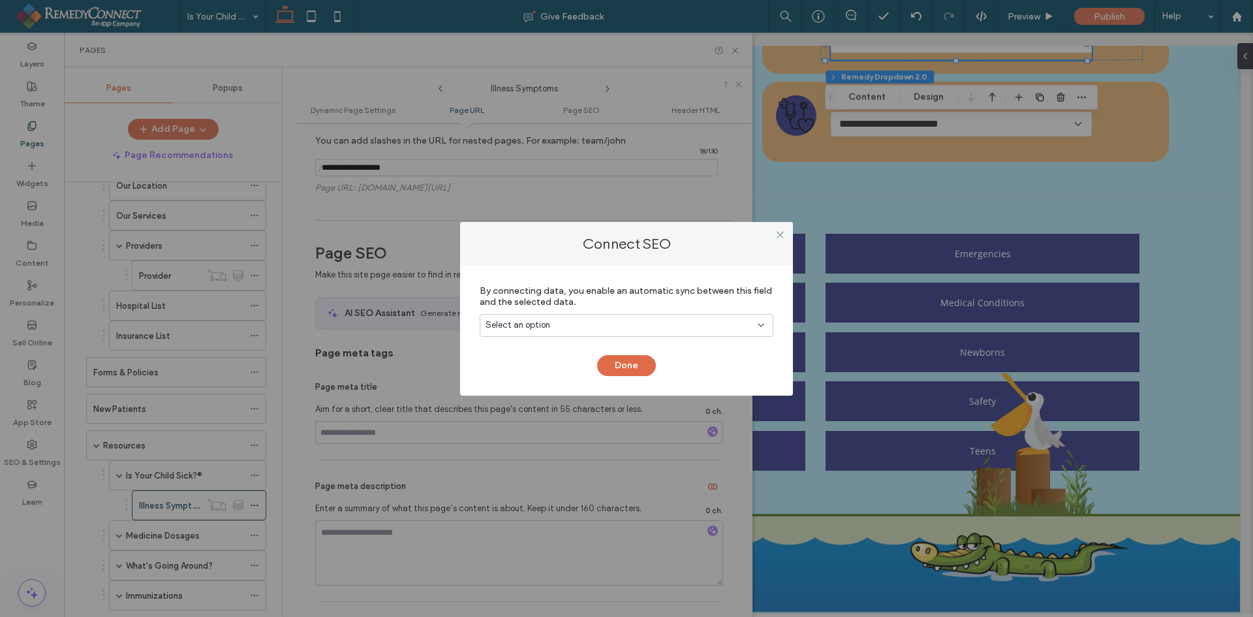
click at [645, 321] on div "Select an option" at bounding box center [619, 325] width 266 height 13
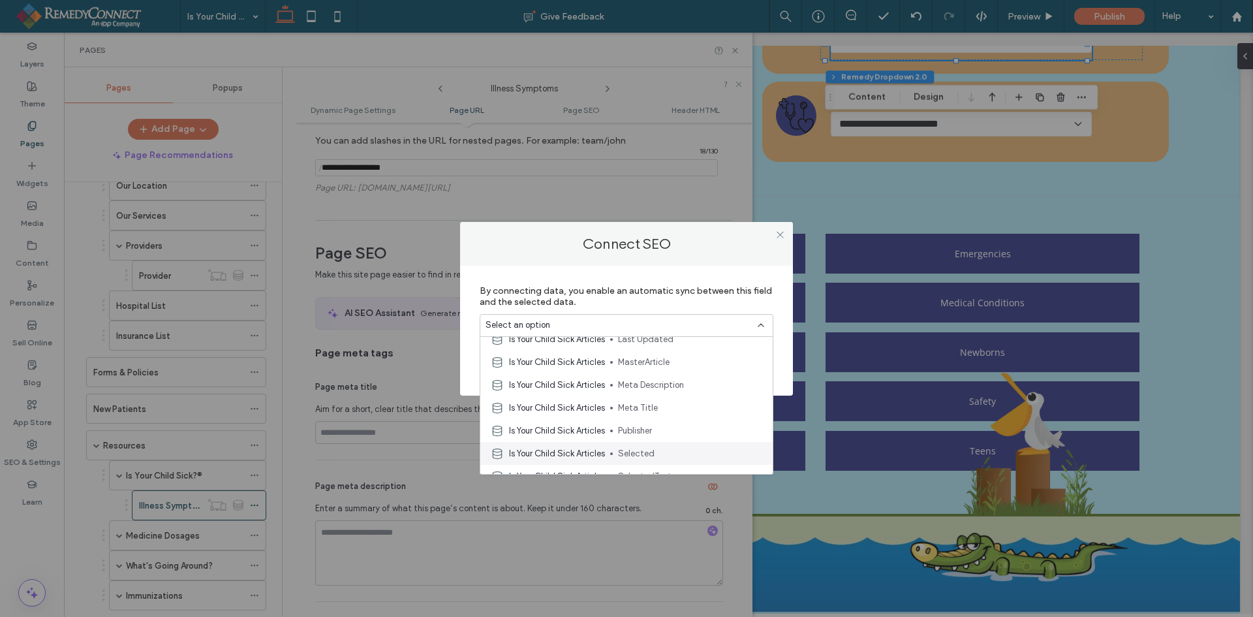
scroll to position [600, 0]
click at [647, 402] on div "Is Your Child Sick Articles Meta Title" at bounding box center [626, 410] width 292 height 23
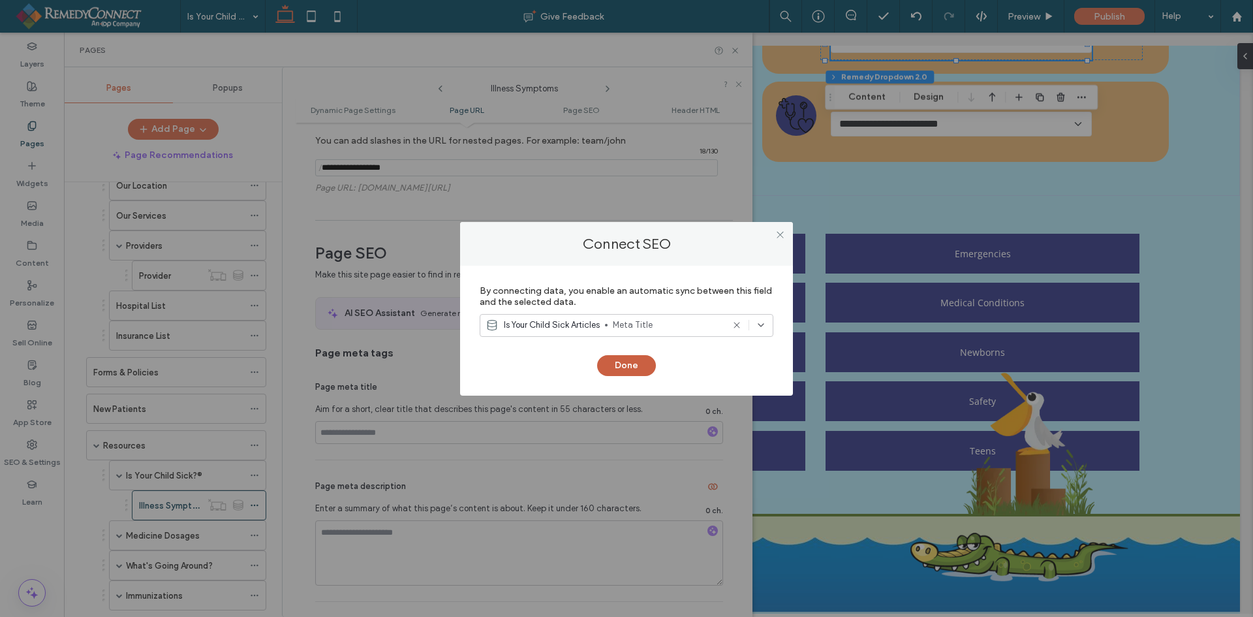
click at [617, 364] on button "Done" at bounding box center [626, 365] width 59 height 21
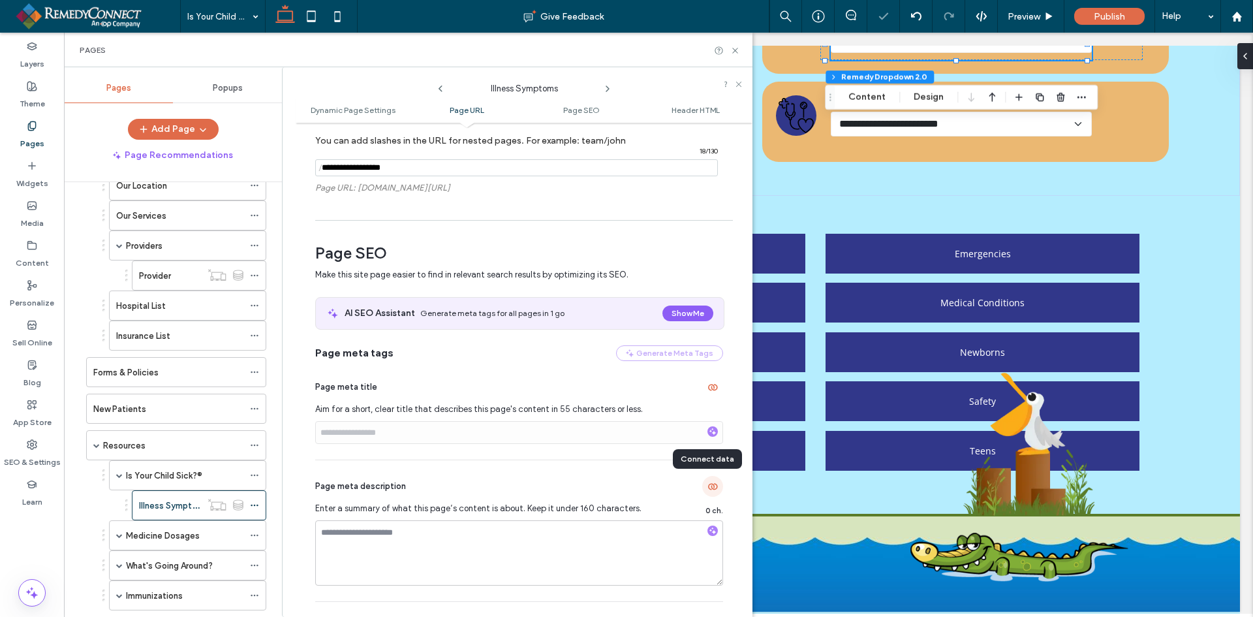
click at [708, 486] on use "button" at bounding box center [713, 487] width 10 height 7
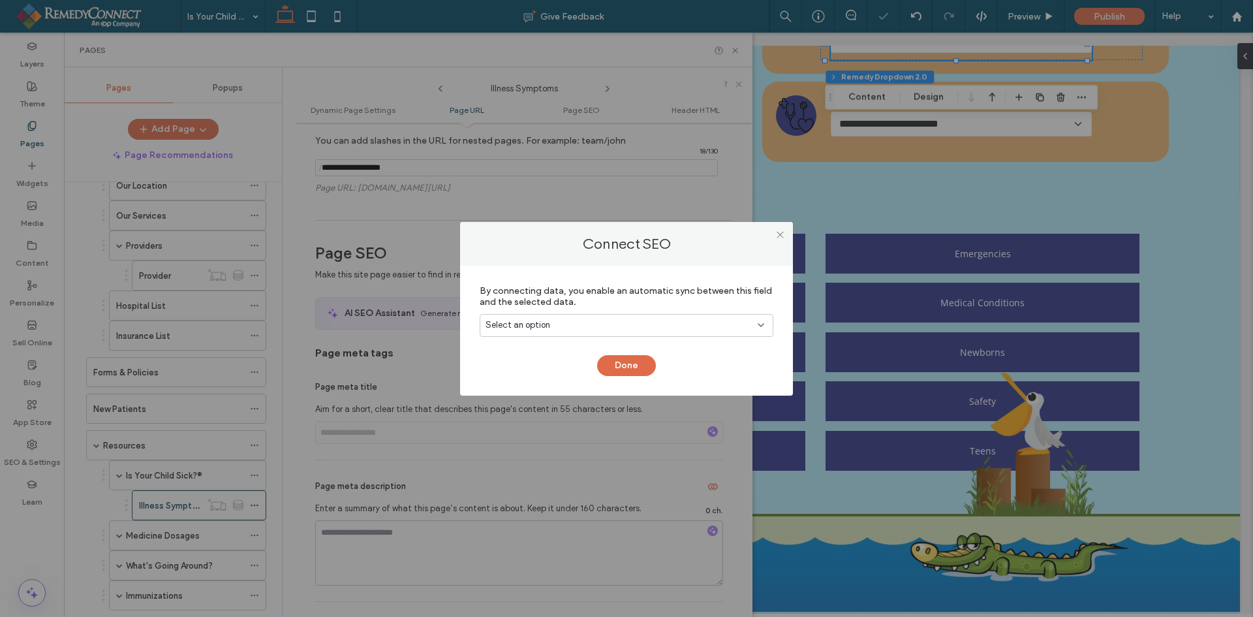
click at [649, 322] on div "Select an option" at bounding box center [619, 325] width 266 height 13
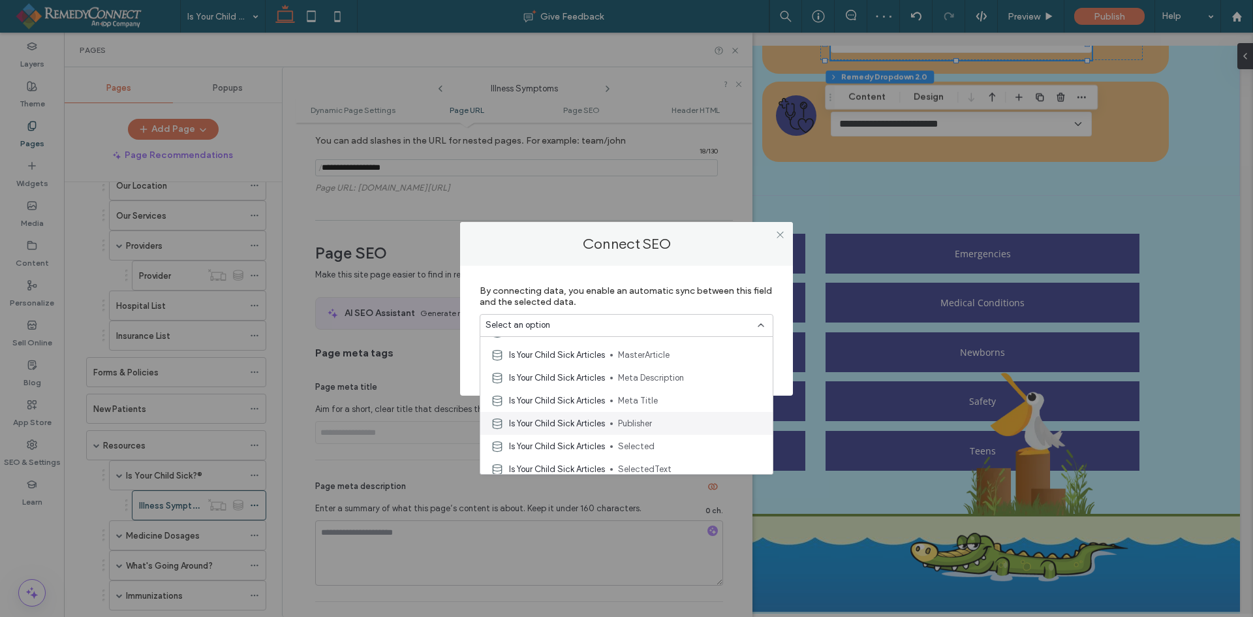
scroll to position [587, 0]
click at [633, 388] on div "Is Your Child Sick Articles MasterArticle" at bounding box center [626, 377] width 292 height 23
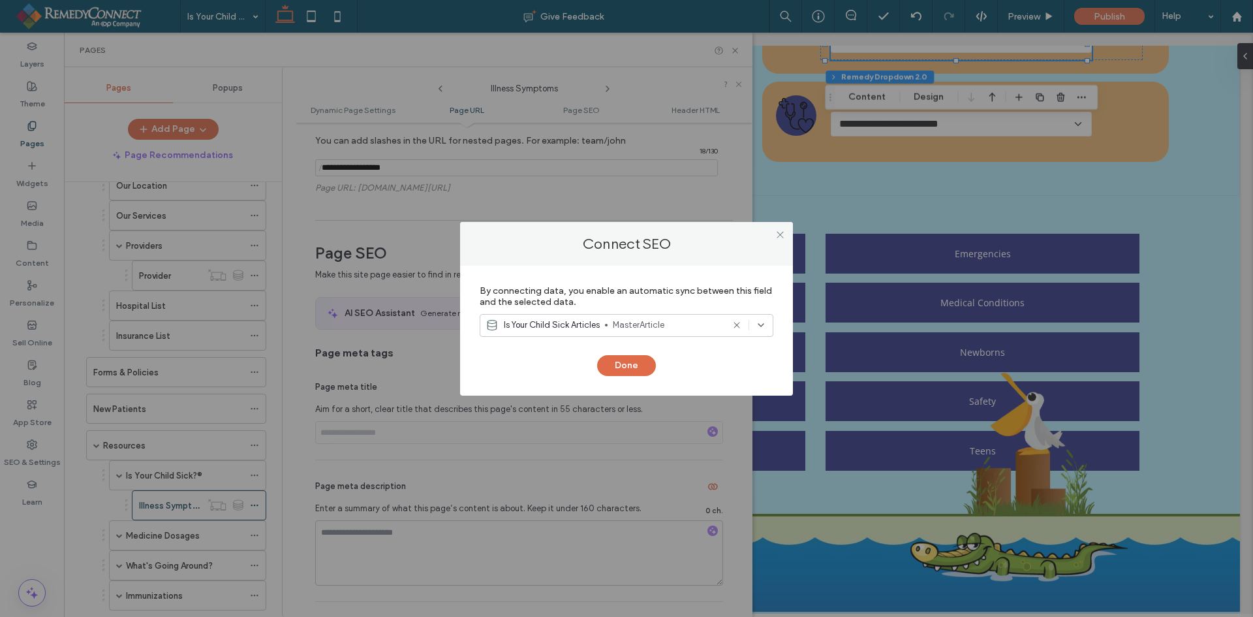
click at [647, 318] on div "Is Your Child Sick Articles MasterArticle" at bounding box center [627, 325] width 294 height 23
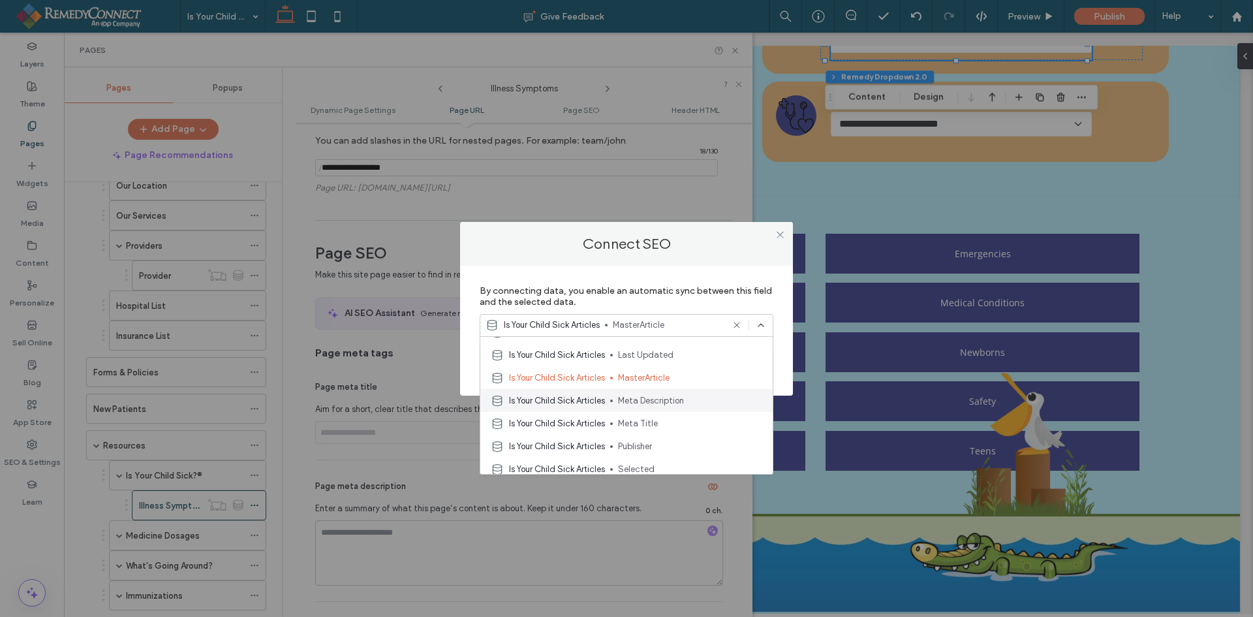
click at [655, 397] on span "Meta Description" at bounding box center [690, 400] width 144 height 13
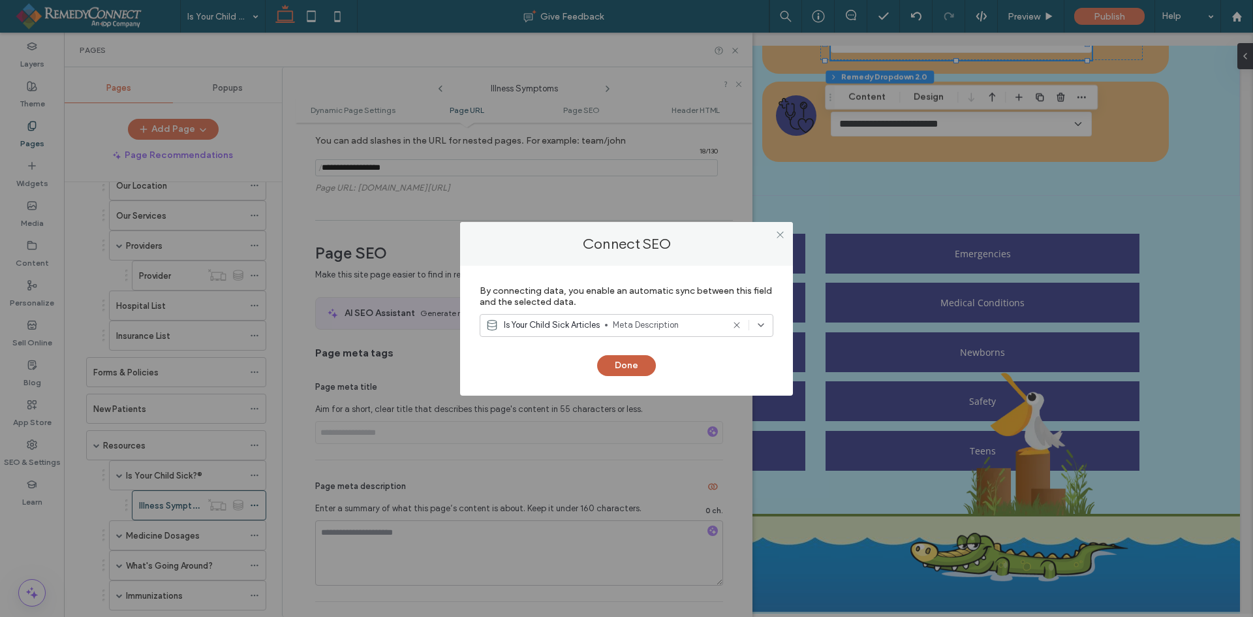
click at [632, 365] on button "Done" at bounding box center [626, 365] width 59 height 21
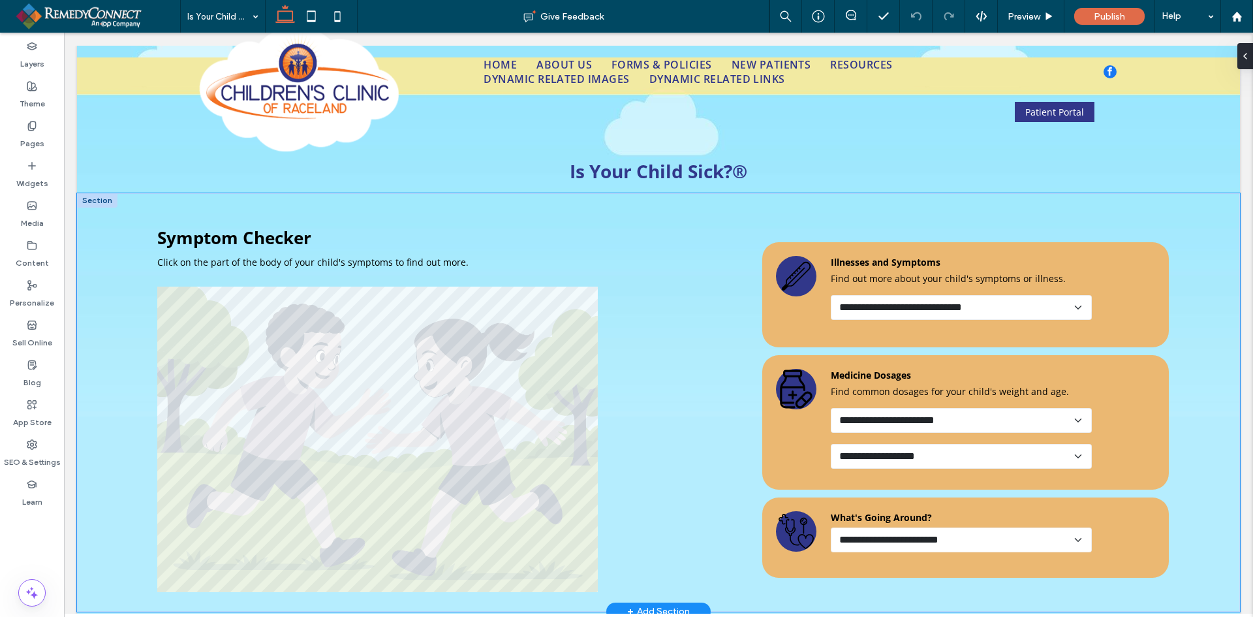
click at [129, 286] on div "**********" at bounding box center [658, 402] width 1163 height 418
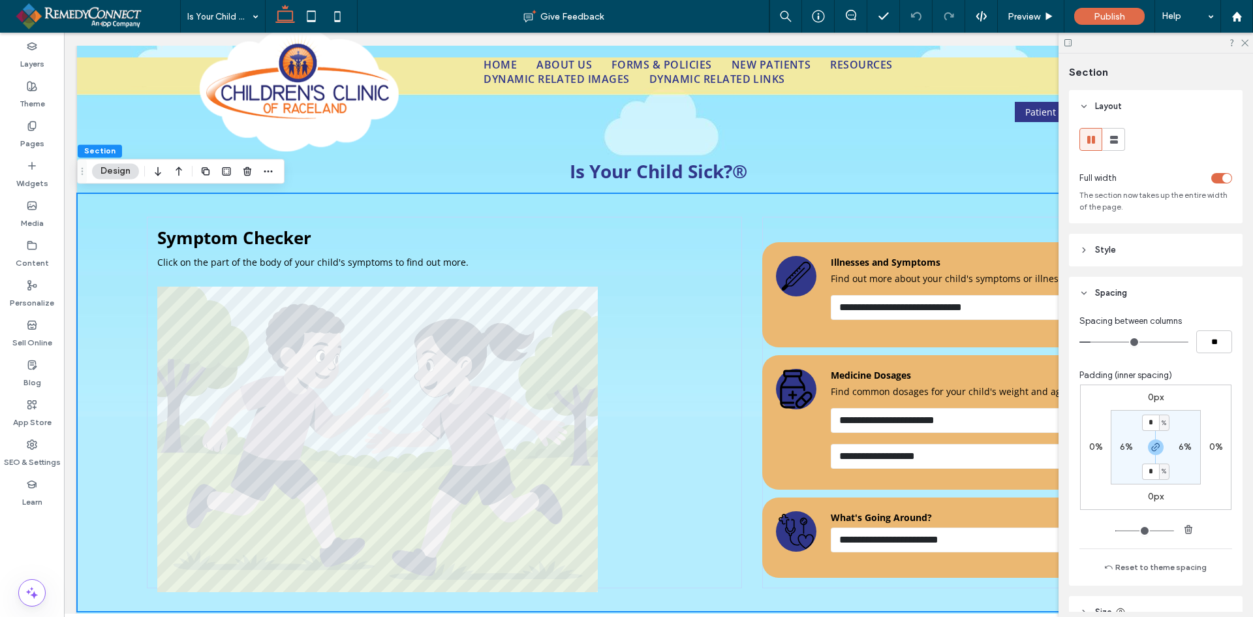
click at [1211, 180] on div "toggle" at bounding box center [1221, 178] width 21 height 10
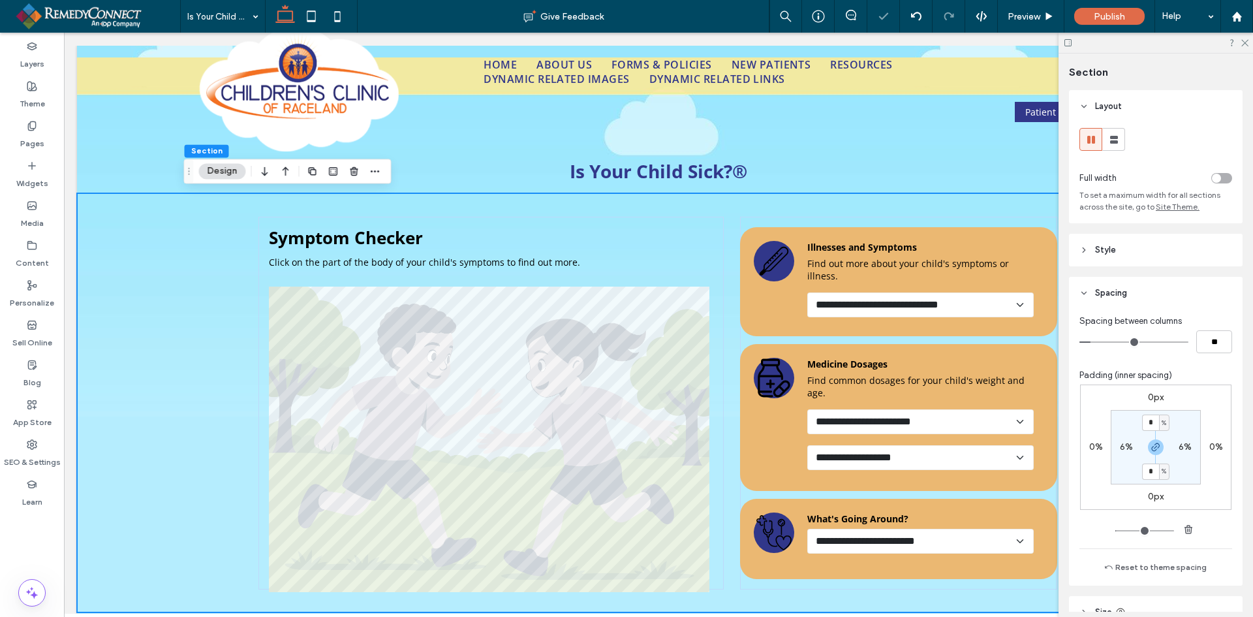
click at [1127, 448] on label "6%" at bounding box center [1126, 446] width 13 height 11
type input "*"
click at [1181, 446] on input "*" at bounding box center [1180, 447] width 17 height 16
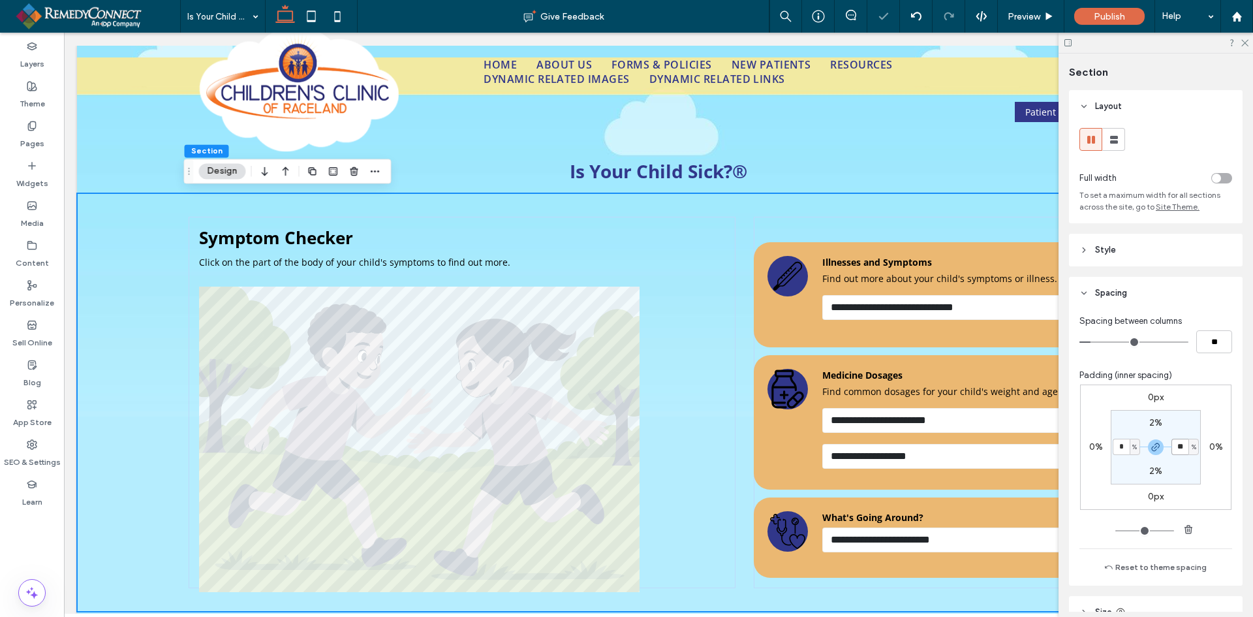
type input "**"
click at [1155, 422] on label "2%" at bounding box center [1155, 422] width 13 height 11
type input "*"
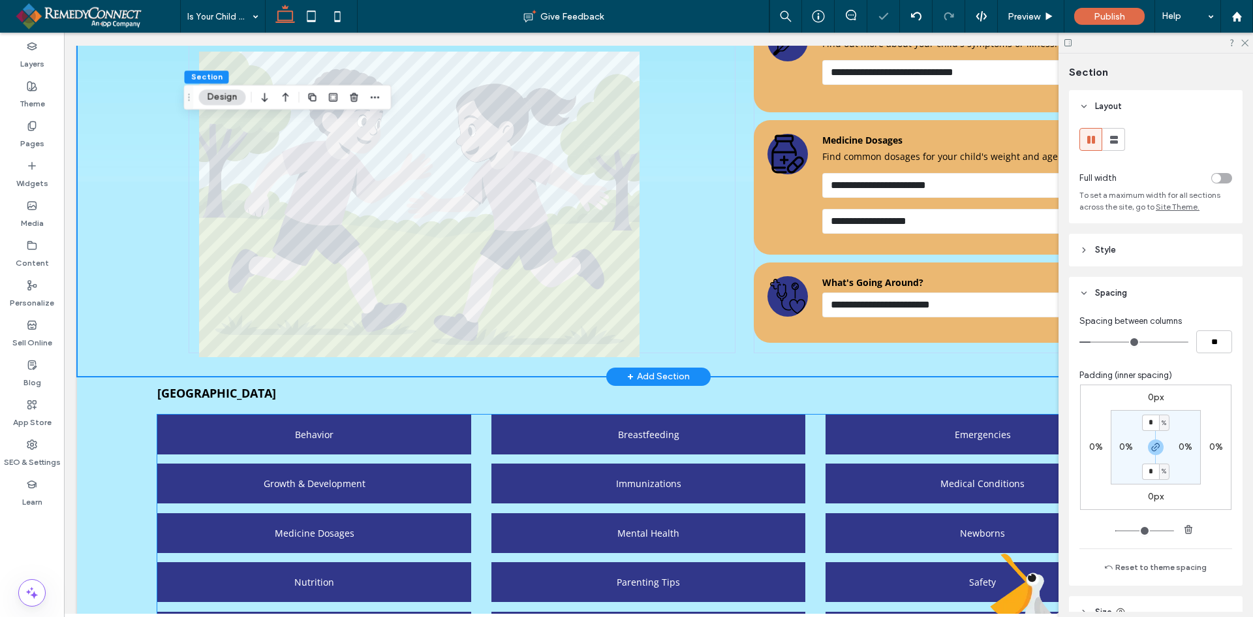
scroll to position [326, 0]
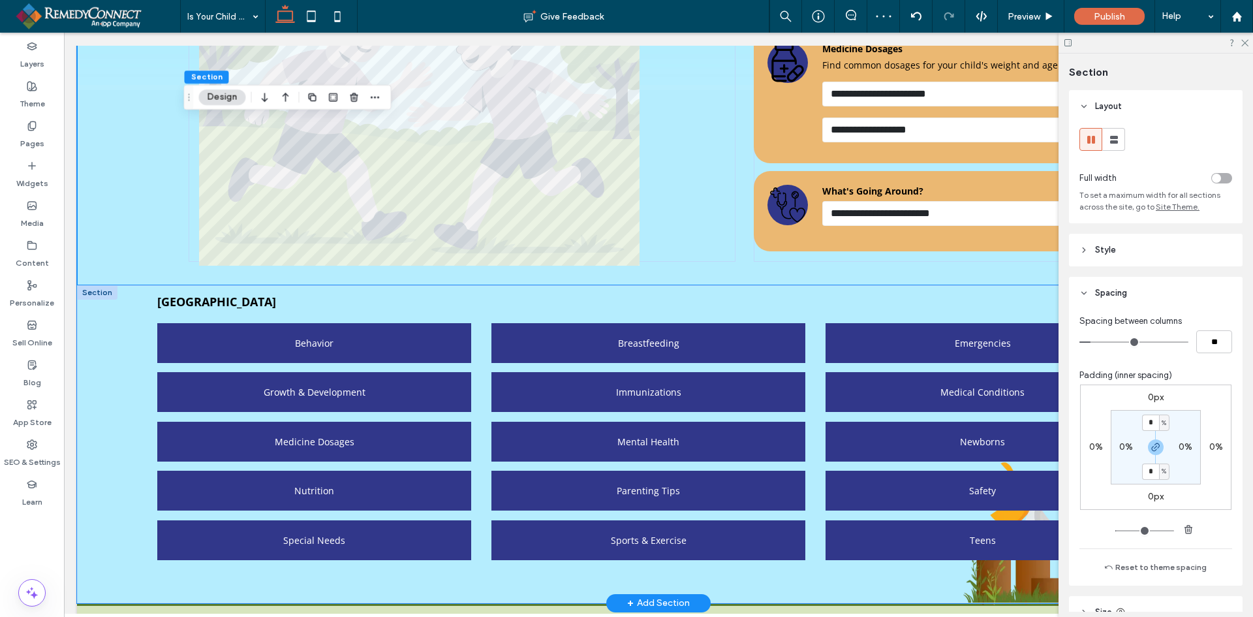
click at [118, 334] on div "Medical Library Behavior Breastfeeding Emergencies Growth & Development Immuniz…" at bounding box center [658, 444] width 1163 height 318
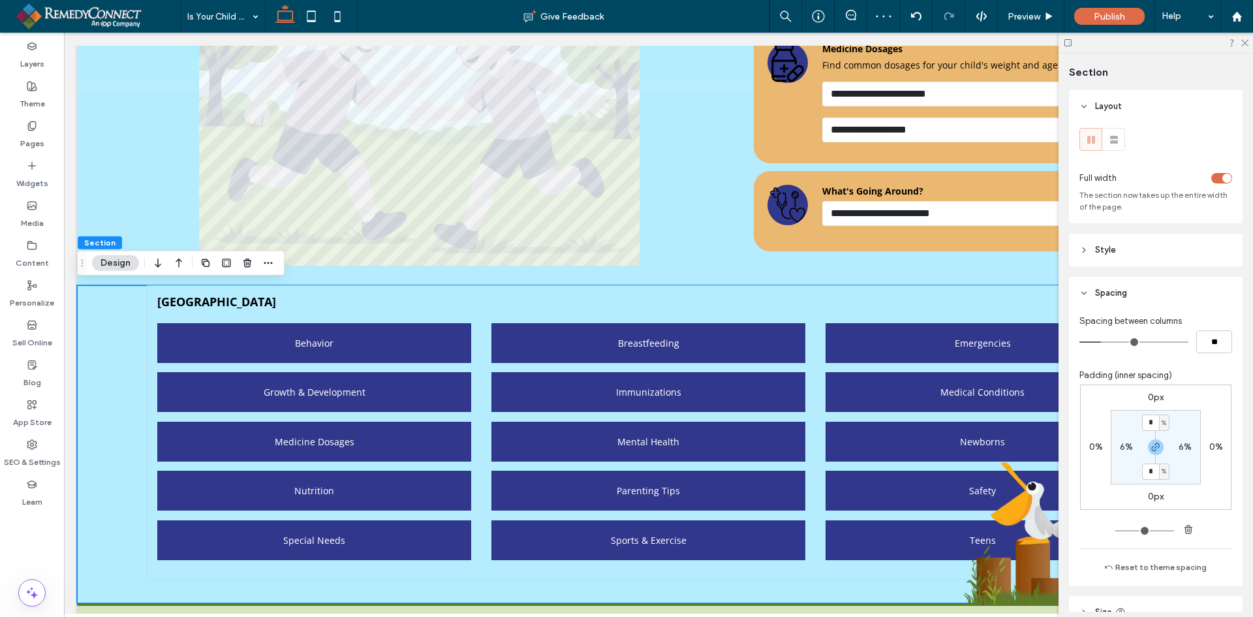
click at [1222, 176] on div "toggle" at bounding box center [1226, 178] width 9 height 9
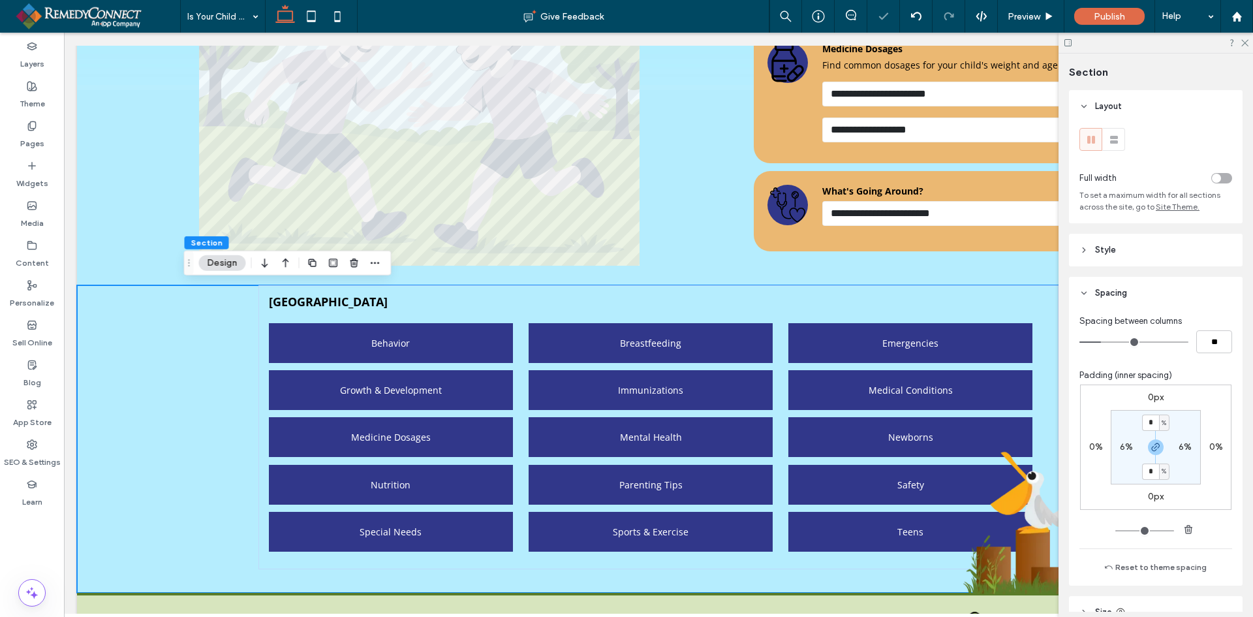
click at [1122, 443] on label "6%" at bounding box center [1126, 446] width 13 height 11
type input "*"
click at [1184, 447] on input "*" at bounding box center [1180, 447] width 17 height 16
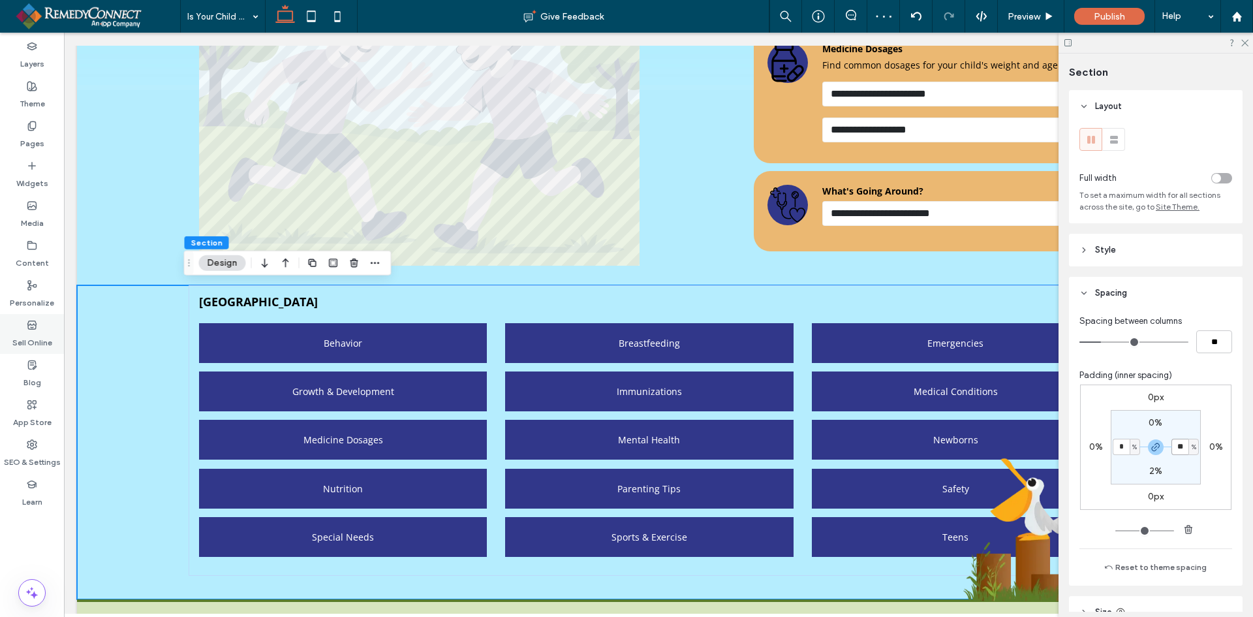
type input "**"
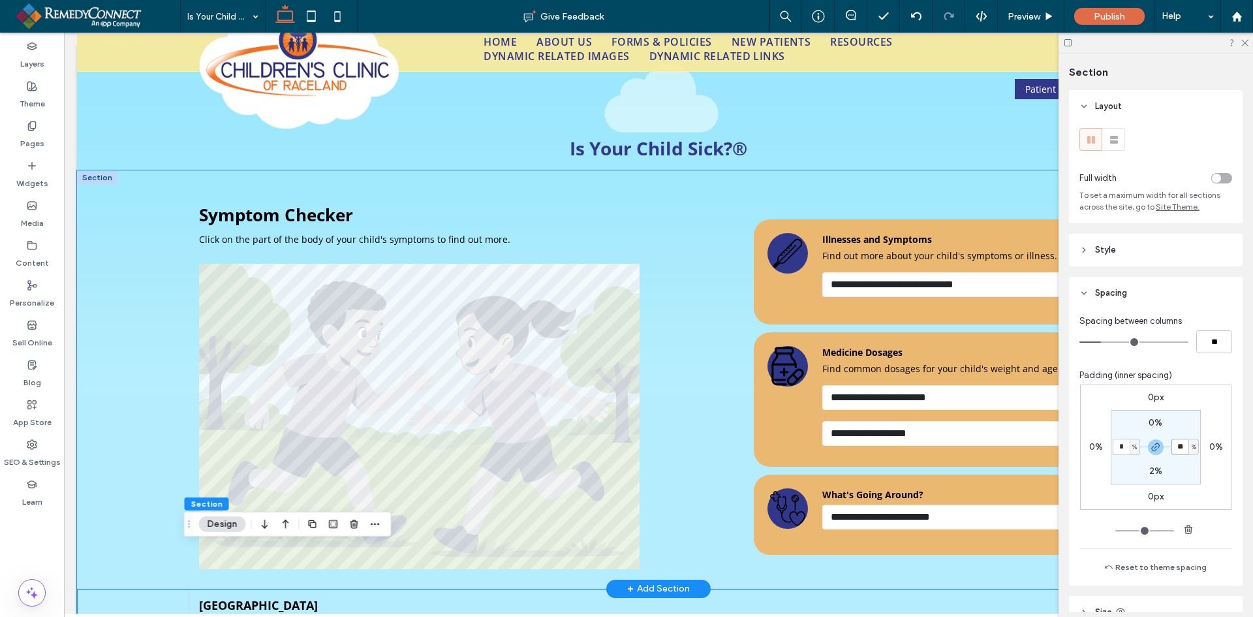
scroll to position [0, 0]
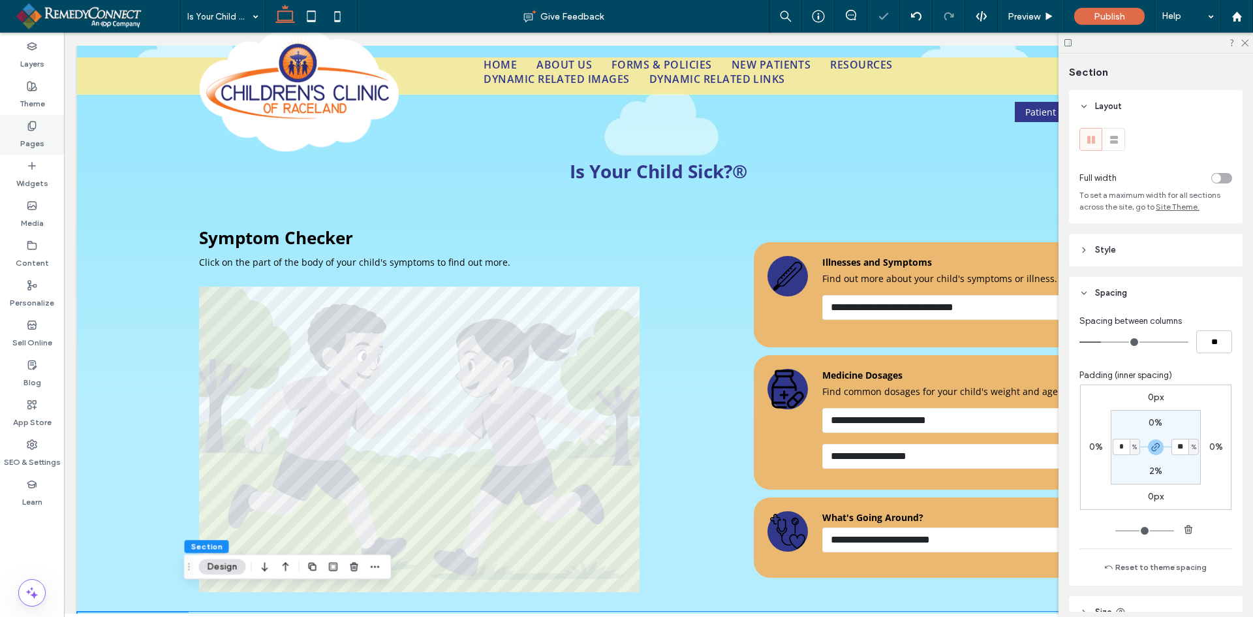
click at [40, 137] on label "Pages" at bounding box center [32, 140] width 24 height 18
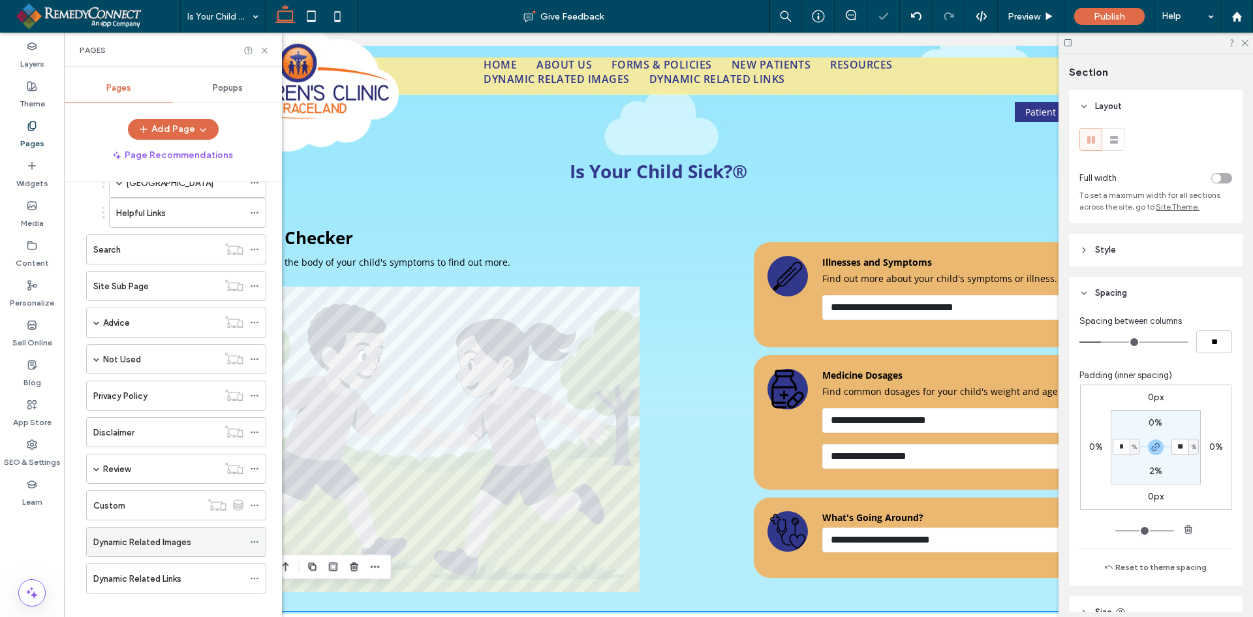
scroll to position [379, 0]
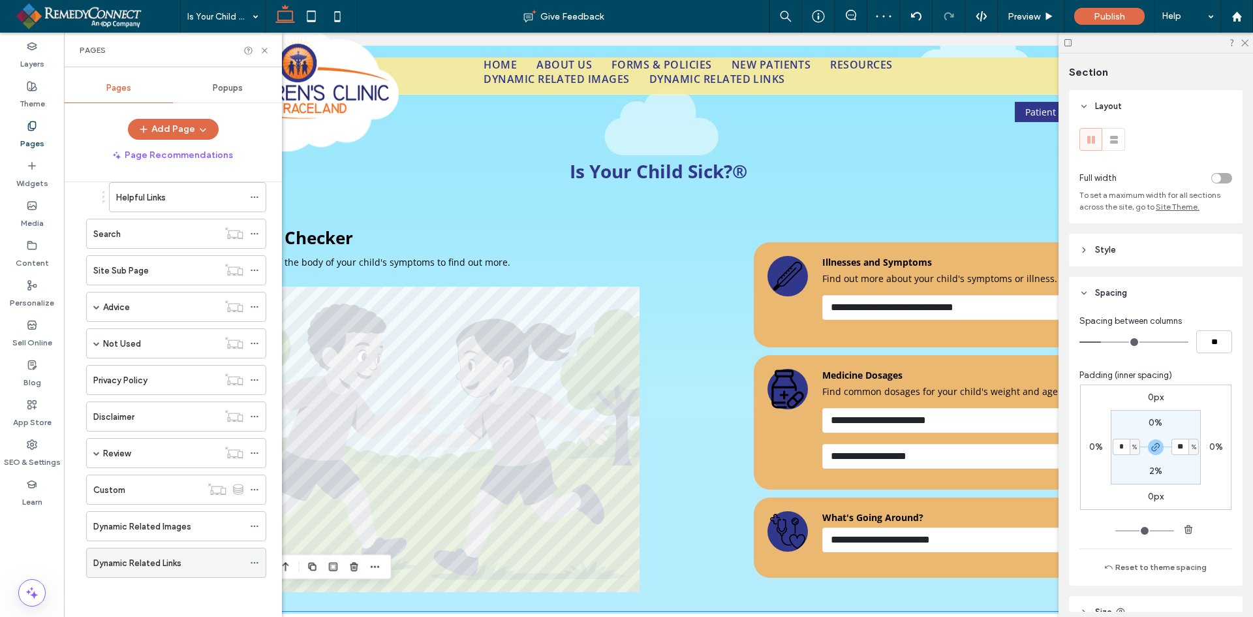
click at [252, 563] on use at bounding box center [254, 563] width 7 height 2
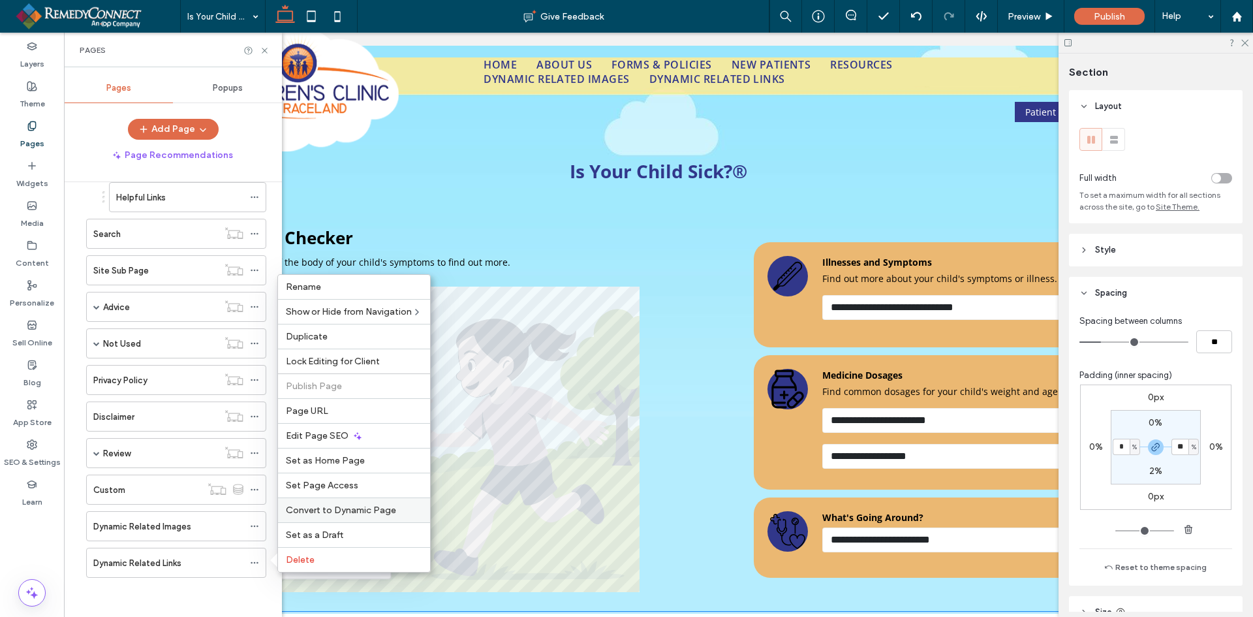
click at [363, 506] on span "Convert to Dynamic Page" at bounding box center [341, 510] width 110 height 11
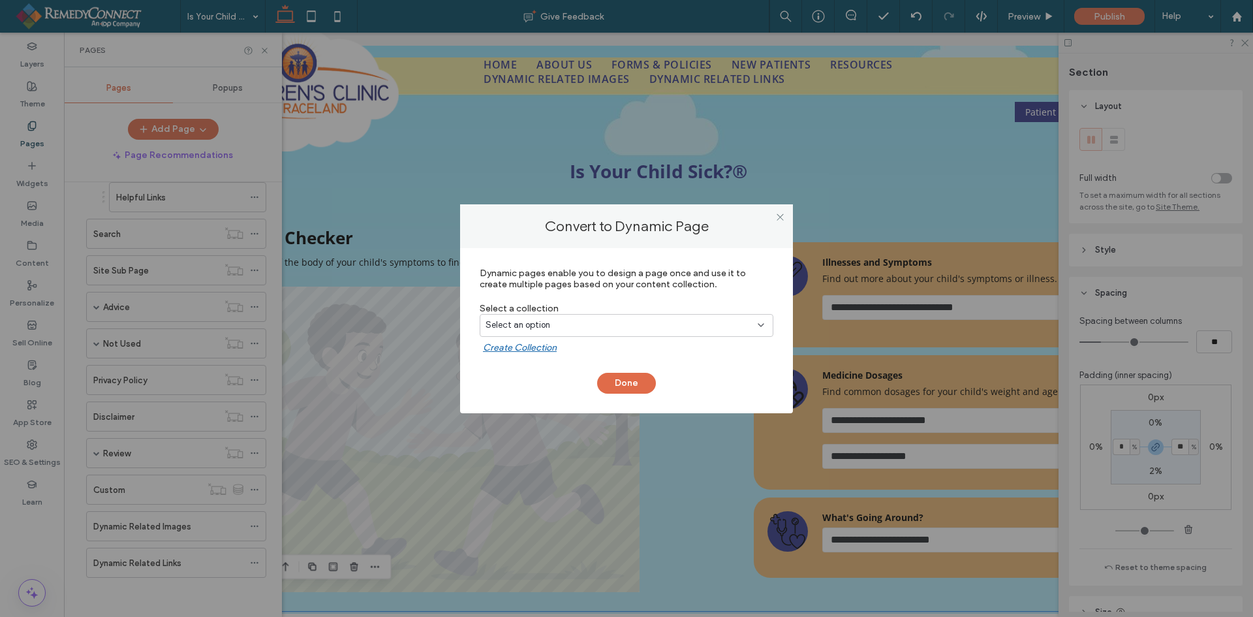
click at [596, 324] on div "Select an option" at bounding box center [619, 325] width 266 height 13
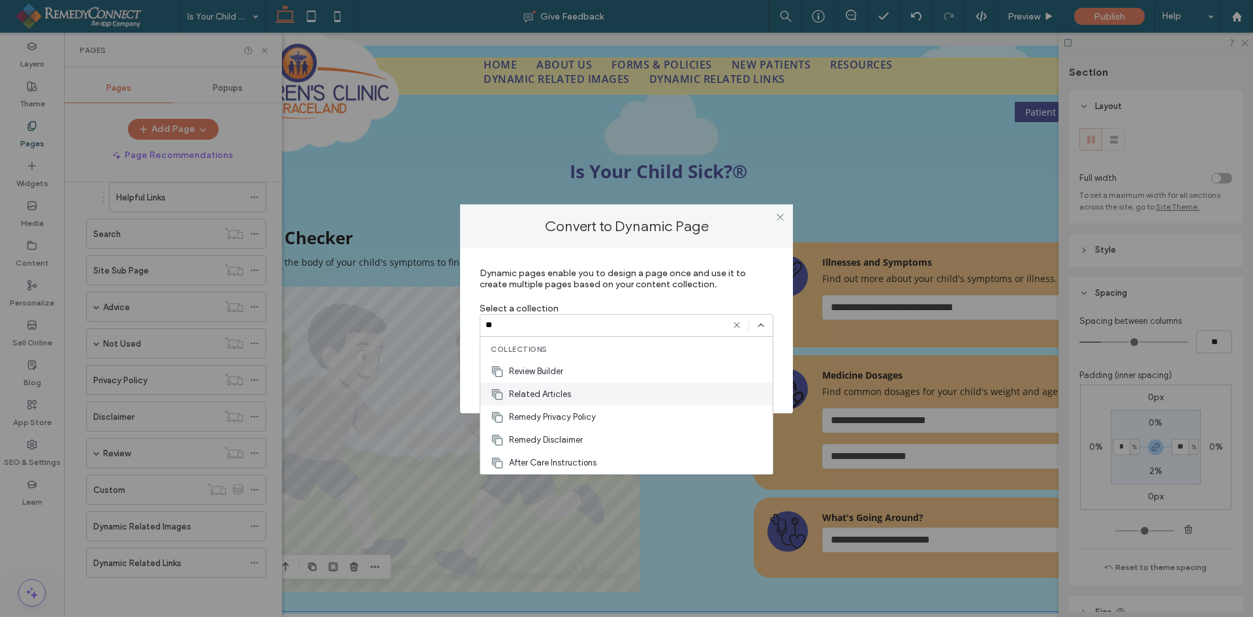
type input "**"
click at [568, 392] on span "Related Articles" at bounding box center [540, 394] width 62 height 13
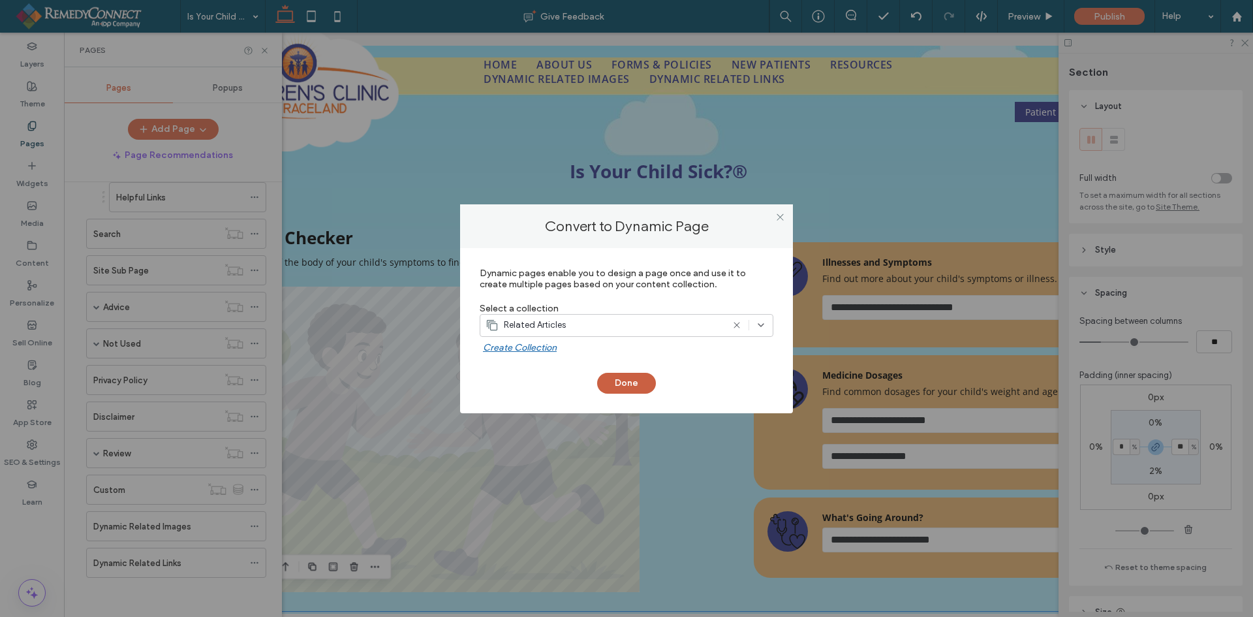
click at [621, 378] on button "Done" at bounding box center [626, 383] width 59 height 21
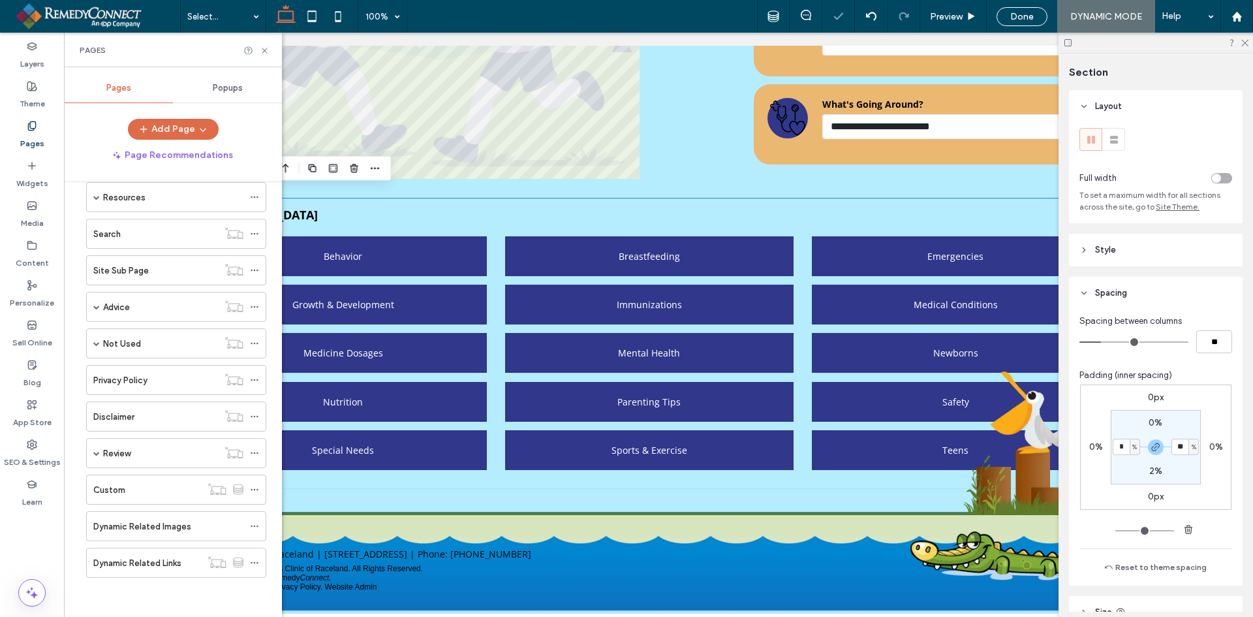
scroll to position [422, 0]
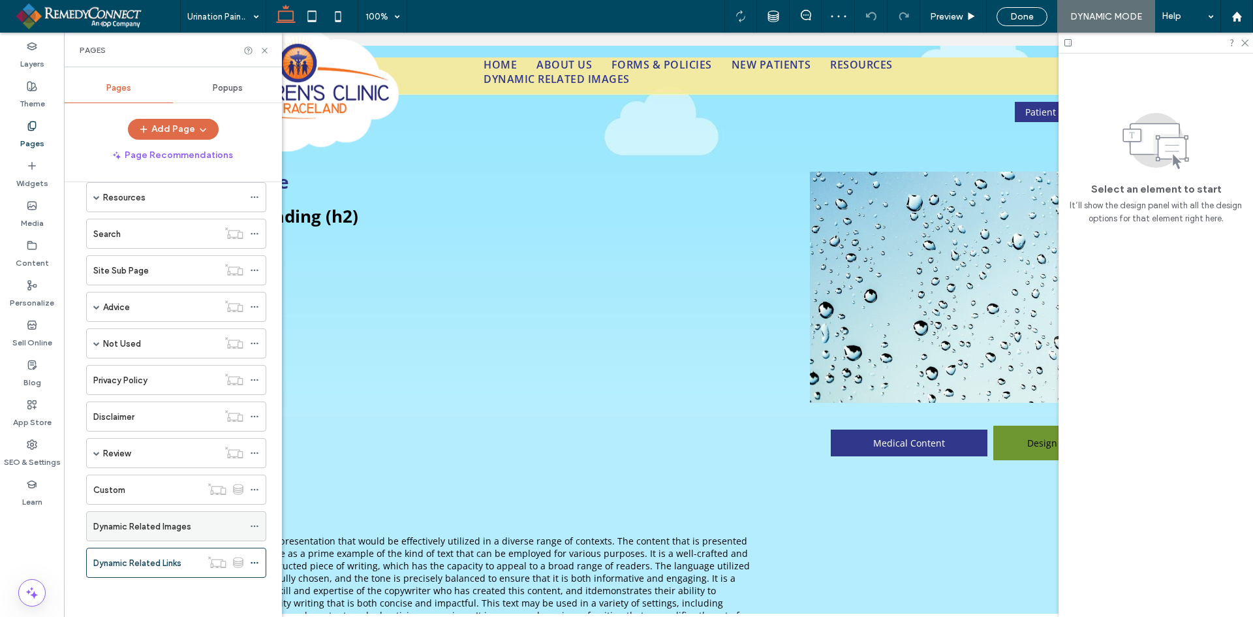
click at [253, 527] on icon at bounding box center [254, 525] width 9 height 9
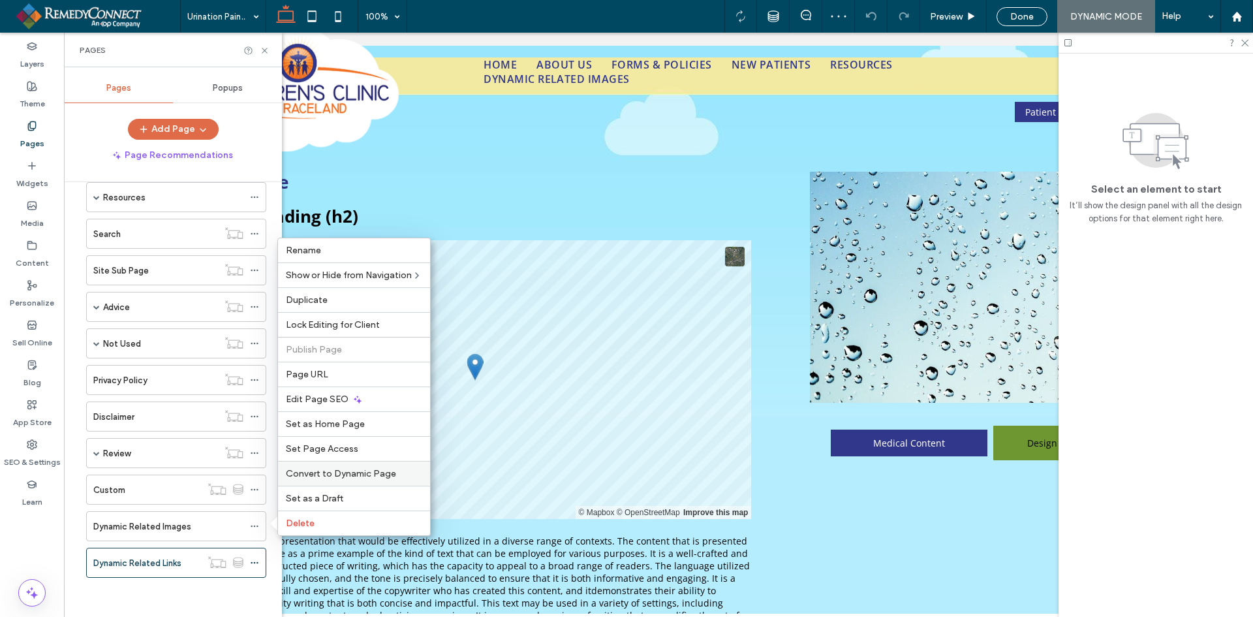
click at [320, 474] on span "Convert to Dynamic Page" at bounding box center [341, 473] width 110 height 11
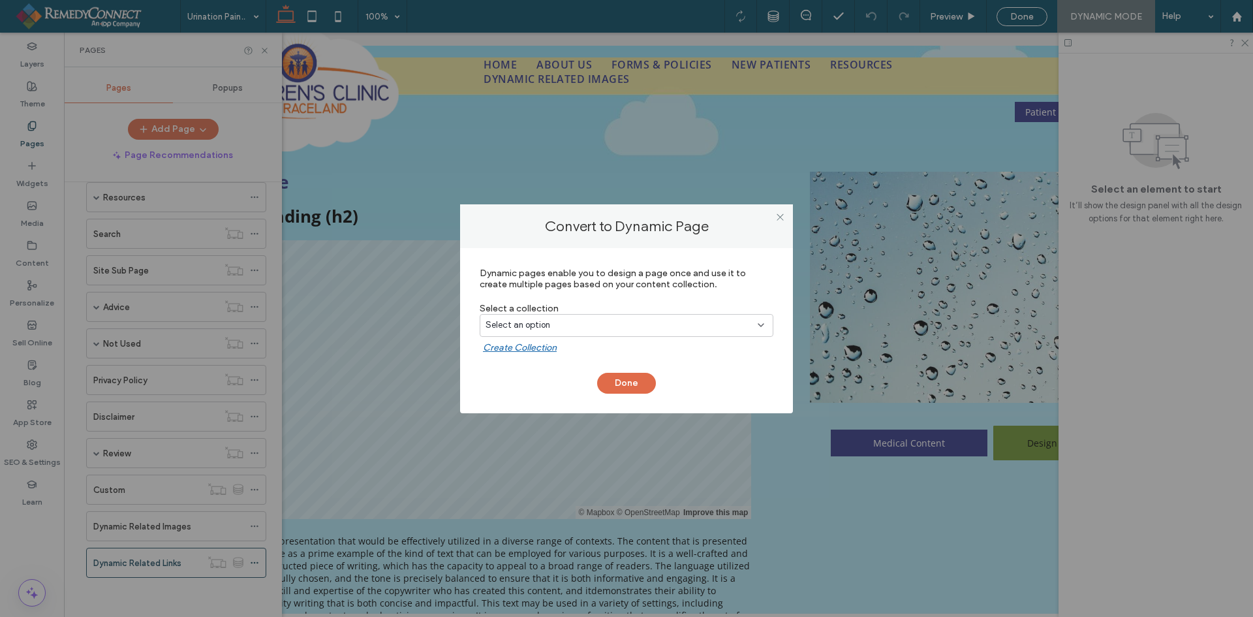
click at [574, 326] on div "Select an option" at bounding box center [619, 325] width 266 height 13
type input "***"
click at [586, 396] on div "Related Images" at bounding box center [626, 393] width 292 height 23
click at [628, 383] on button "Done" at bounding box center [626, 383] width 59 height 21
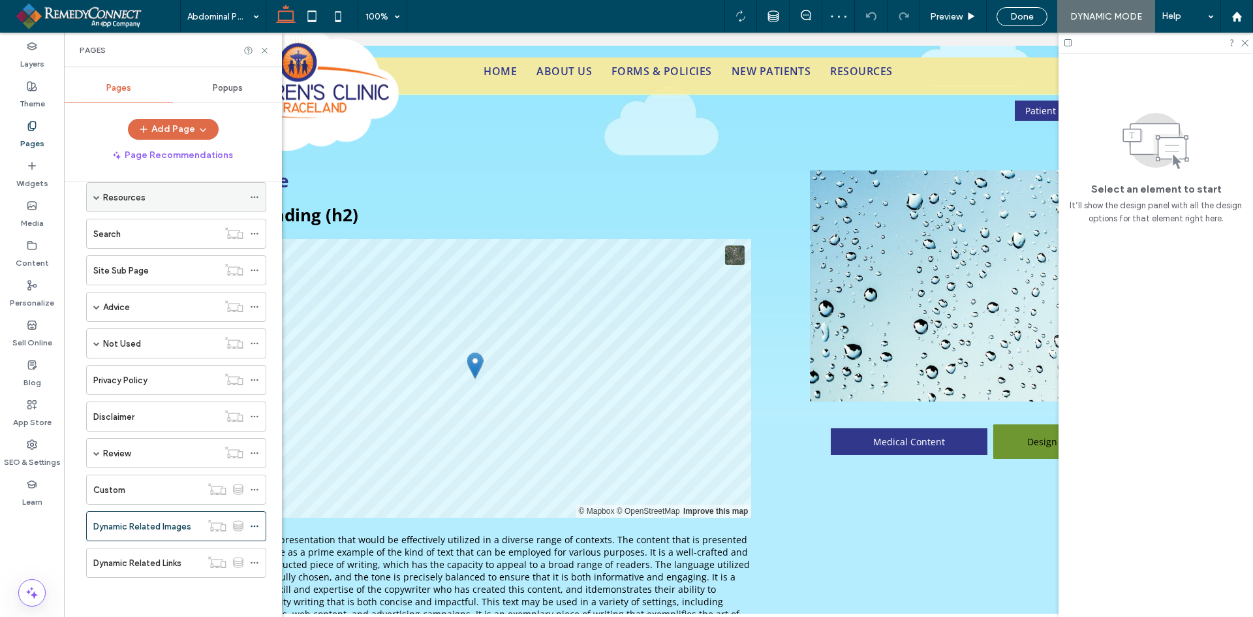
click at [93, 198] on span at bounding box center [96, 197] width 7 height 7
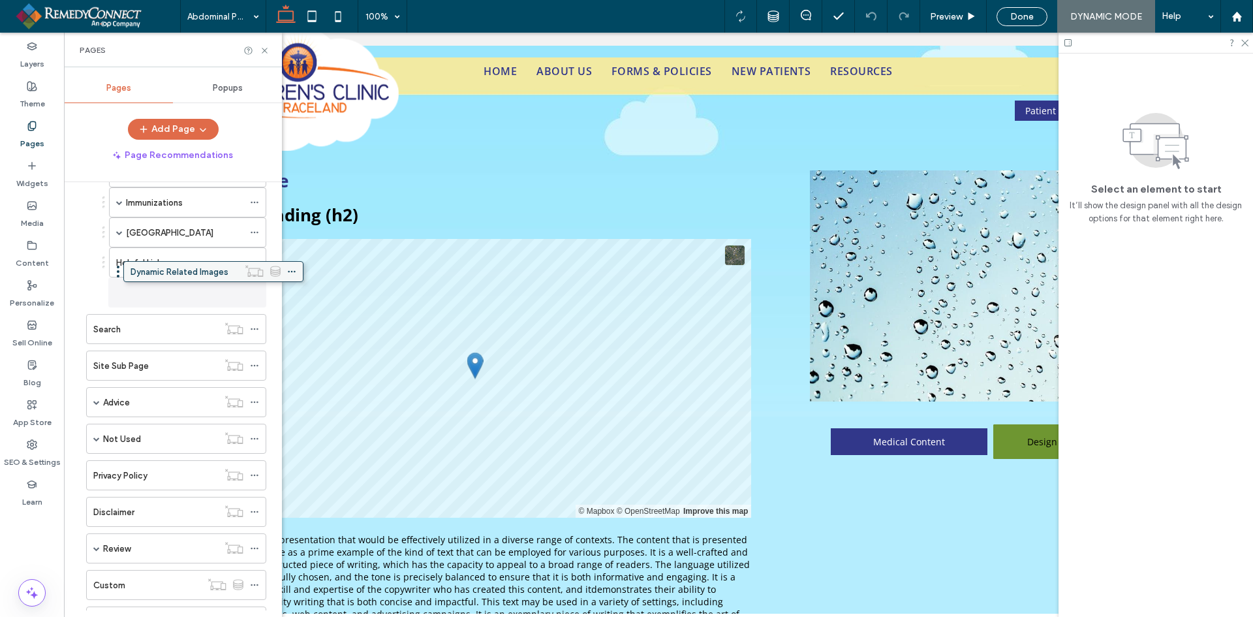
drag, startPoint x: 132, startPoint y: 592, endPoint x: 170, endPoint y: 277, distance: 317.4
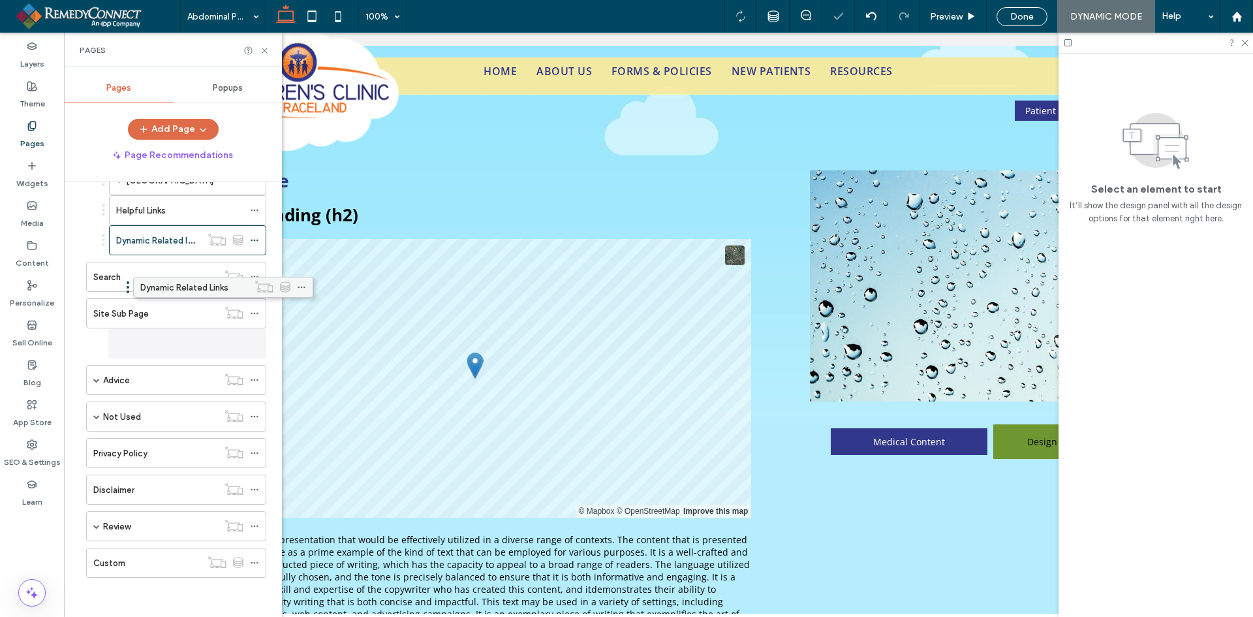
scroll to position [335, 0]
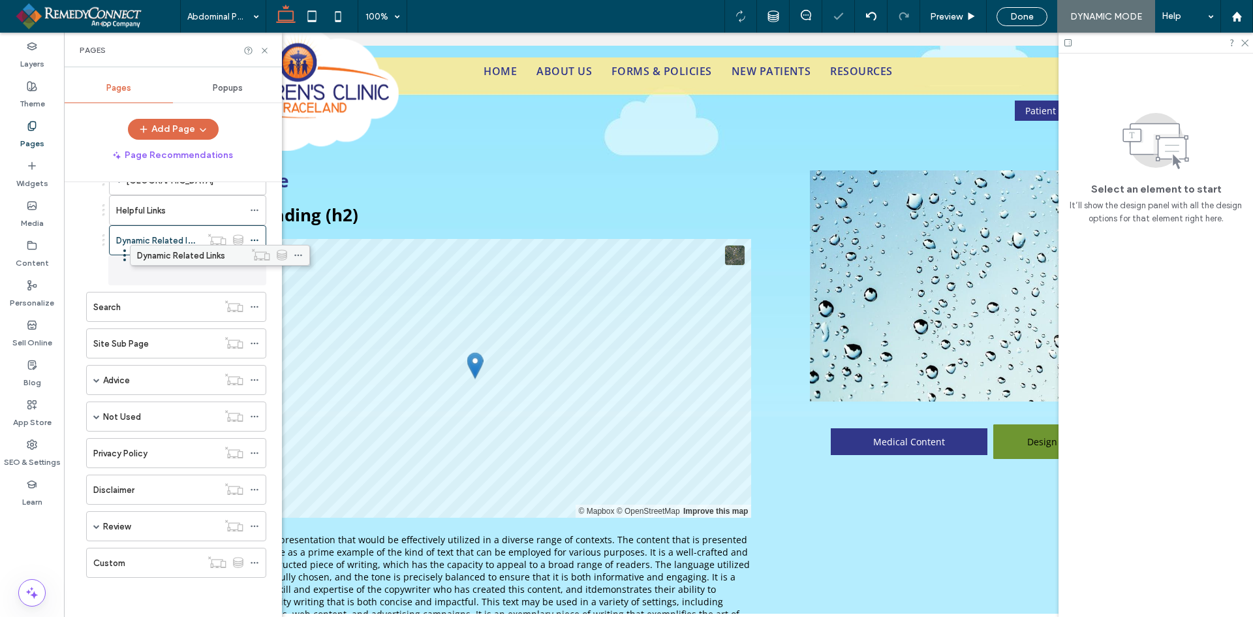
drag, startPoint x: 126, startPoint y: 563, endPoint x: 170, endPoint y: 260, distance: 306.0
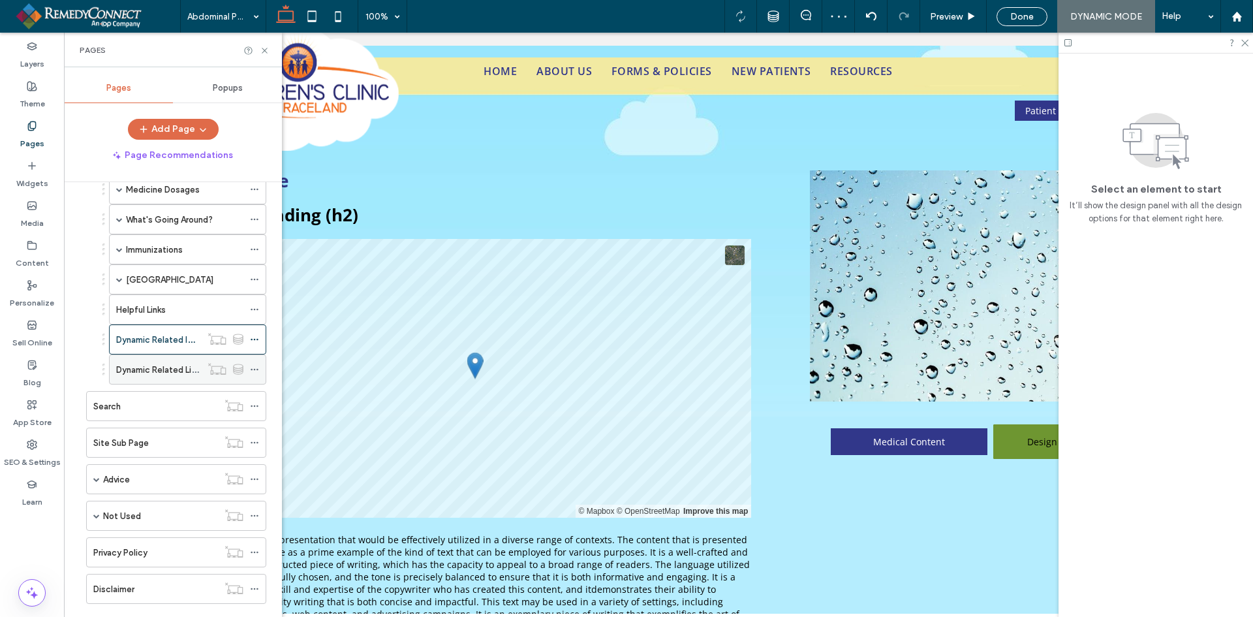
scroll to position [140, 0]
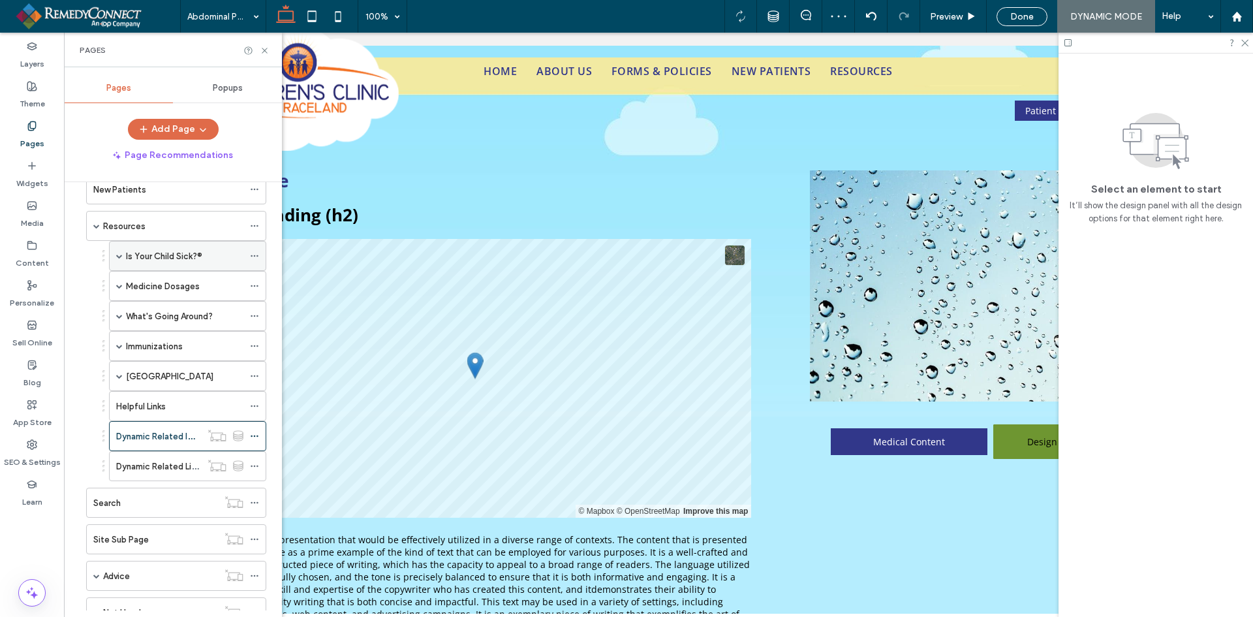
click at [116, 255] on div "Is Your Child Sick?®" at bounding box center [187, 256] width 157 height 30
click at [117, 255] on span at bounding box center [119, 256] width 7 height 7
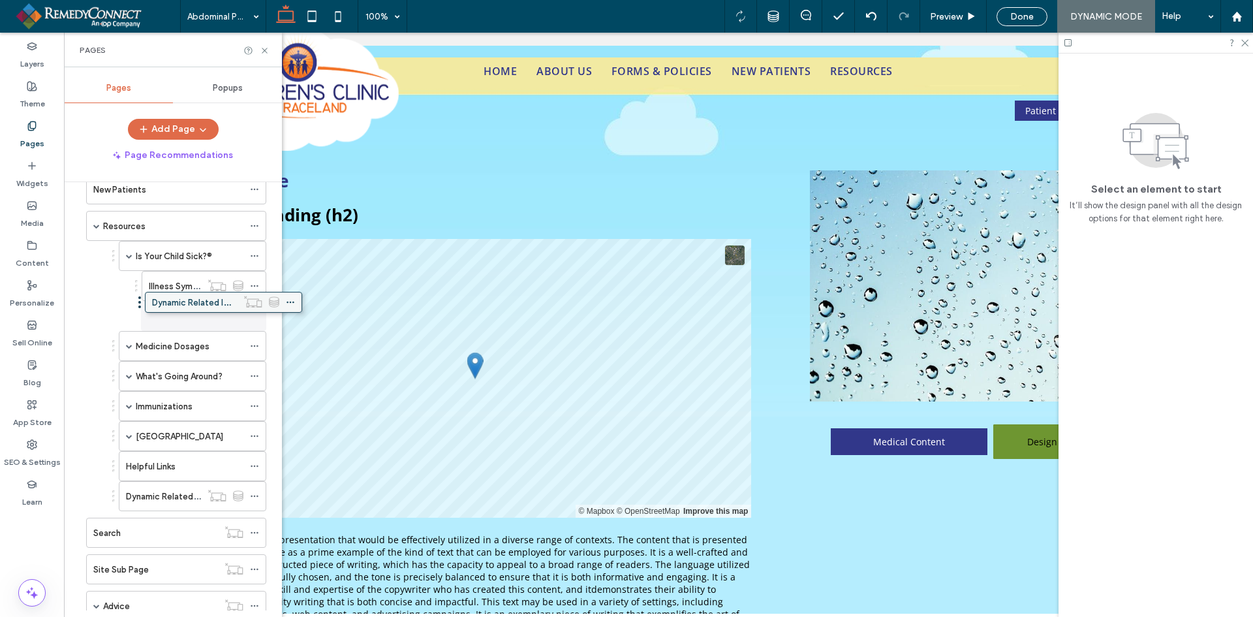
drag, startPoint x: 157, startPoint y: 464, endPoint x: 193, endPoint y: 298, distance: 169.6
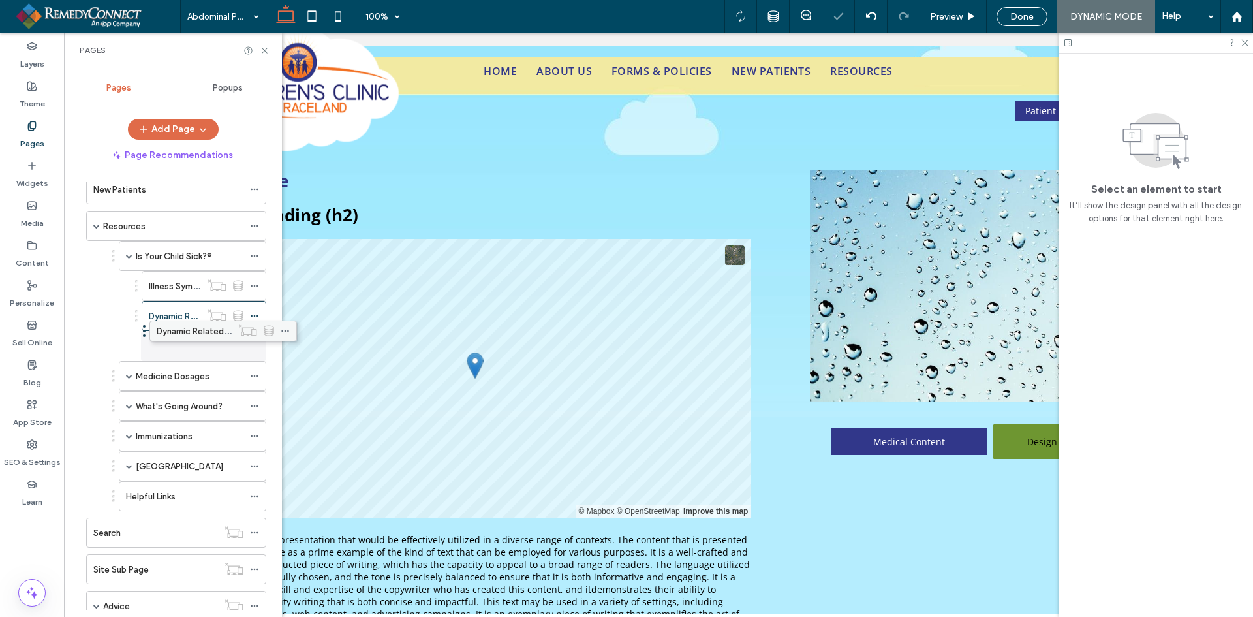
drag, startPoint x: 161, startPoint y: 495, endPoint x: 191, endPoint y: 328, distance: 169.9
click at [34, 129] on use at bounding box center [31, 125] width 7 height 8
click at [127, 467] on span at bounding box center [129, 466] width 7 height 7
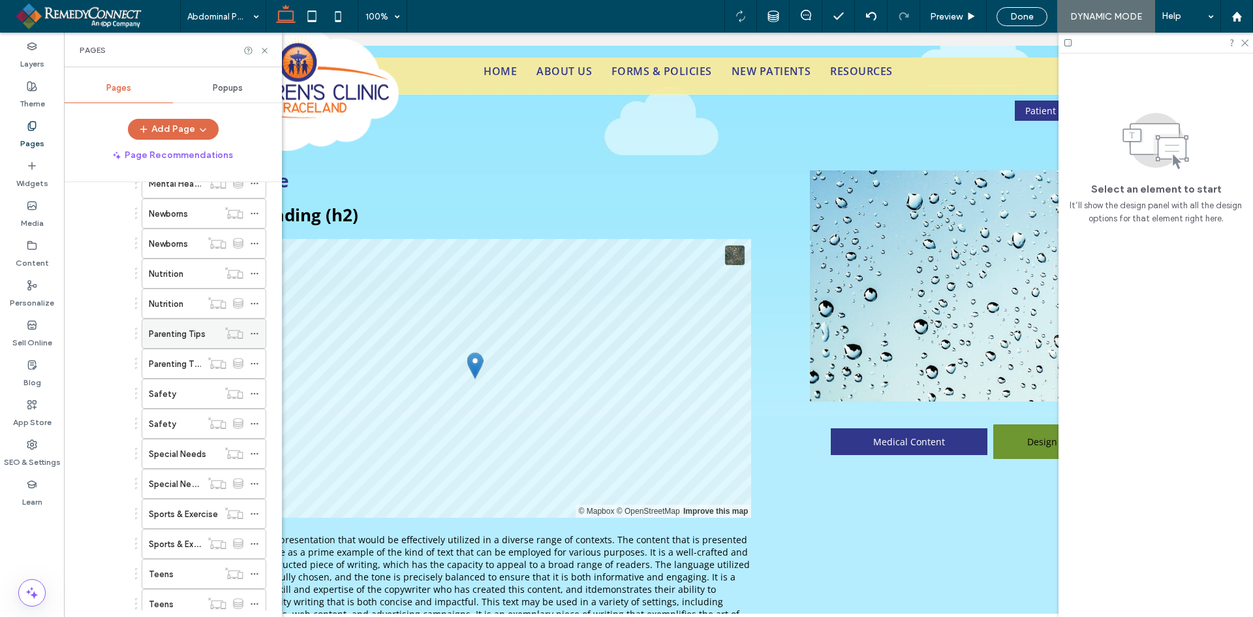
scroll to position [792, 0]
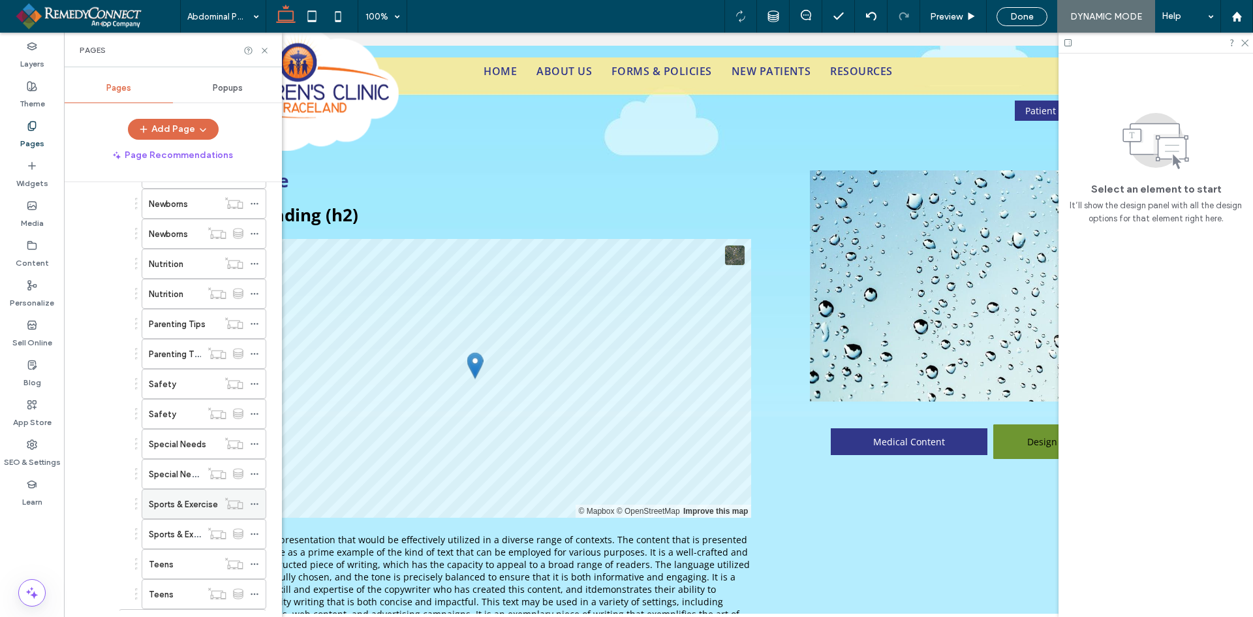
click at [252, 502] on icon at bounding box center [254, 503] width 9 height 9
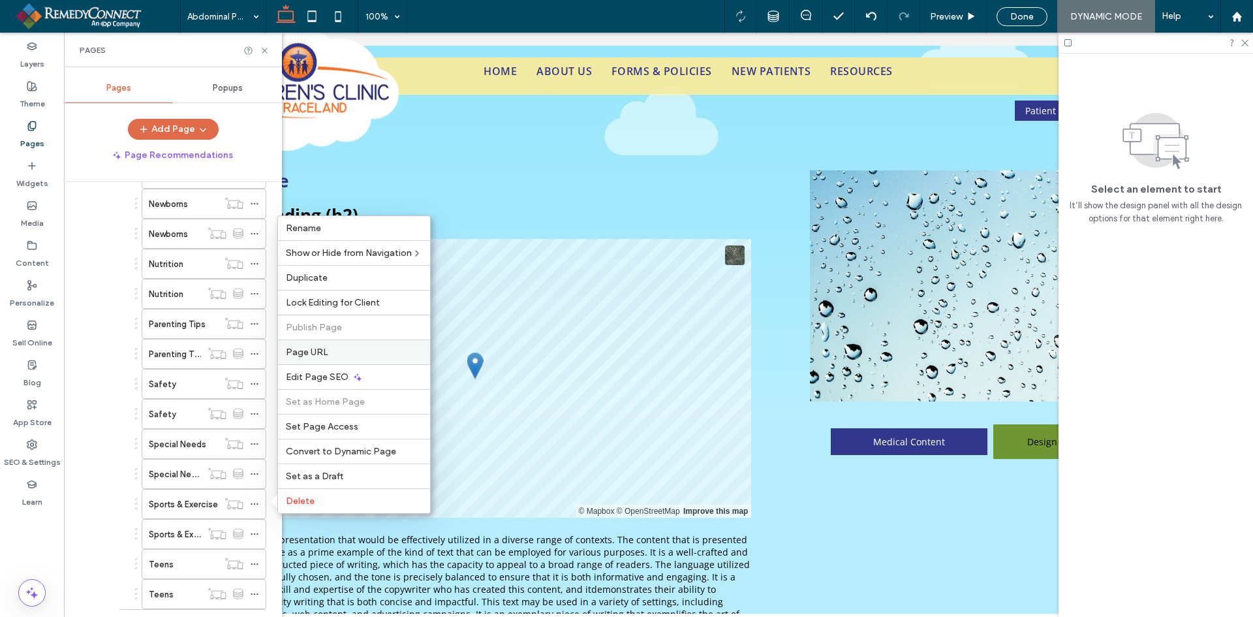
click at [313, 349] on span "Page URL" at bounding box center [307, 352] width 42 height 11
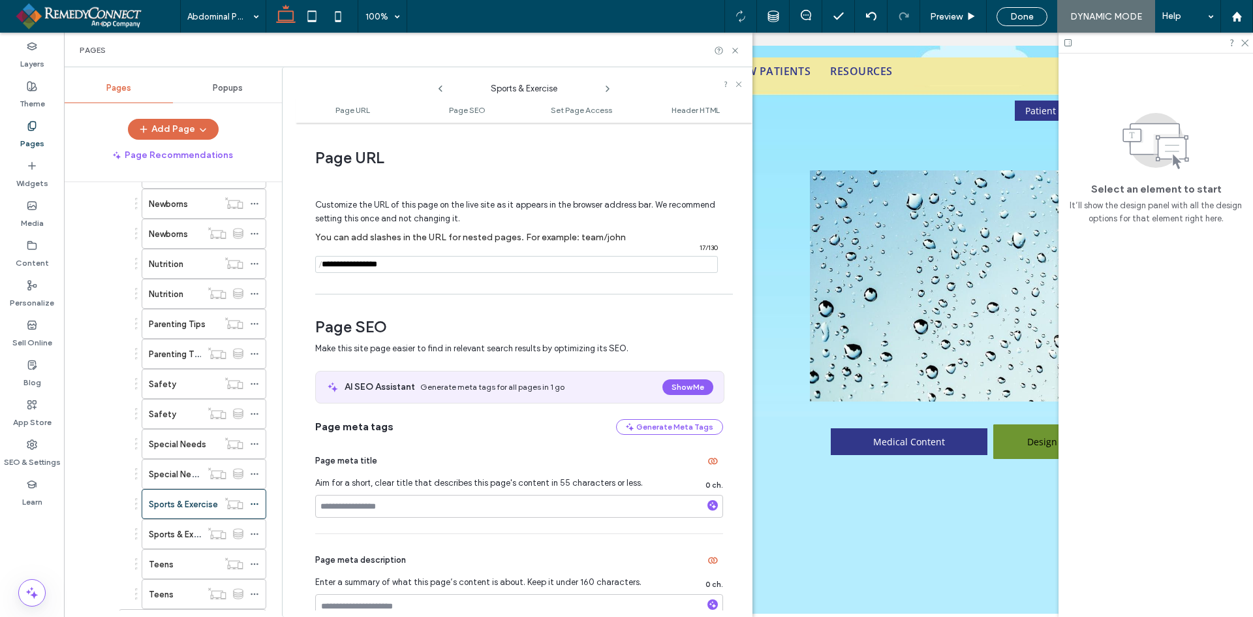
click at [346, 266] on input "notEmpty" at bounding box center [516, 264] width 403 height 17
type input "**********"
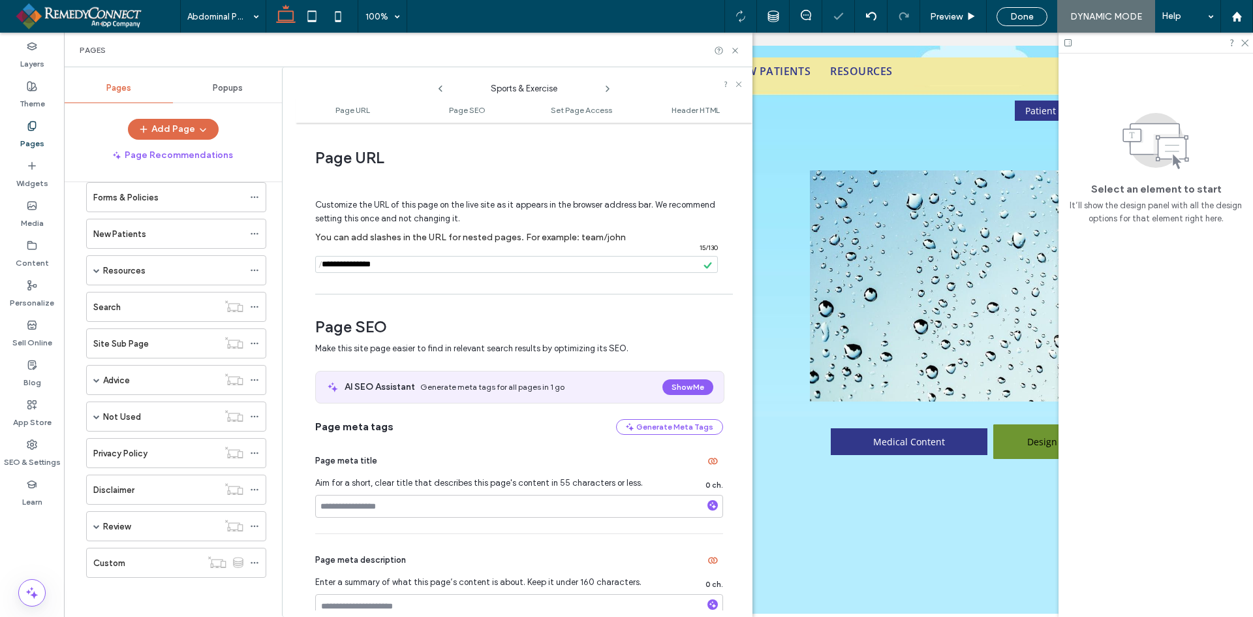
scroll to position [95, 0]
click at [97, 270] on span at bounding box center [96, 270] width 7 height 7
click at [129, 238] on span at bounding box center [129, 240] width 7 height 7
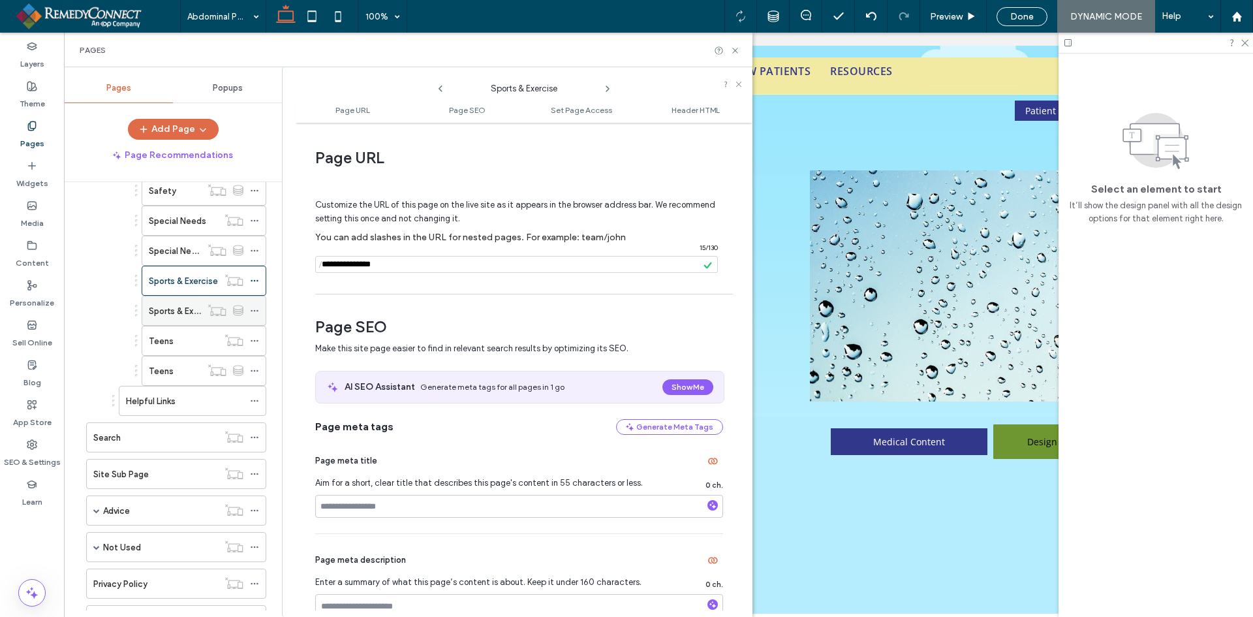
scroll to position [923, 0]
click at [253, 311] on icon at bounding box center [254, 313] width 9 height 9
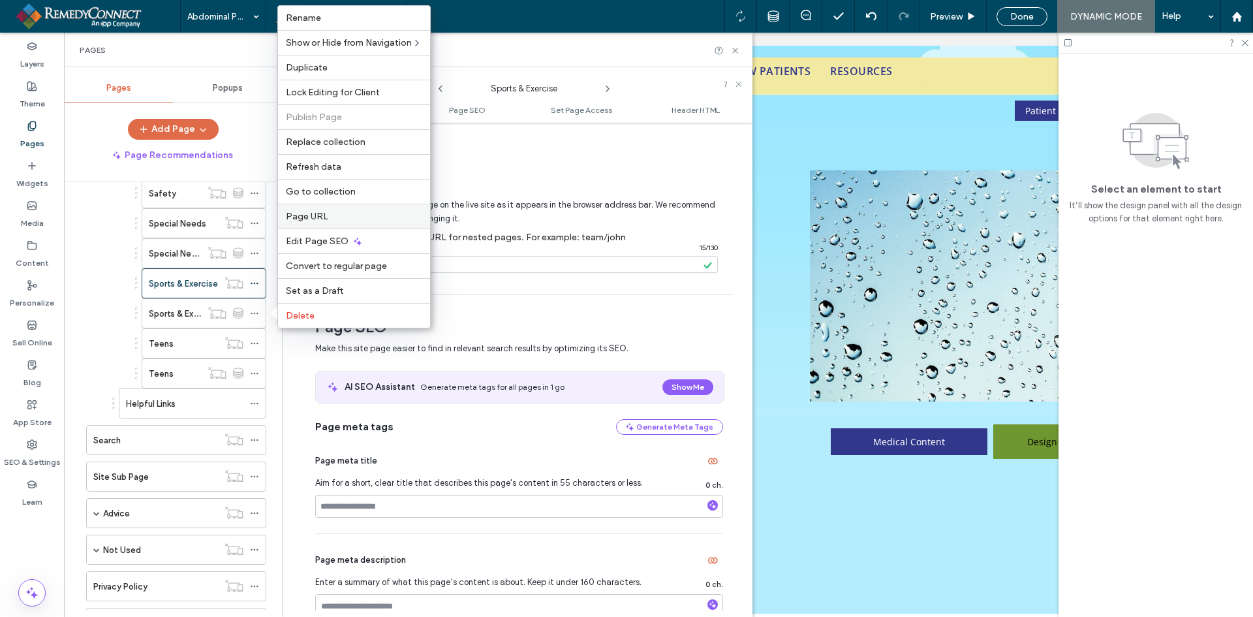
click at [318, 221] on span "Page URL" at bounding box center [307, 216] width 42 height 11
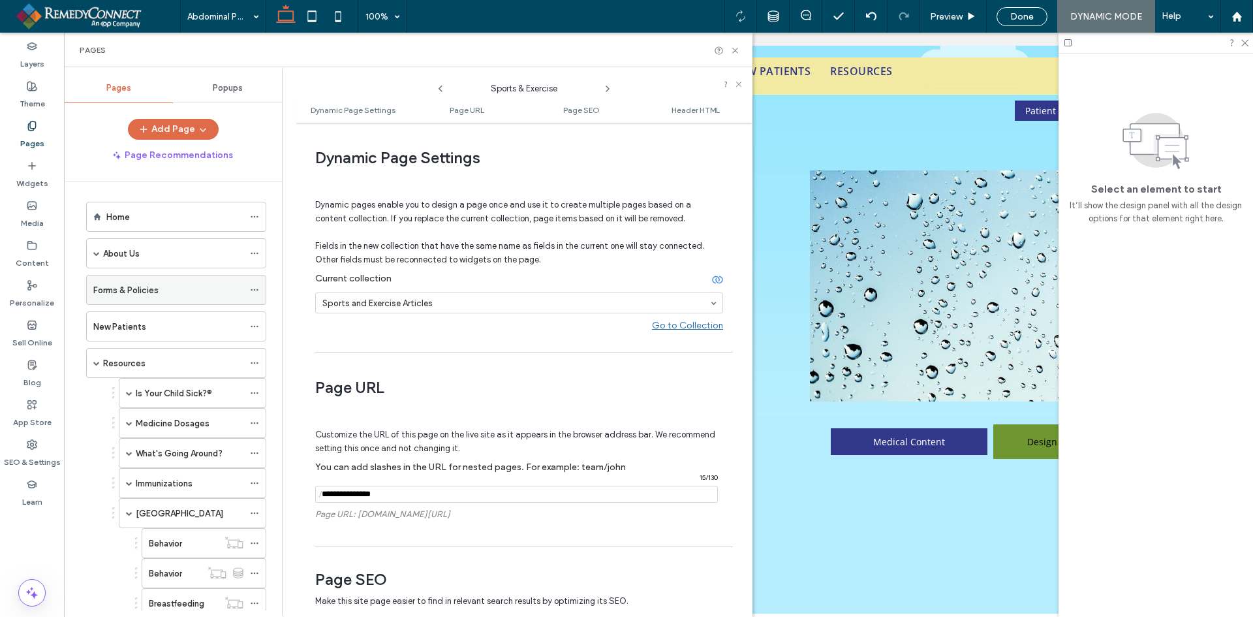
scroll to position [0, 0]
click at [96, 258] on span at bounding box center [96, 256] width 7 height 7
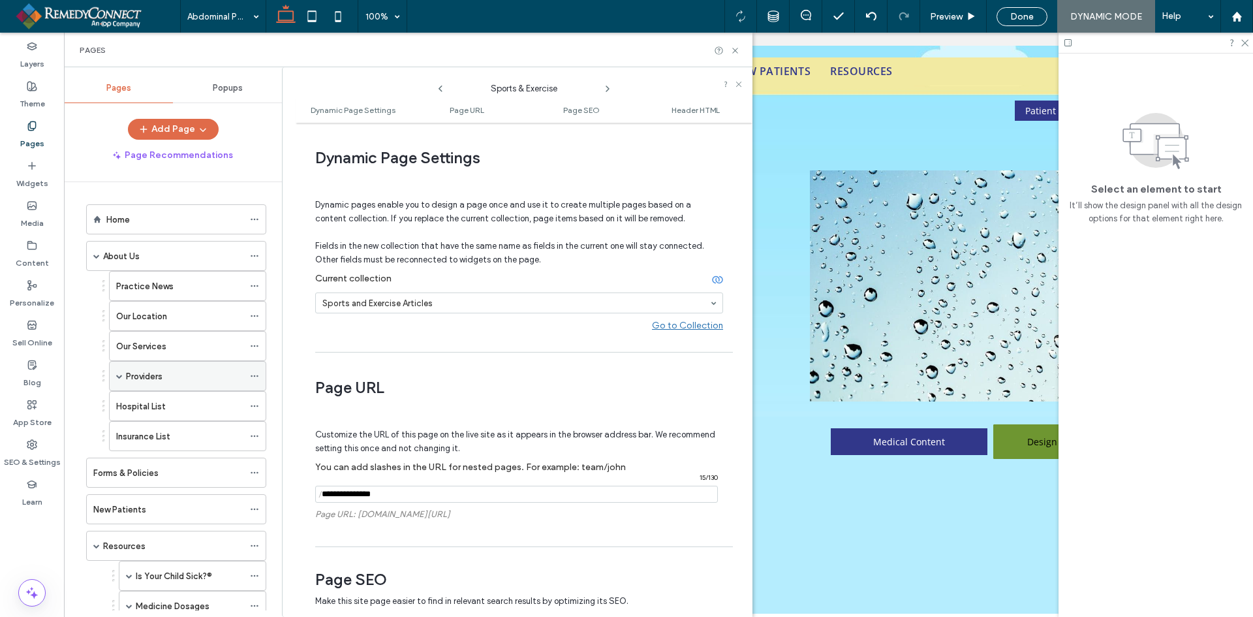
click at [258, 374] on icon at bounding box center [254, 375] width 9 height 9
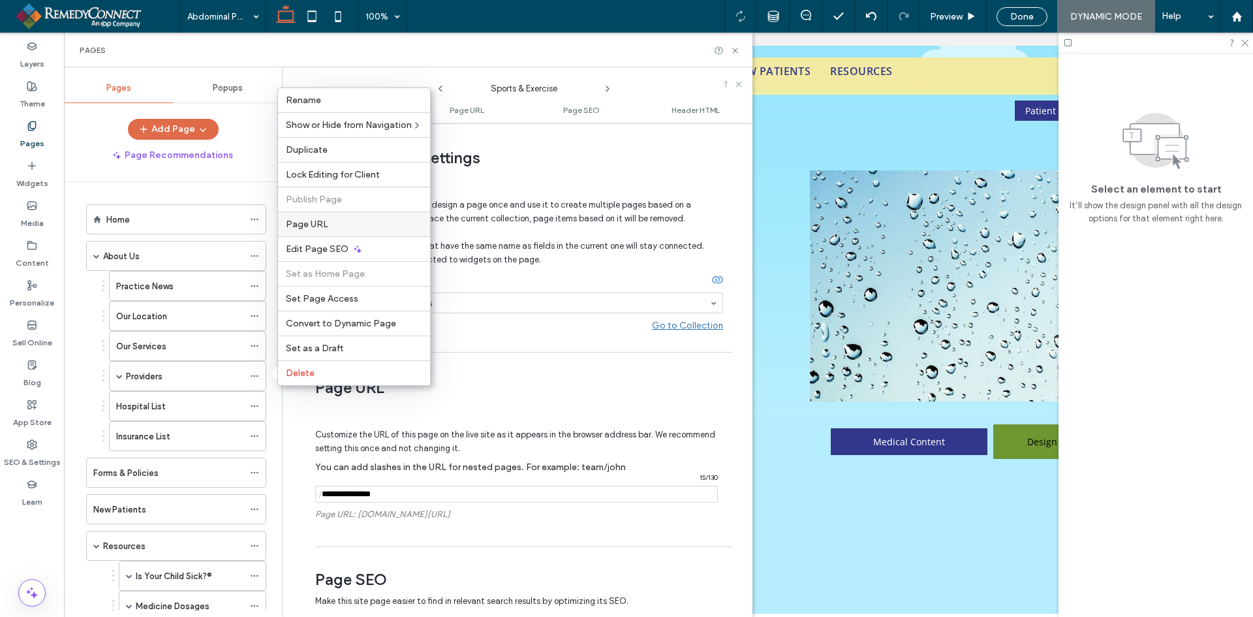
click at [322, 231] on div "Page URL" at bounding box center [354, 223] width 152 height 25
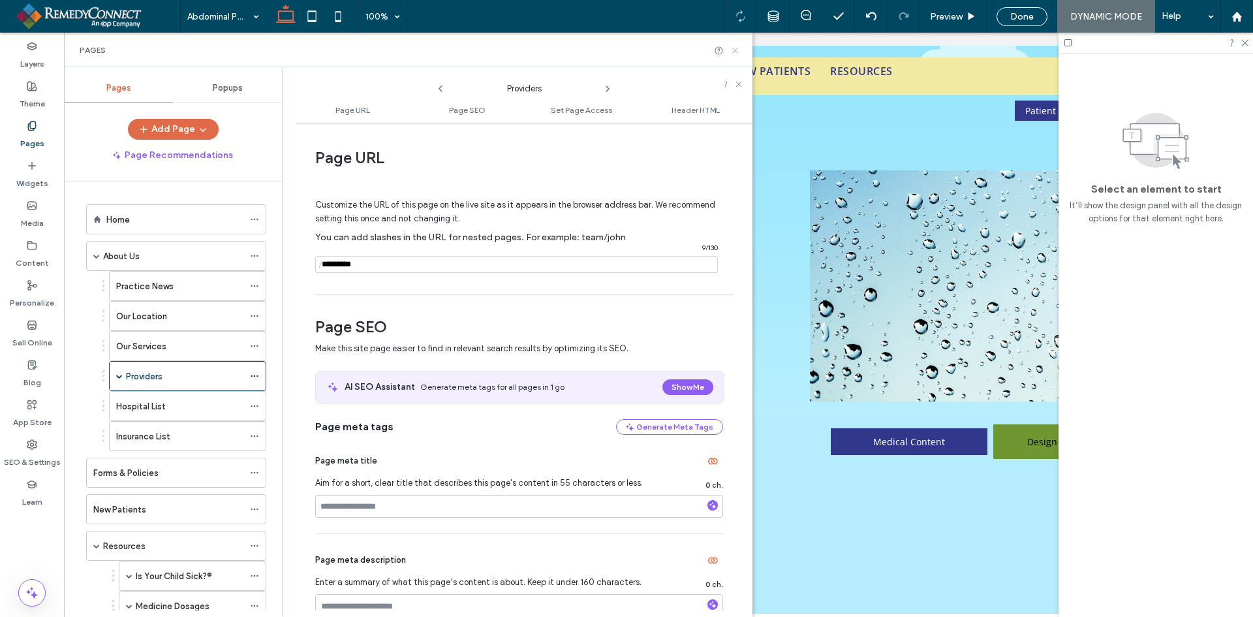
click at [735, 53] on icon at bounding box center [735, 51] width 10 height 10
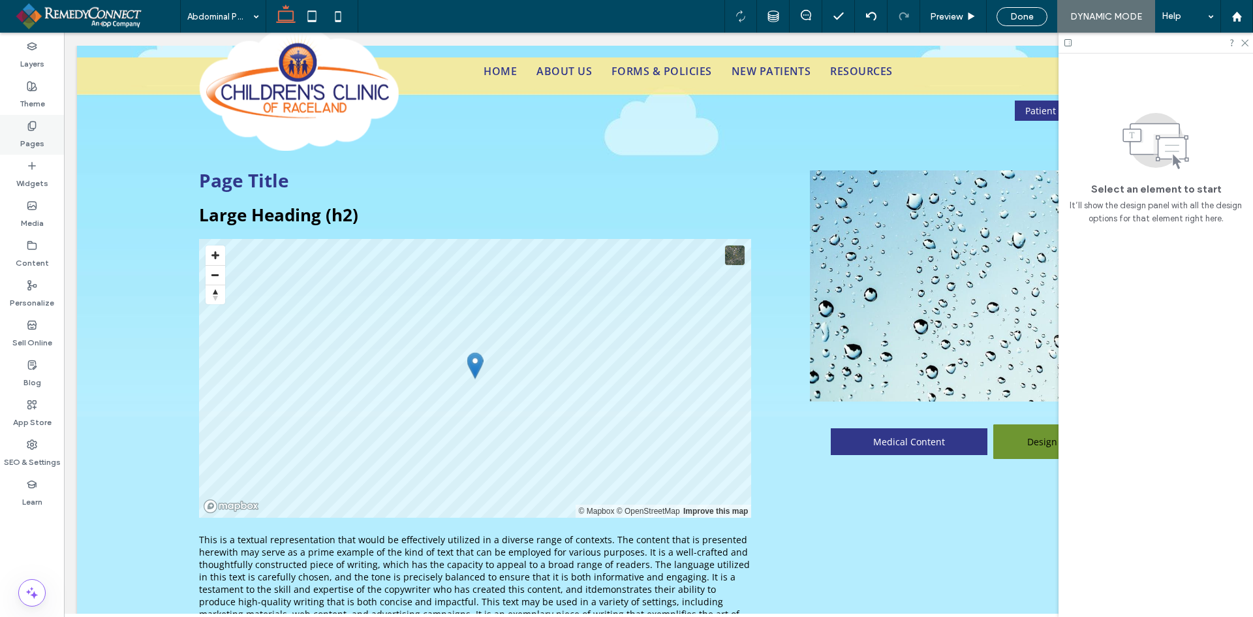
click at [29, 144] on label "Pages" at bounding box center [32, 140] width 24 height 18
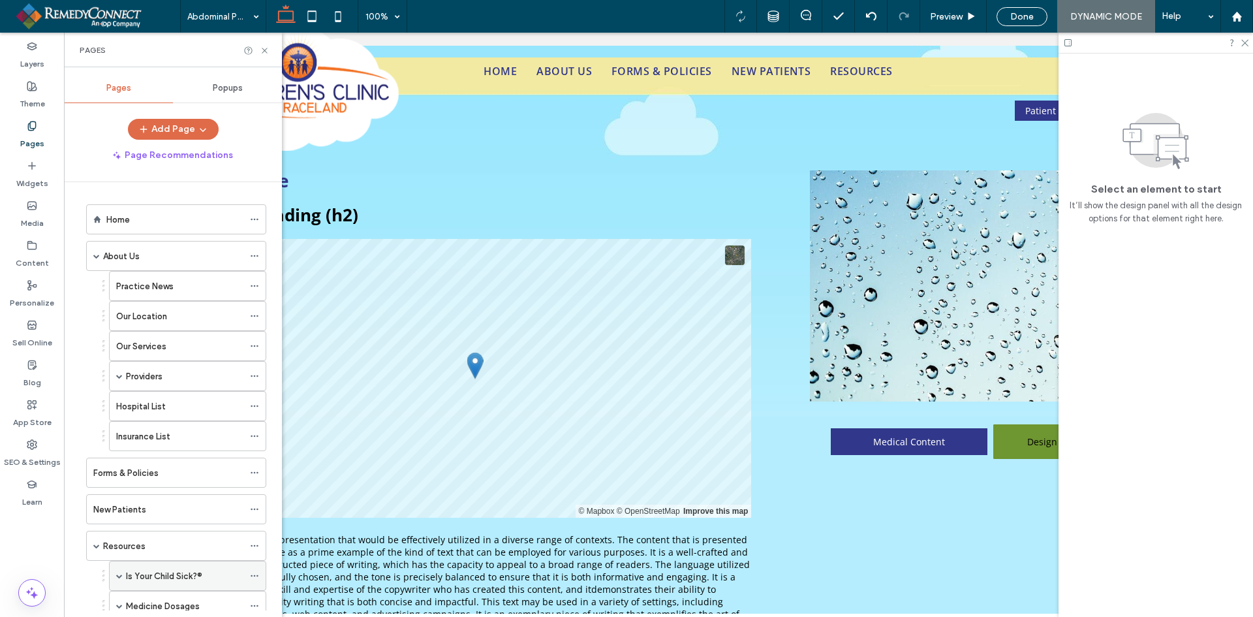
scroll to position [196, 0]
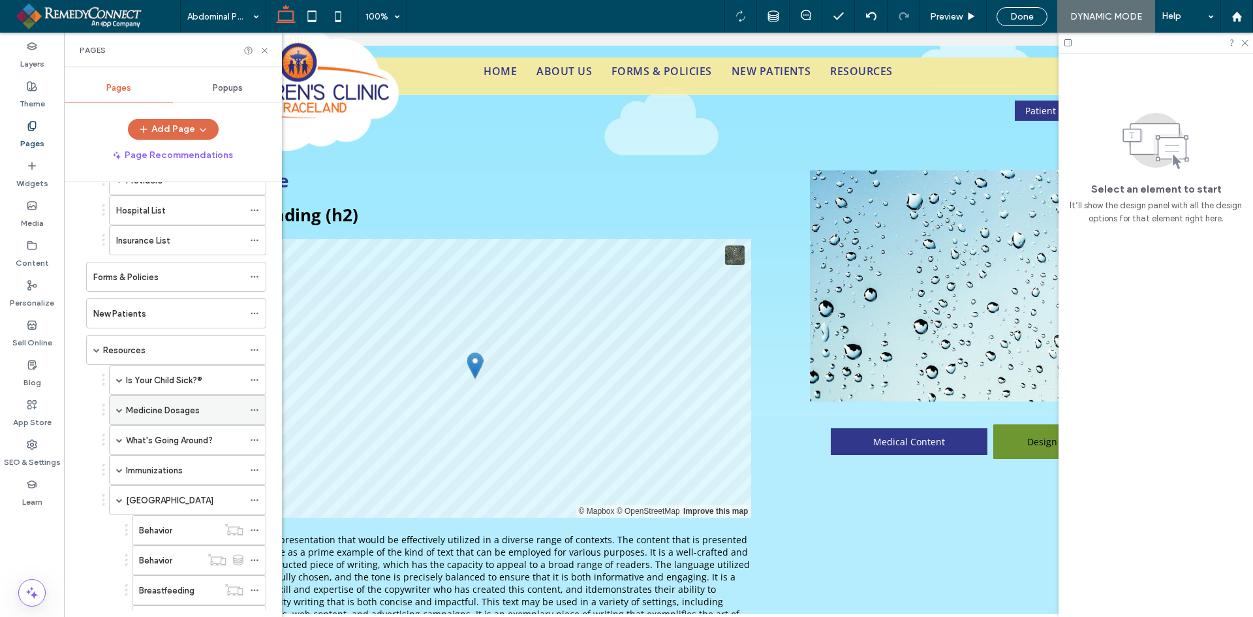
click at [117, 406] on span at bounding box center [119, 410] width 7 height 29
click at [161, 585] on label "Medicine Articles" at bounding box center [173, 590] width 69 height 23
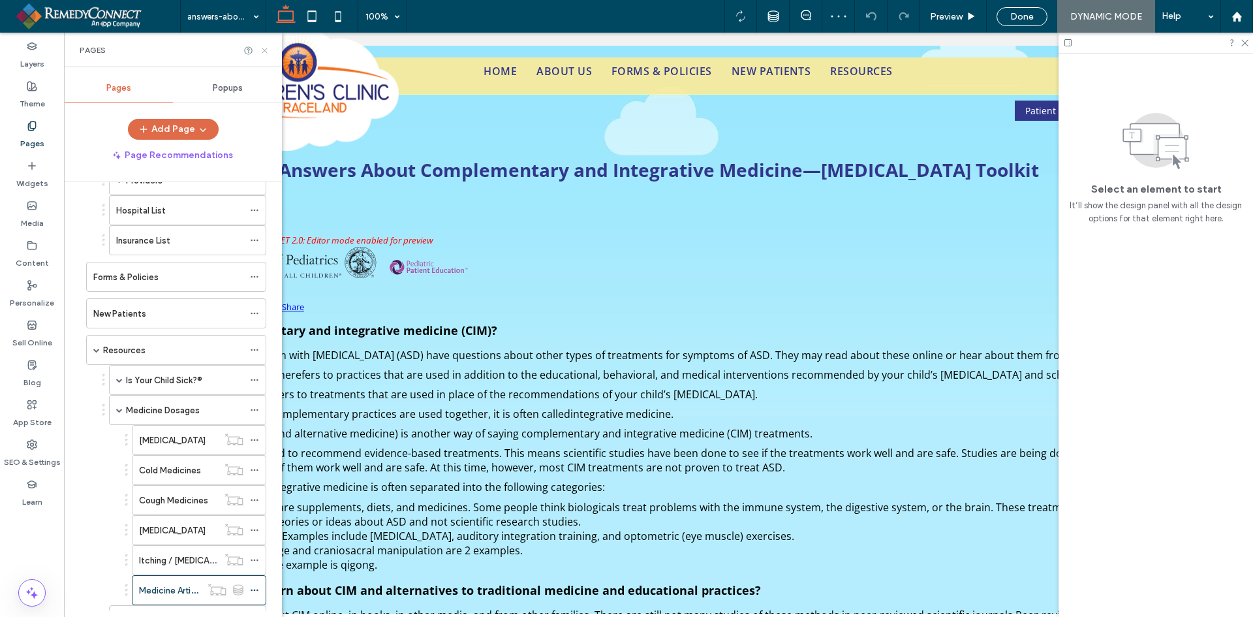
click at [268, 50] on icon at bounding box center [265, 51] width 10 height 10
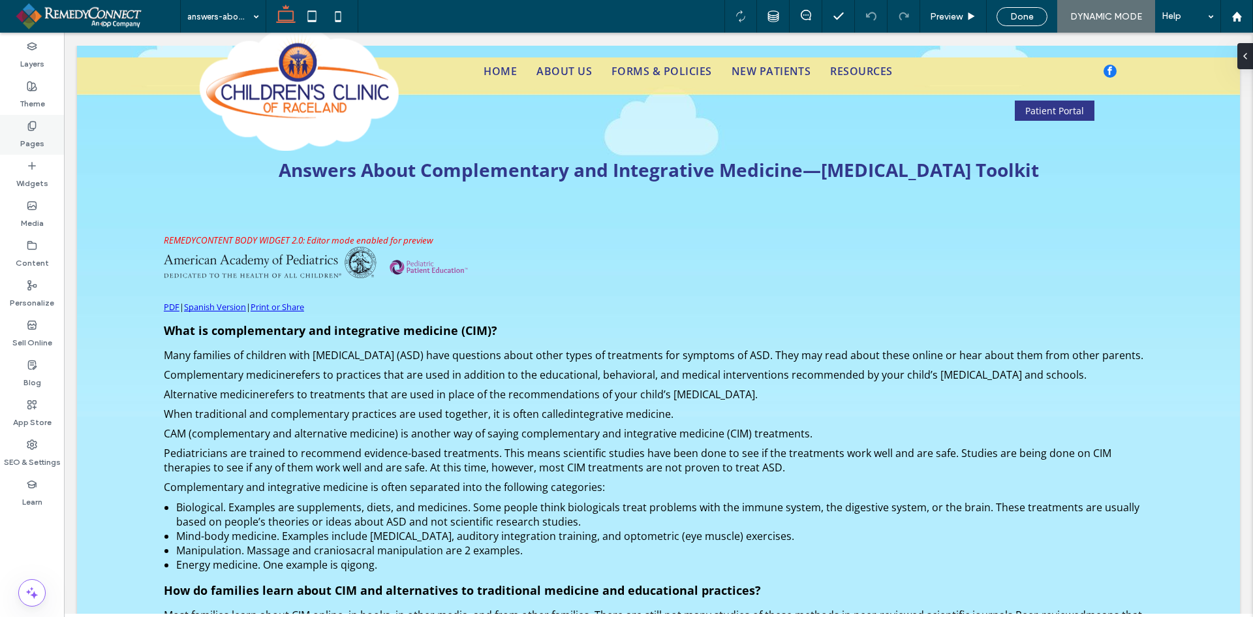
click at [29, 138] on label "Pages" at bounding box center [32, 140] width 24 height 18
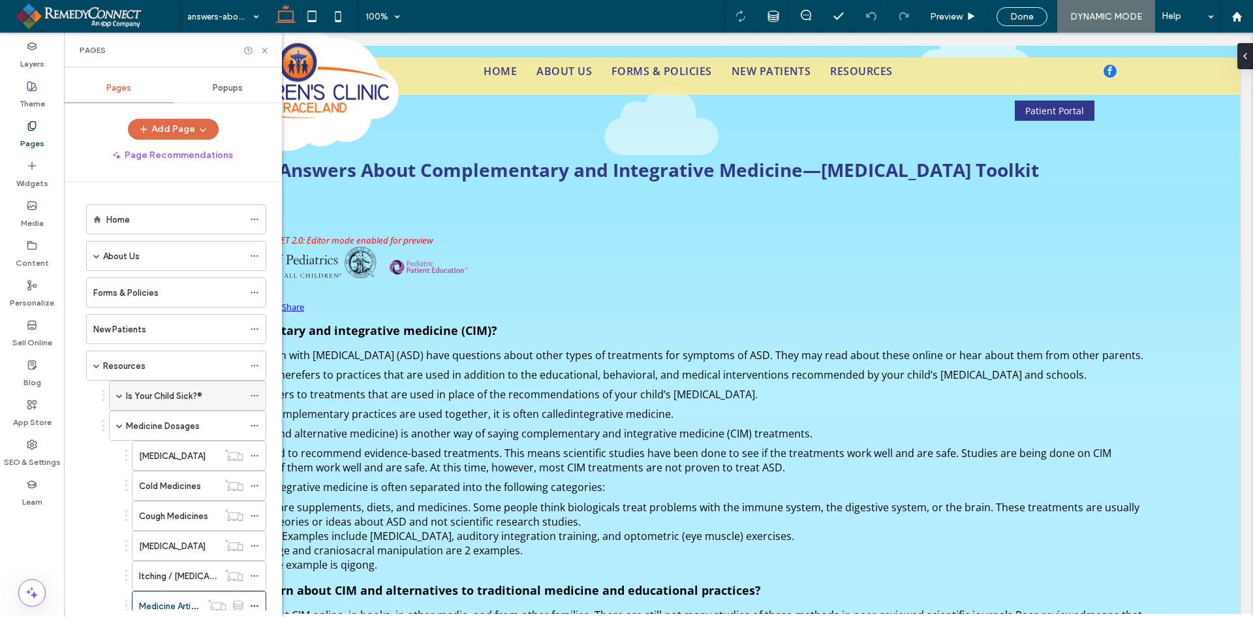
click at [119, 395] on span at bounding box center [119, 395] width 7 height 7
click at [179, 427] on label "Illness Symptoms" at bounding box center [174, 425] width 70 height 23
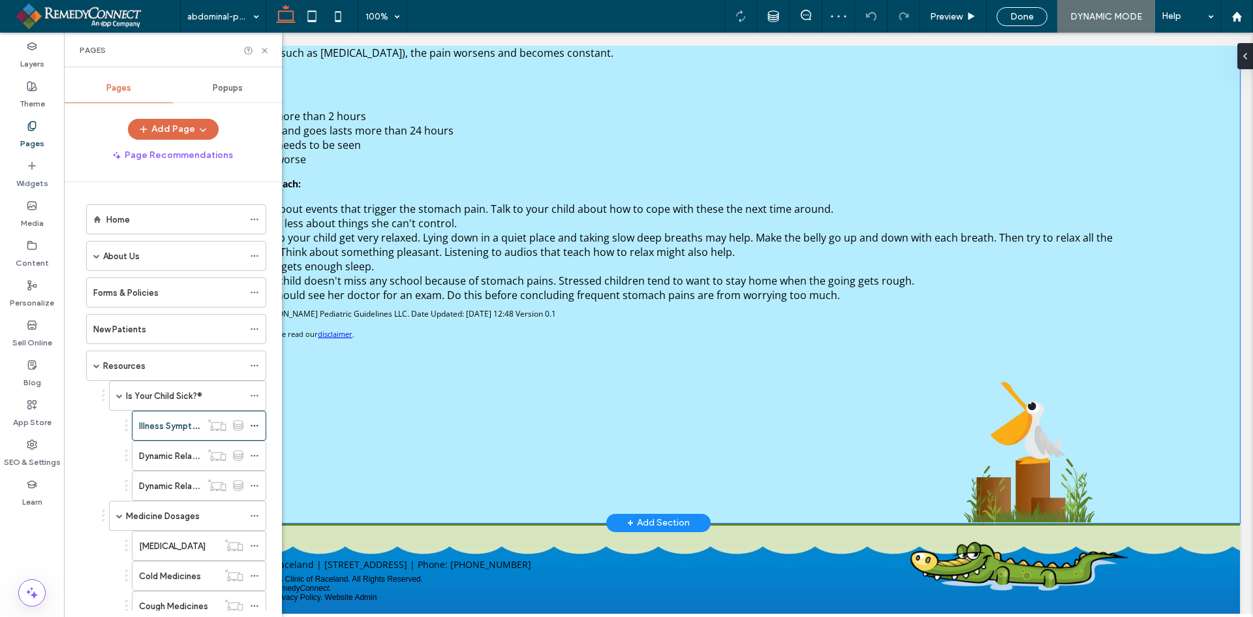
scroll to position [1726, 0]
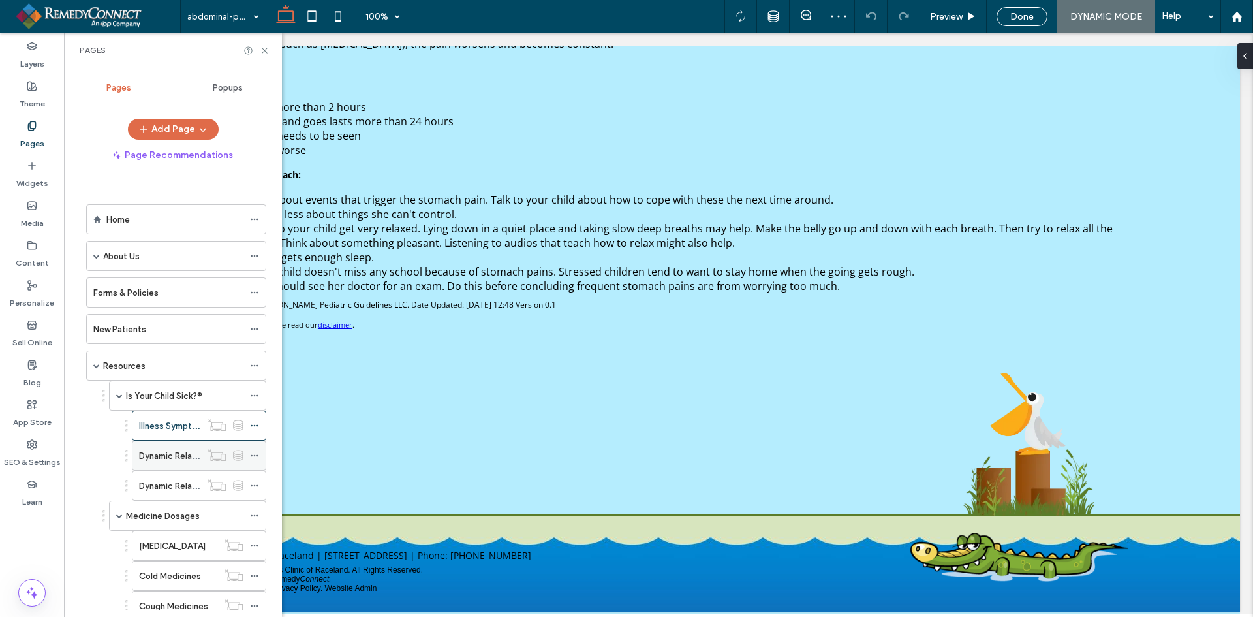
click at [168, 450] on label "Dynamic Related Images" at bounding box center [188, 455] width 98 height 23
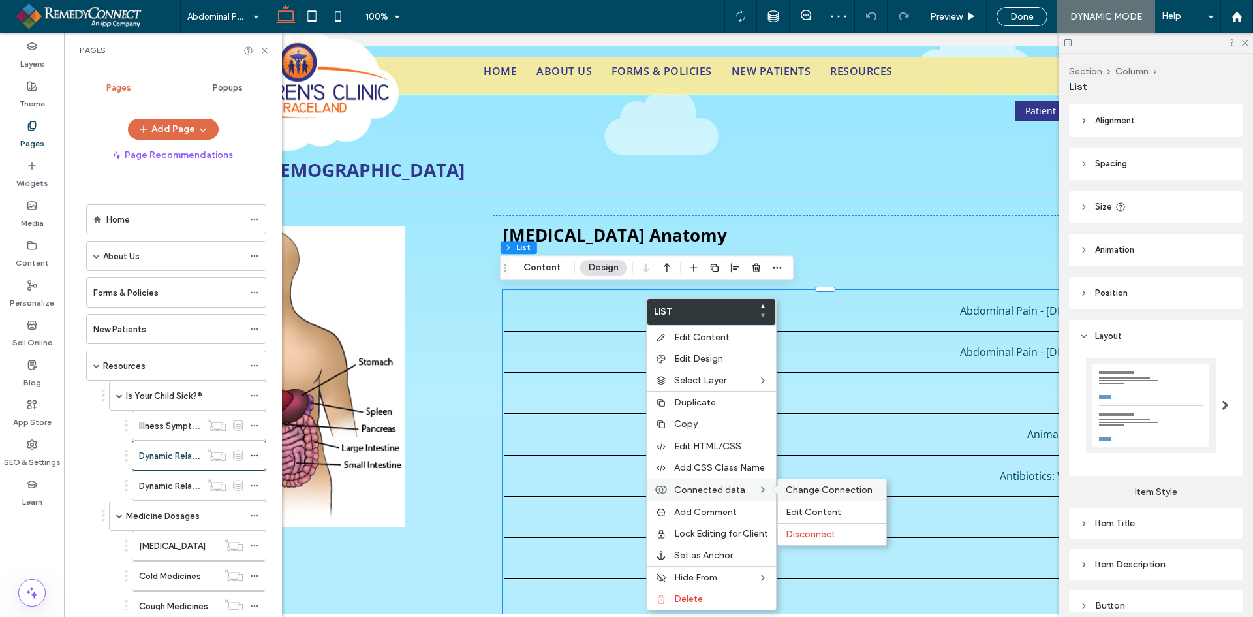
click at [805, 489] on span "Change Connection" at bounding box center [829, 489] width 87 height 11
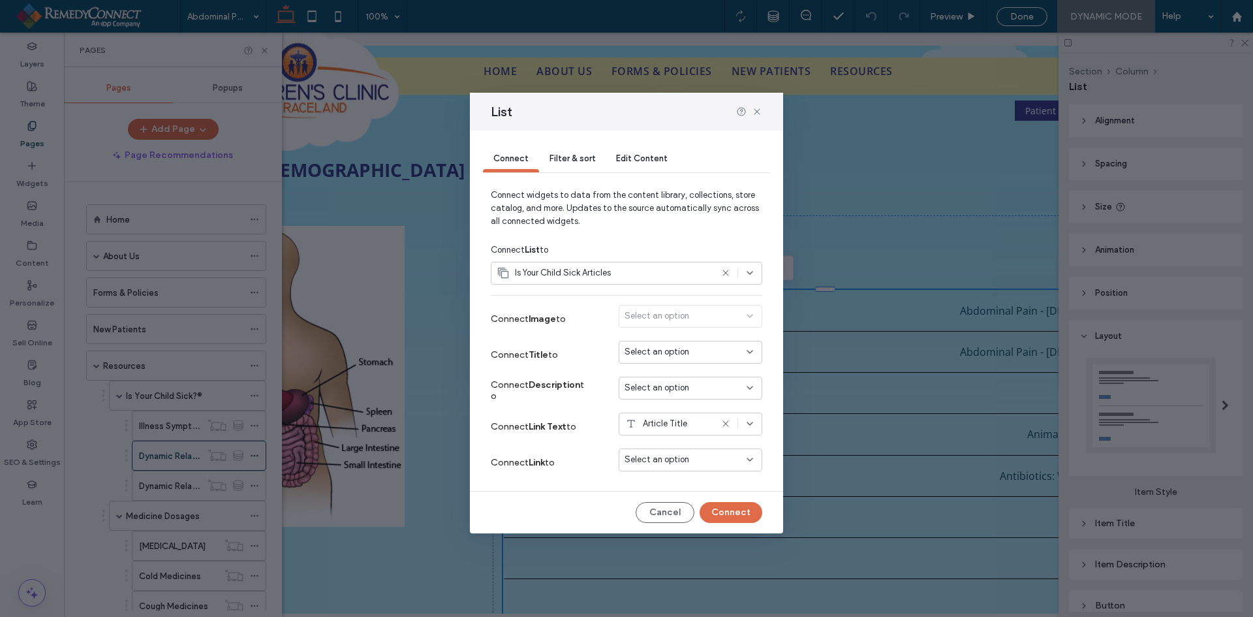
click at [651, 463] on span "Select an option" at bounding box center [657, 459] width 65 height 13
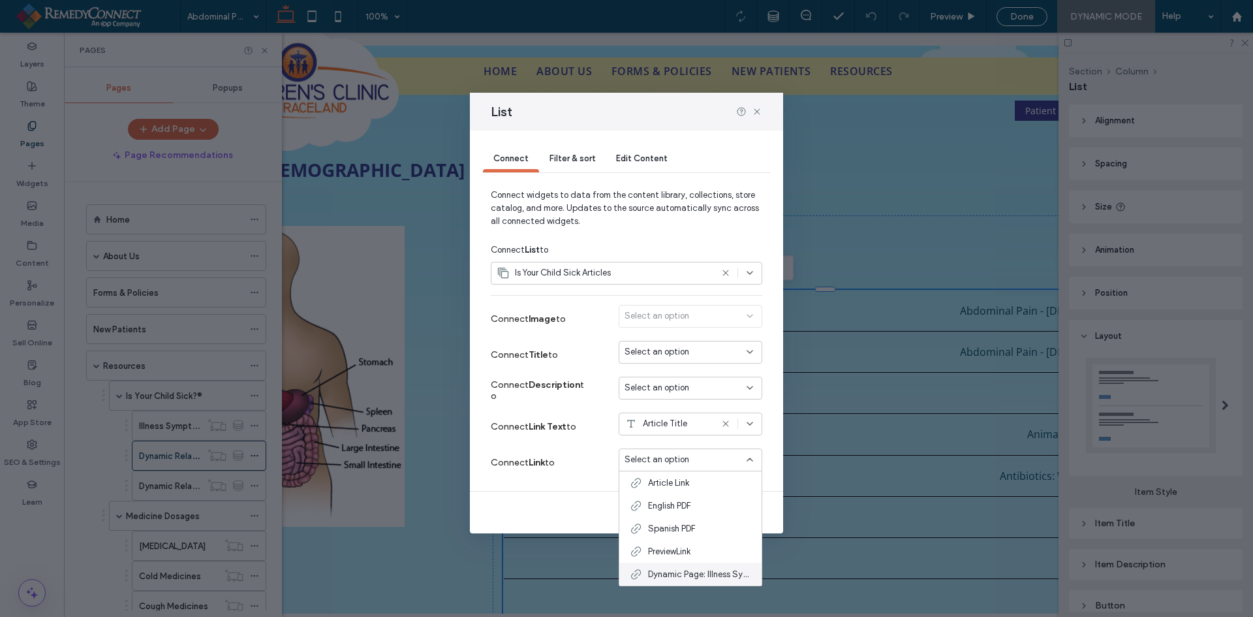
click at [653, 573] on span "Dynamic Page: Illness Symptoms" at bounding box center [699, 574] width 103 height 13
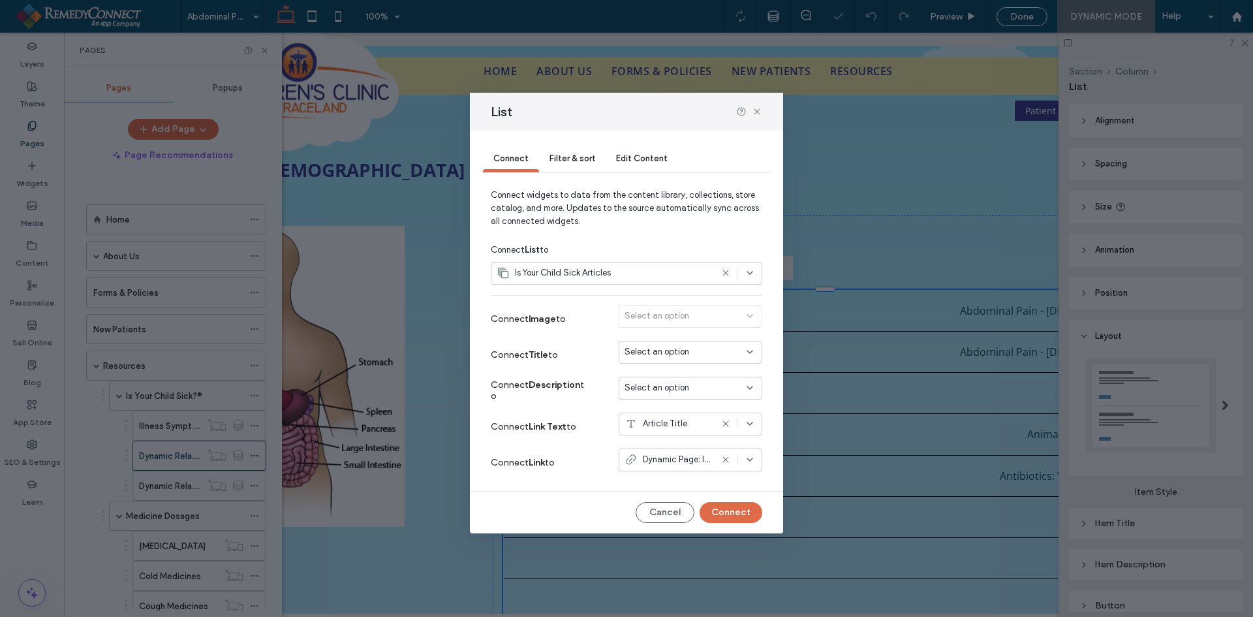
click at [559, 155] on span "Filter & sort" at bounding box center [573, 158] width 46 height 10
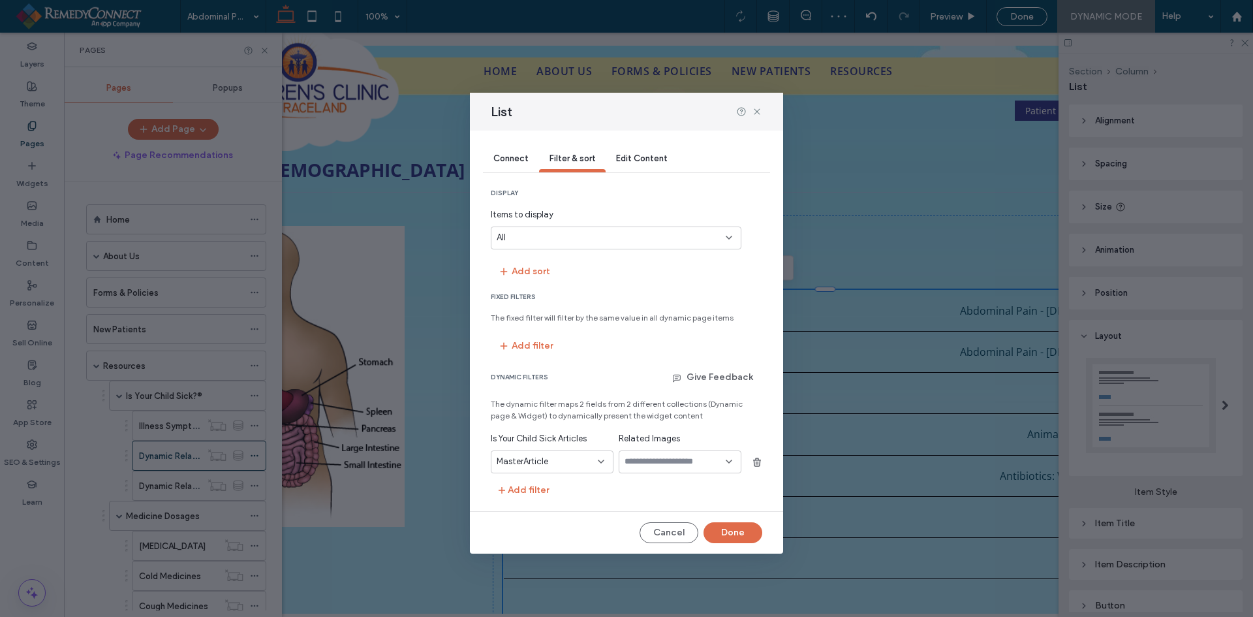
click at [659, 459] on input "values-textbox-dynamic" at bounding box center [675, 461] width 101 height 10
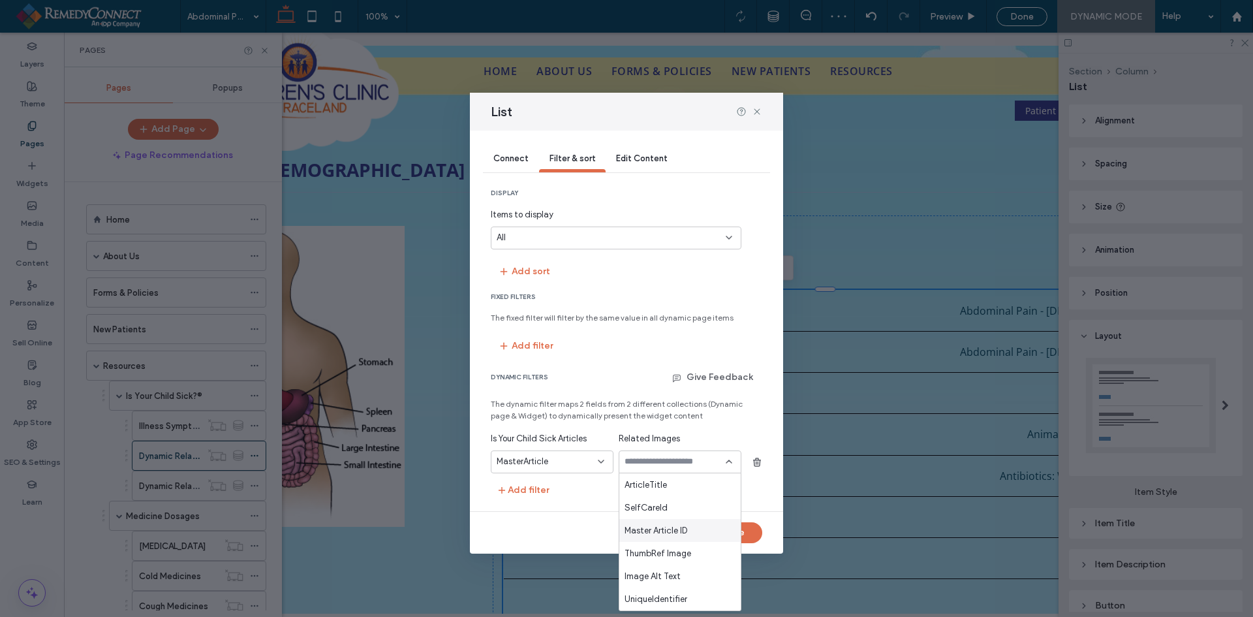
click at [662, 529] on span "Master Article ID" at bounding box center [656, 530] width 63 height 13
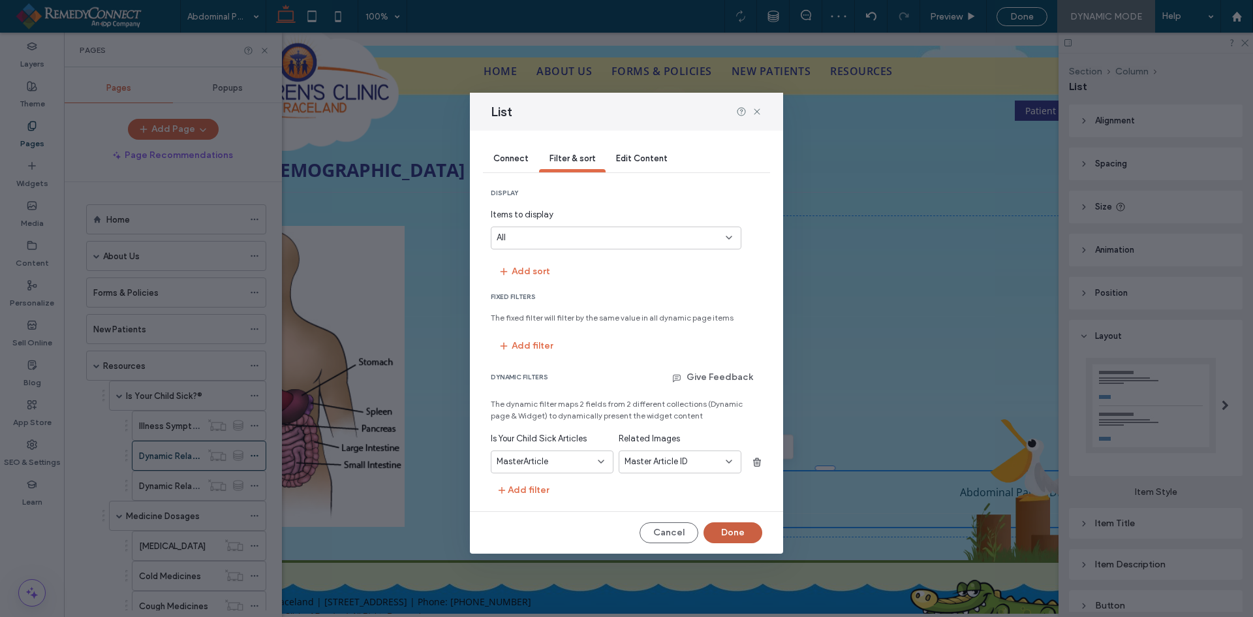
click at [723, 535] on button "Done" at bounding box center [733, 532] width 59 height 21
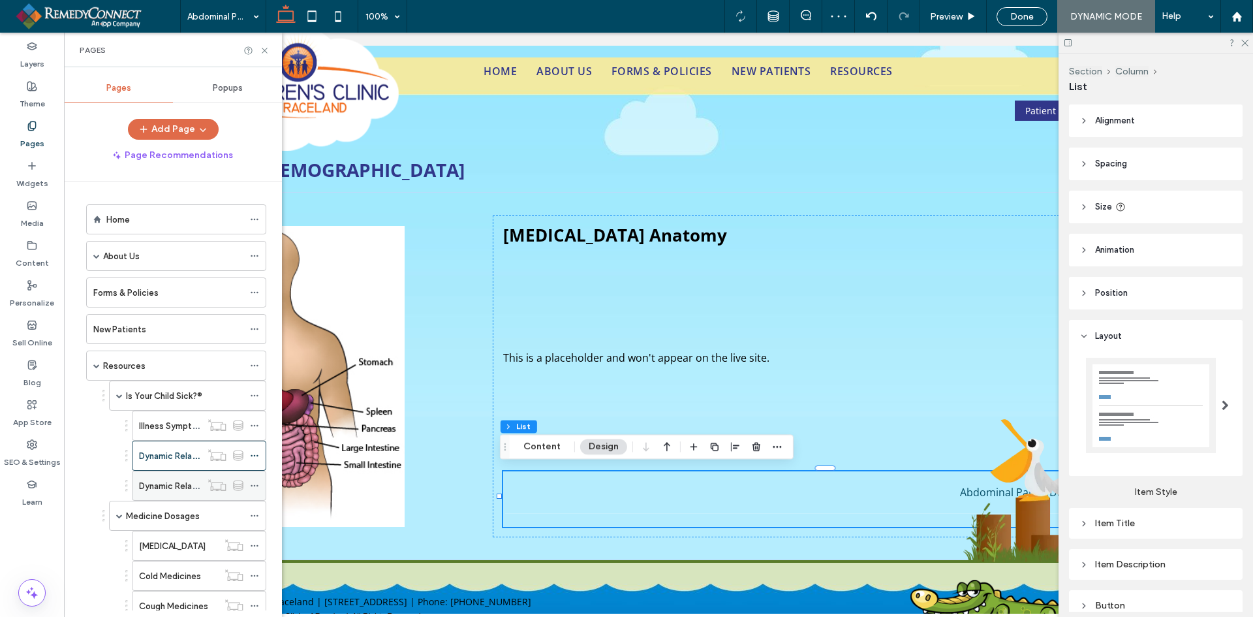
click at [176, 482] on label "Dynamic Related Links" at bounding box center [183, 485] width 88 height 23
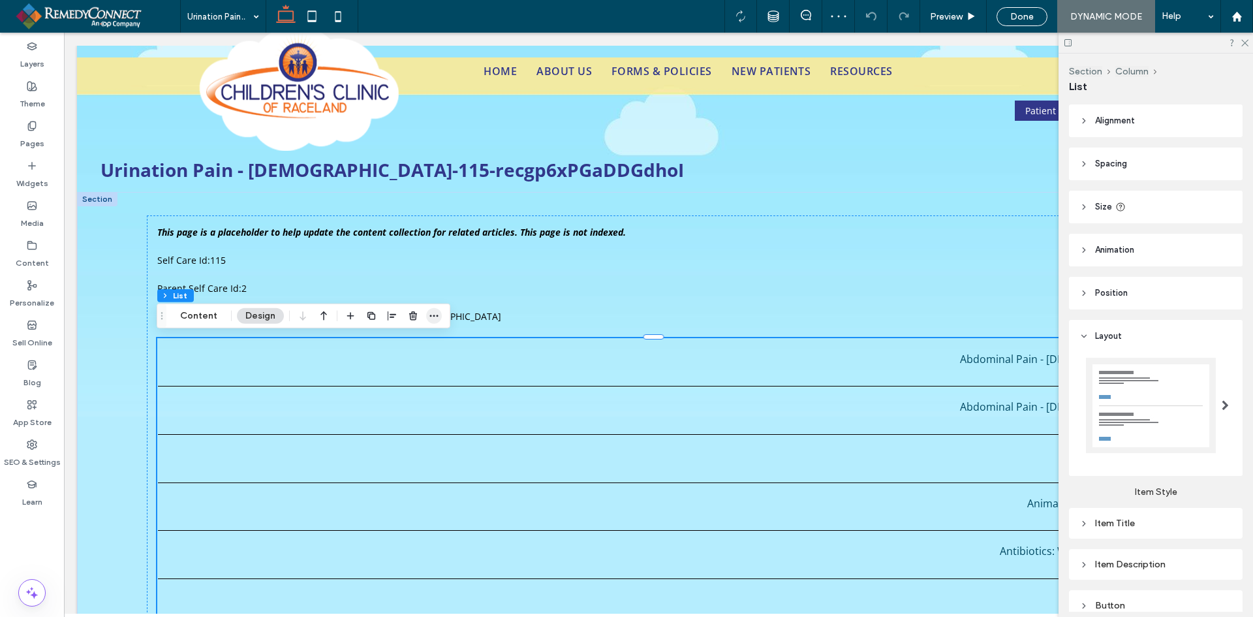
click at [430, 318] on icon "button" at bounding box center [434, 316] width 10 height 10
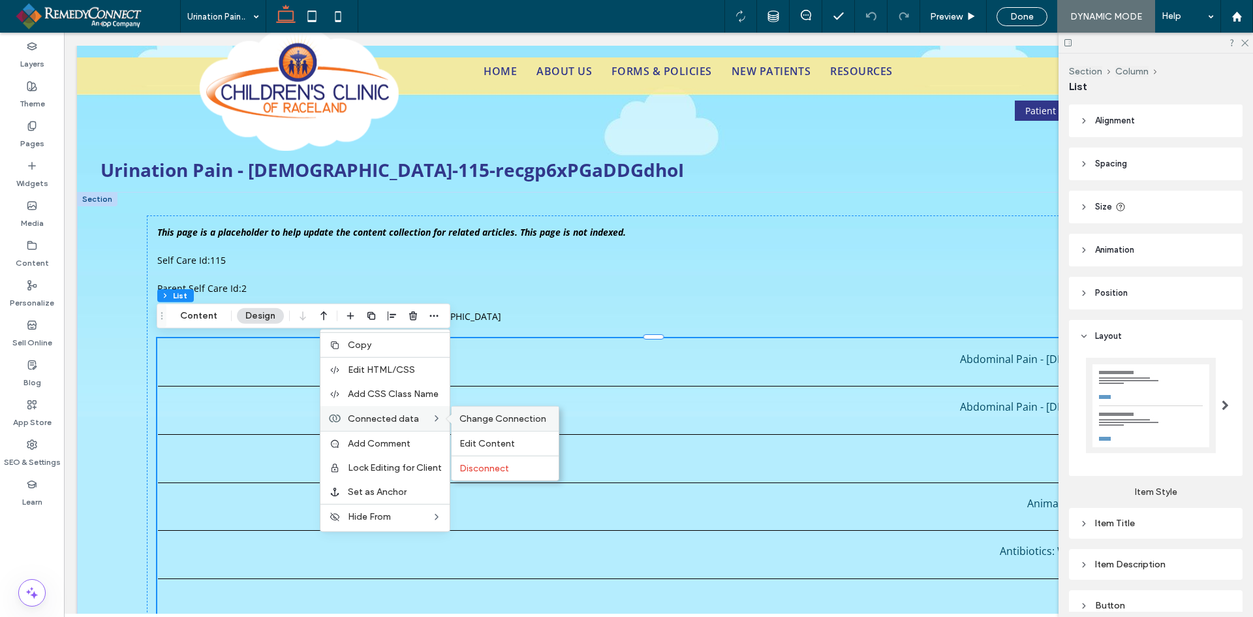
click at [463, 420] on span "Change Connection" at bounding box center [502, 418] width 87 height 11
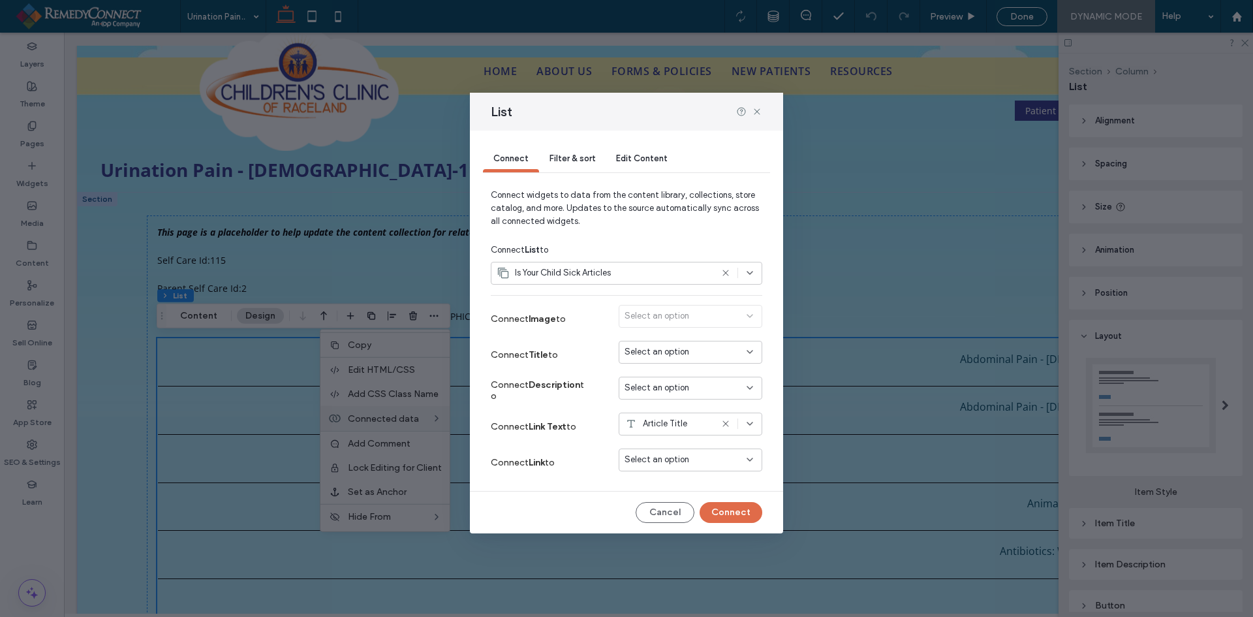
click at [672, 458] on span "Select an option" at bounding box center [657, 459] width 65 height 13
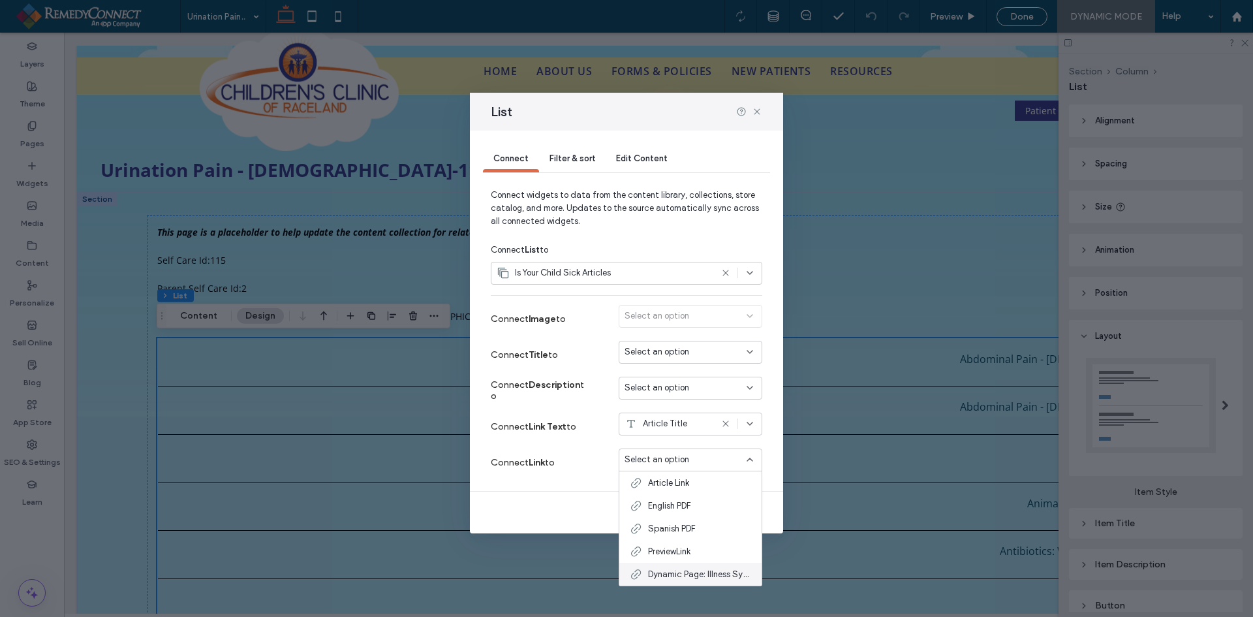
drag, startPoint x: 666, startPoint y: 572, endPoint x: 630, endPoint y: 379, distance: 196.5
click at [667, 570] on span "Dynamic Page: Illness Symptoms" at bounding box center [699, 574] width 103 height 13
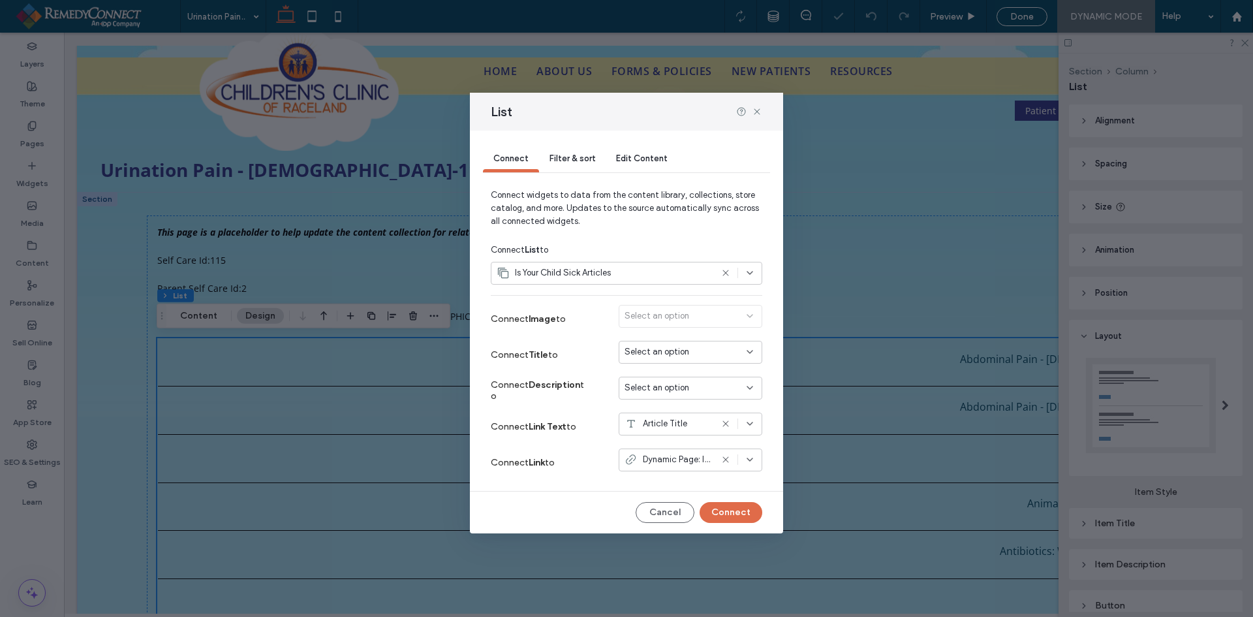
click at [563, 150] on div "Filter & sort" at bounding box center [572, 159] width 67 height 26
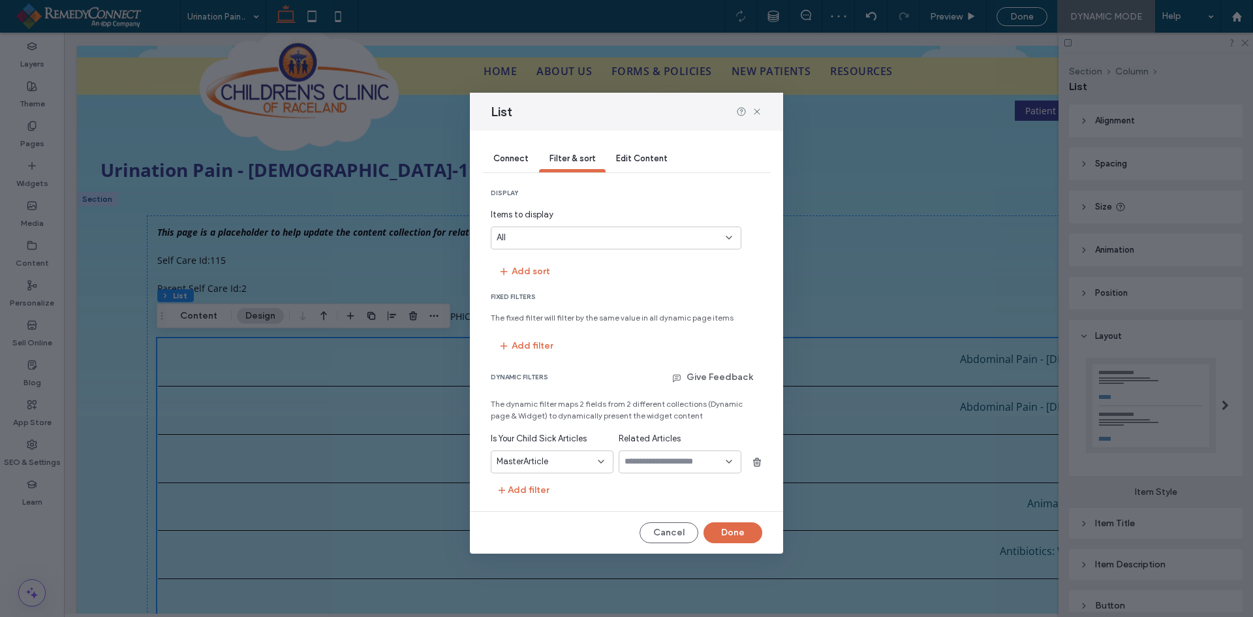
click at [638, 465] on input "values-textbox-dynamic" at bounding box center [675, 461] width 101 height 10
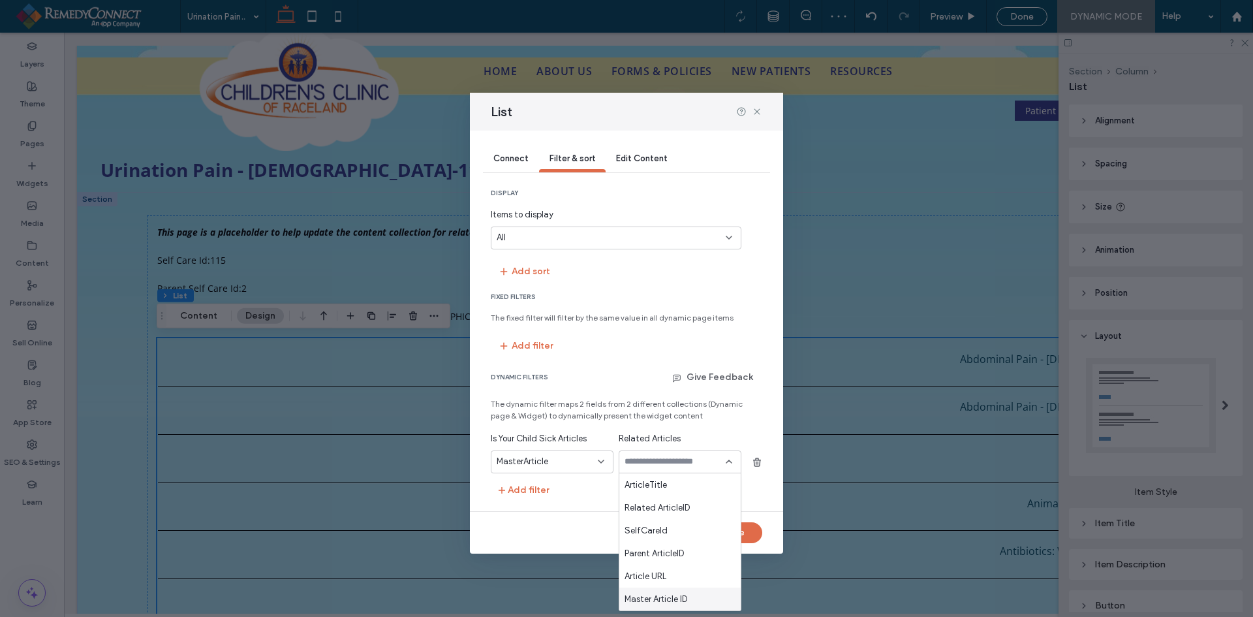
click at [662, 598] on span "Master Article ID" at bounding box center [656, 599] width 63 height 13
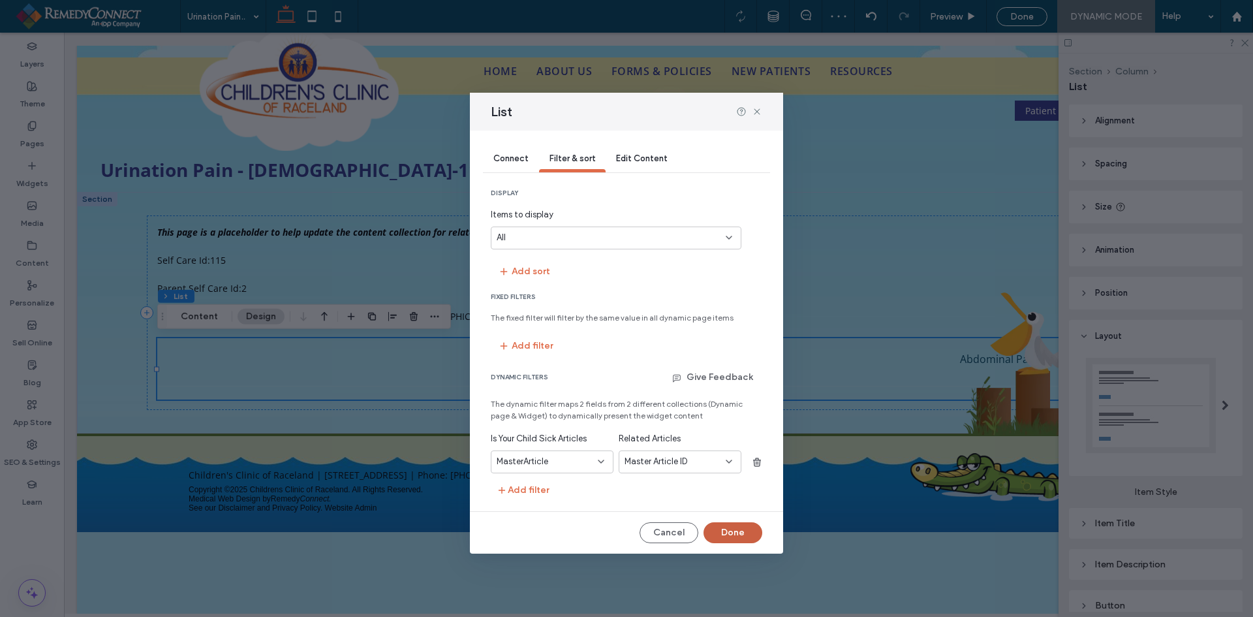
click at [725, 533] on button "Done" at bounding box center [733, 532] width 59 height 21
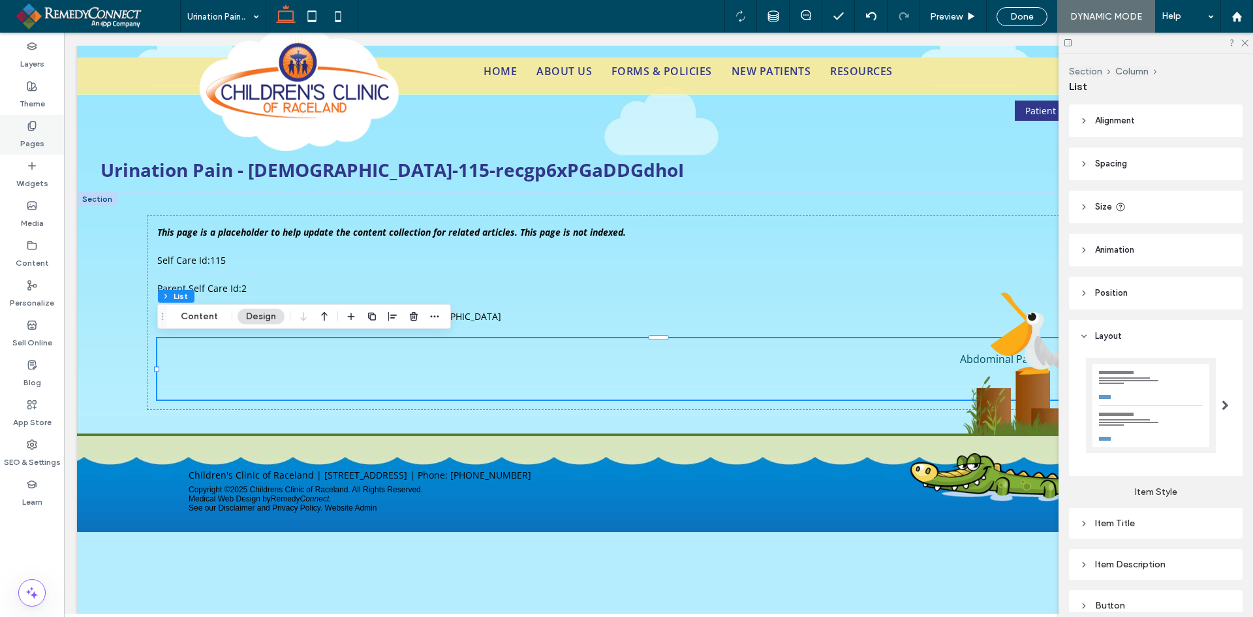
click at [27, 140] on label "Pages" at bounding box center [32, 140] width 24 height 18
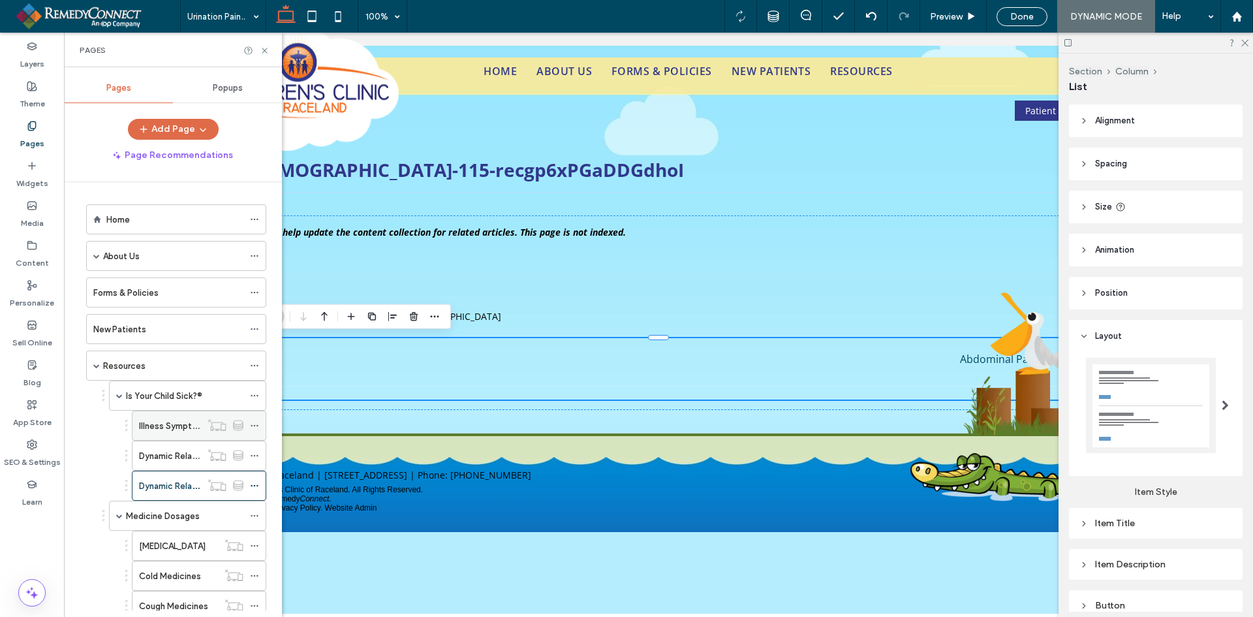
click at [256, 425] on icon at bounding box center [254, 425] width 9 height 9
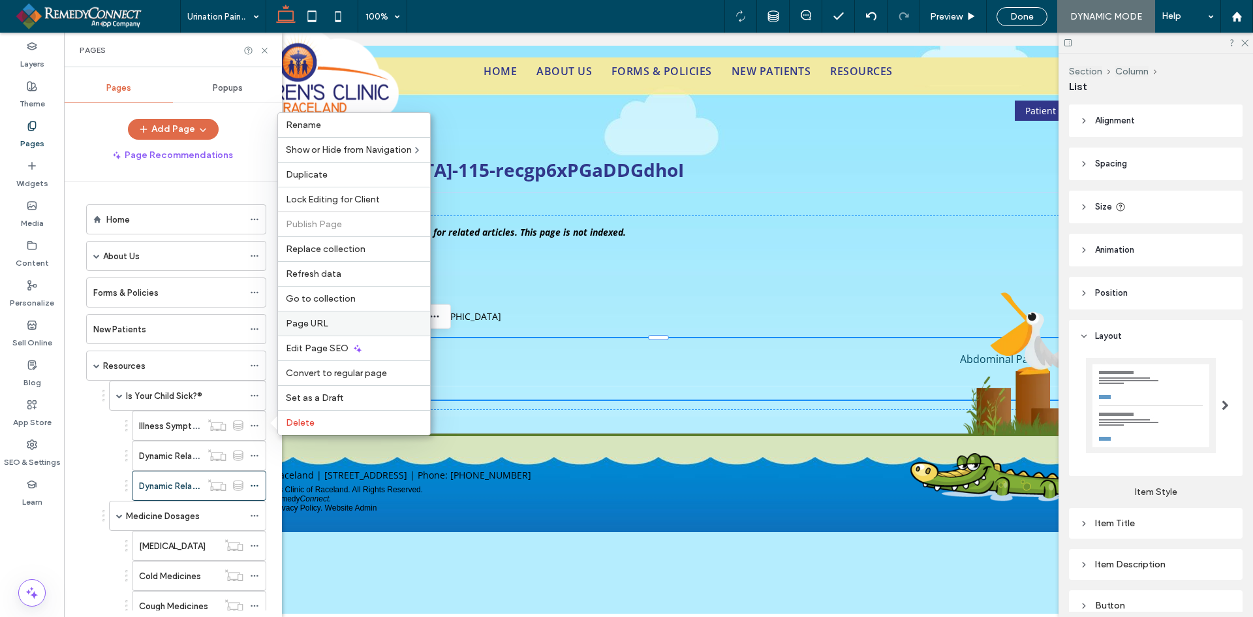
click at [315, 327] on span "Page URL" at bounding box center [307, 323] width 42 height 11
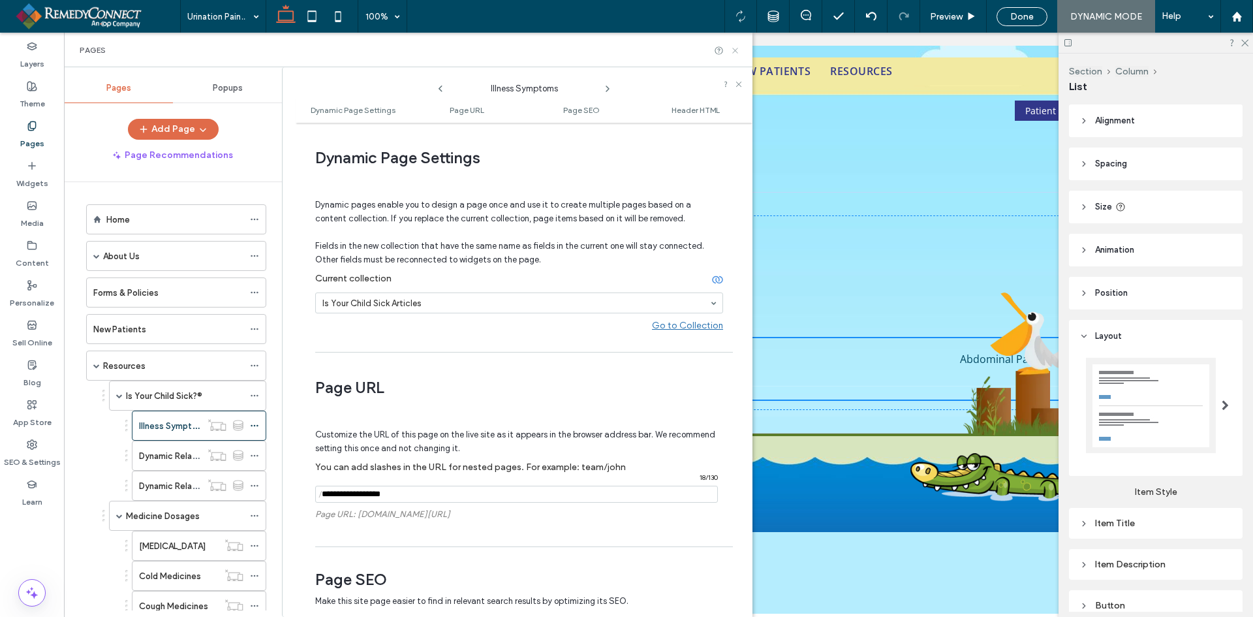
click at [736, 48] on icon at bounding box center [735, 51] width 10 height 10
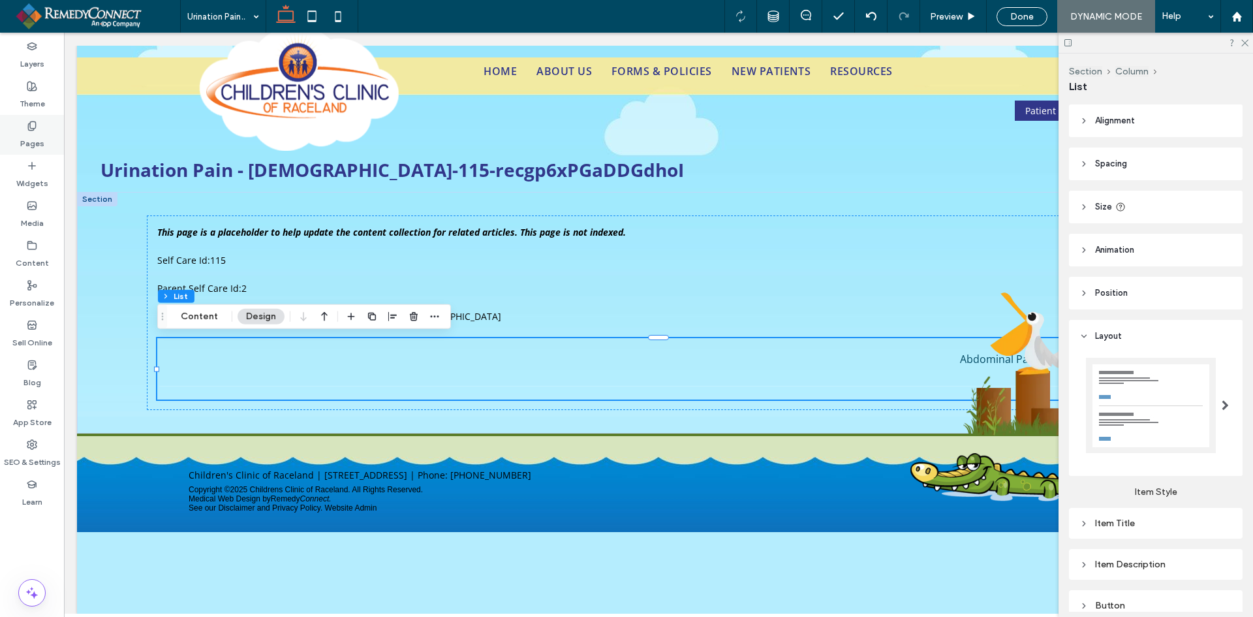
click at [35, 134] on label "Pages" at bounding box center [32, 140] width 24 height 18
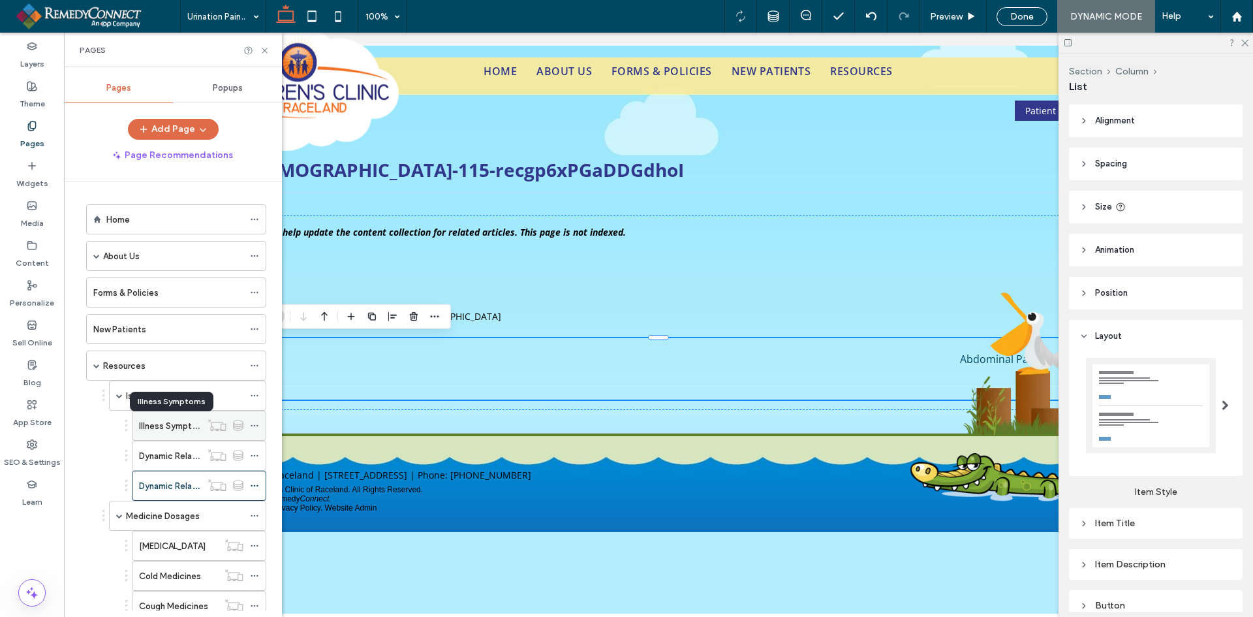
click at [159, 424] on label "Illness Symptoms" at bounding box center [174, 425] width 70 height 23
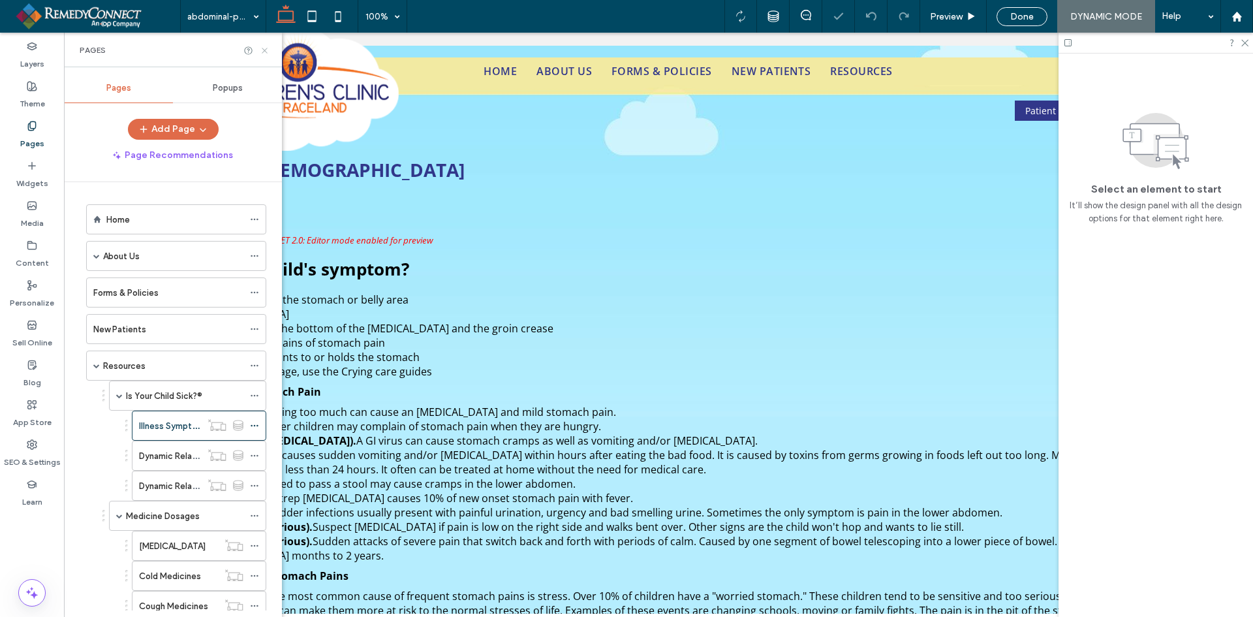
click at [262, 52] on icon at bounding box center [265, 51] width 10 height 10
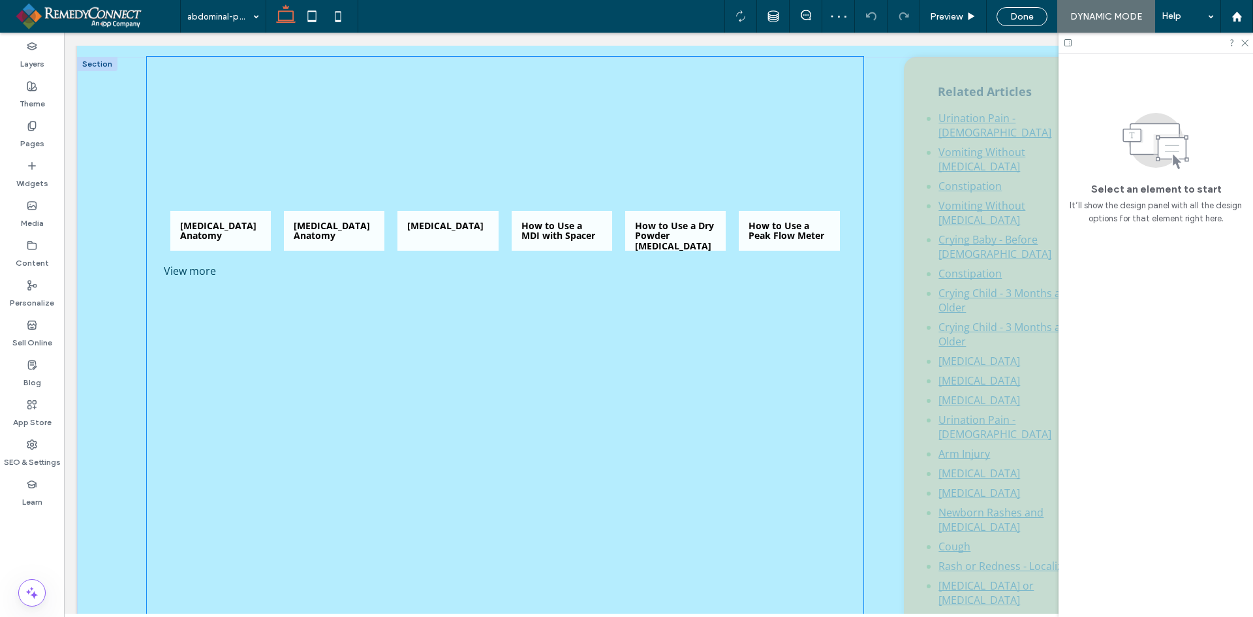
scroll to position [2089, 0]
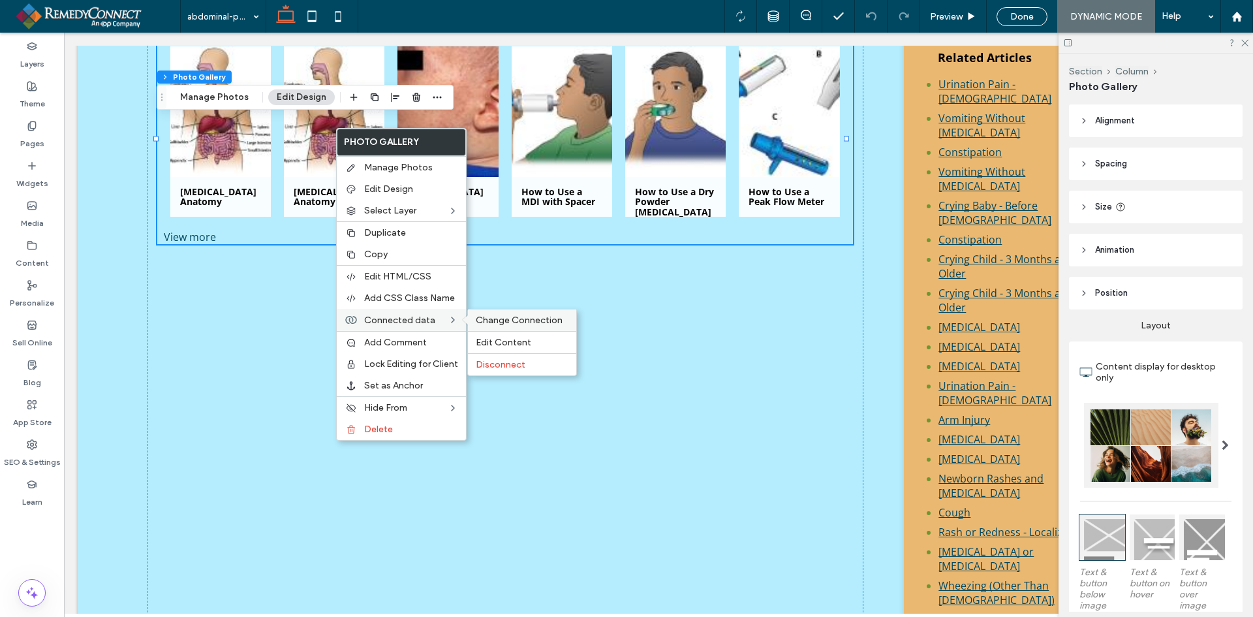
click at [493, 317] on span "Change Connection" at bounding box center [519, 320] width 87 height 11
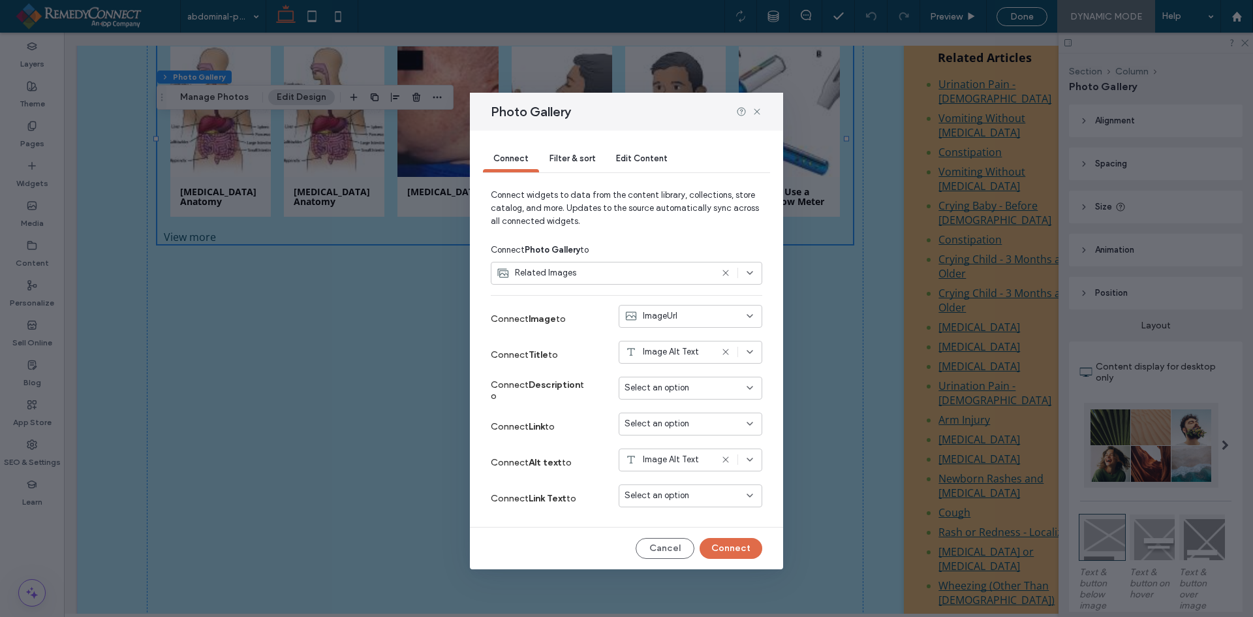
click at [674, 497] on span "Select an option" at bounding box center [657, 495] width 65 height 13
click at [630, 498] on span "Select an option" at bounding box center [657, 495] width 65 height 13
click at [651, 428] on span "Select an option" at bounding box center [657, 423] width 65 height 13
click at [657, 452] on span "Dynamic Page: Dynamic Related Images" at bounding box center [699, 447] width 103 height 13
click at [558, 159] on span "Filter & sort" at bounding box center [573, 158] width 46 height 10
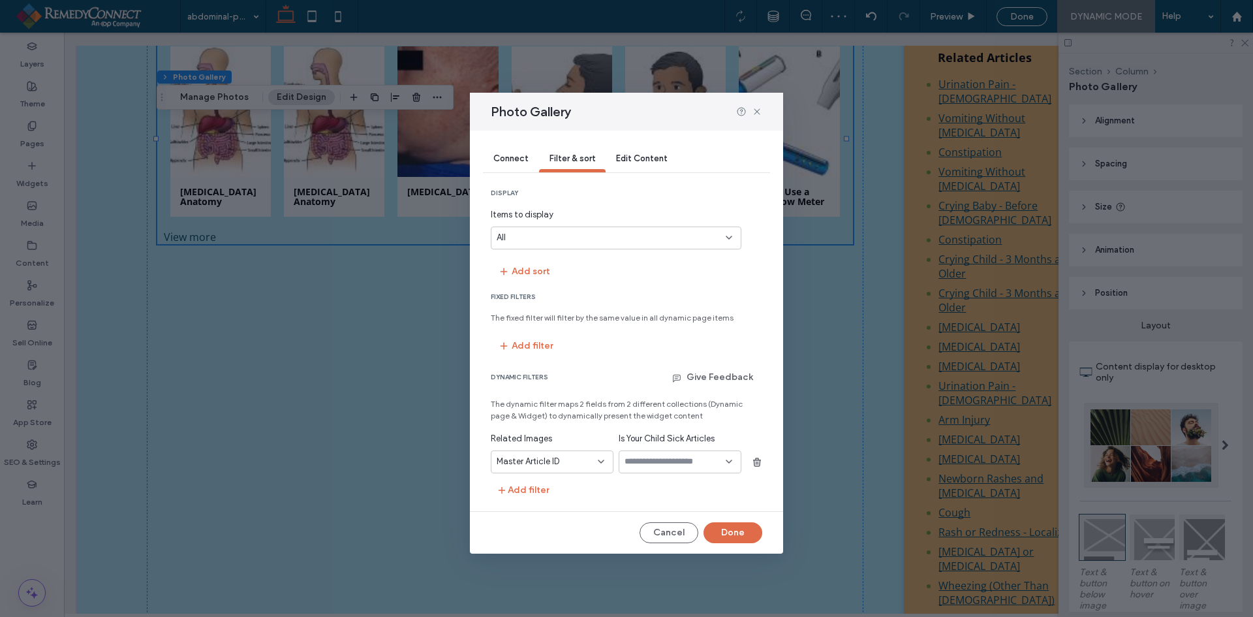
click at [664, 463] on input "values-textbox-dynamic" at bounding box center [675, 461] width 101 height 10
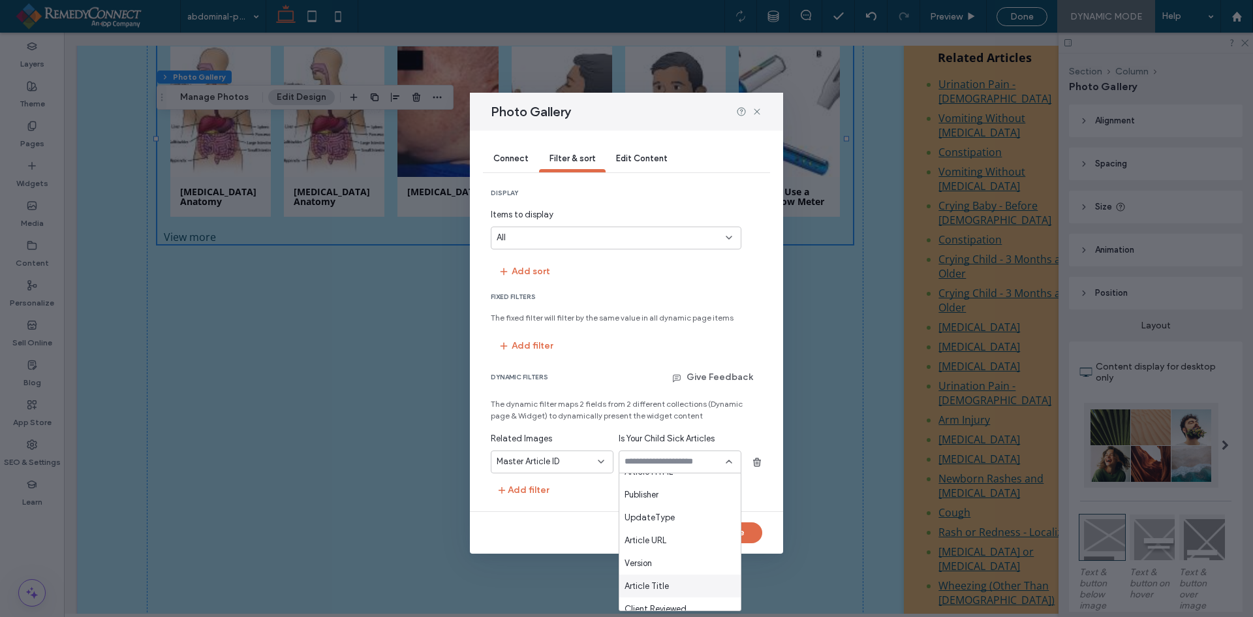
scroll to position [0, 0]
click at [662, 508] on span "MasterArticle" at bounding box center [651, 507] width 52 height 13
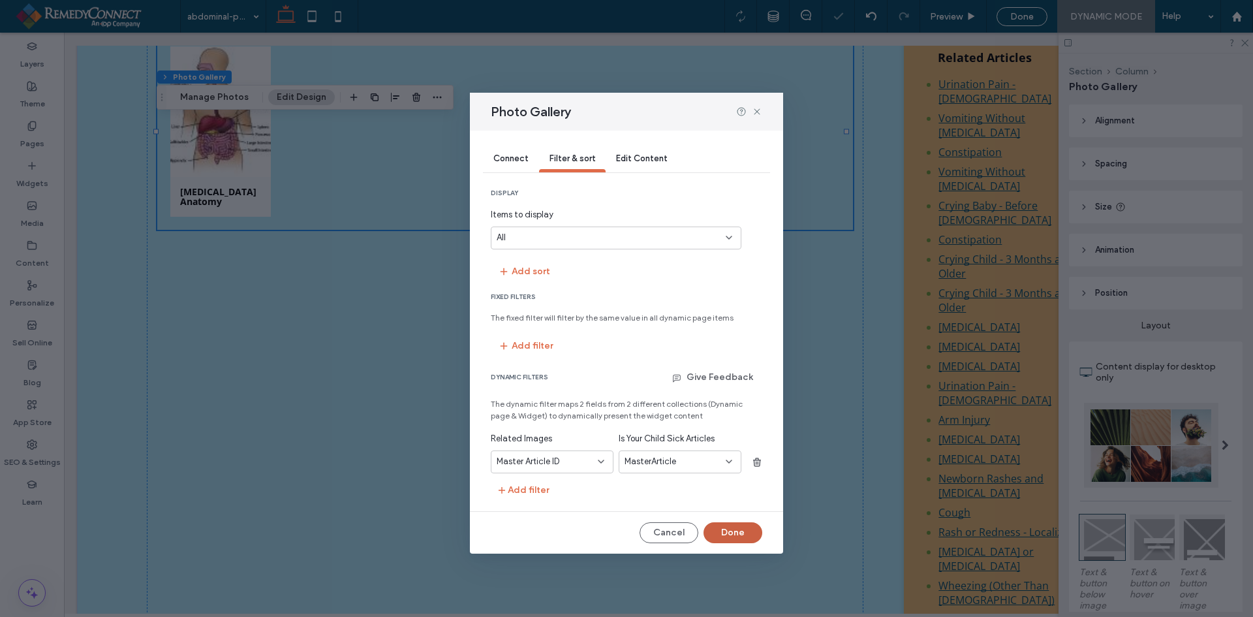
click at [727, 533] on button "Done" at bounding box center [733, 532] width 59 height 21
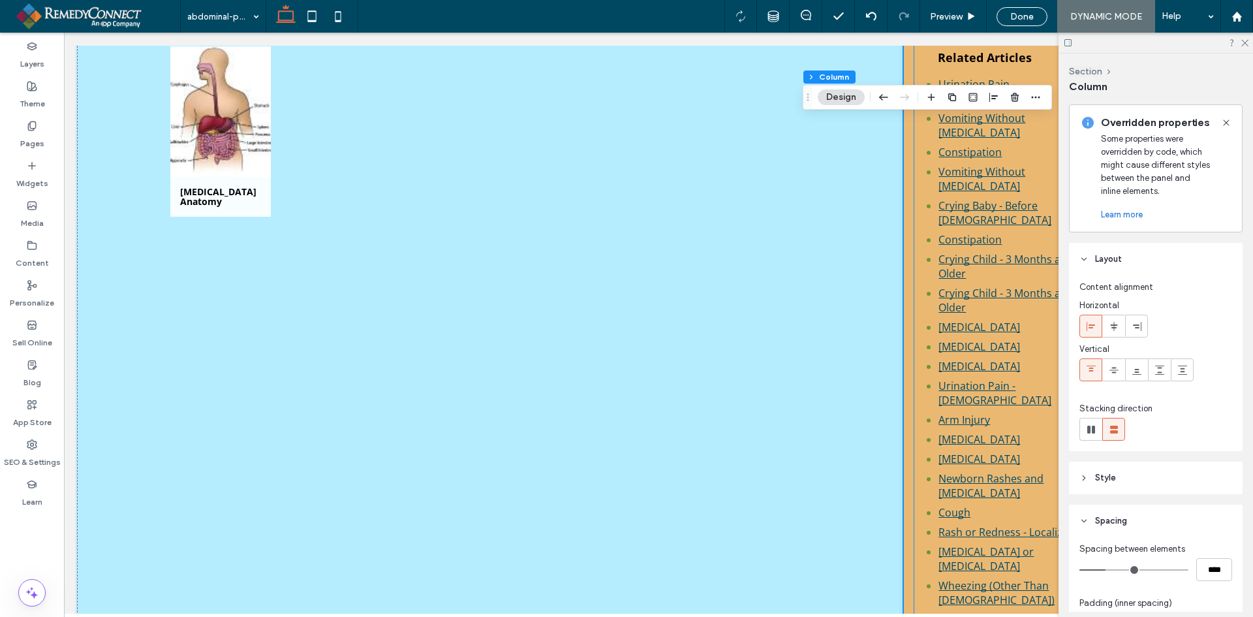
click at [943, 232] on link "Constipation" at bounding box center [970, 239] width 63 height 14
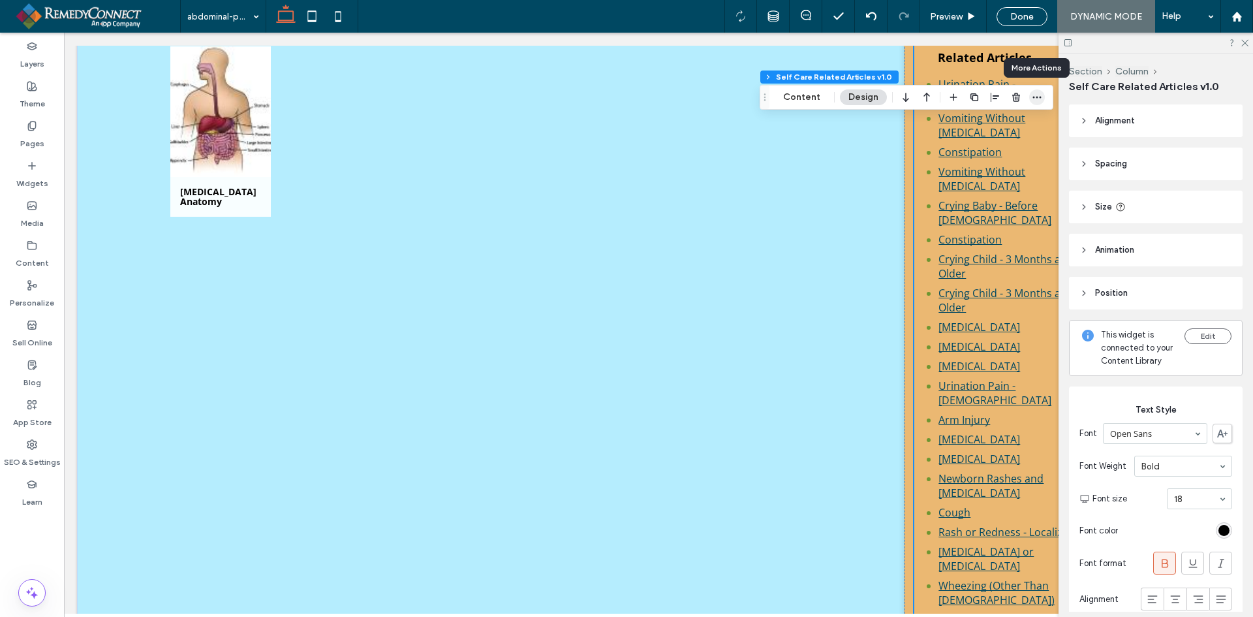
click at [1035, 94] on icon "button" at bounding box center [1037, 97] width 10 height 10
click at [1245, 41] on icon at bounding box center [1244, 42] width 8 height 8
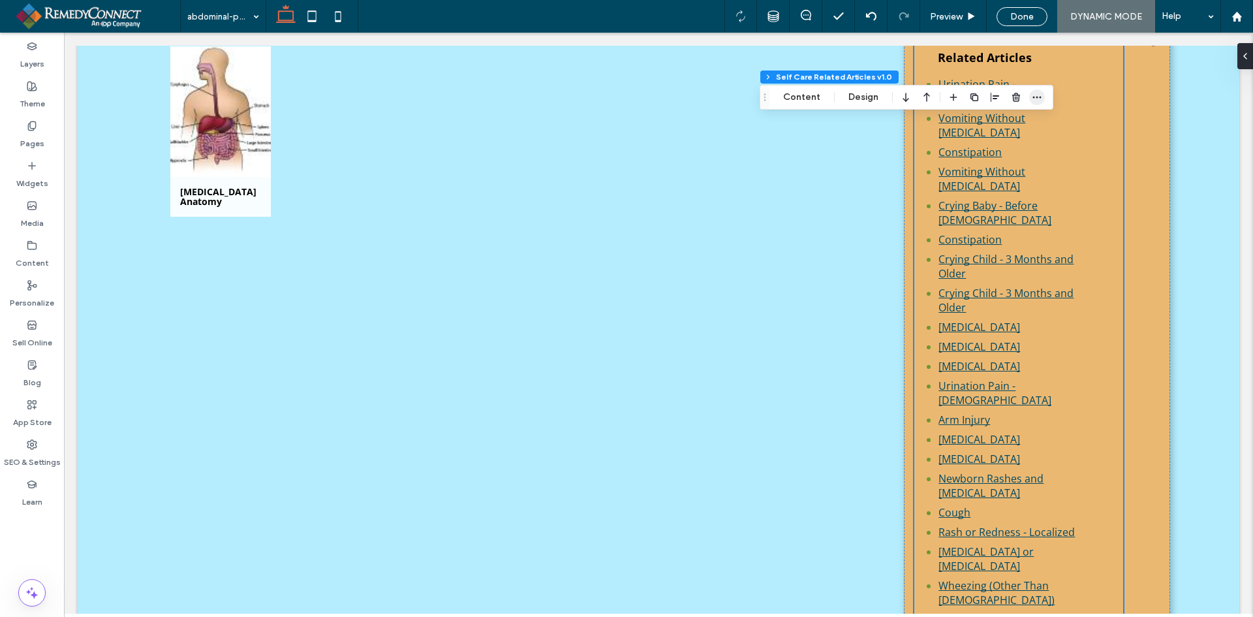
click at [1040, 97] on icon "button" at bounding box center [1037, 97] width 10 height 10
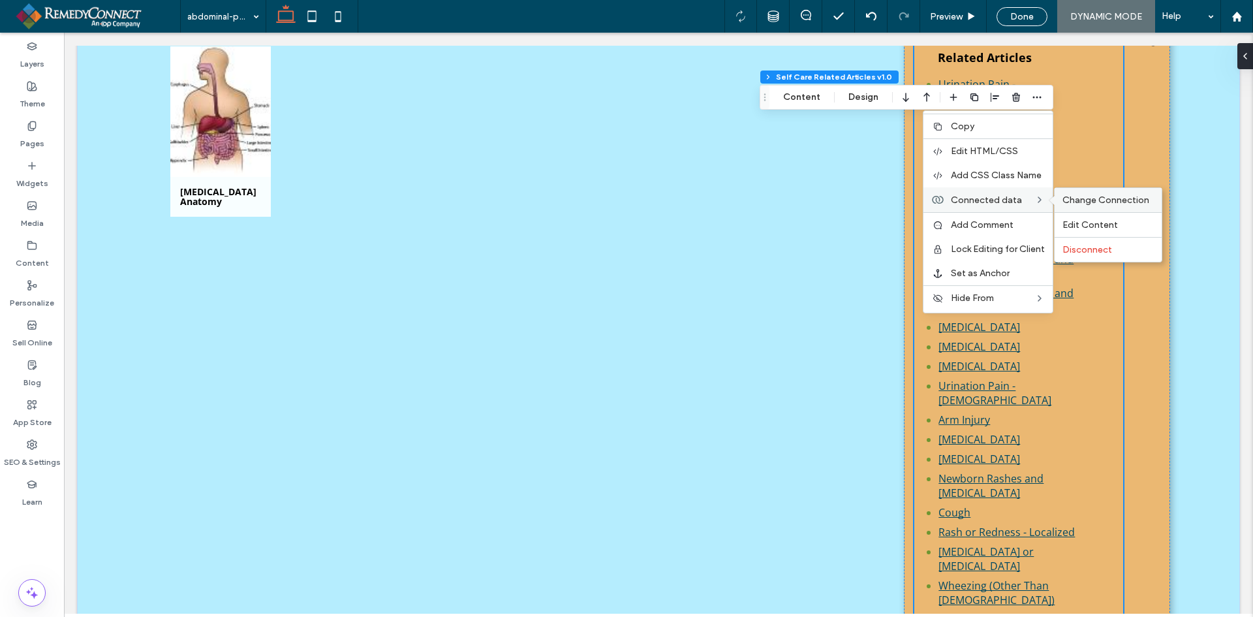
click at [1077, 196] on span "Change Connection" at bounding box center [1106, 199] width 87 height 11
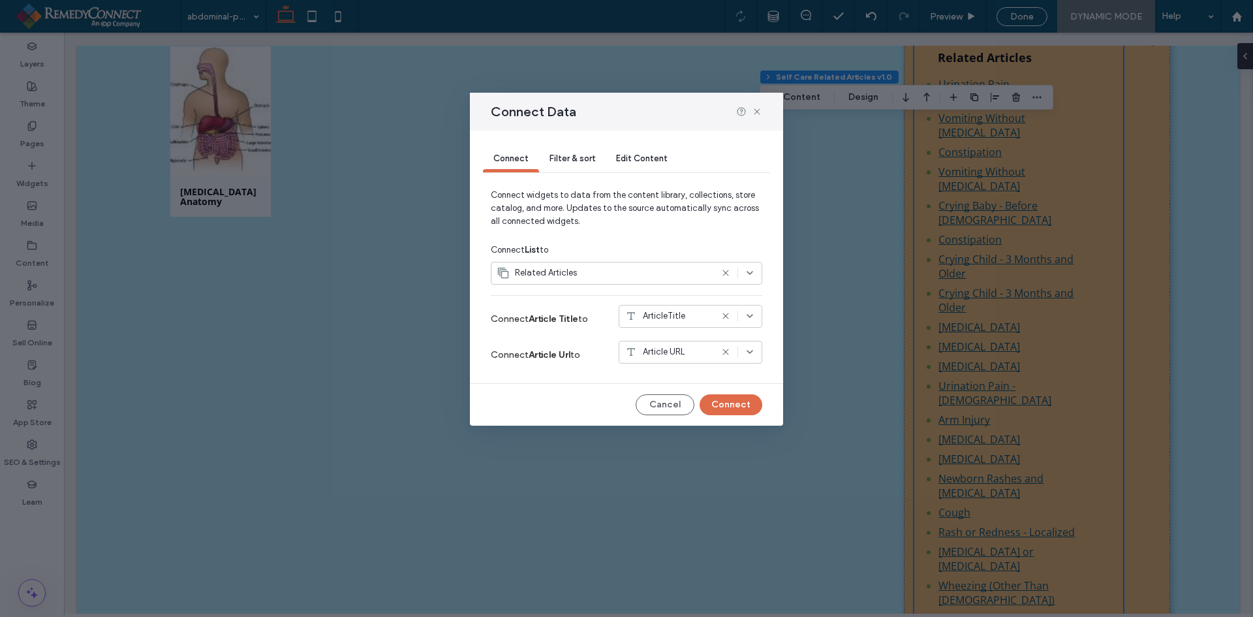
click at [572, 161] on span "Filter & sort" at bounding box center [573, 158] width 46 height 10
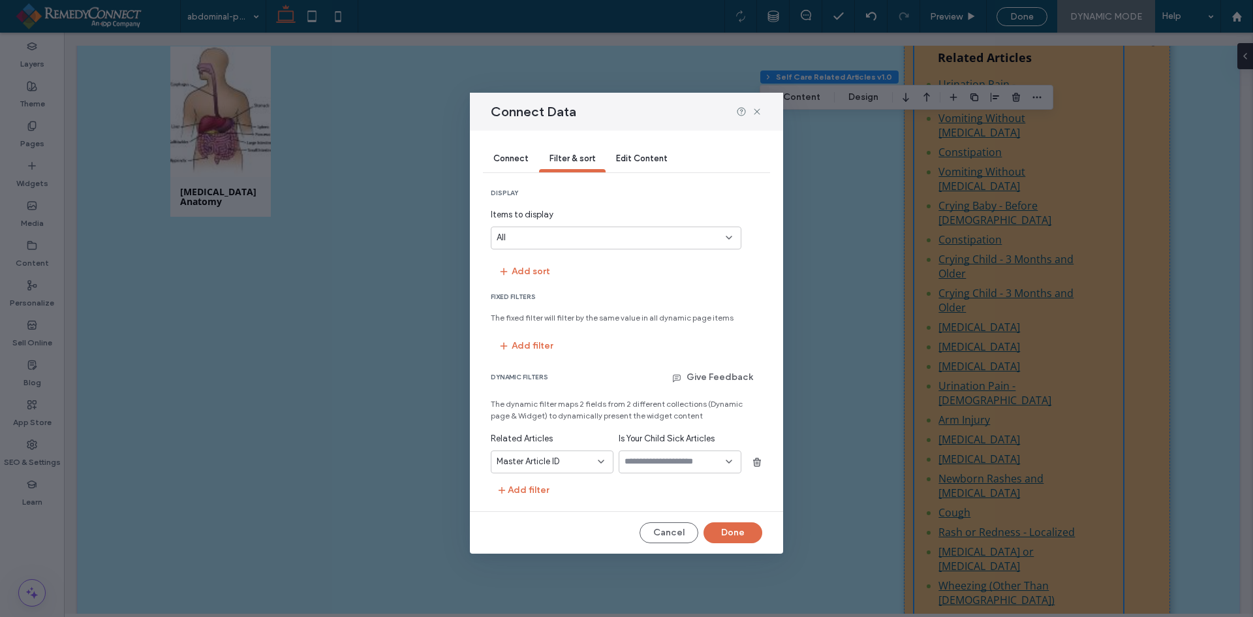
click at [660, 461] on input "values-textbox-dynamic" at bounding box center [675, 461] width 101 height 10
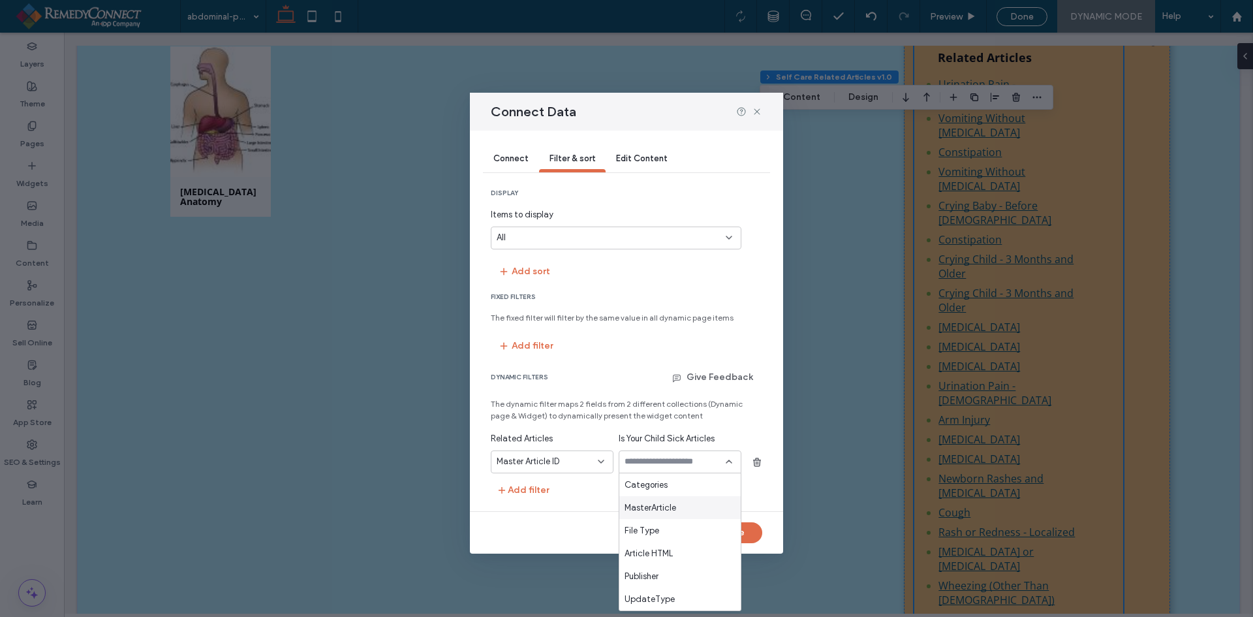
click at [654, 505] on span "MasterArticle" at bounding box center [651, 507] width 52 height 13
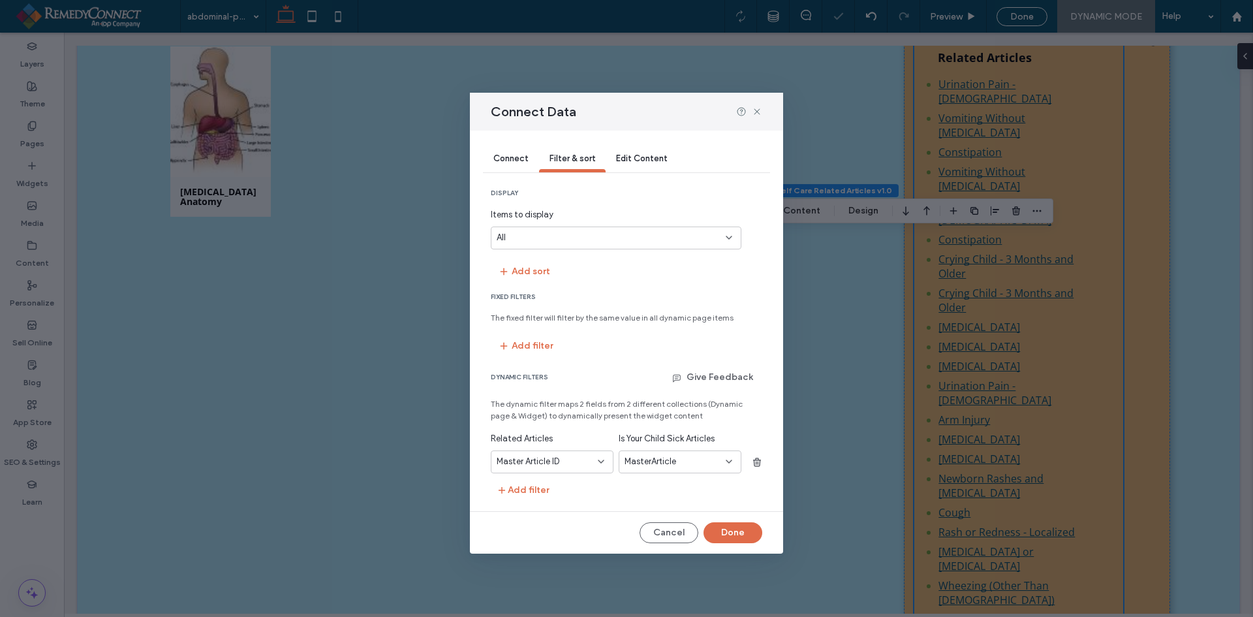
scroll to position [1885, 0]
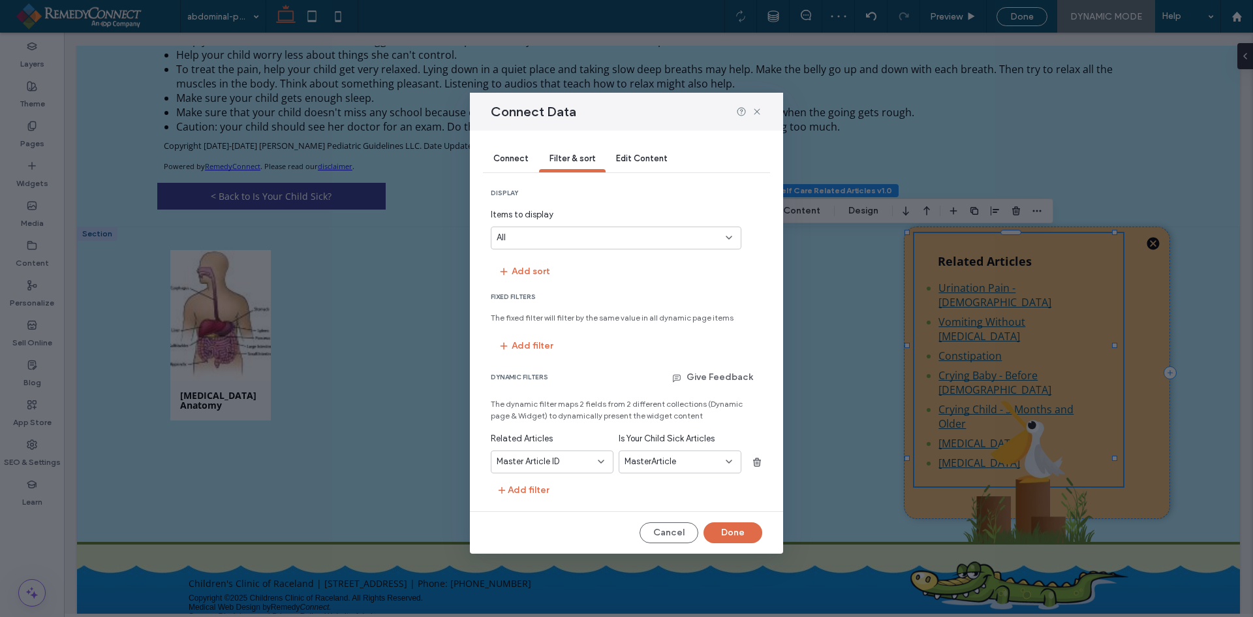
click at [516, 160] on span "Connect" at bounding box center [510, 158] width 35 height 10
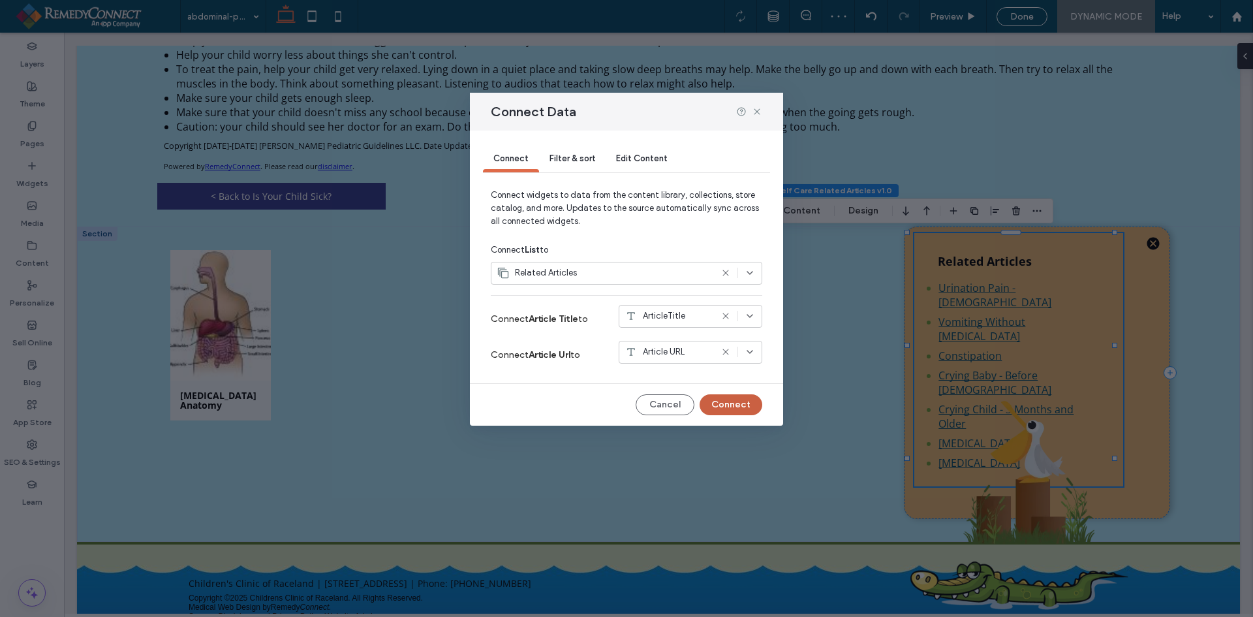
click at [734, 401] on button "Connect" at bounding box center [731, 404] width 63 height 21
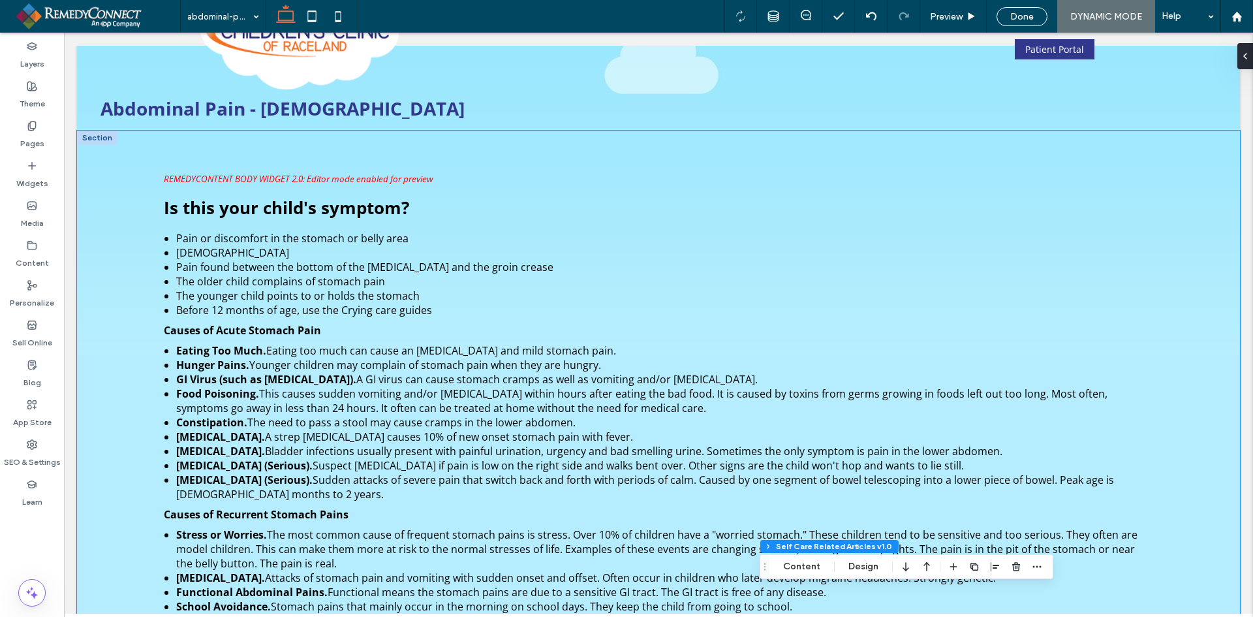
scroll to position [0, 0]
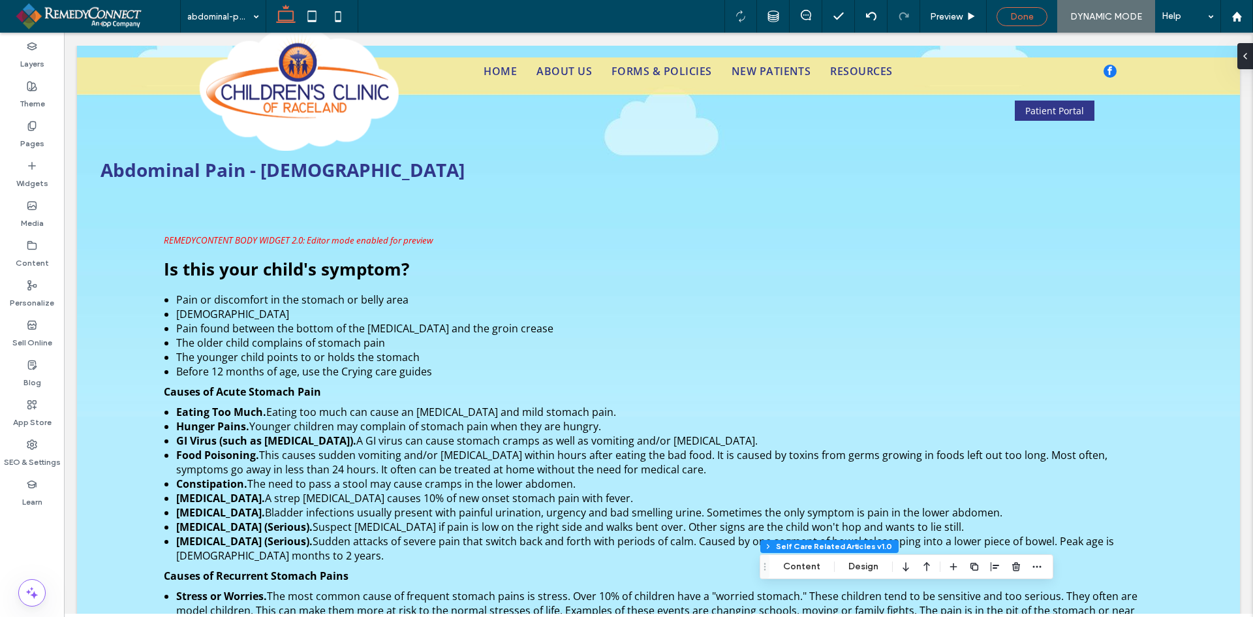
click at [1028, 17] on span "Done" at bounding box center [1021, 16] width 23 height 11
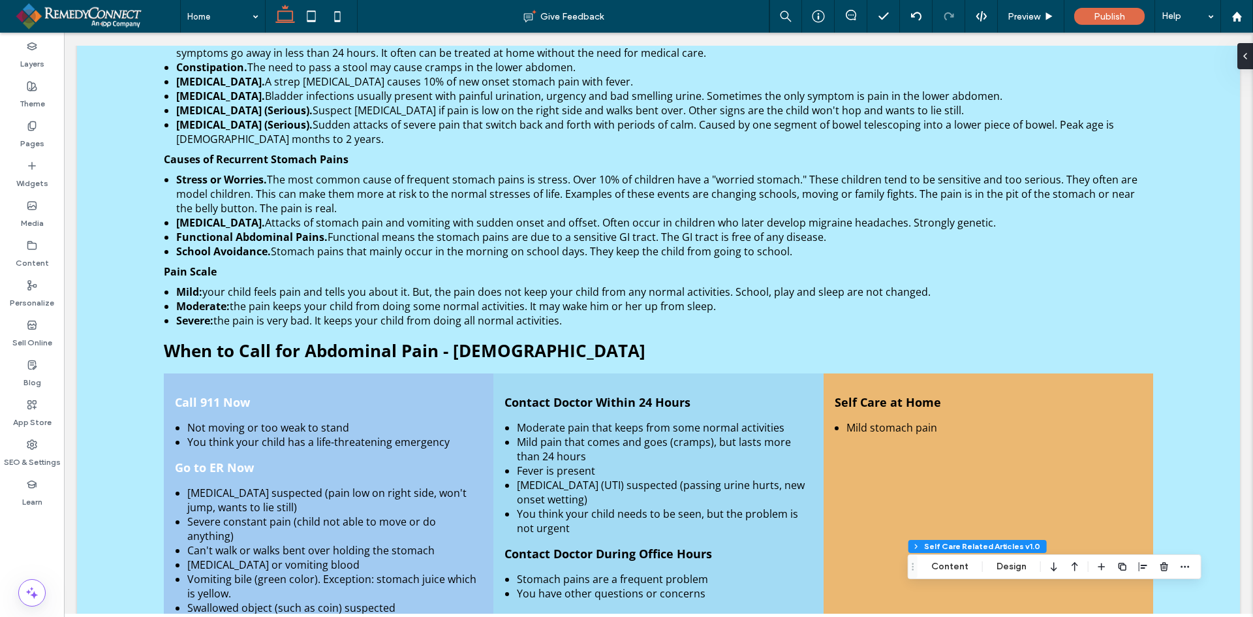
scroll to position [1236, 0]
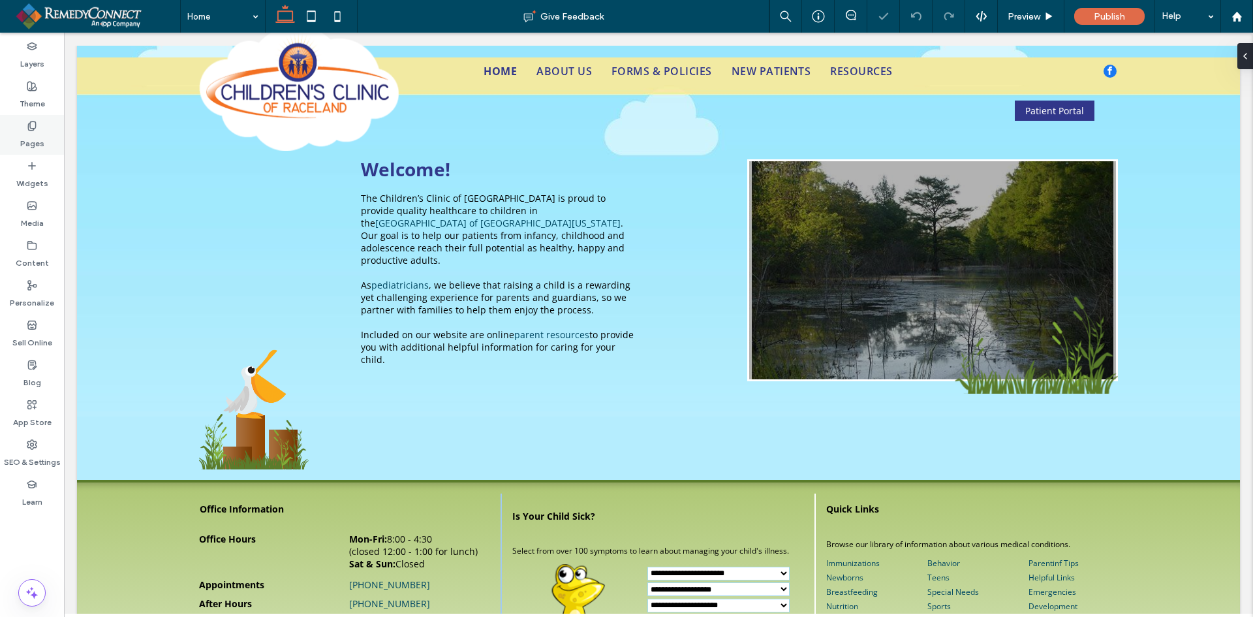
click at [34, 139] on label "Pages" at bounding box center [32, 140] width 24 height 18
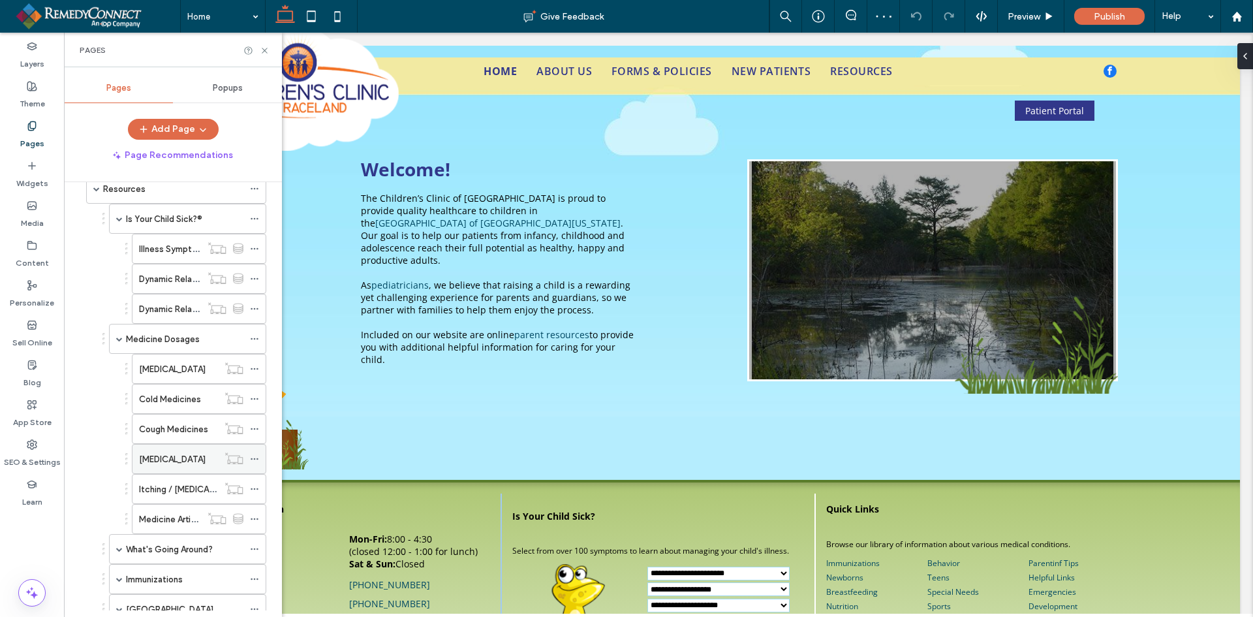
scroll to position [196, 0]
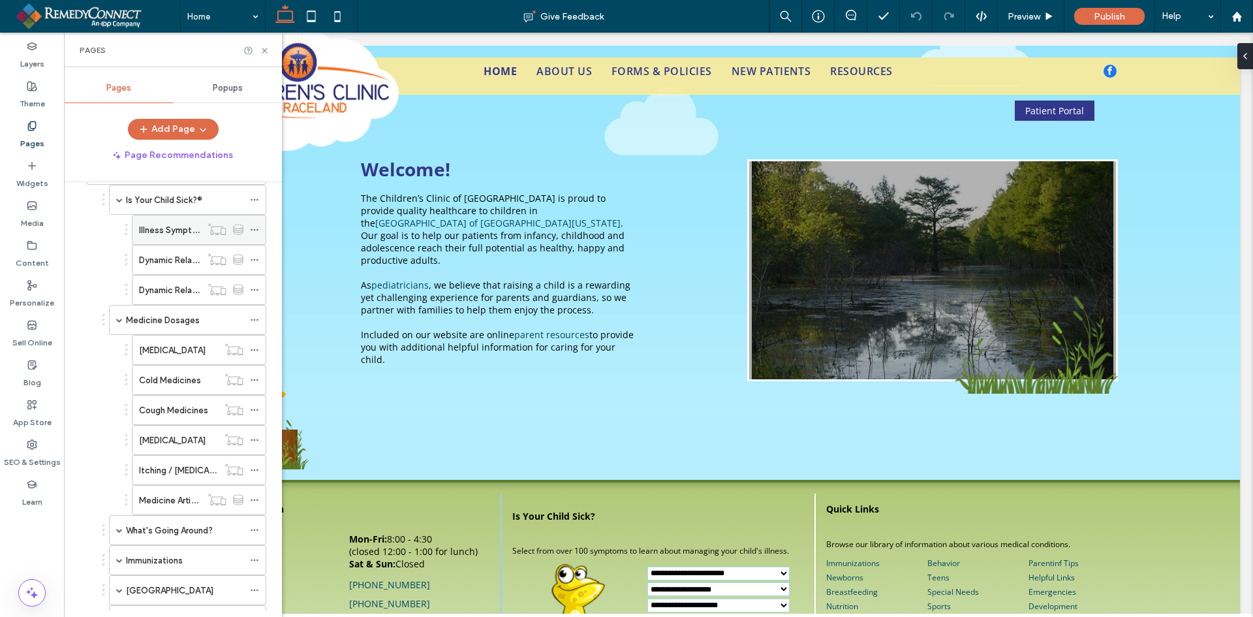
click at [254, 225] on icon at bounding box center [254, 229] width 9 height 9
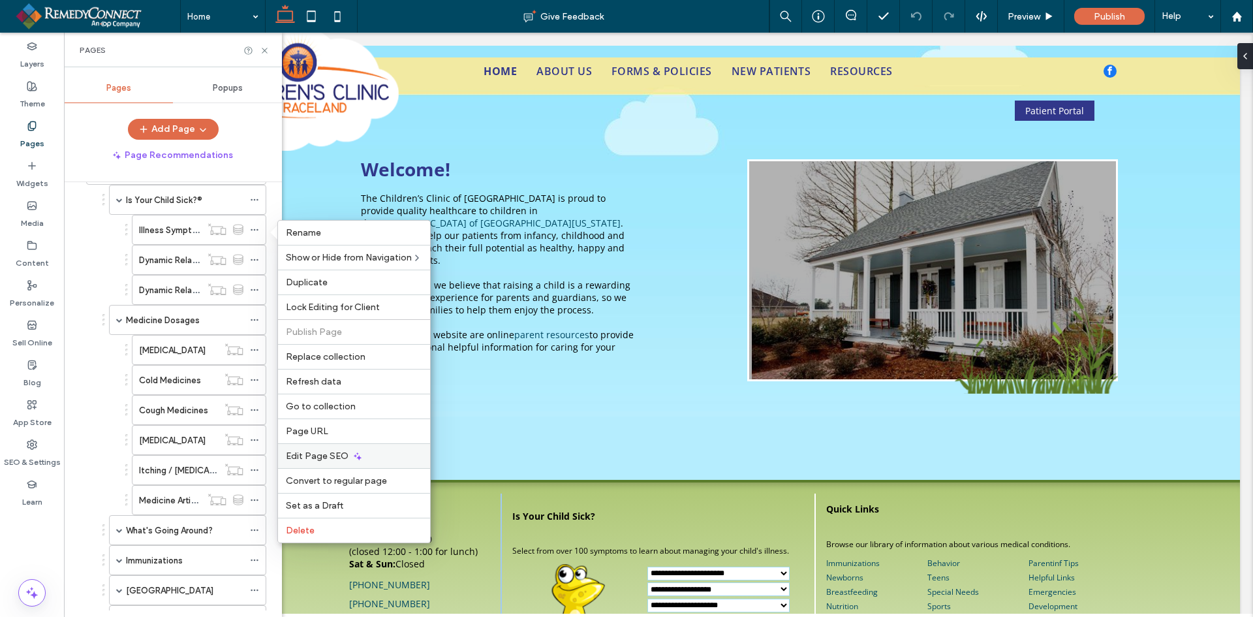
click at [319, 455] on span "Edit Page SEO" at bounding box center [317, 455] width 63 height 11
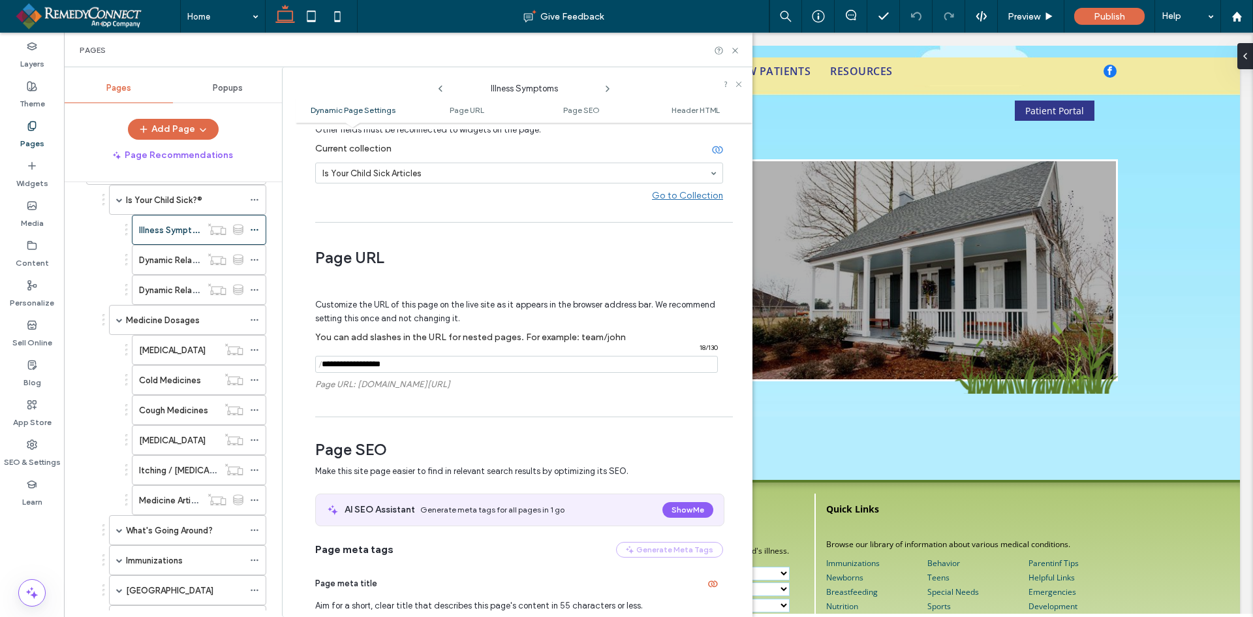
scroll to position [326, 0]
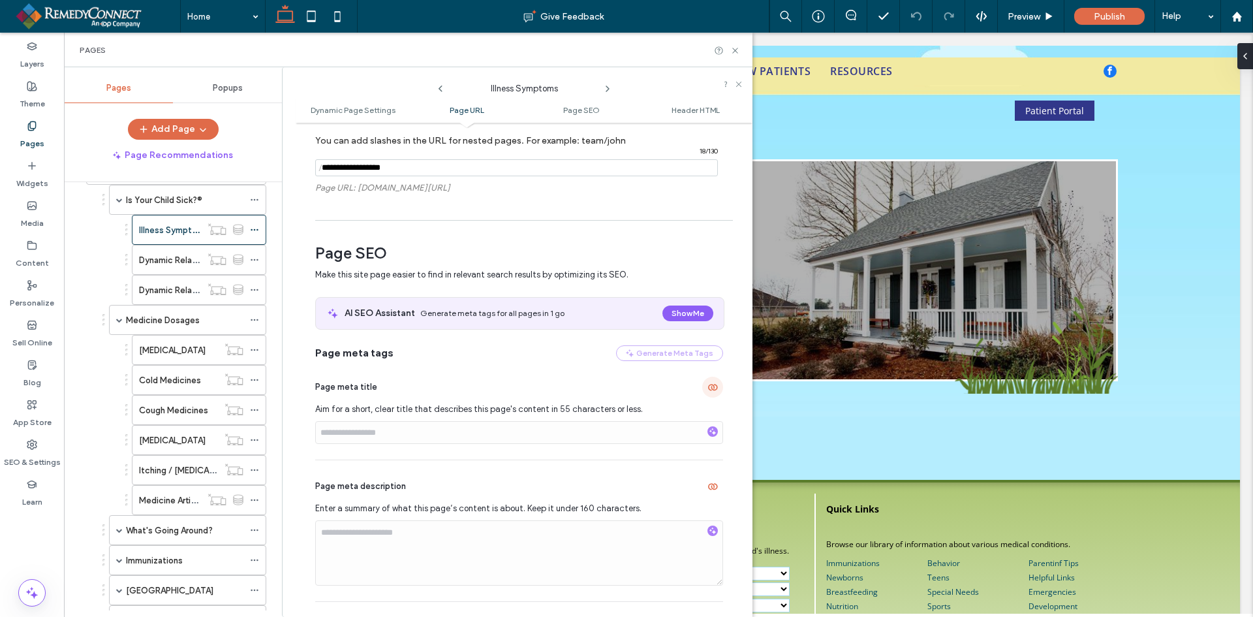
click at [702, 390] on span "button" at bounding box center [712, 387] width 21 height 21
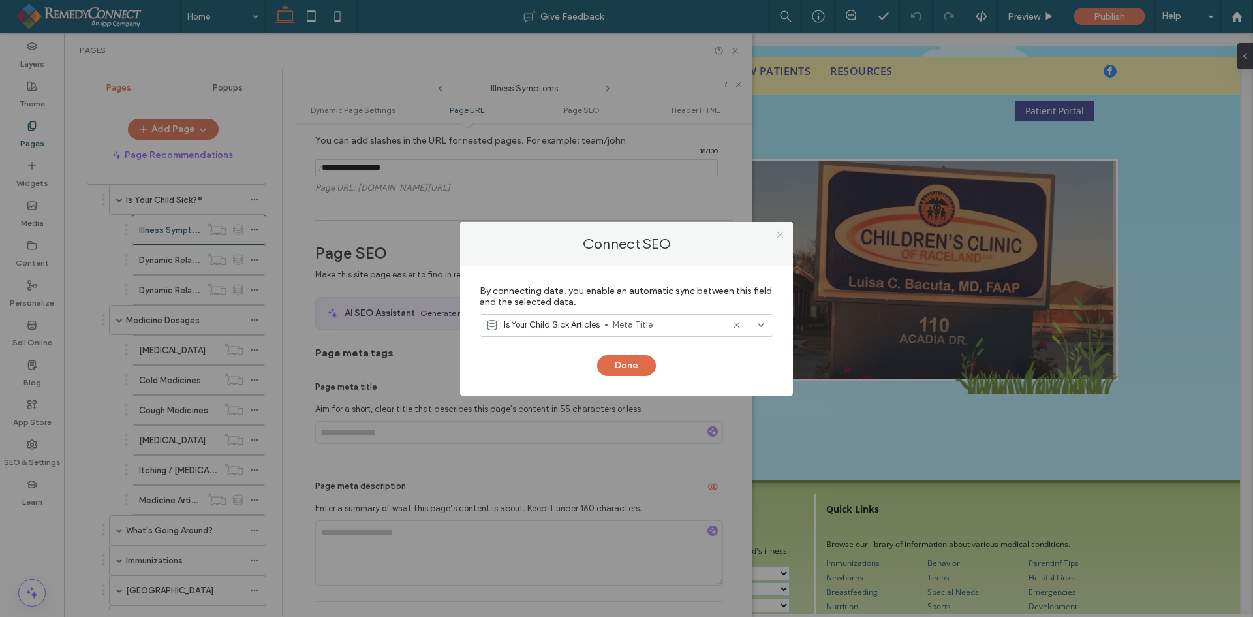
click at [783, 234] on icon at bounding box center [780, 235] width 10 height 10
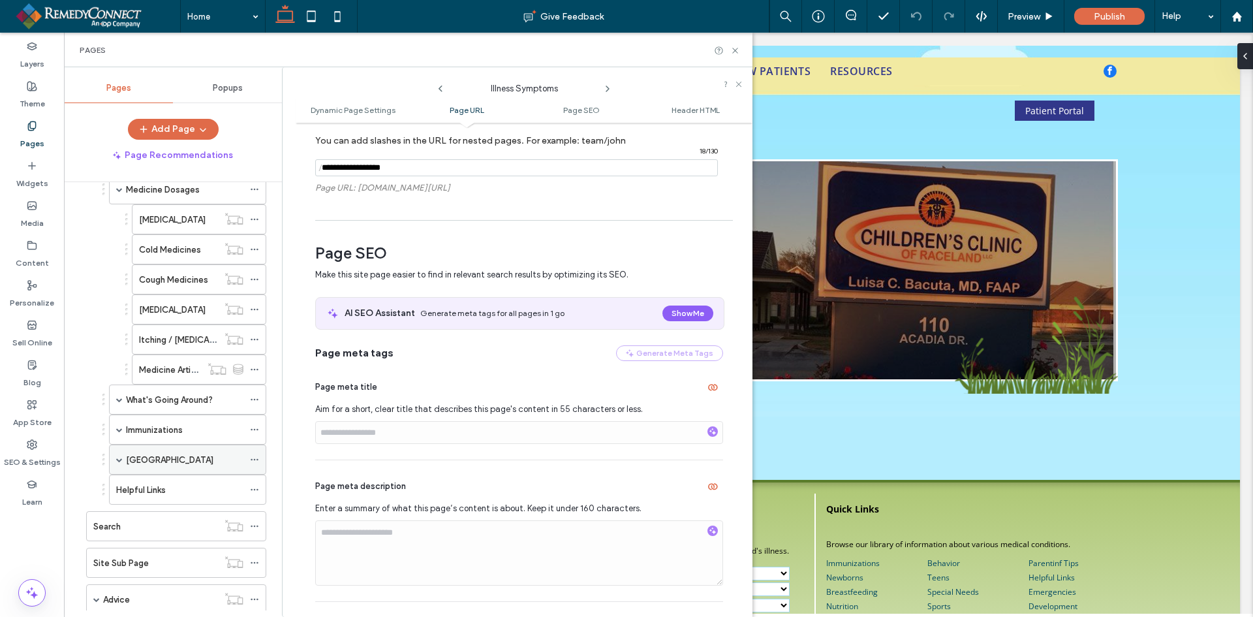
click at [119, 456] on span at bounding box center [119, 459] width 7 height 7
click at [170, 485] on label "Behavior" at bounding box center [155, 489] width 33 height 23
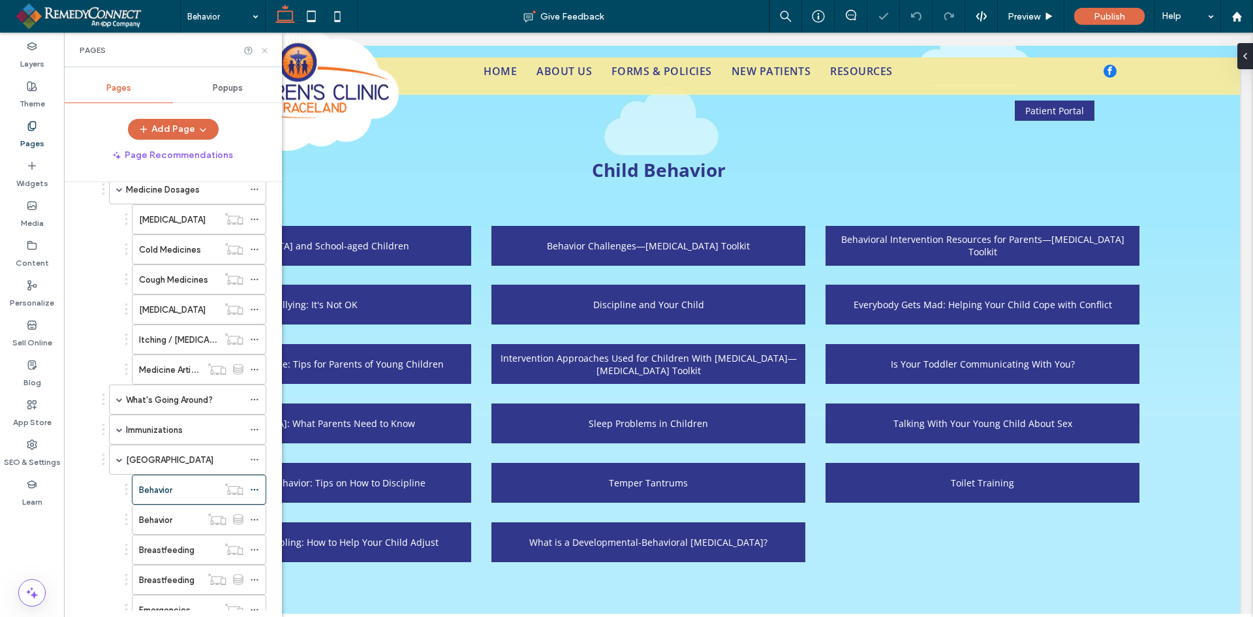
click at [267, 51] on icon at bounding box center [265, 51] width 10 height 10
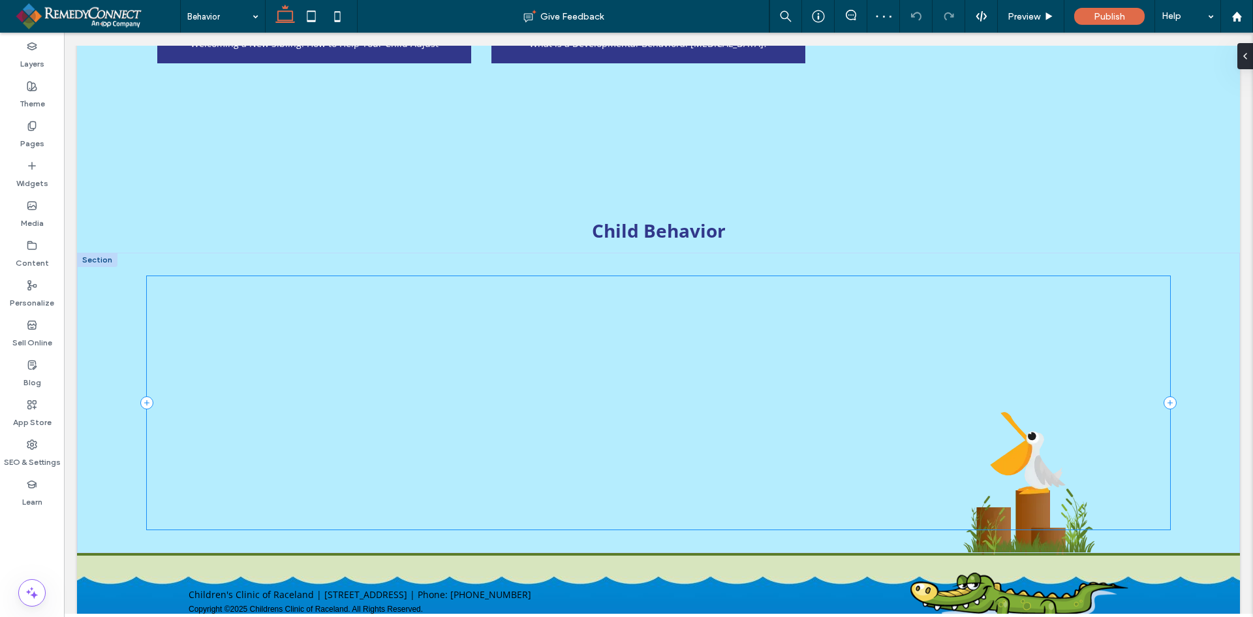
scroll to position [522, 0]
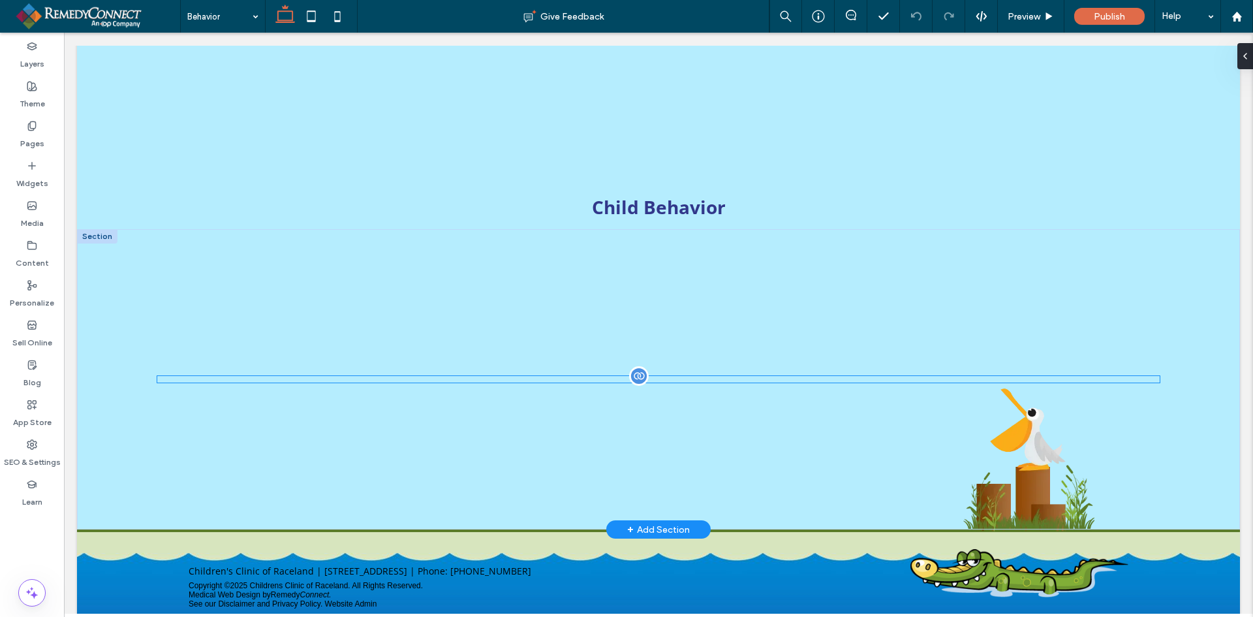
click at [286, 378] on div at bounding box center [658, 379] width 1002 height 7
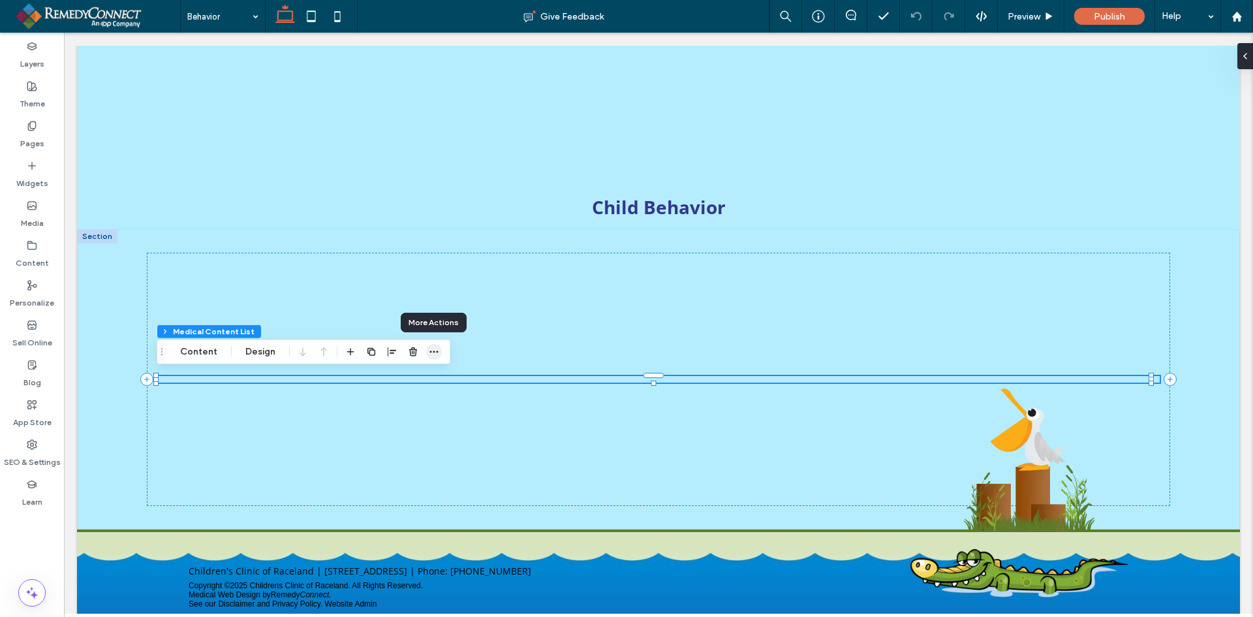
click at [433, 352] on icon "button" at bounding box center [434, 352] width 10 height 10
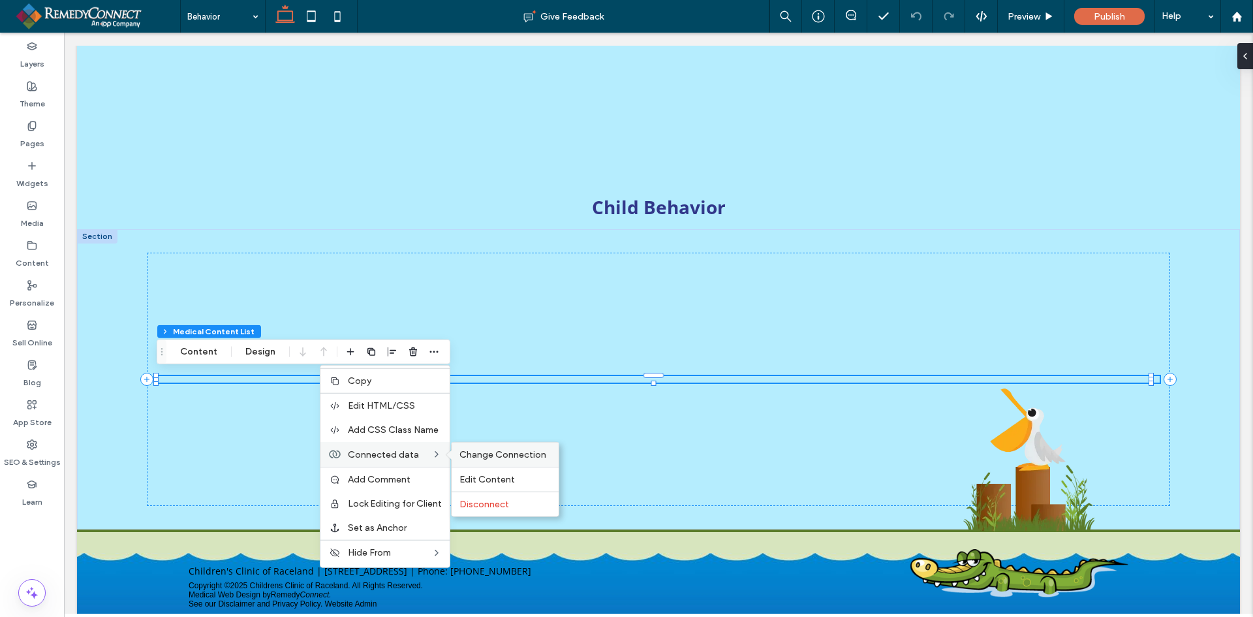
click at [469, 454] on span "Change Connection" at bounding box center [502, 454] width 87 height 11
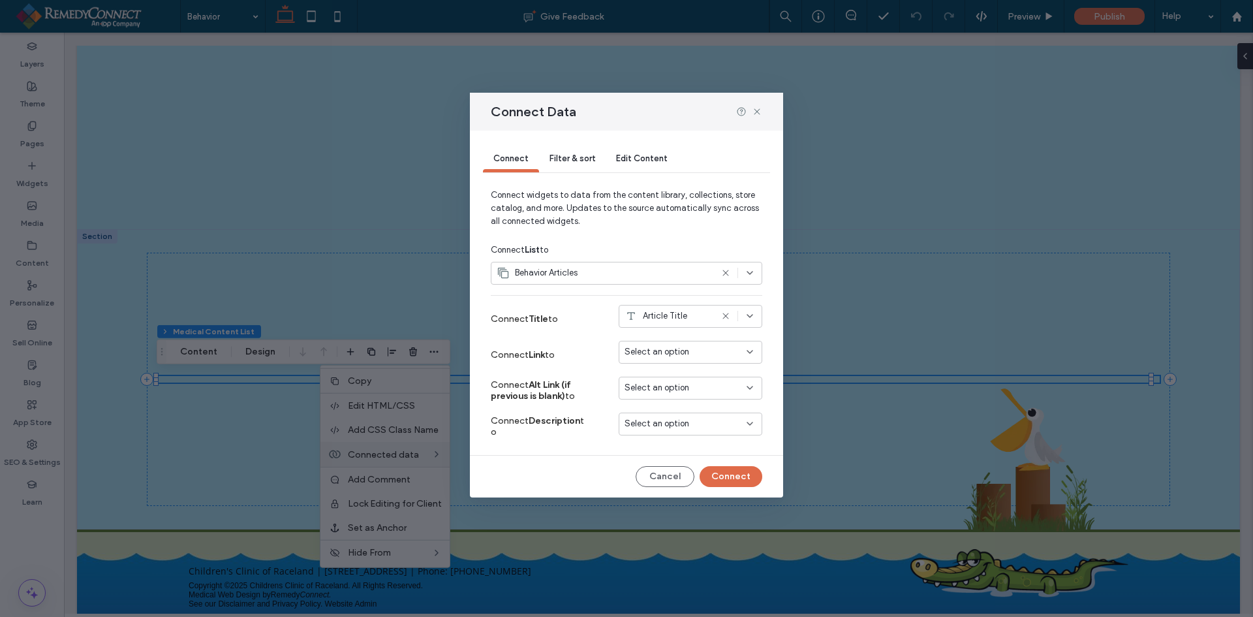
click at [659, 354] on span "Select an option" at bounding box center [657, 351] width 65 height 13
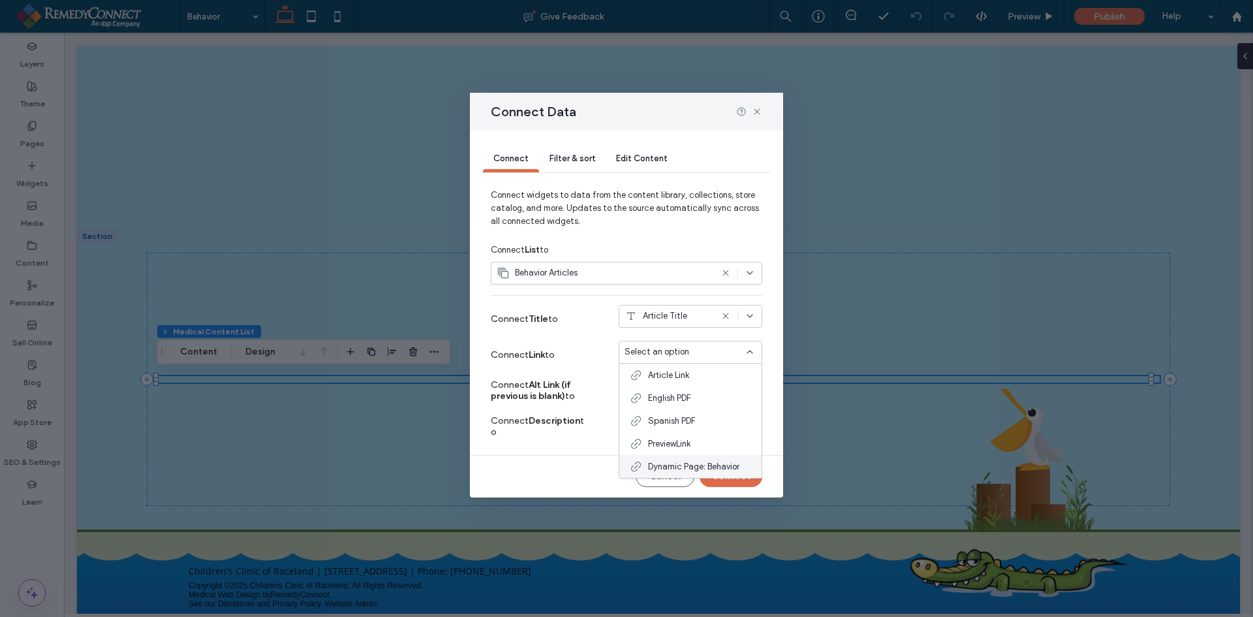
click at [659, 462] on span "Dynamic Page: Behavior" at bounding box center [693, 466] width 91 height 13
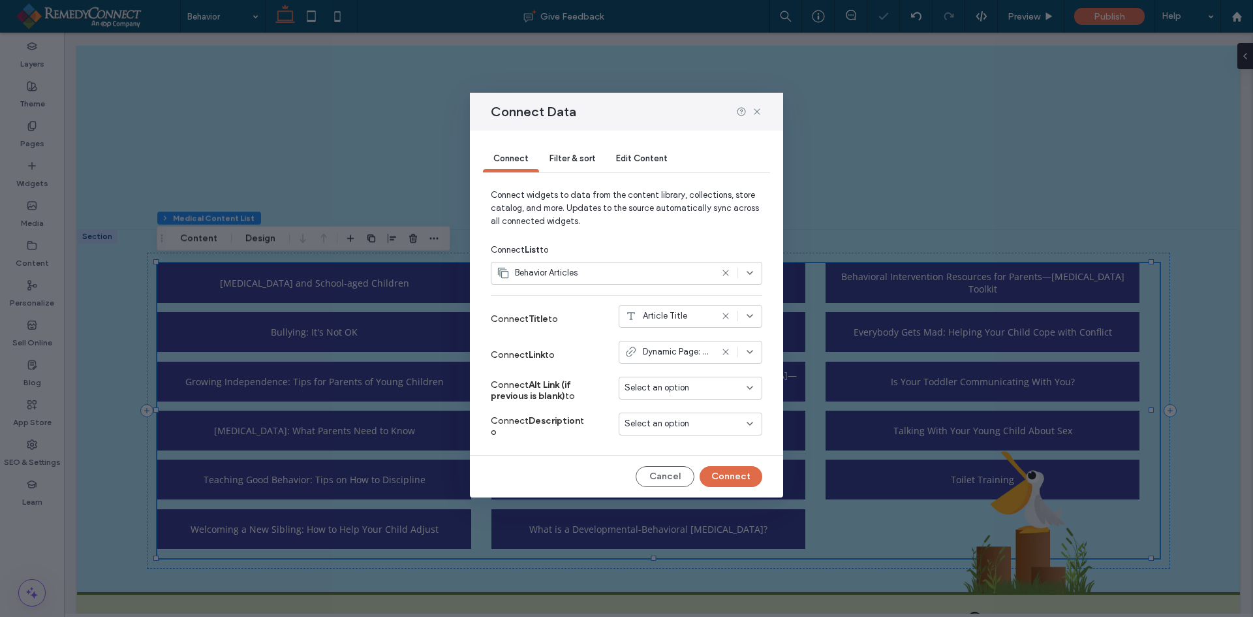
click at [569, 159] on span "Filter & sort" at bounding box center [573, 158] width 46 height 10
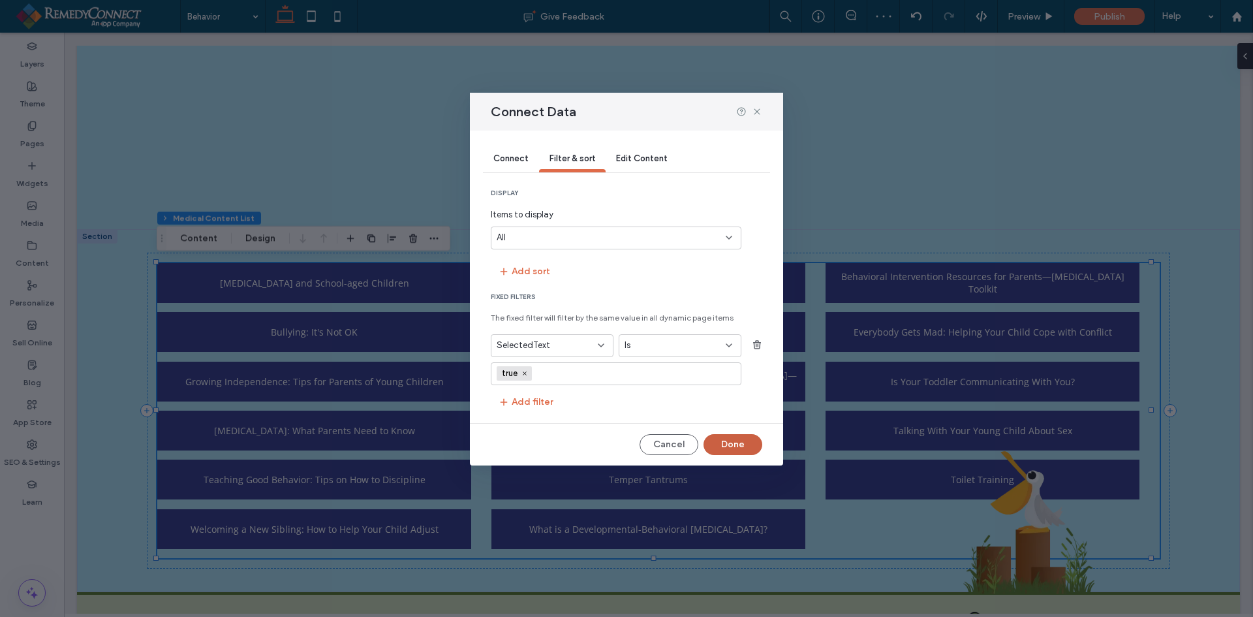
click at [730, 446] on button "Done" at bounding box center [733, 444] width 59 height 21
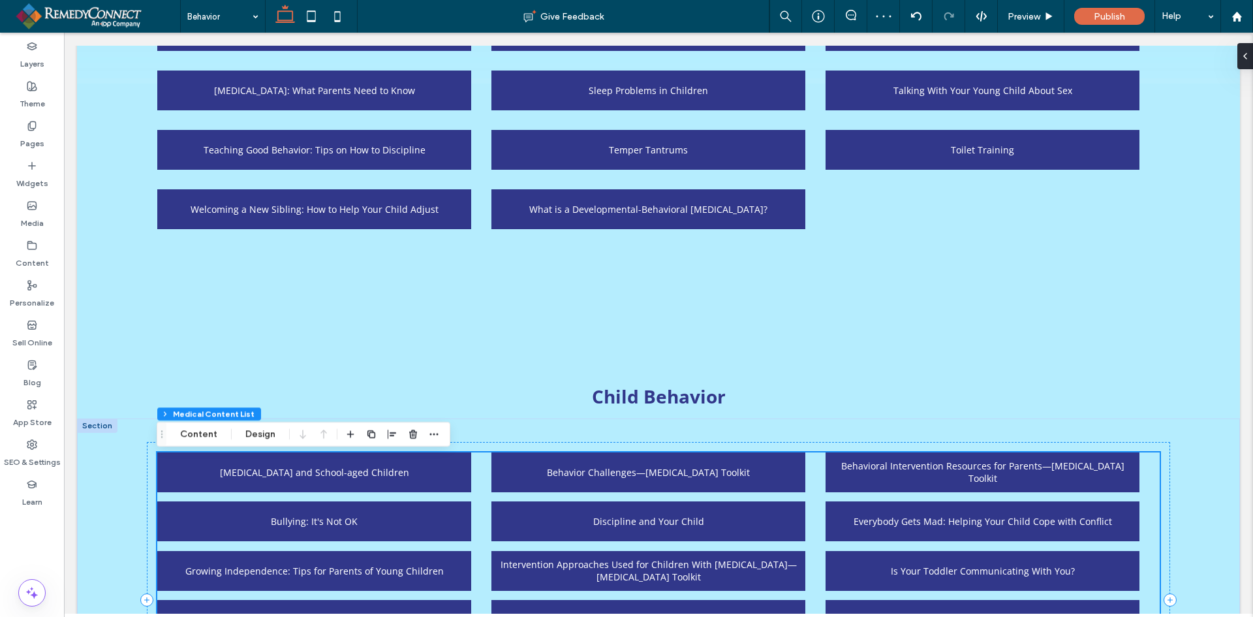
scroll to position [326, 0]
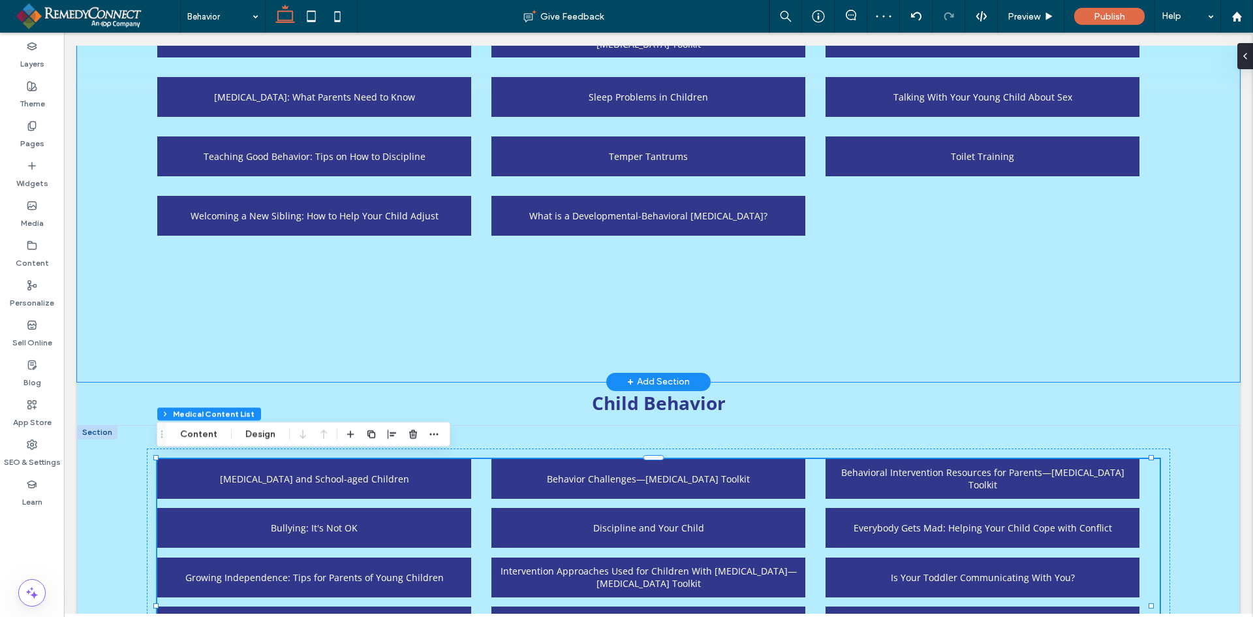
click at [155, 305] on div "Bedwetting and School-aged Children Behavior Challenges—Autism Toolkit Behavior…" at bounding box center [658, 124] width 1163 height 516
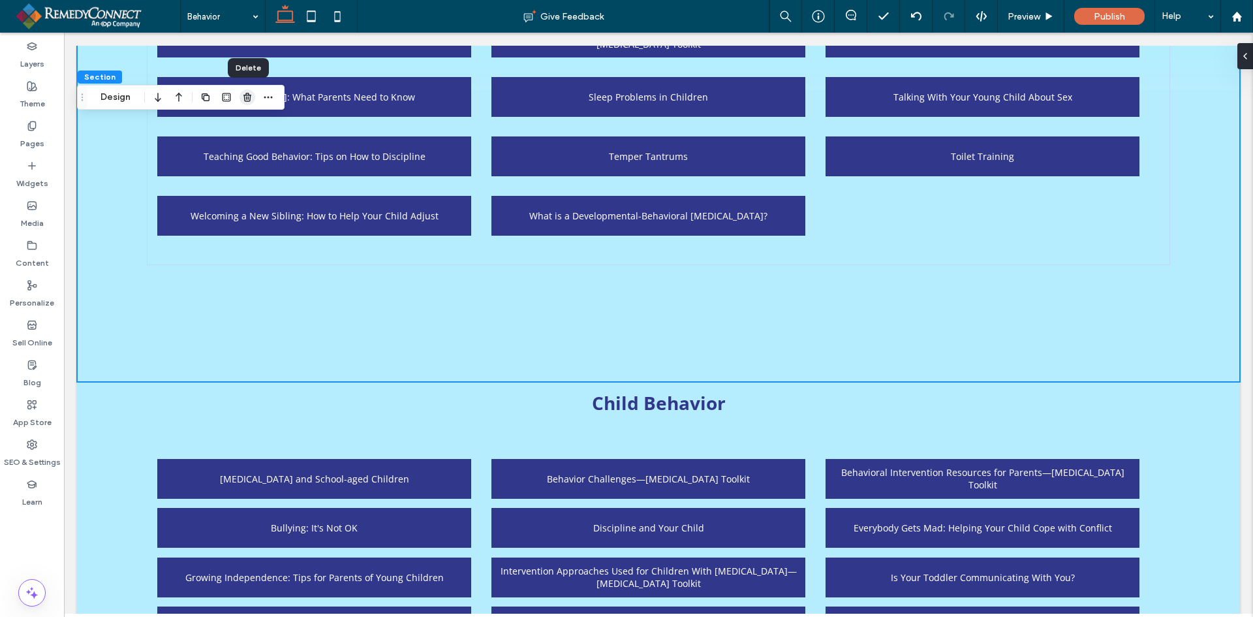
click at [249, 99] on icon "button" at bounding box center [247, 97] width 10 height 10
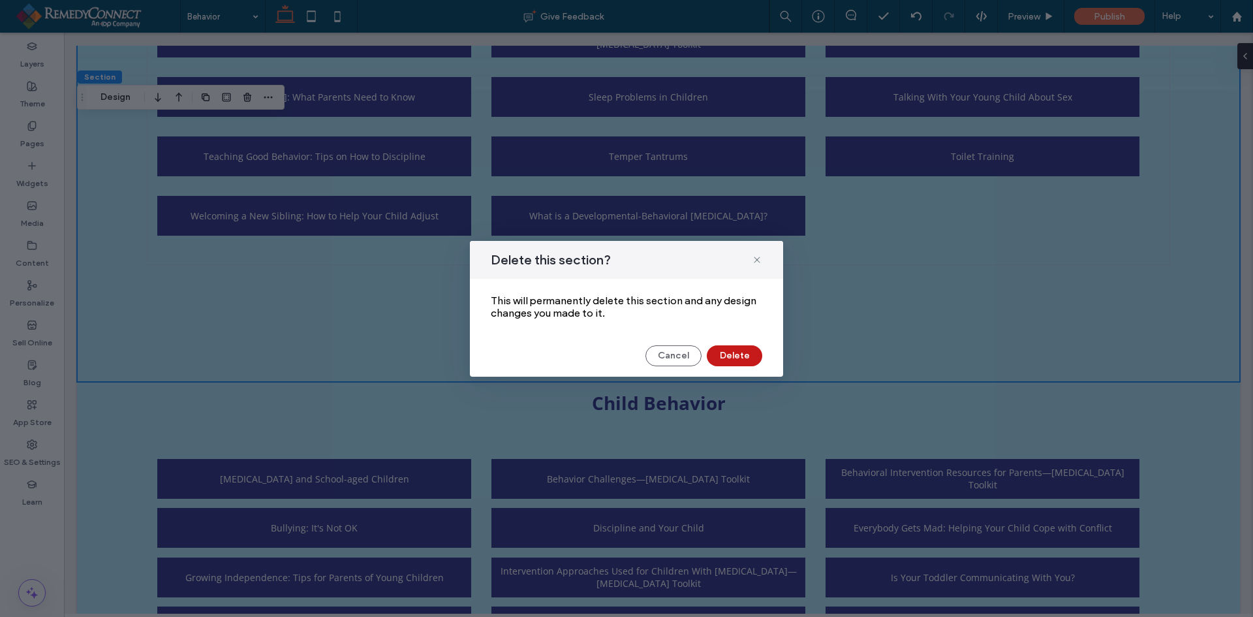
drag, startPoint x: 724, startPoint y: 356, endPoint x: 395, endPoint y: 300, distance: 334.3
click at [724, 356] on button "Delete" at bounding box center [734, 355] width 55 height 21
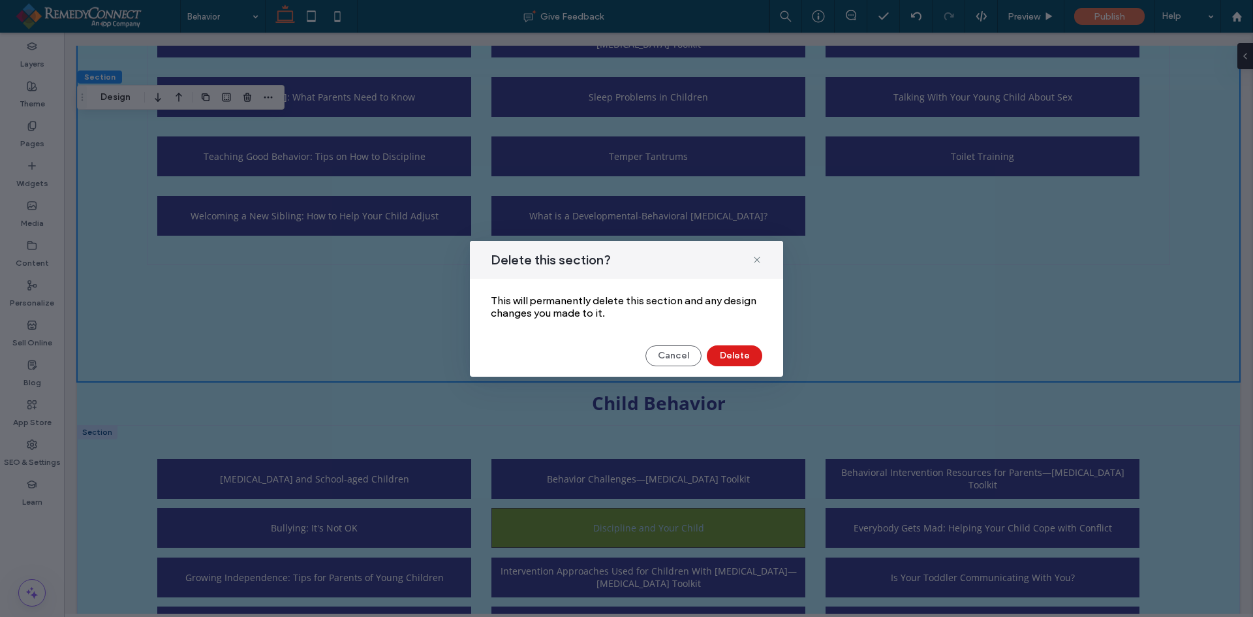
scroll to position [0, 0]
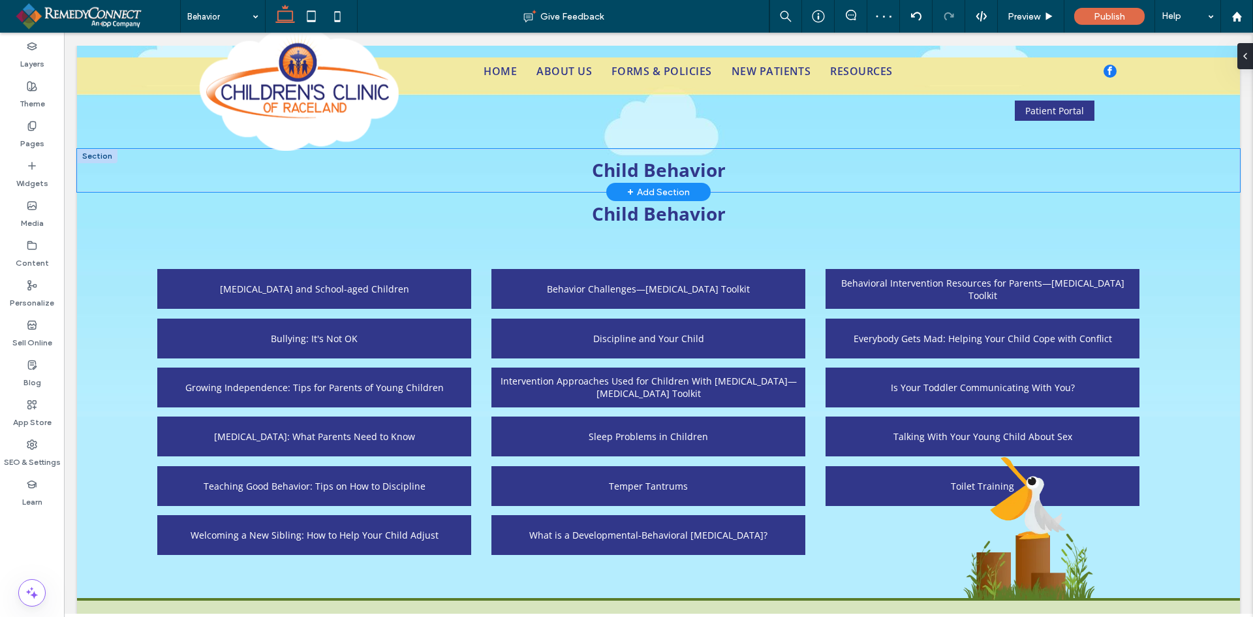
click at [118, 152] on div "Child Behavior" at bounding box center [658, 170] width 1163 height 43
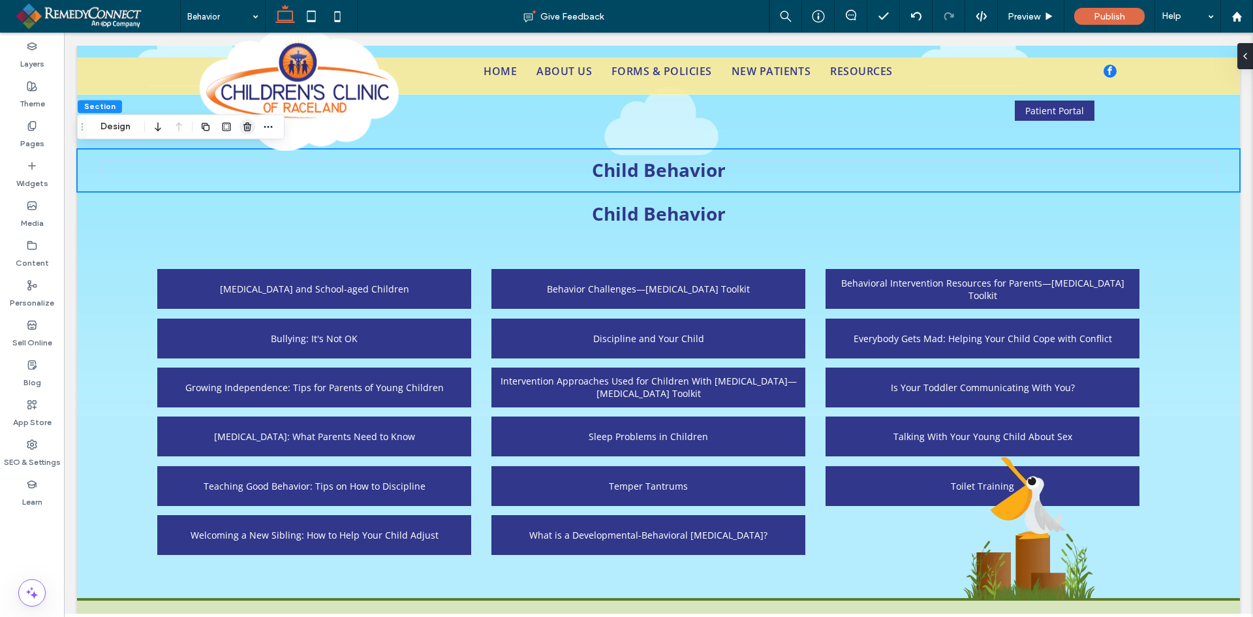
click at [244, 126] on use "button" at bounding box center [247, 127] width 8 height 8
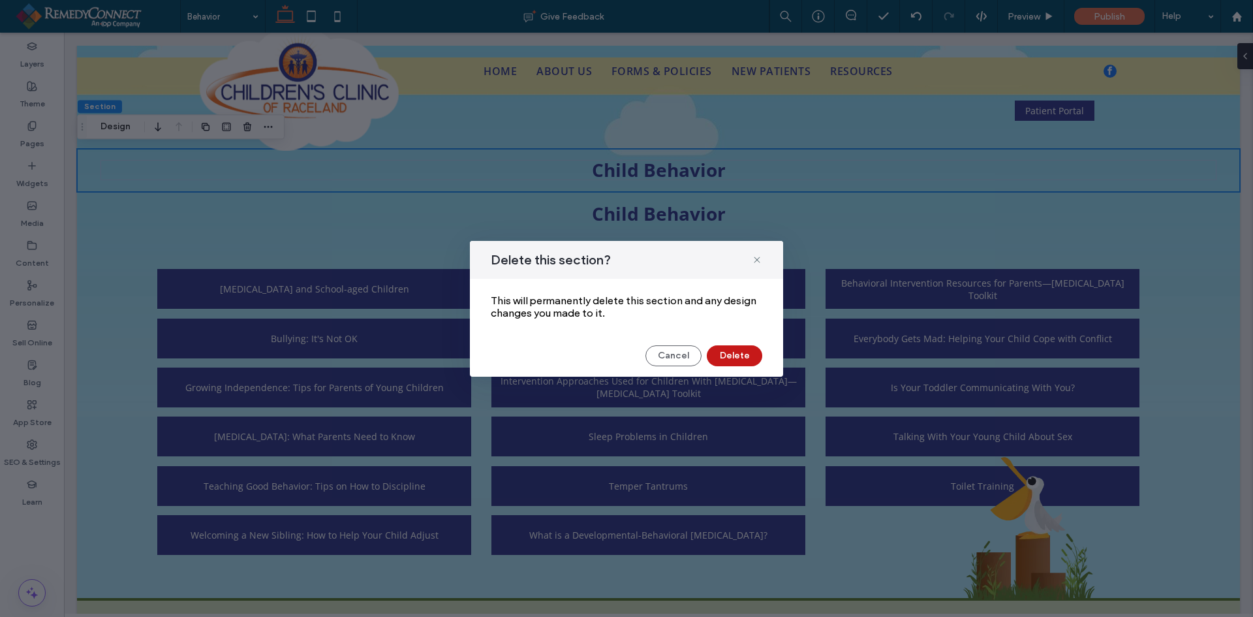
drag, startPoint x: 725, startPoint y: 357, endPoint x: 649, endPoint y: 310, distance: 89.1
click at [725, 357] on button "Delete" at bounding box center [734, 355] width 55 height 21
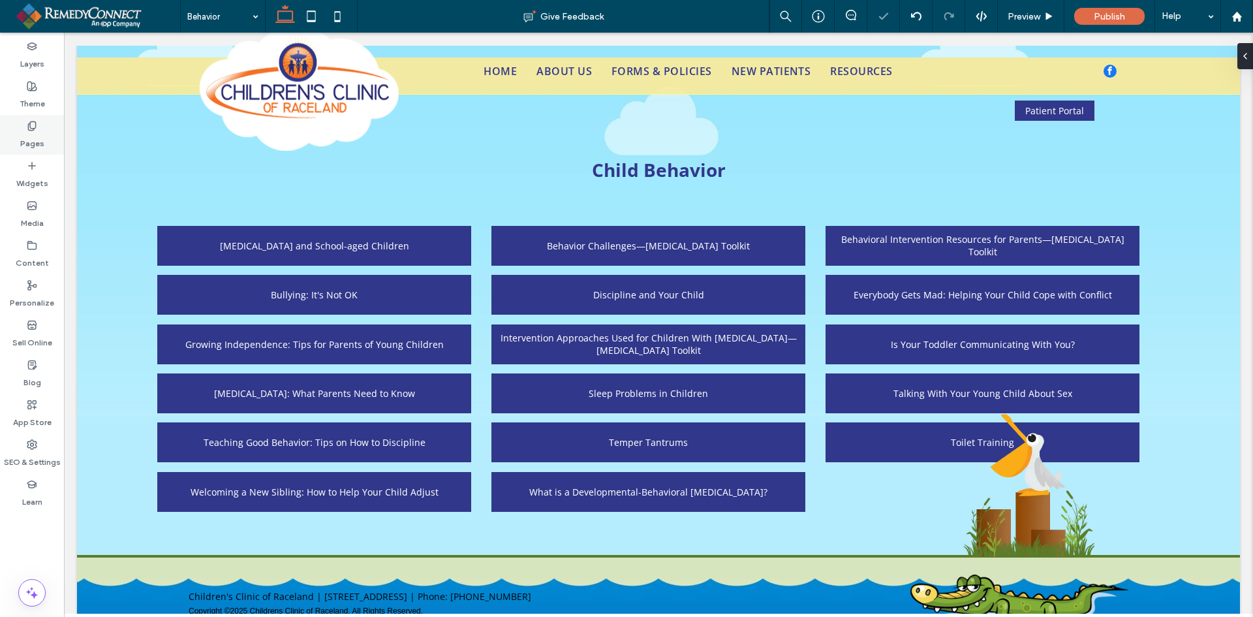
click at [34, 143] on label "Pages" at bounding box center [32, 140] width 24 height 18
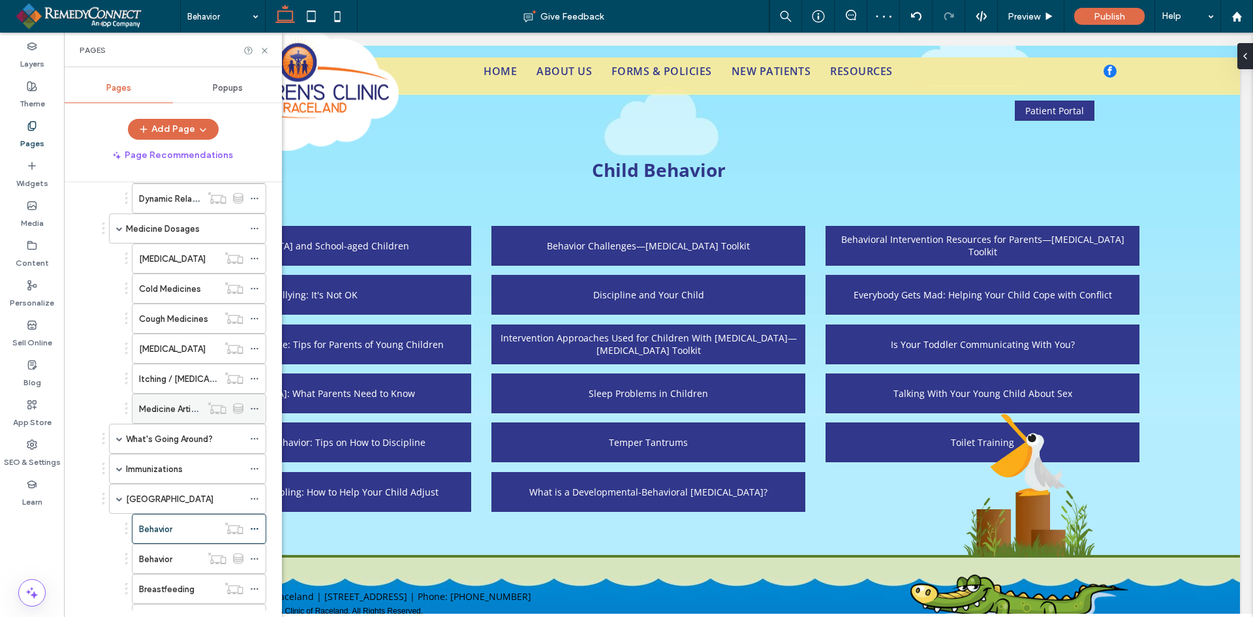
scroll to position [392, 0]
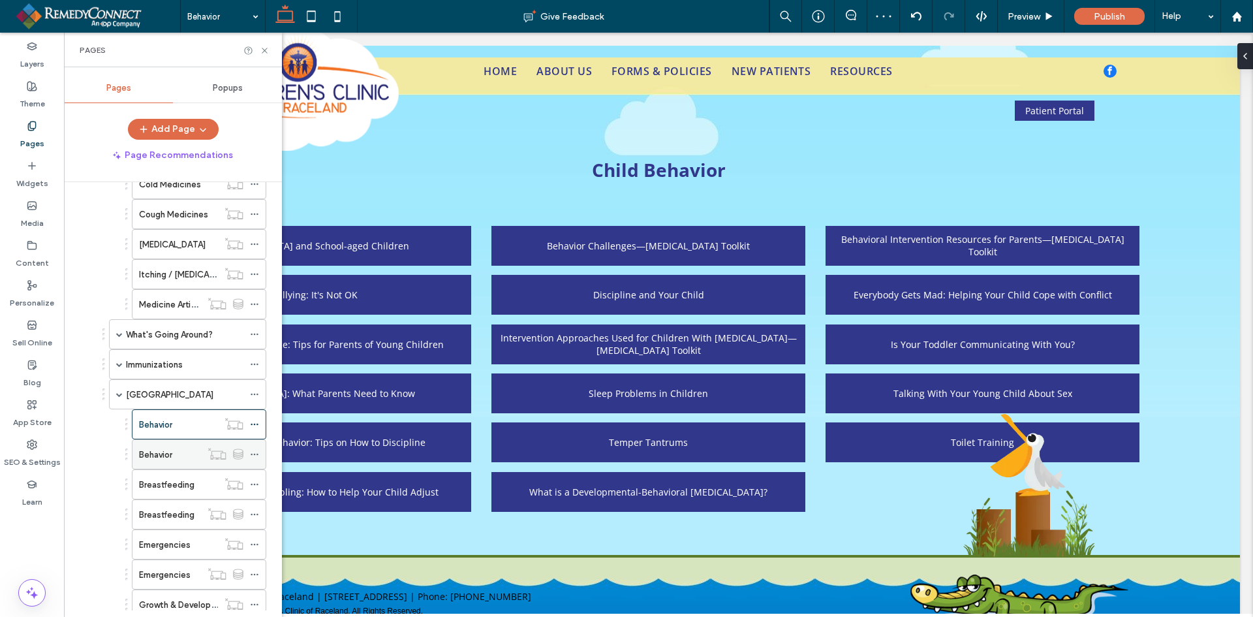
click at [176, 448] on div "Behavior" at bounding box center [170, 455] width 62 height 14
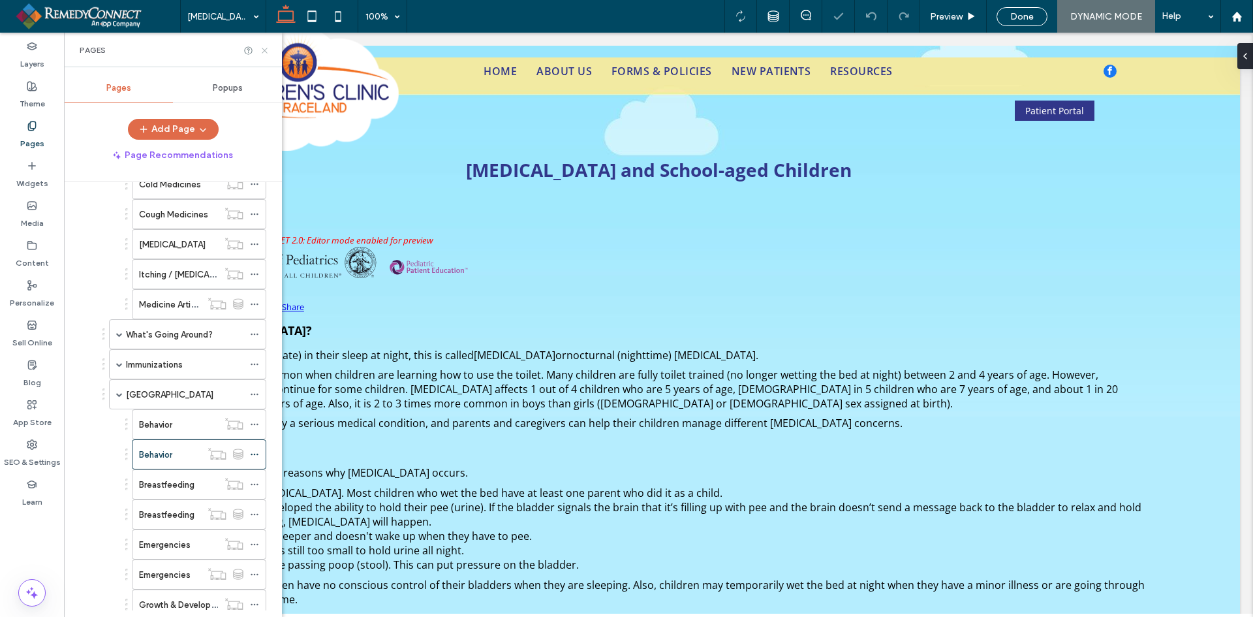
click at [263, 53] on icon at bounding box center [265, 51] width 10 height 10
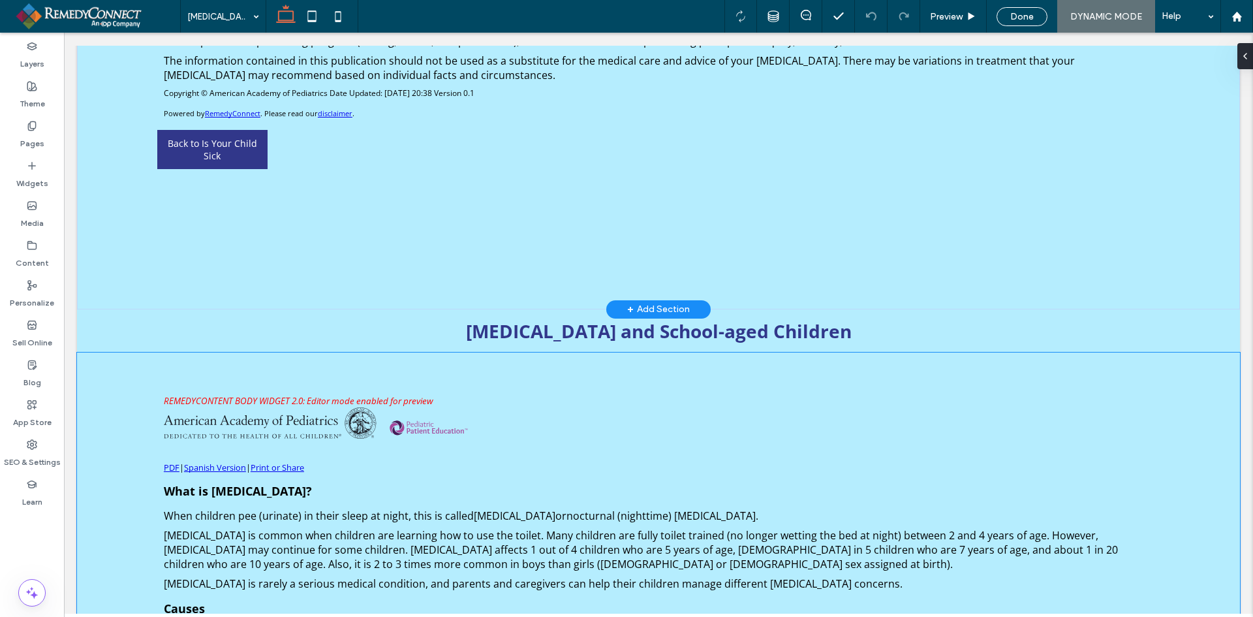
scroll to position [1091, 0]
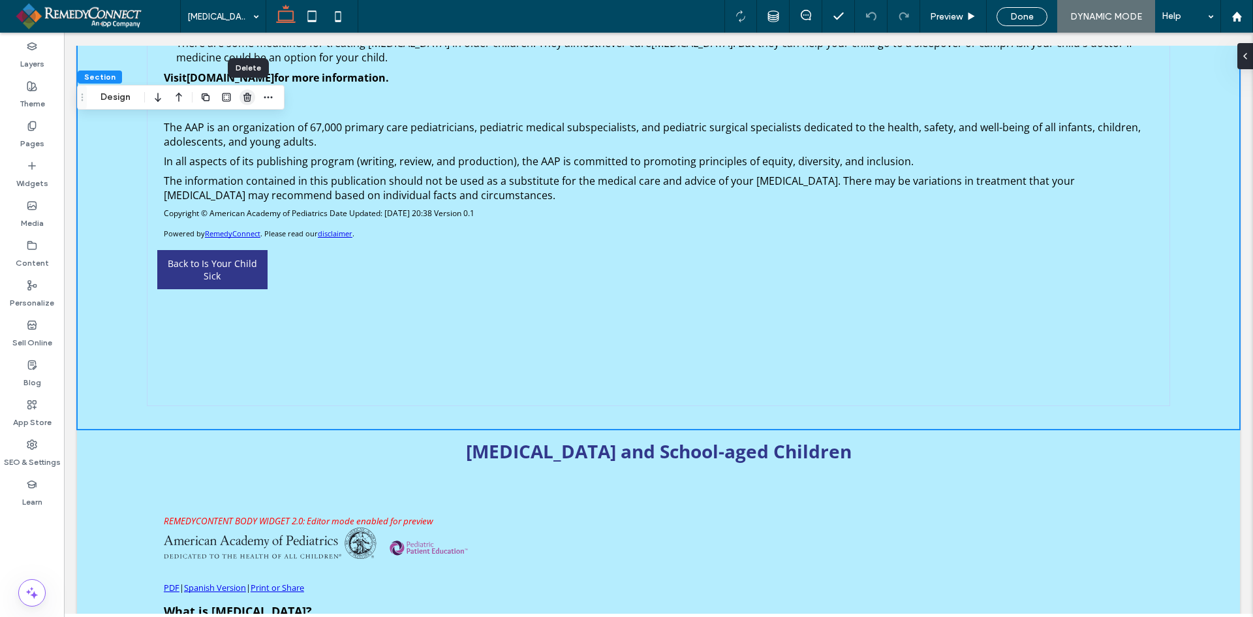
click at [251, 101] on icon "button" at bounding box center [247, 97] width 10 height 10
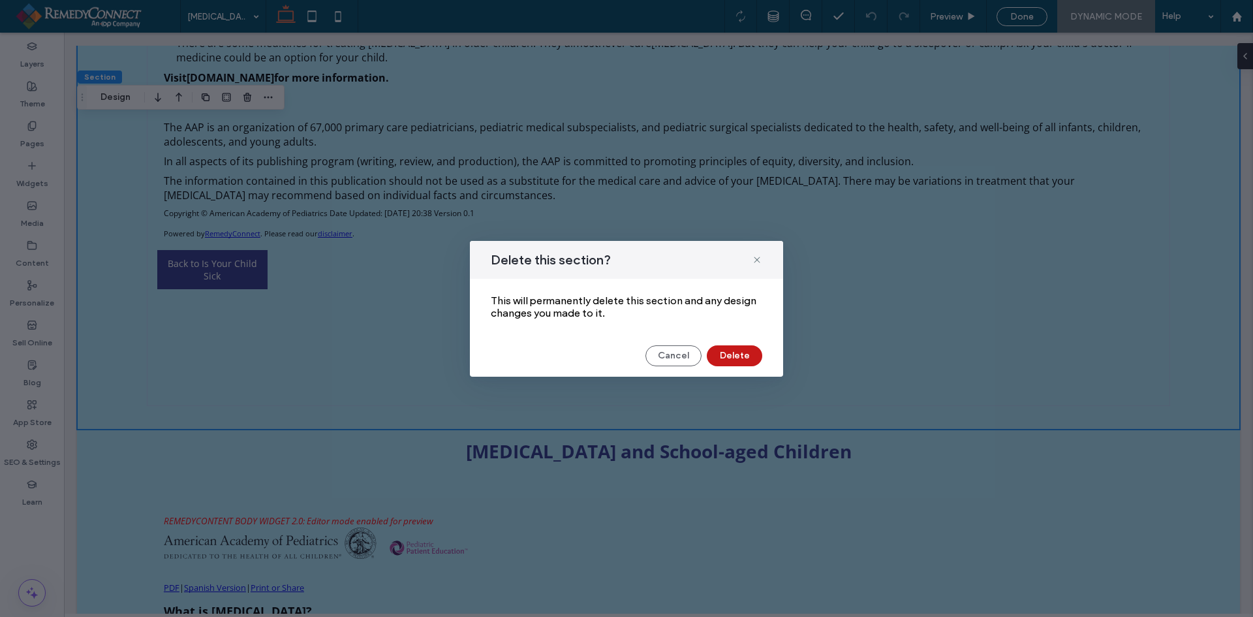
click at [713, 352] on button "Delete" at bounding box center [734, 355] width 55 height 21
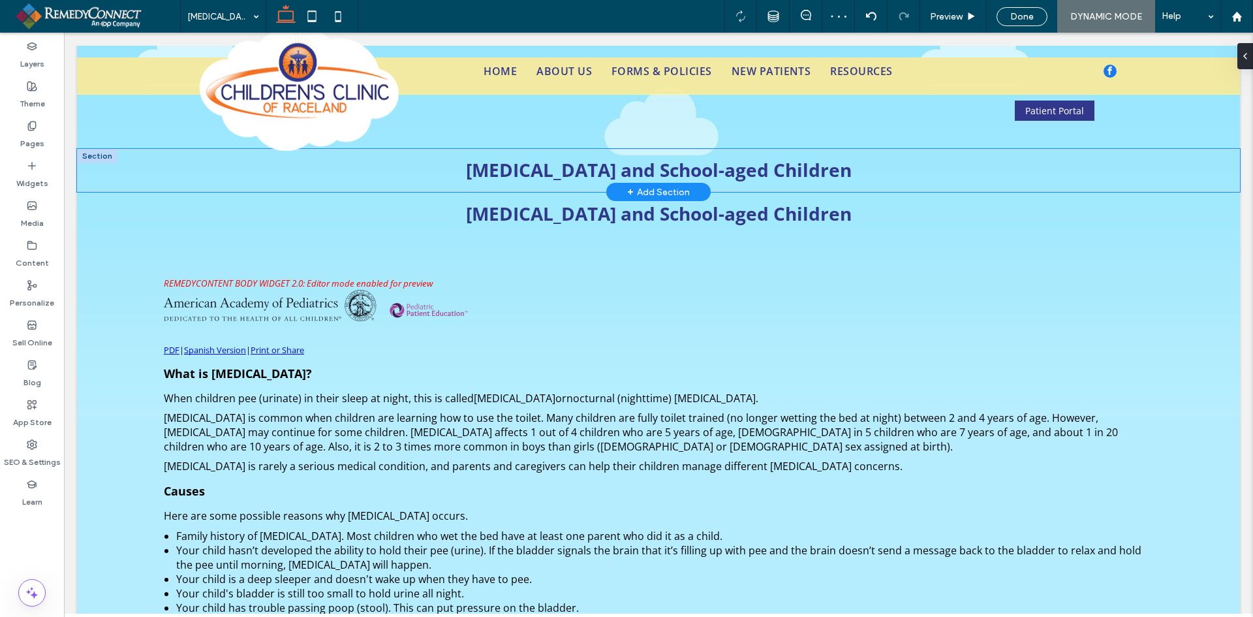
click at [130, 158] on div "Bedwetting and School-aged Children" at bounding box center [658, 170] width 1163 height 43
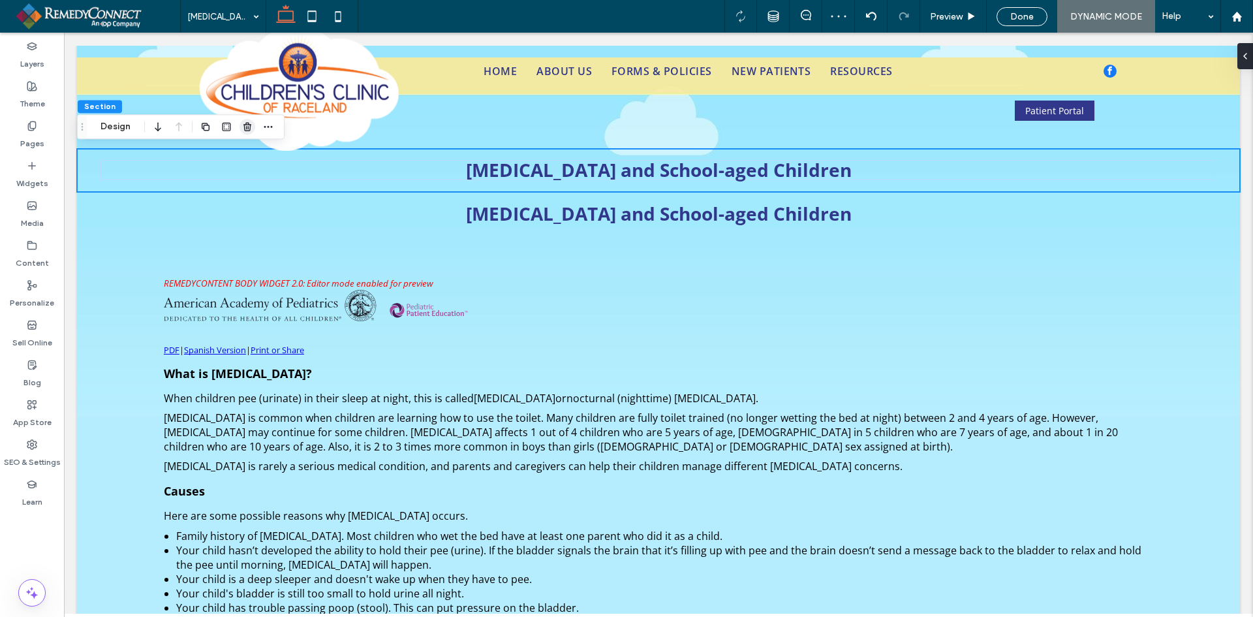
click at [243, 125] on use "button" at bounding box center [247, 127] width 8 height 8
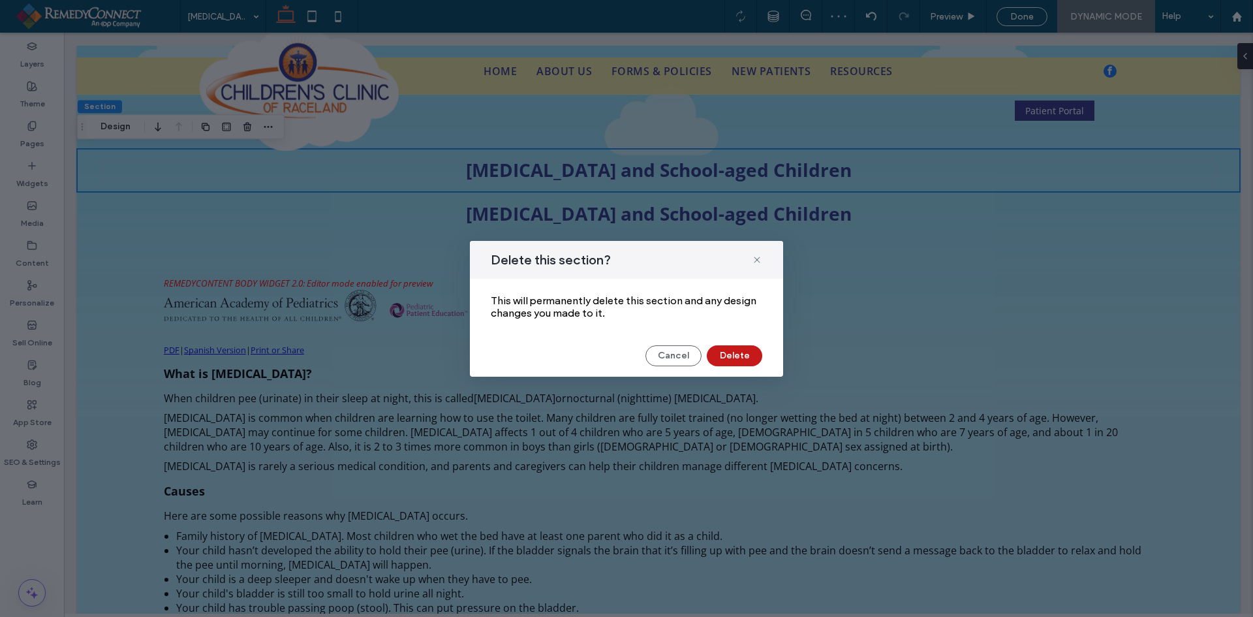
click at [730, 359] on button "Delete" at bounding box center [734, 355] width 55 height 21
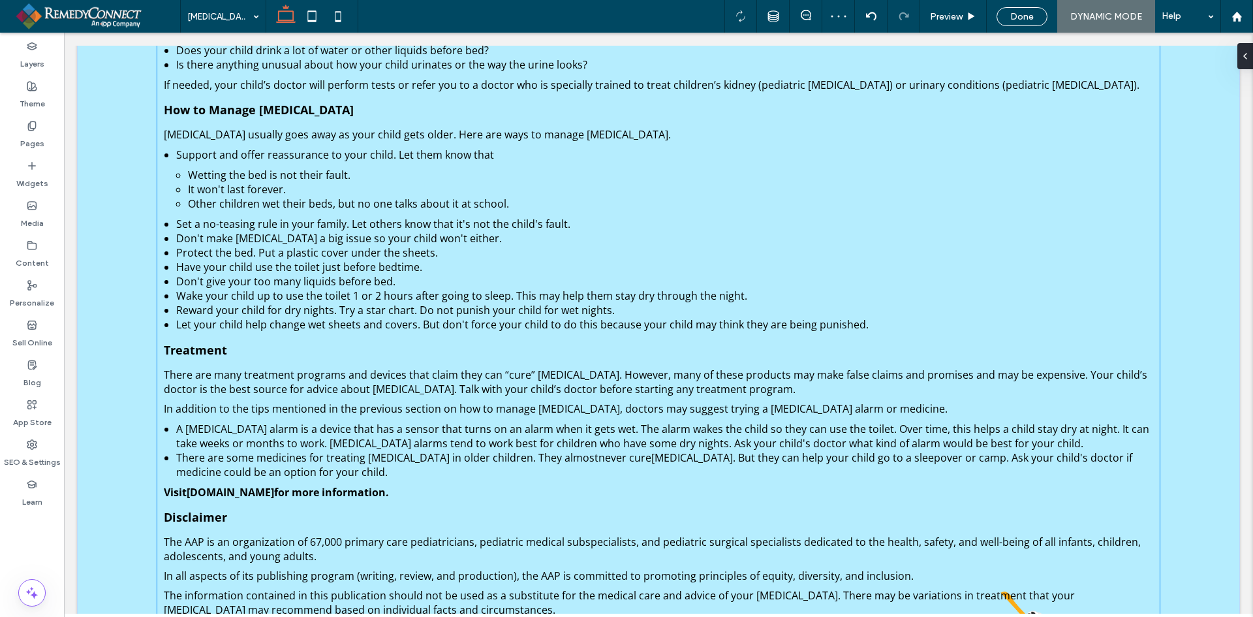
scroll to position [895, 0]
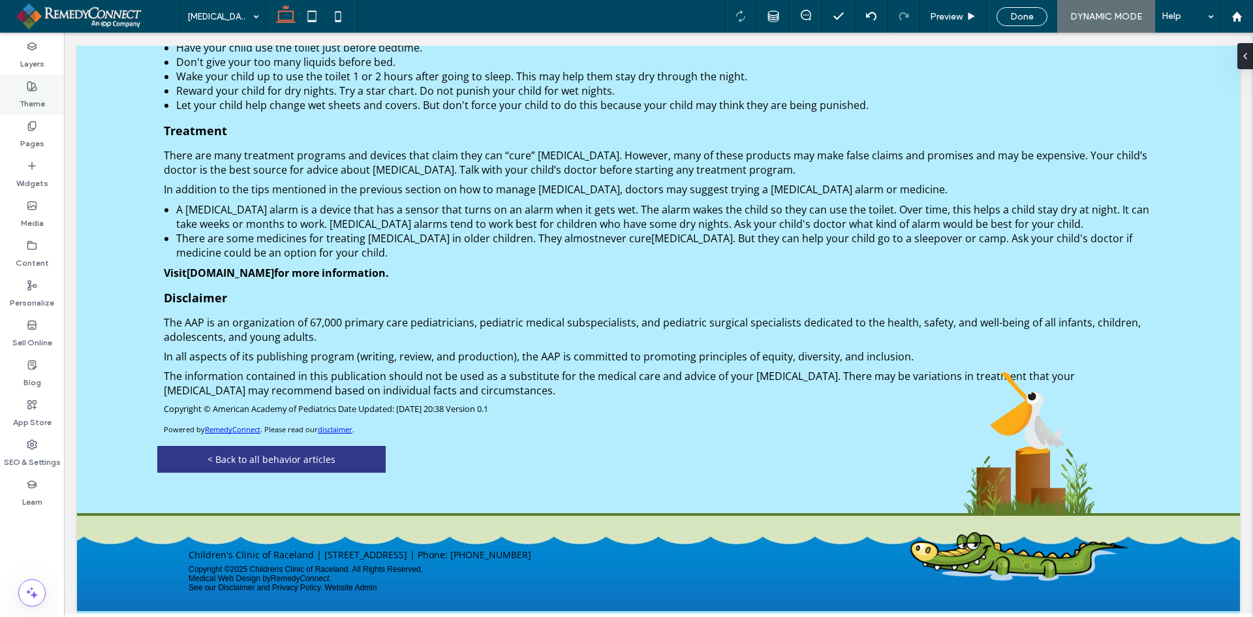
click at [28, 106] on label "Theme" at bounding box center [32, 100] width 25 height 18
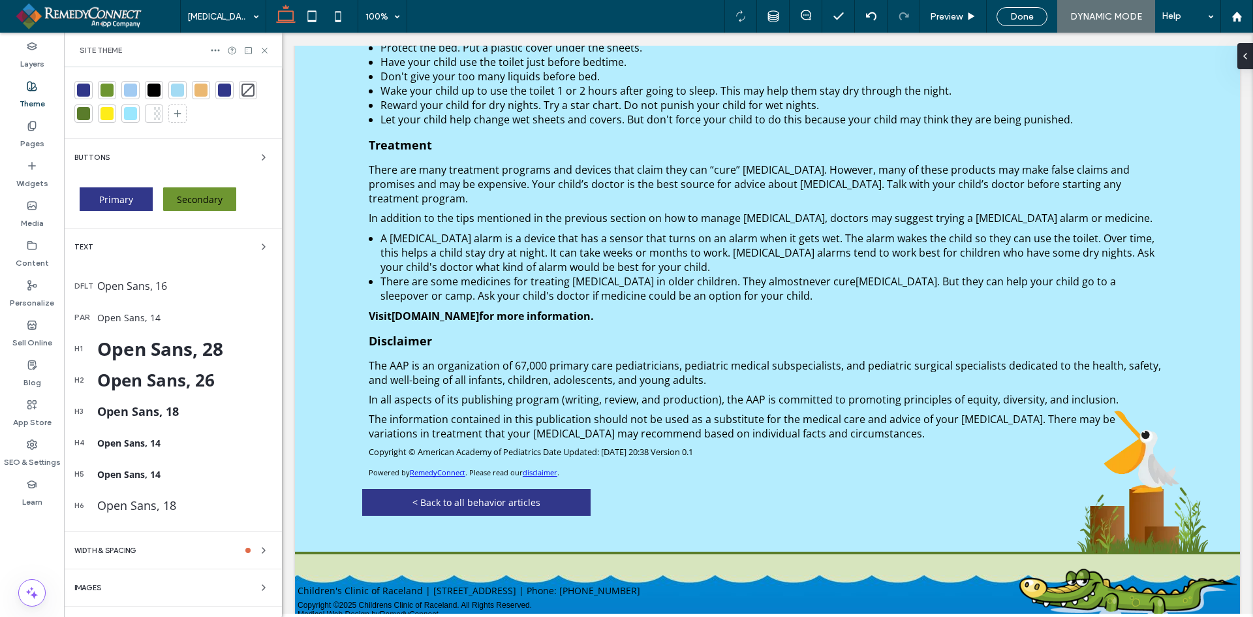
scroll to position [55, 0]
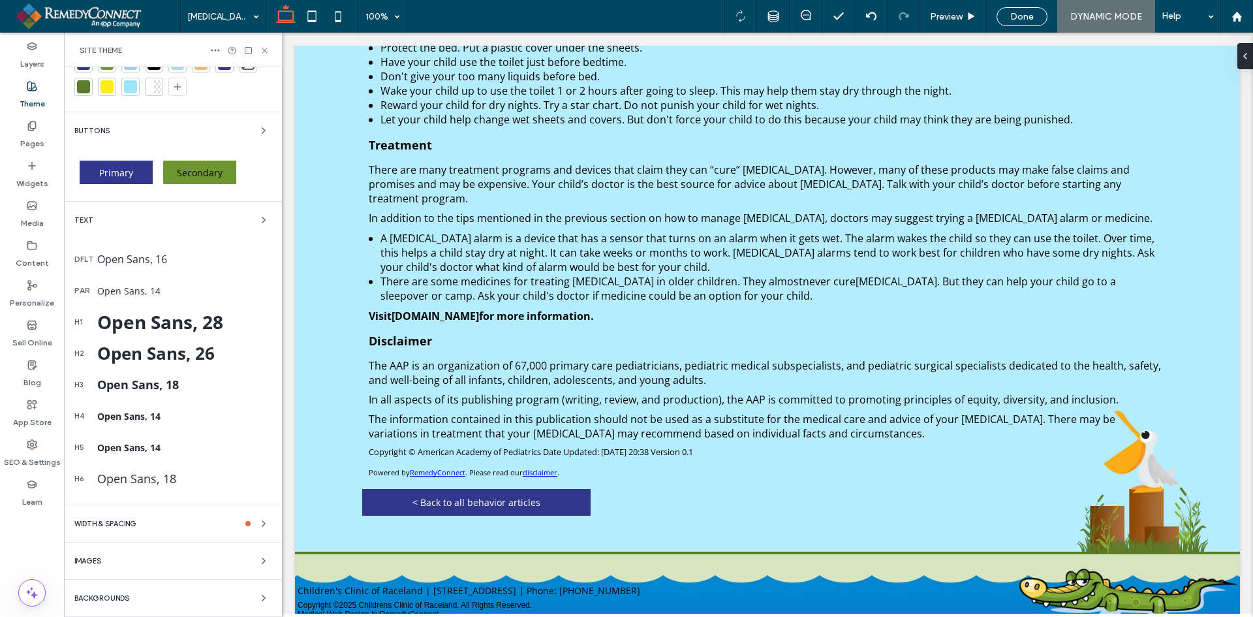
click at [121, 522] on span "WIDTH & SPACING" at bounding box center [105, 523] width 62 height 7
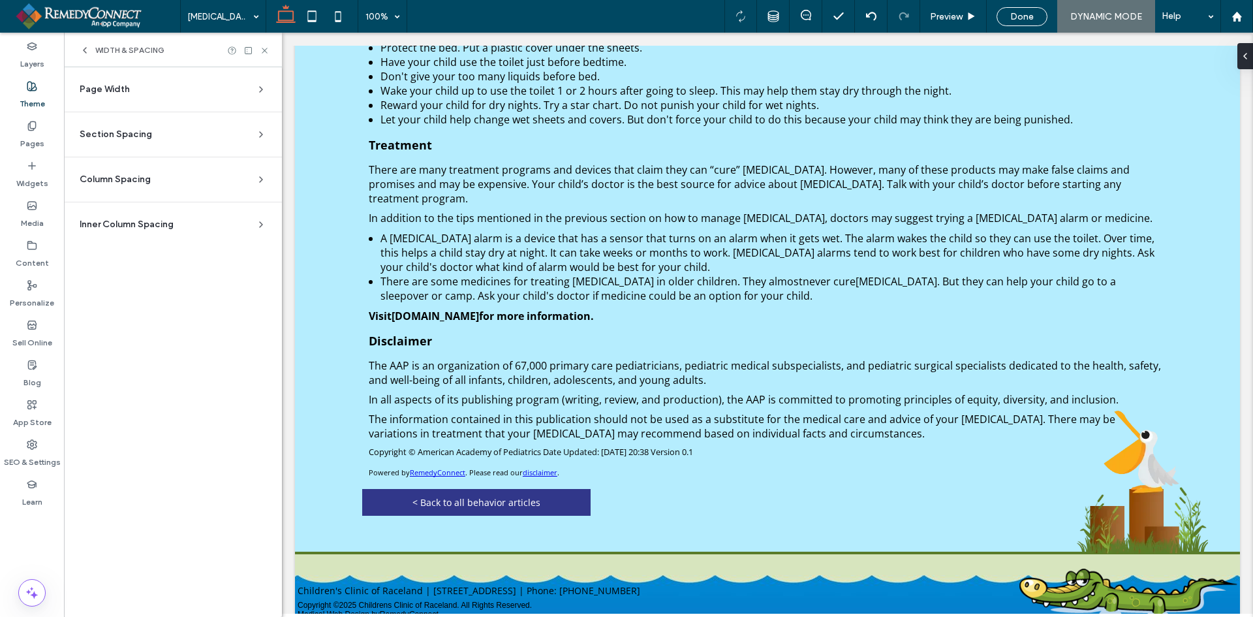
scroll to position [0, 0]
click at [122, 135] on span "Section Spacing" at bounding box center [116, 134] width 72 height 13
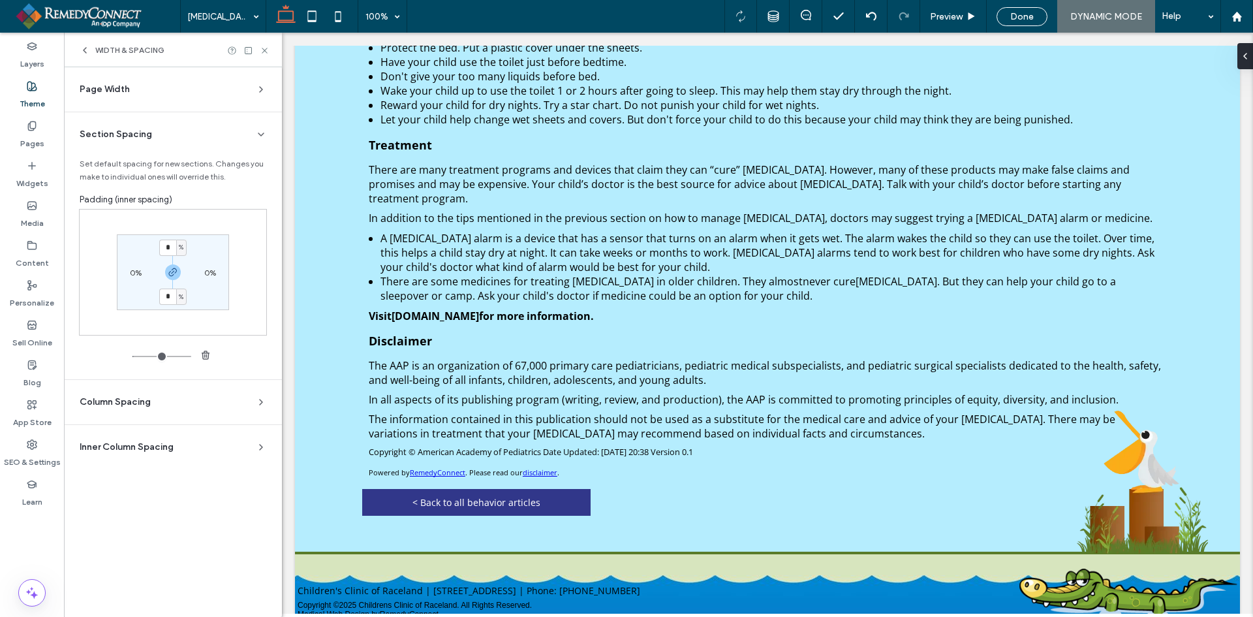
click at [127, 91] on span "Page Width" at bounding box center [105, 89] width 50 height 13
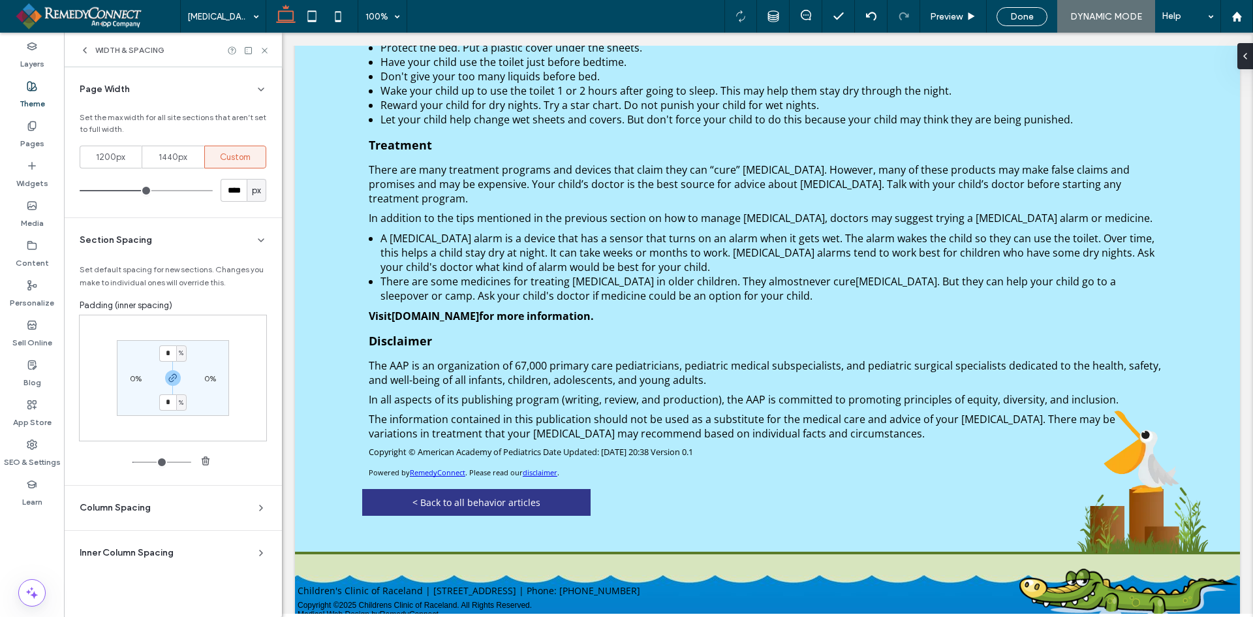
click at [144, 553] on span "Inner Column Spacing" at bounding box center [127, 552] width 94 height 13
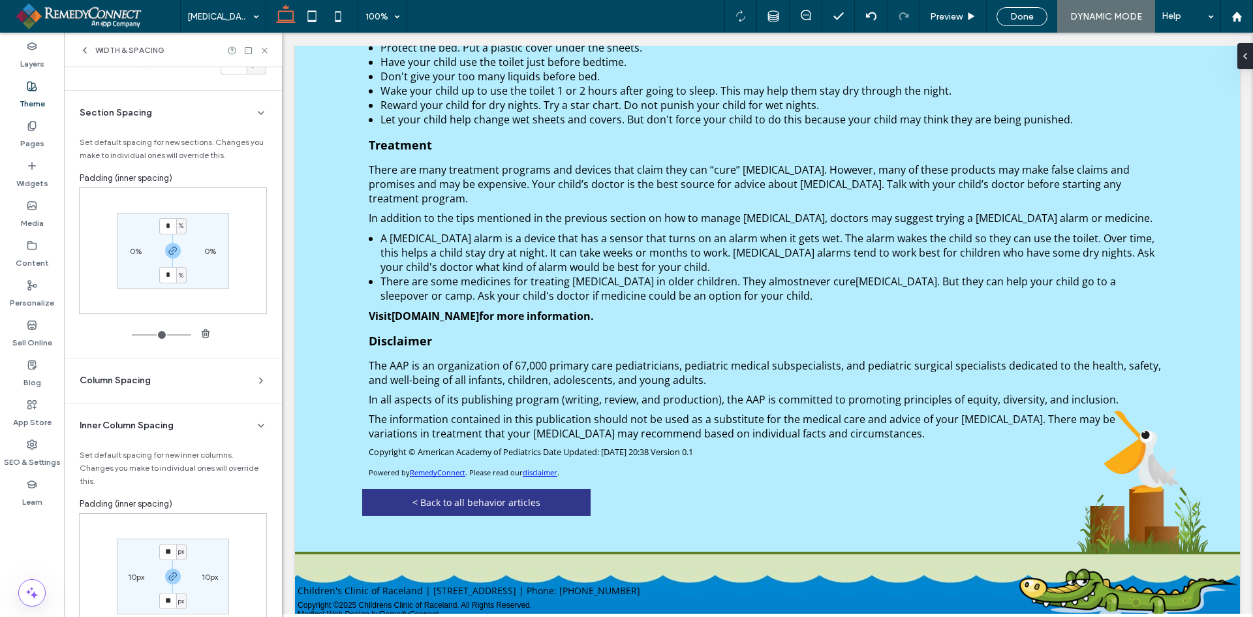
scroll to position [65, 0]
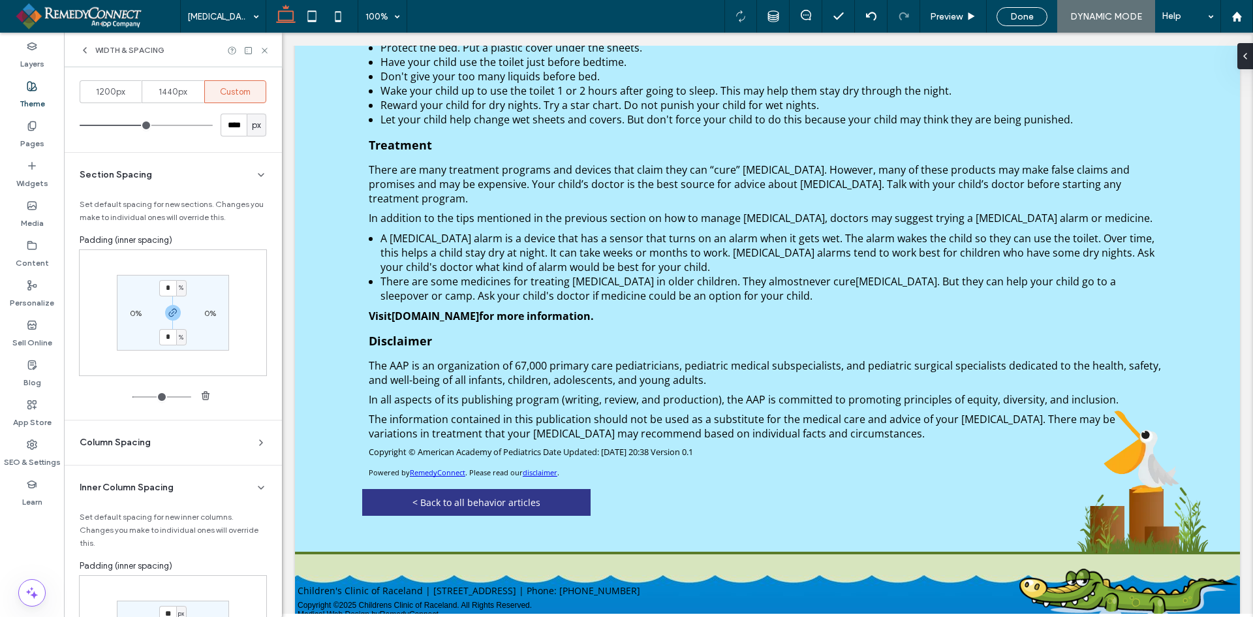
click at [139, 443] on span "Column Spacing" at bounding box center [115, 442] width 71 height 13
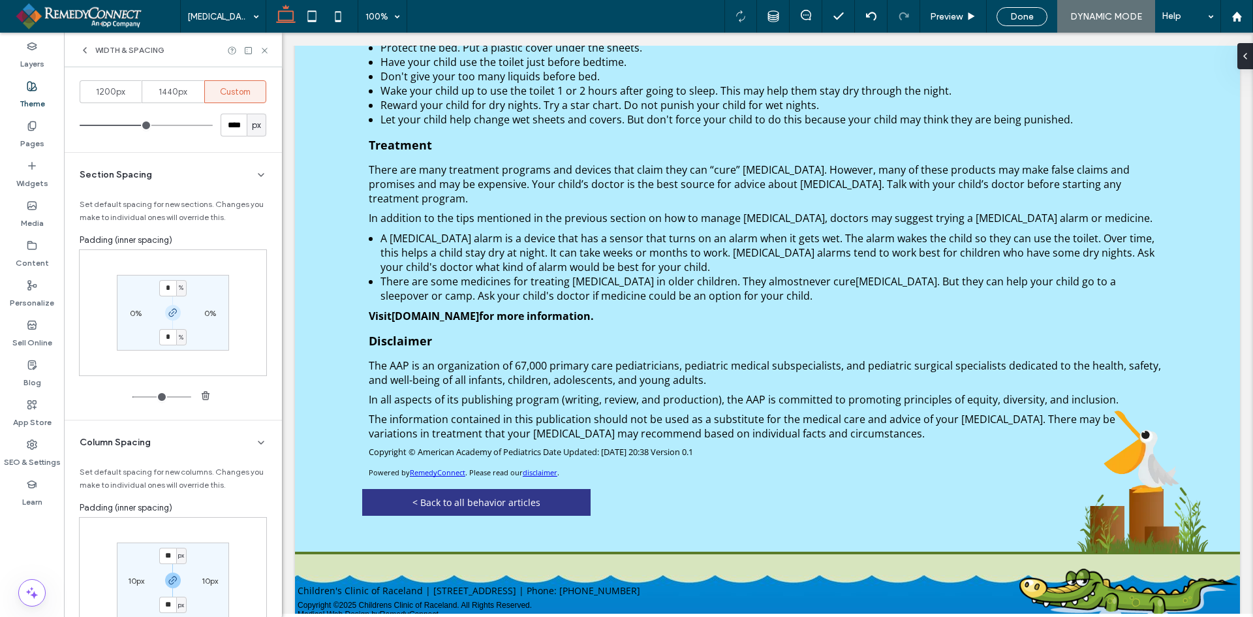
click at [170, 313] on icon "button" at bounding box center [173, 312] width 10 height 10
click at [168, 338] on label "4%" at bounding box center [172, 338] width 11 height 10
click at [161, 334] on input "*" at bounding box center [167, 337] width 17 height 16
type input "*"
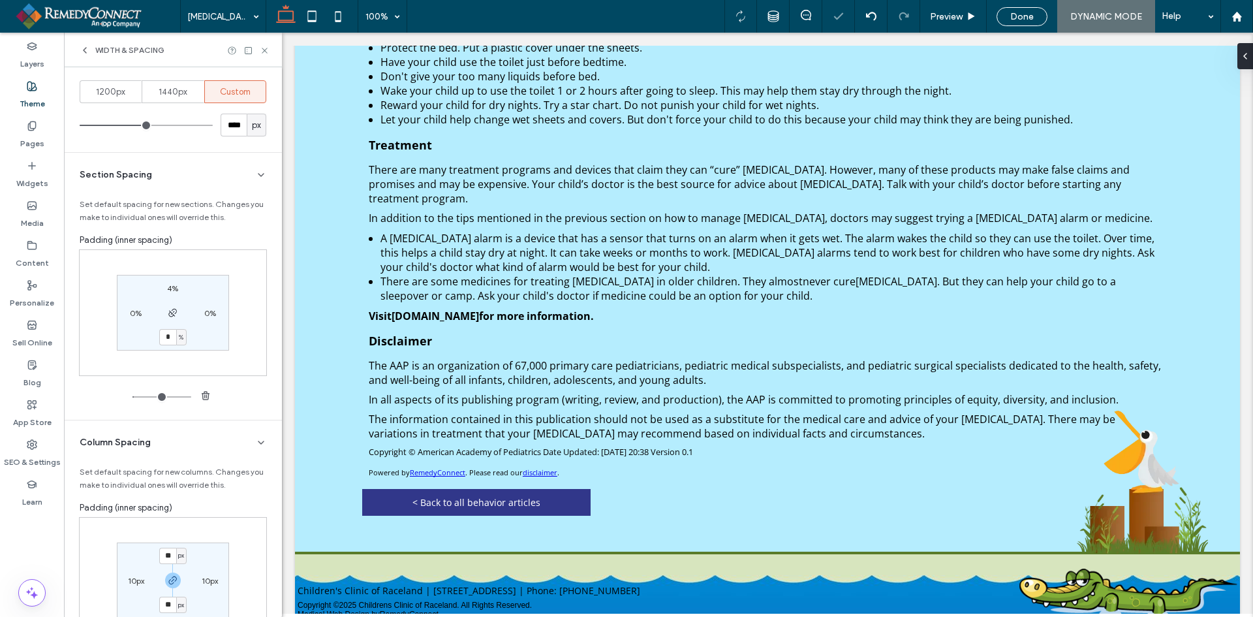
click at [236, 332] on div "4% 0% * % 0%" at bounding box center [173, 312] width 188 height 127
click at [163, 337] on input "*" at bounding box center [167, 337] width 17 height 16
type input "*"
click at [238, 356] on div "4% 0% * % 0%" at bounding box center [173, 312] width 188 height 127
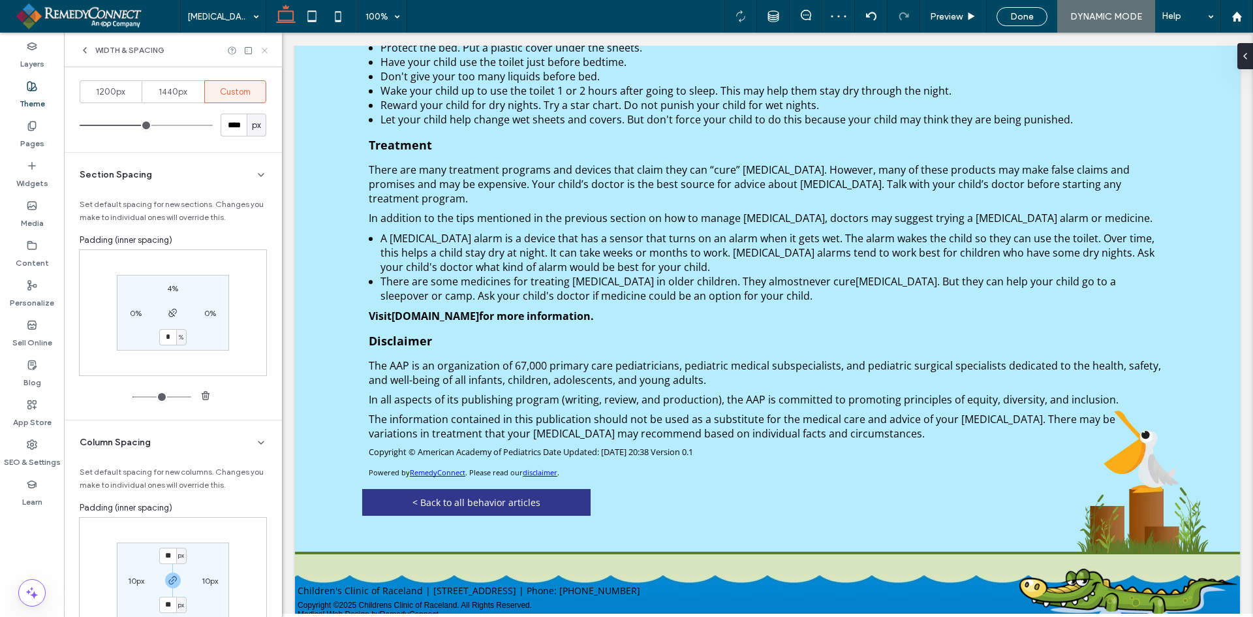
click at [263, 52] on use at bounding box center [264, 50] width 5 height 5
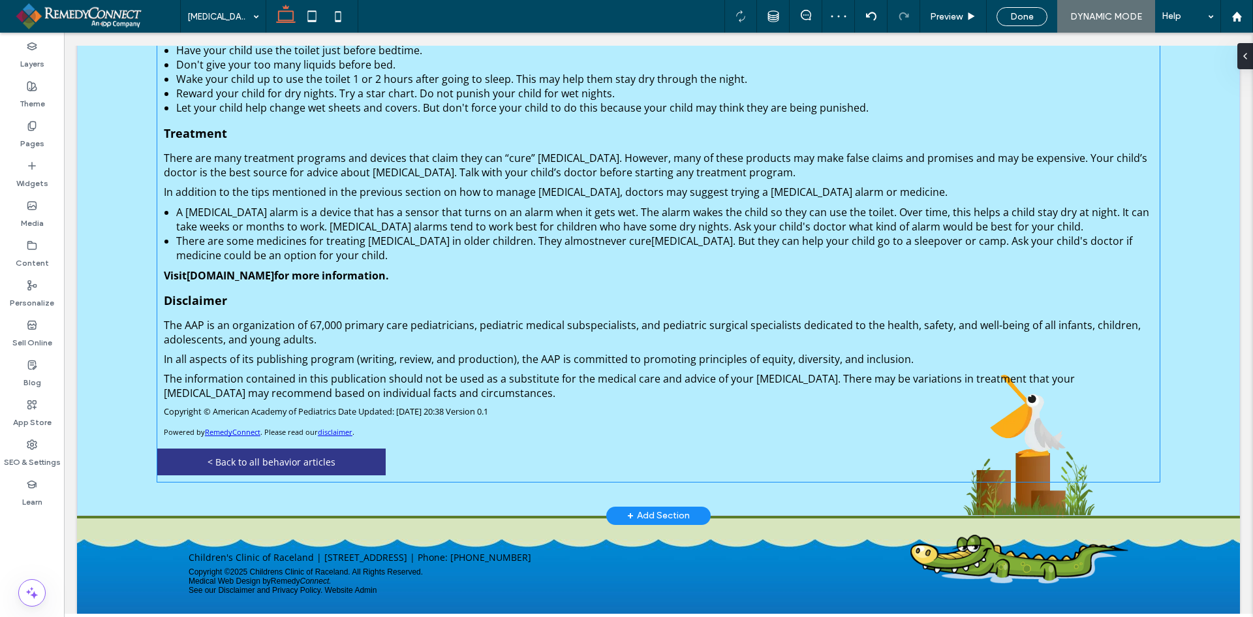
scroll to position [895, 0]
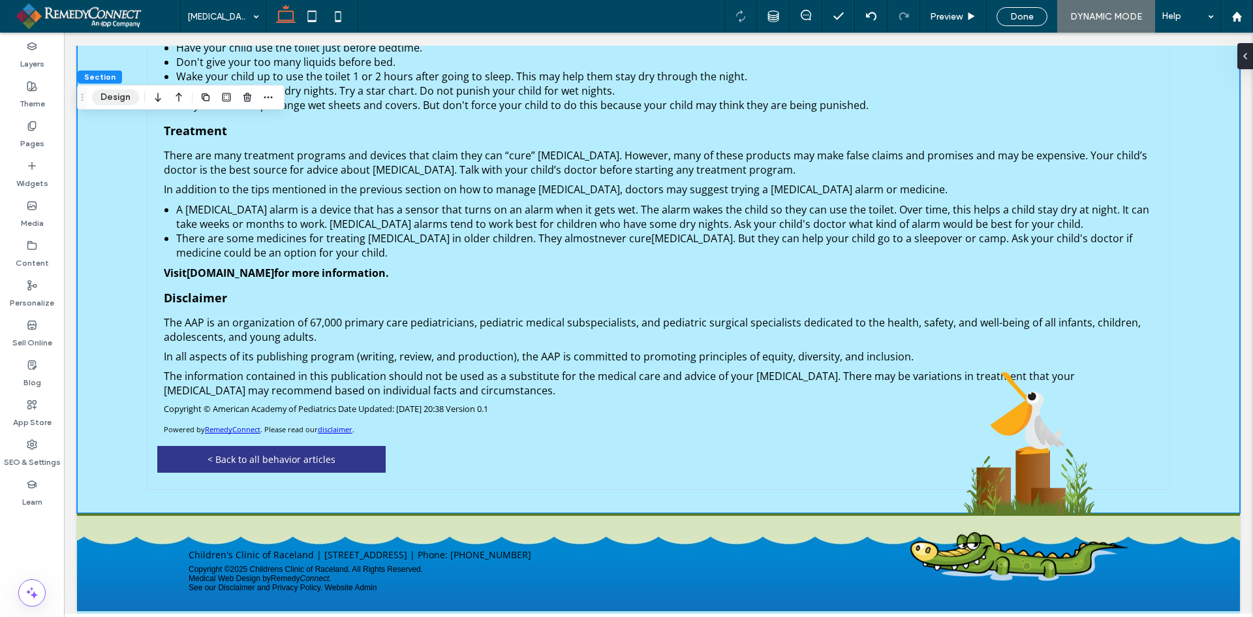
click at [119, 102] on button "Design" at bounding box center [115, 97] width 47 height 16
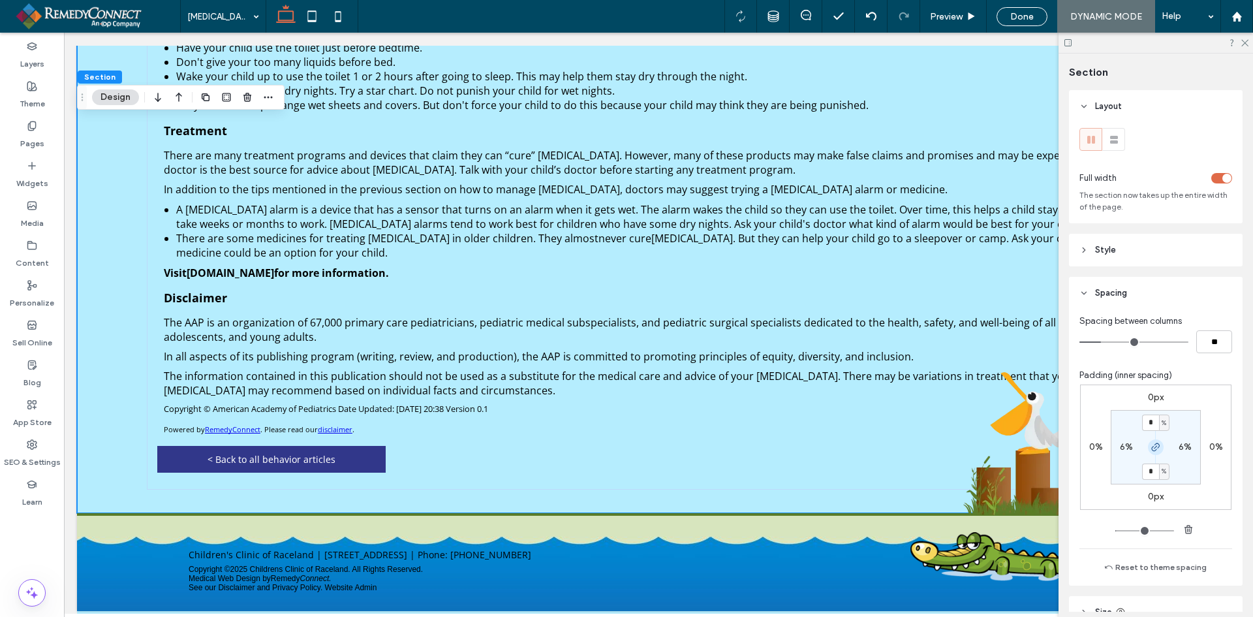
click at [1151, 444] on icon "button" at bounding box center [1156, 447] width 10 height 10
click at [1151, 473] on label "2%" at bounding box center [1155, 470] width 13 height 11
type input "*"
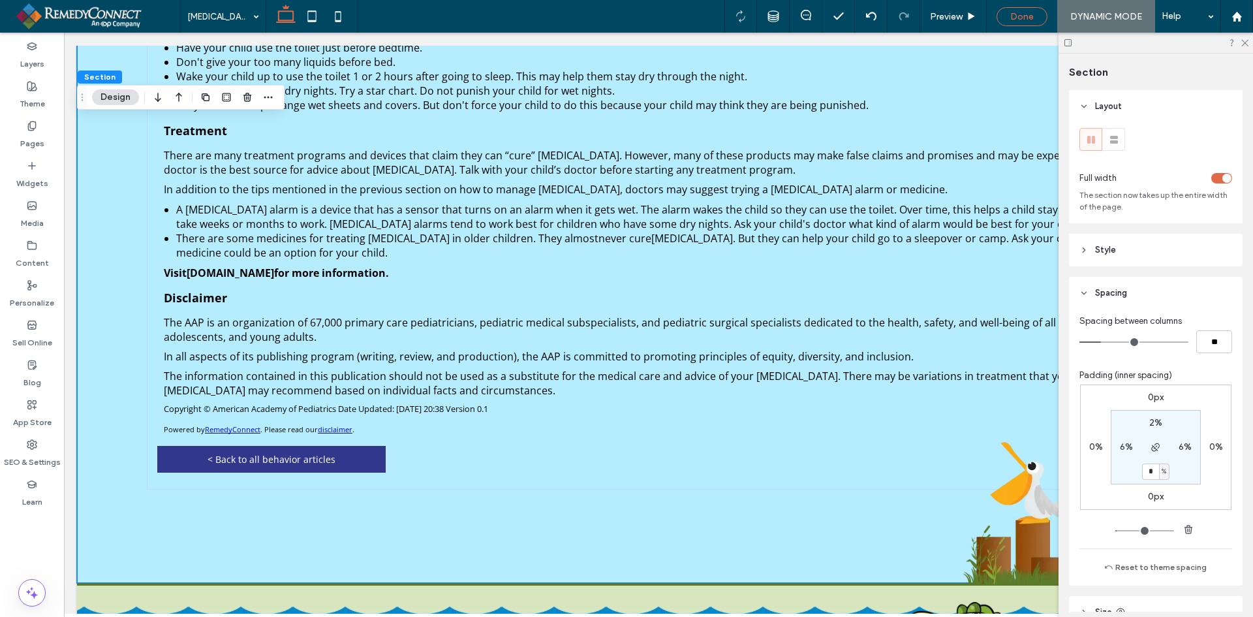
click at [1026, 17] on span "Done" at bounding box center [1021, 16] width 23 height 11
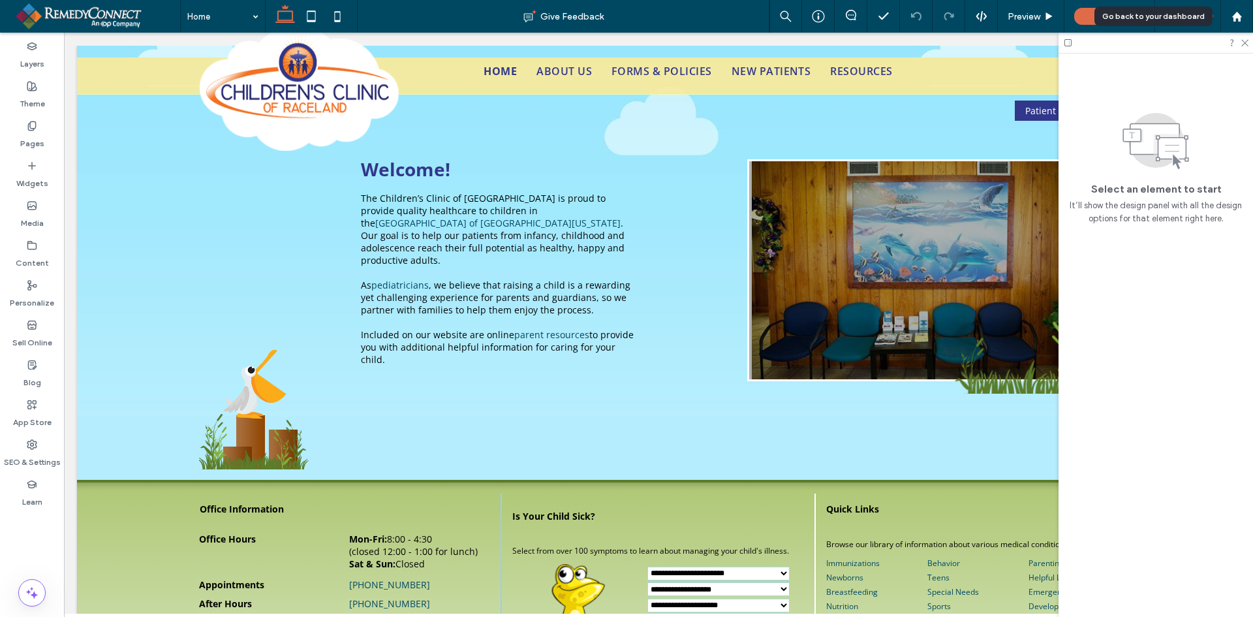
drag, startPoint x: 1234, startPoint y: 15, endPoint x: 1219, endPoint y: 18, distance: 16.0
click at [1234, 15] on use at bounding box center [1237, 16] width 10 height 10
